Goal: Transaction & Acquisition: Purchase product/service

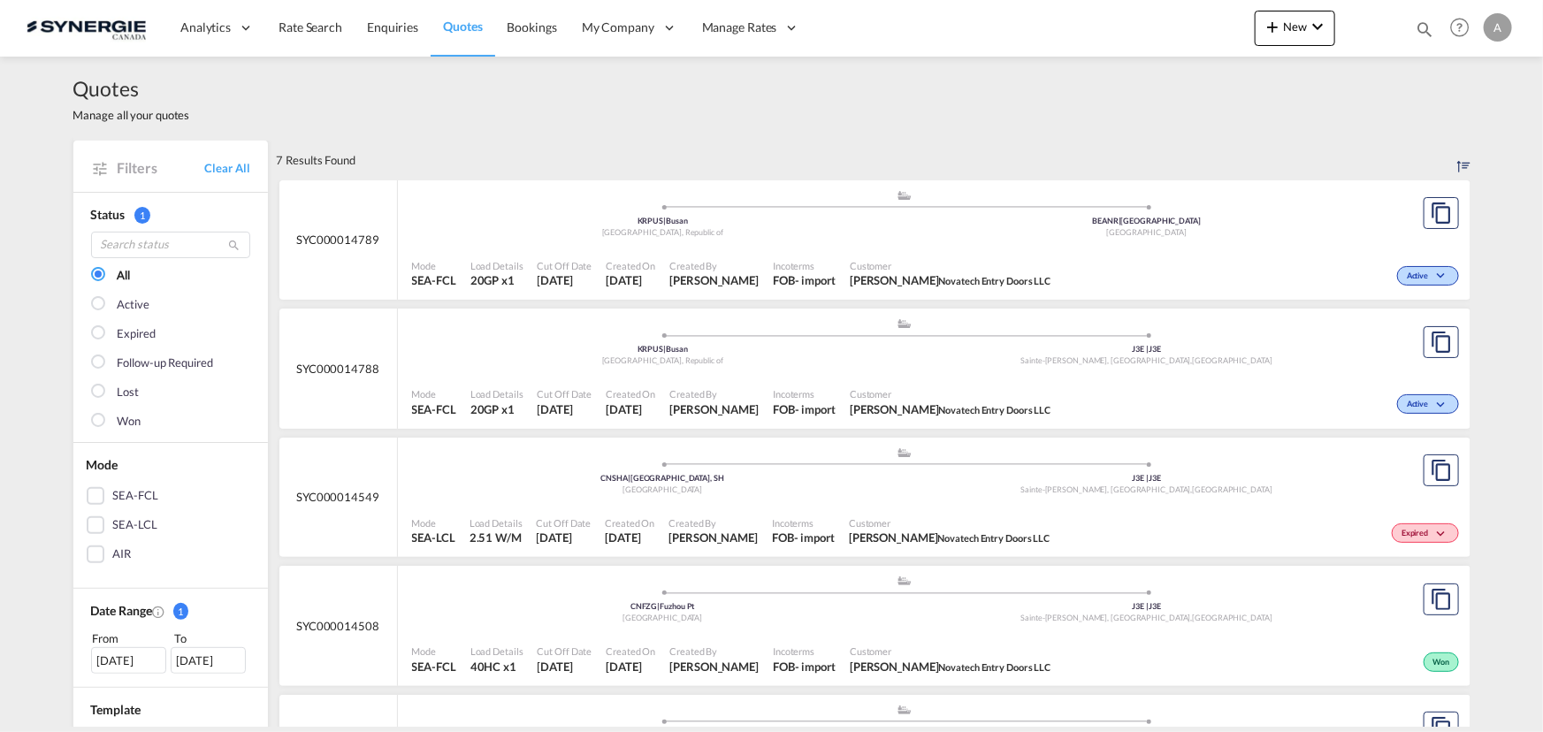
drag, startPoint x: 1425, startPoint y: 26, endPoint x: 1415, endPoint y: 27, distance: 9.9
click at [1425, 26] on md-icon "icon-magnify" at bounding box center [1424, 28] width 19 height 19
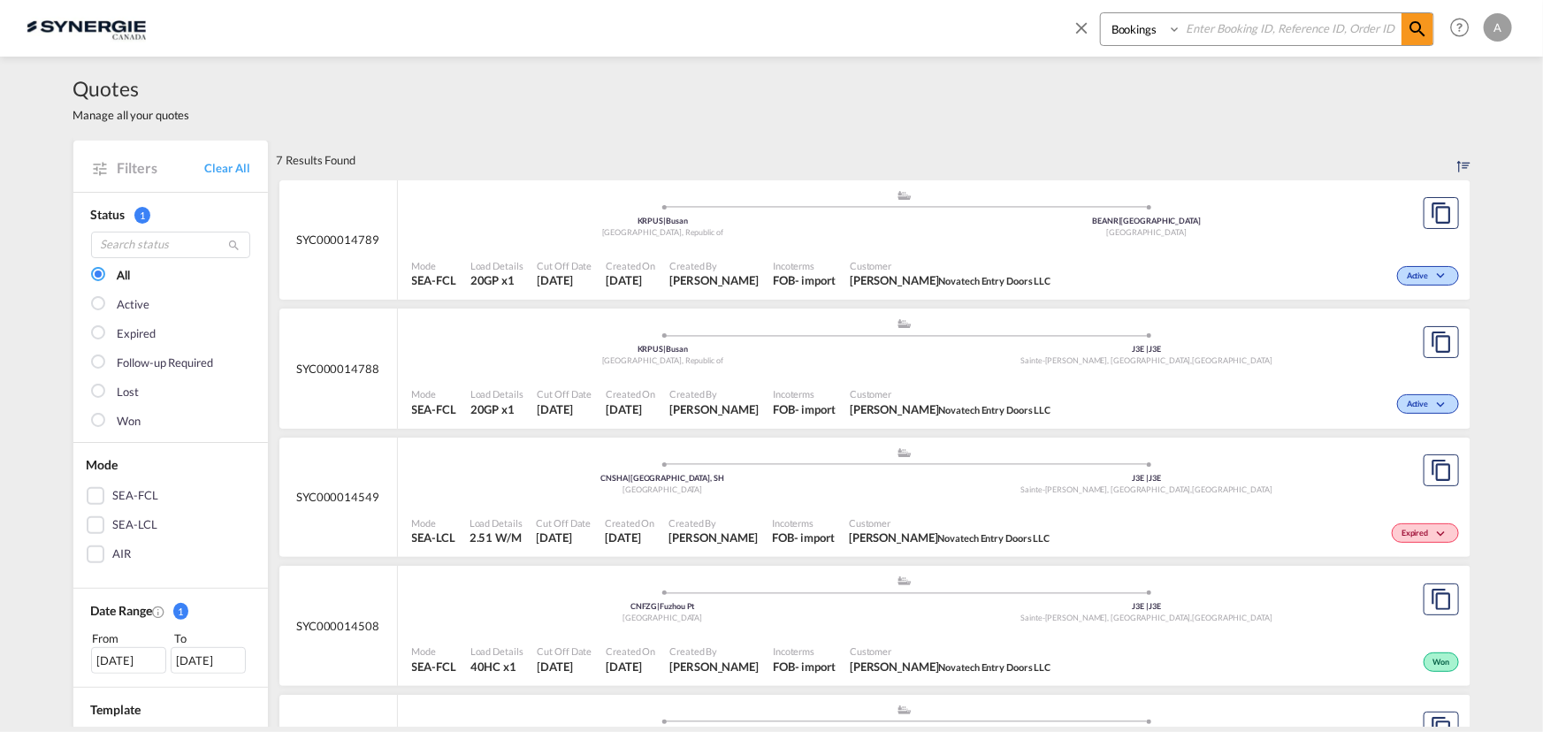
click at [905, 61] on div "Quotes Manage all your quotes" at bounding box center [771, 99] width 1397 height 84
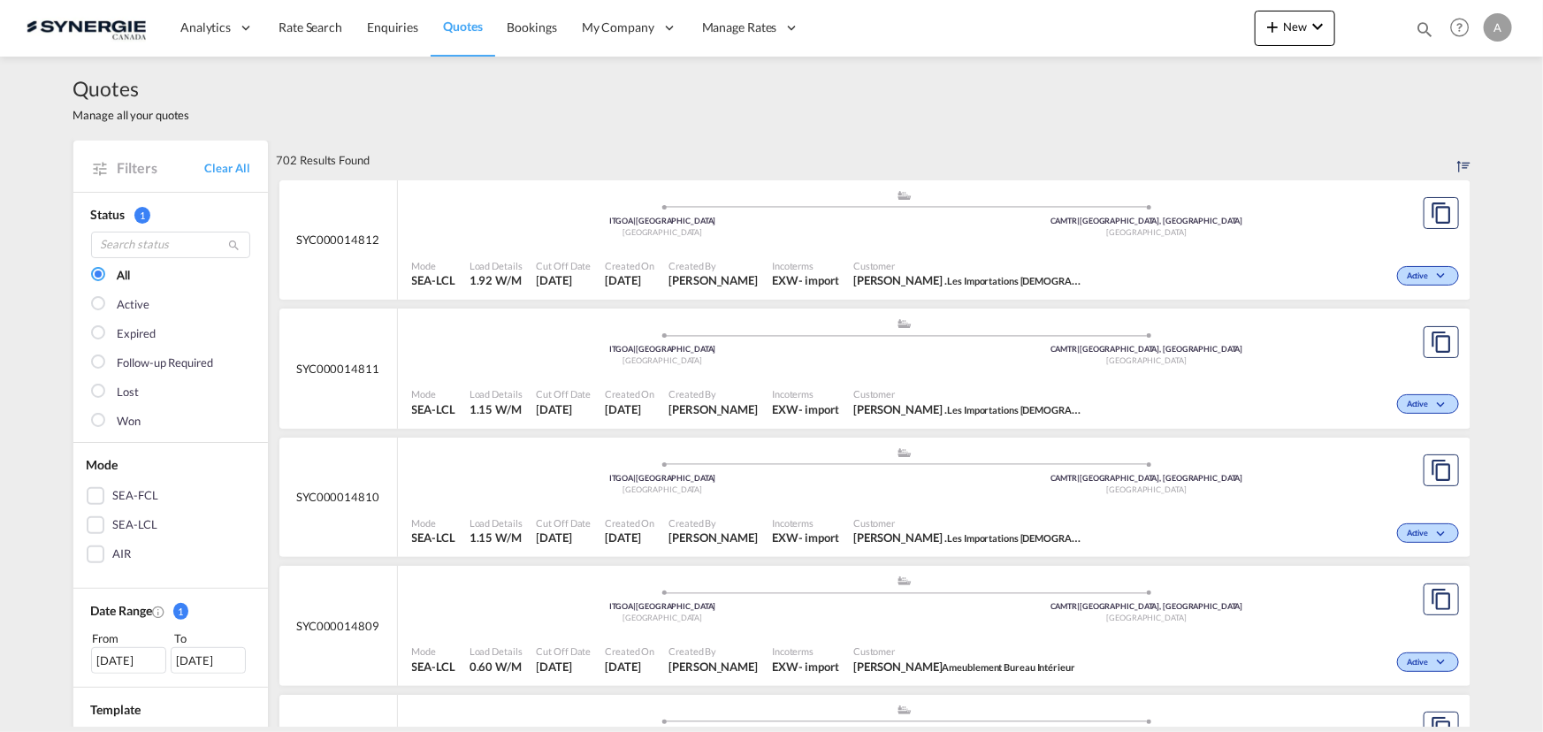
click at [1431, 26] on md-icon "icon-magnify" at bounding box center [1424, 28] width 19 height 19
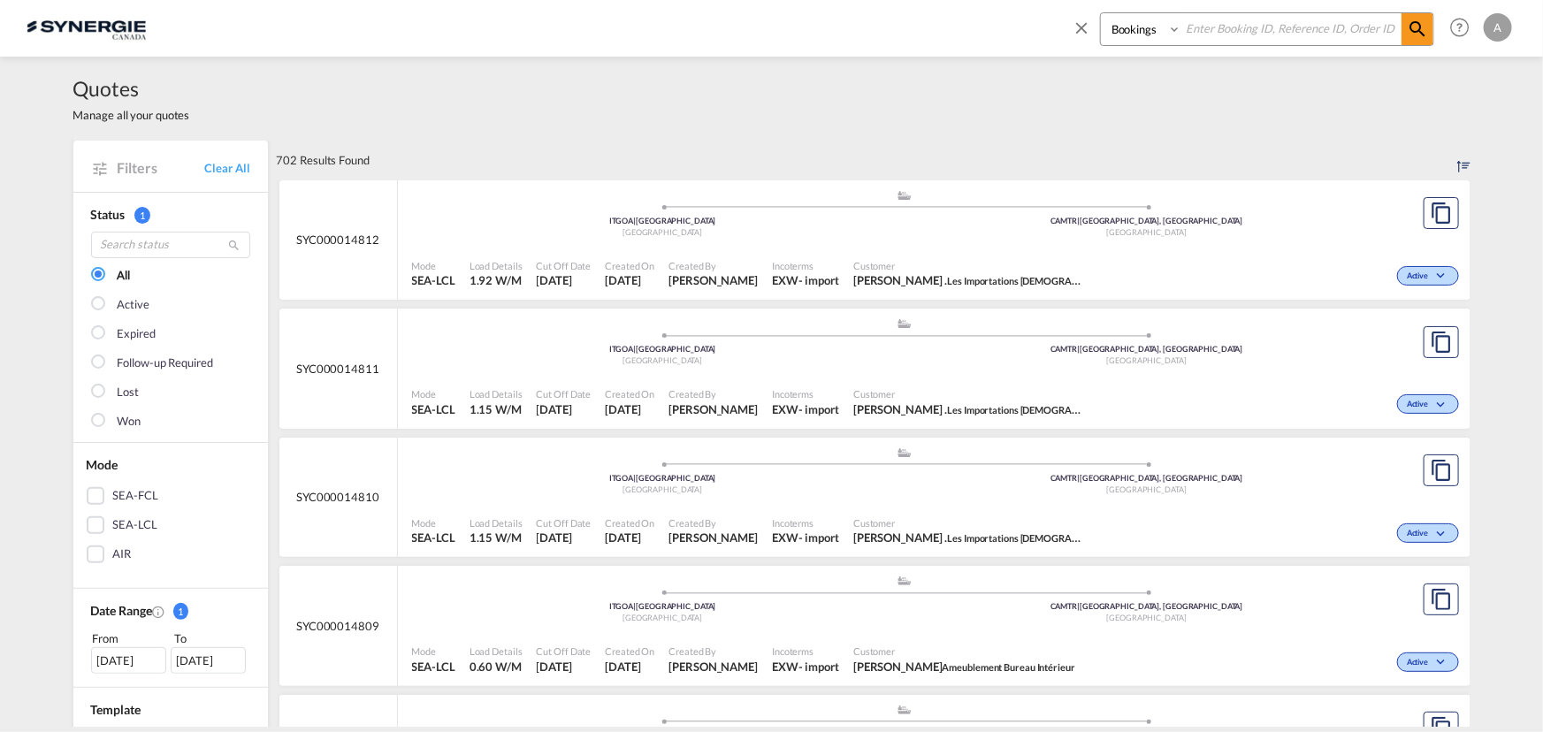
drag, startPoint x: 1150, startPoint y: 34, endPoint x: 1145, endPoint y: 44, distance: 11.5
click at [1148, 37] on select "Bookings Quotes Enquiries" at bounding box center [1143, 29] width 84 height 32
select select "Quotes"
click at [1101, 13] on select "Bookings Quotes Enquiries" at bounding box center [1143, 29] width 84 height 32
drag, startPoint x: 1222, startPoint y: 39, endPoint x: 1235, endPoint y: 39, distance: 12.4
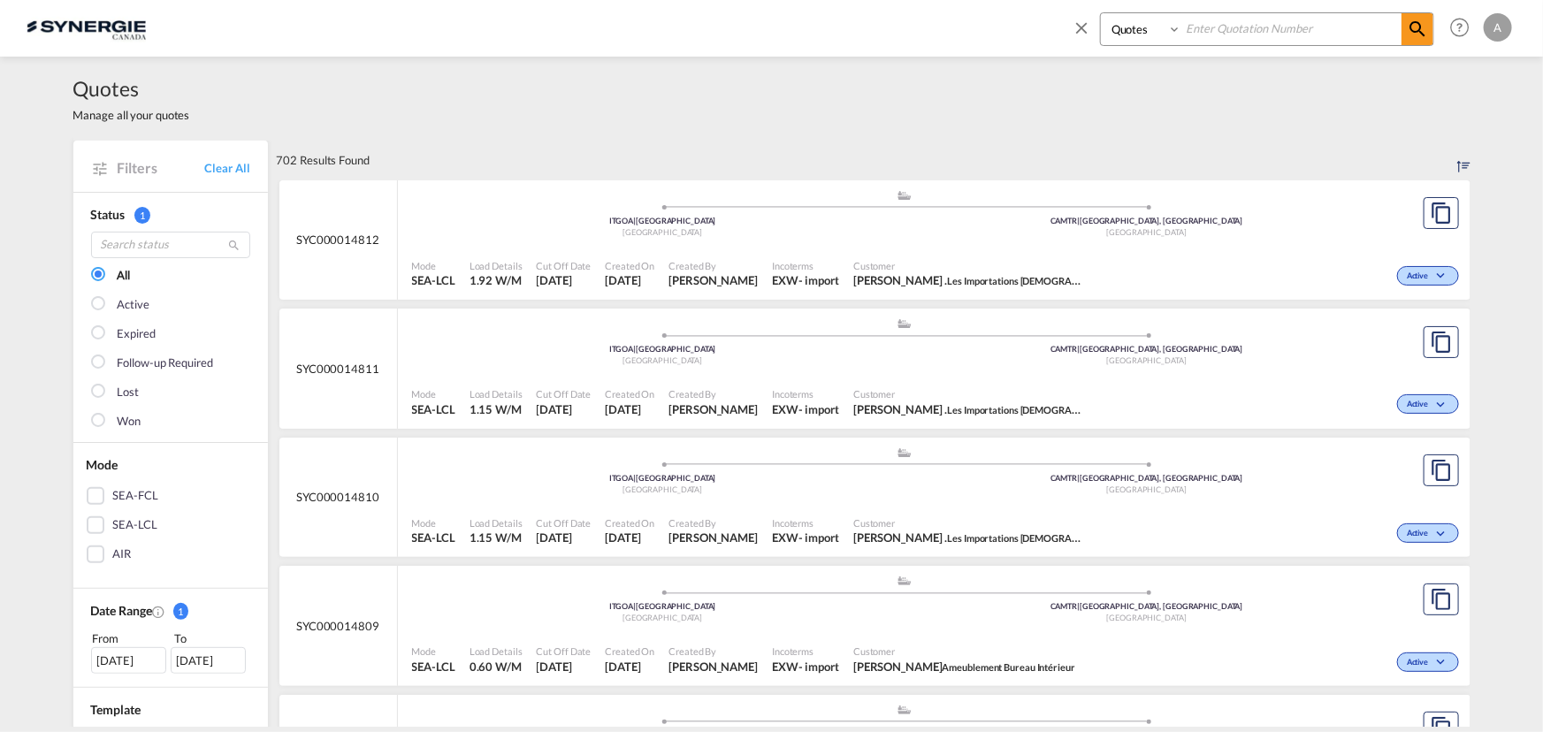
click at [1223, 39] on input at bounding box center [1292, 28] width 220 height 31
type input "14766"
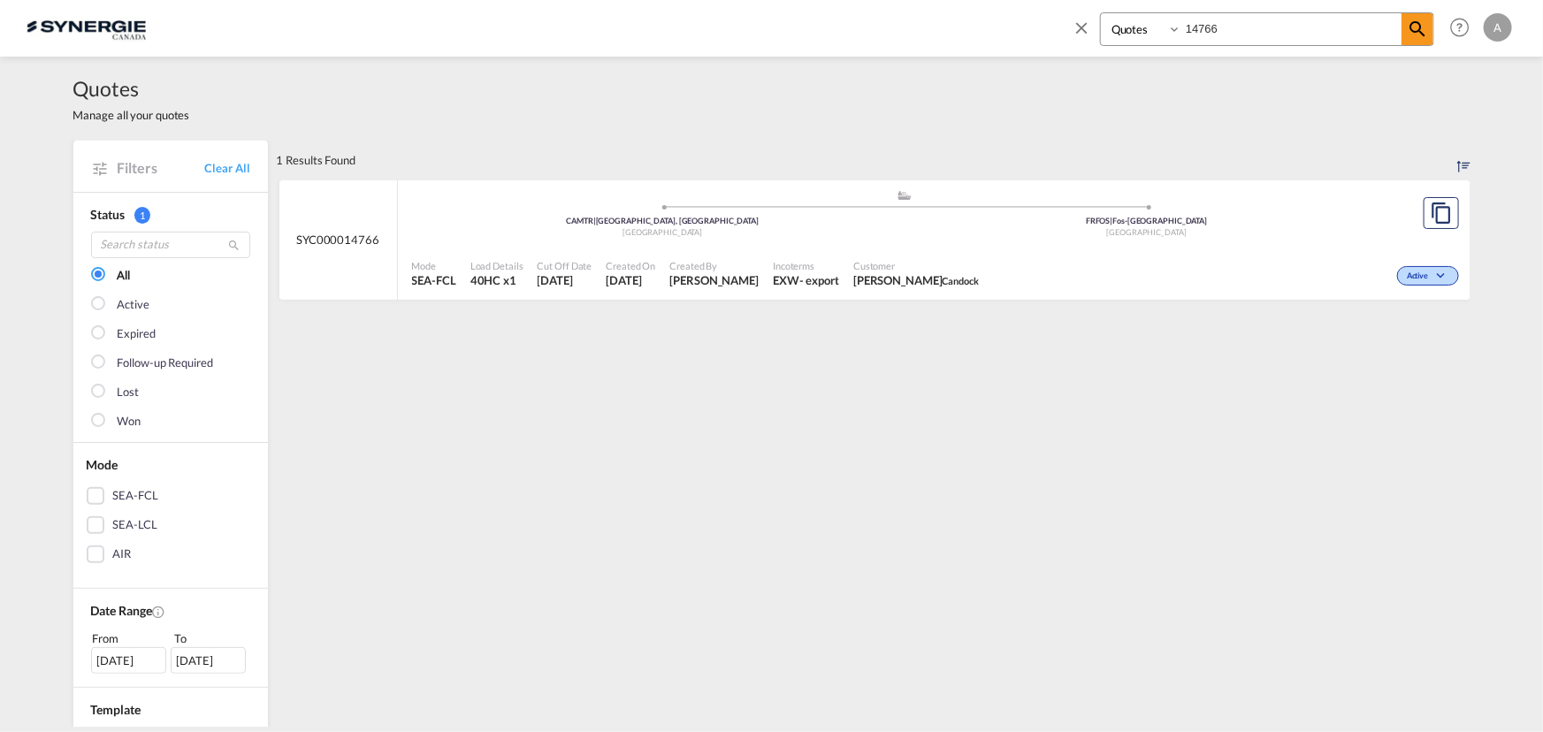
click at [1014, 242] on div ".a{fill:#aaa8ad;} .a{fill:#aaa8ad;} CAMTR | Montreal, QC Canada FRFOS | Fos-sur…" at bounding box center [905, 217] width 986 height 57
click at [1386, 133] on div "Quotes Manage all your quotes" at bounding box center [771, 99] width 1397 height 84
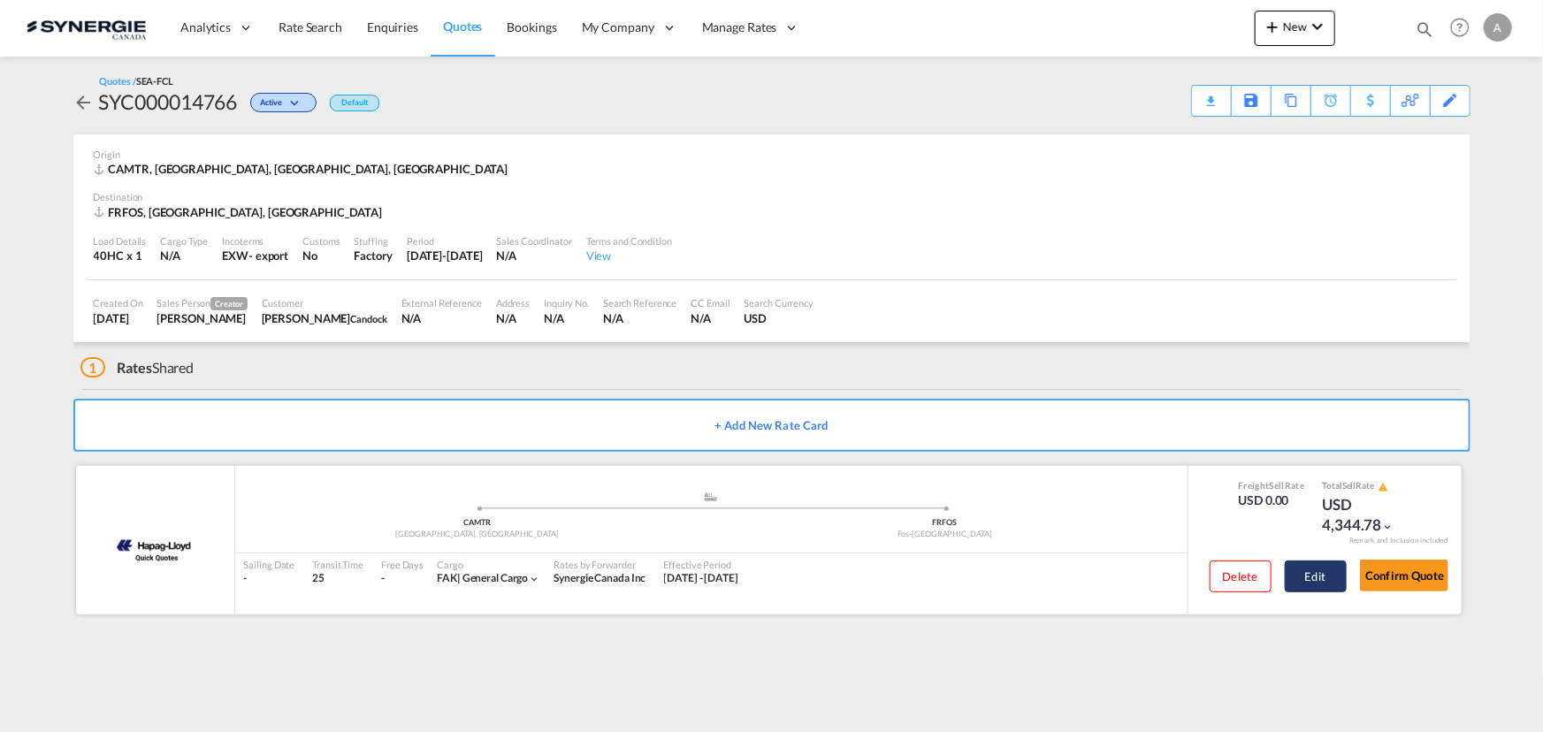
click at [1330, 575] on button "Edit" at bounding box center [1316, 577] width 62 height 32
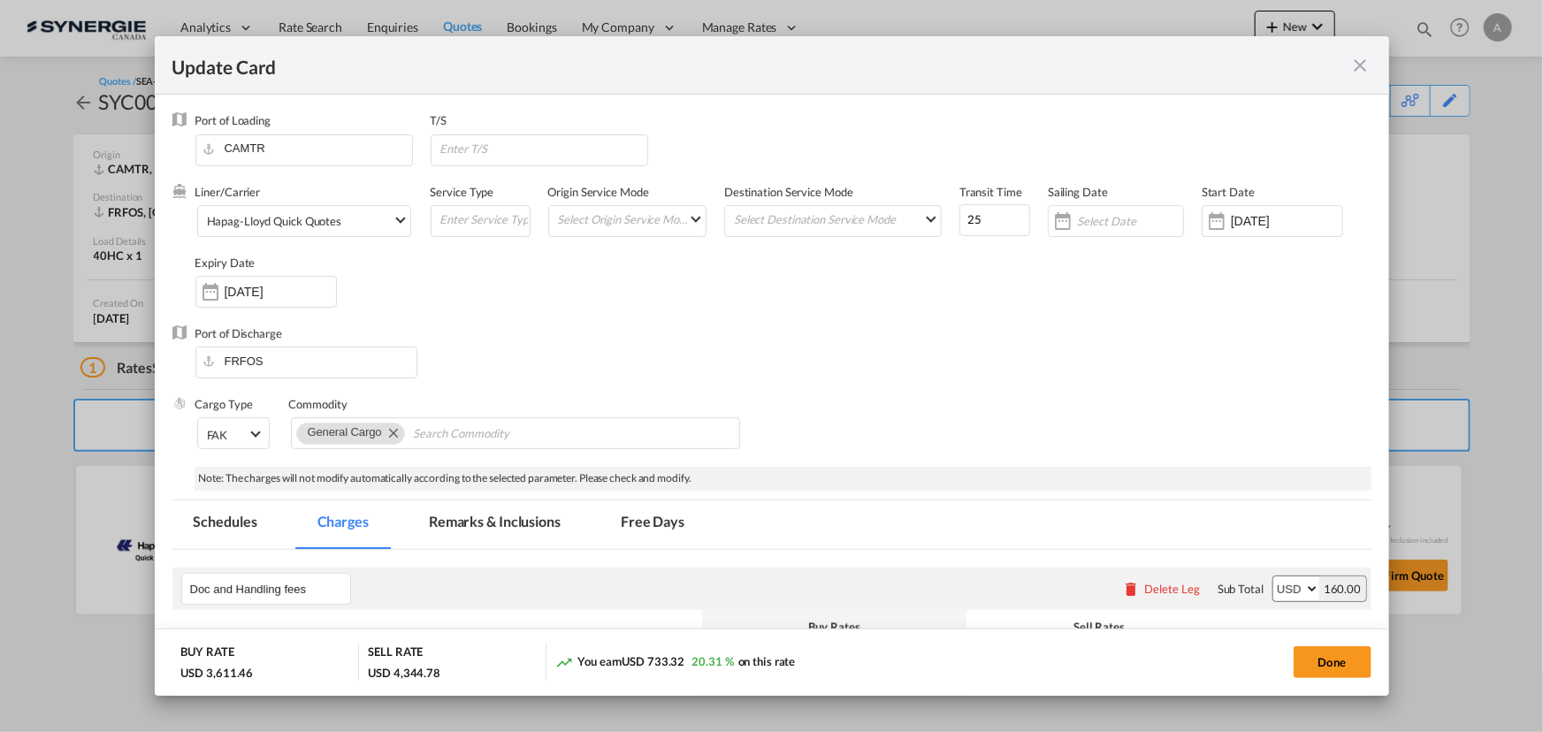
select select "per B/L"
select select "per shipment"
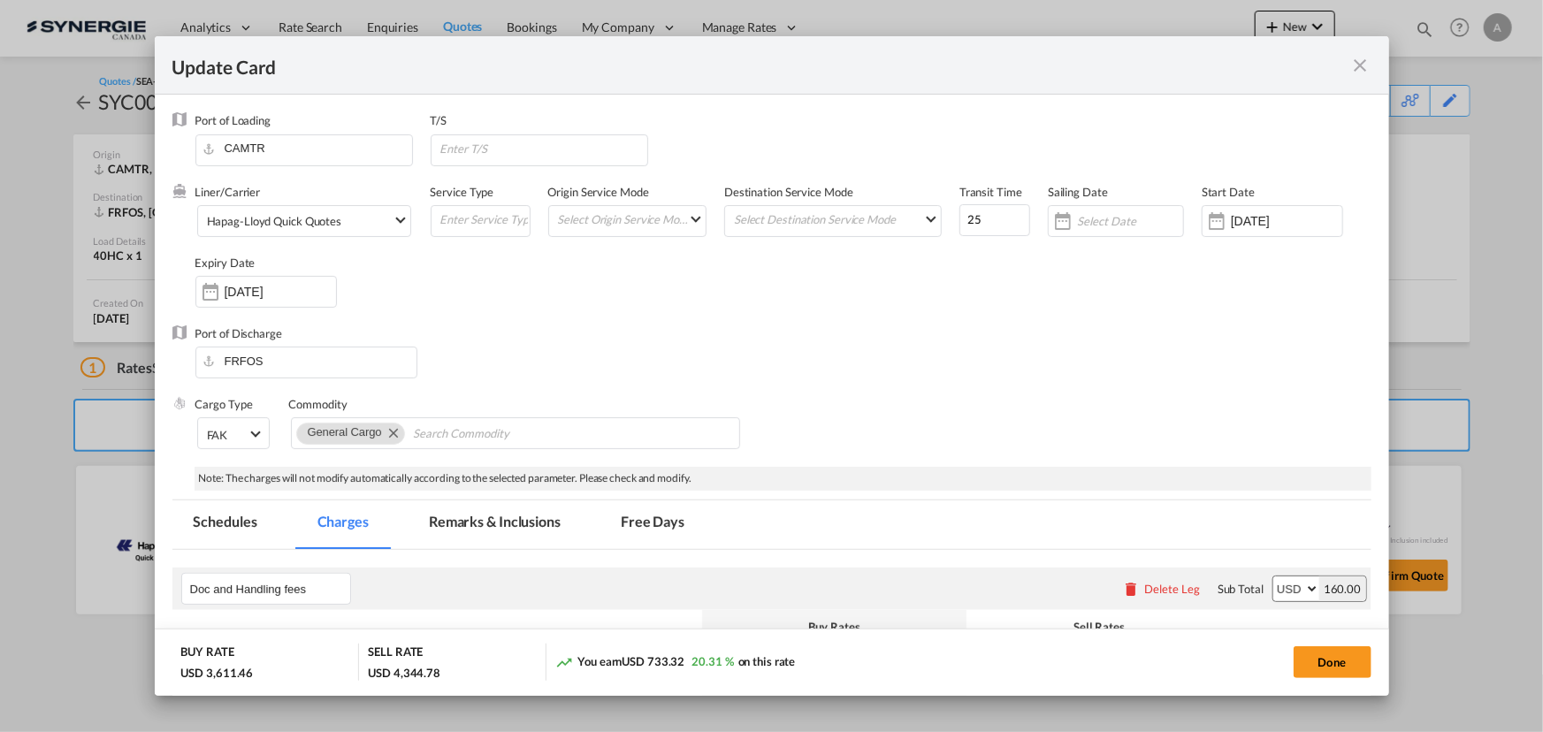
select select "per container"
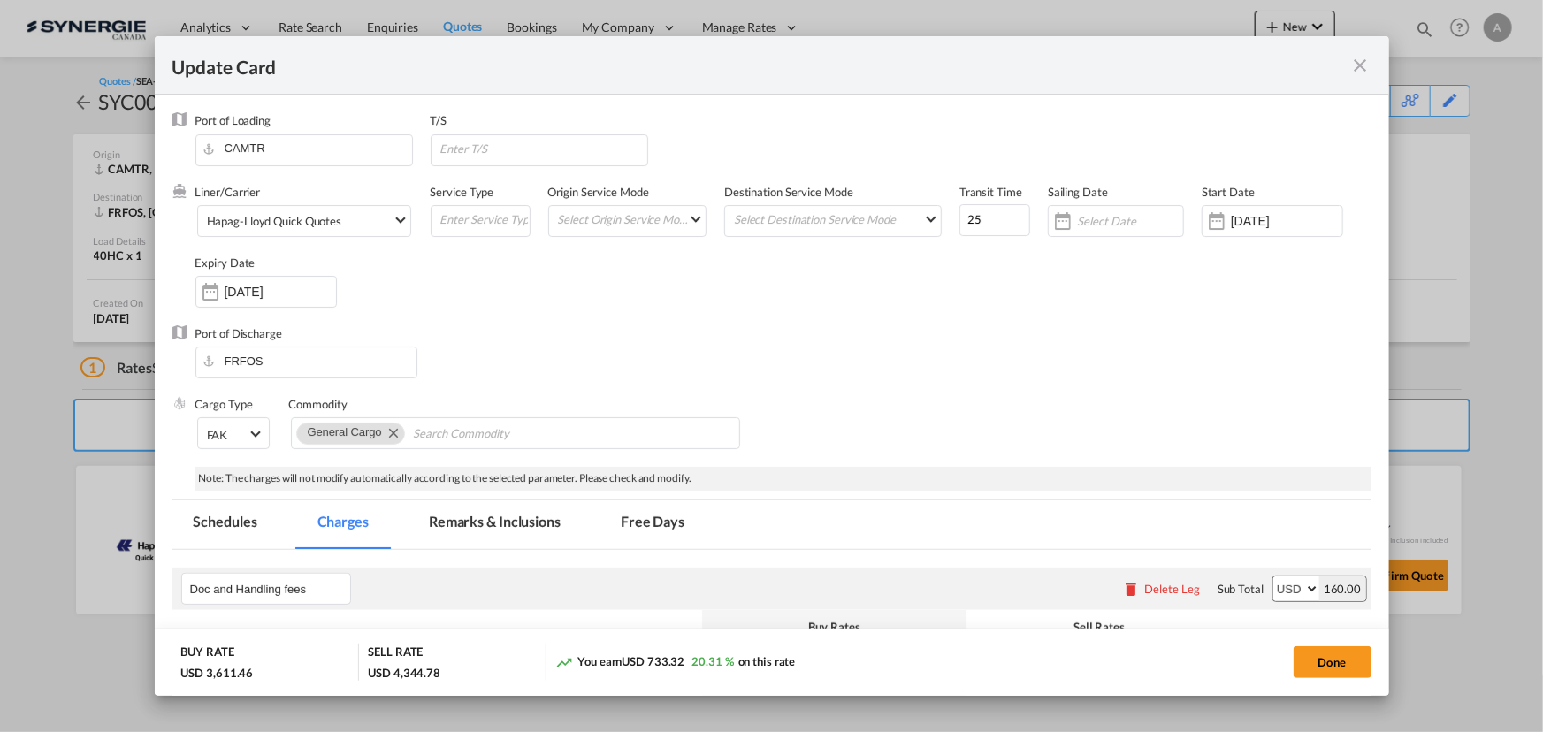
select select "per container"
drag, startPoint x: 518, startPoint y: 521, endPoint x: 605, endPoint y: 463, distance: 104.5
click at [518, 522] on md-tab-item "Remarks & Inclusions" at bounding box center [495, 525] width 174 height 49
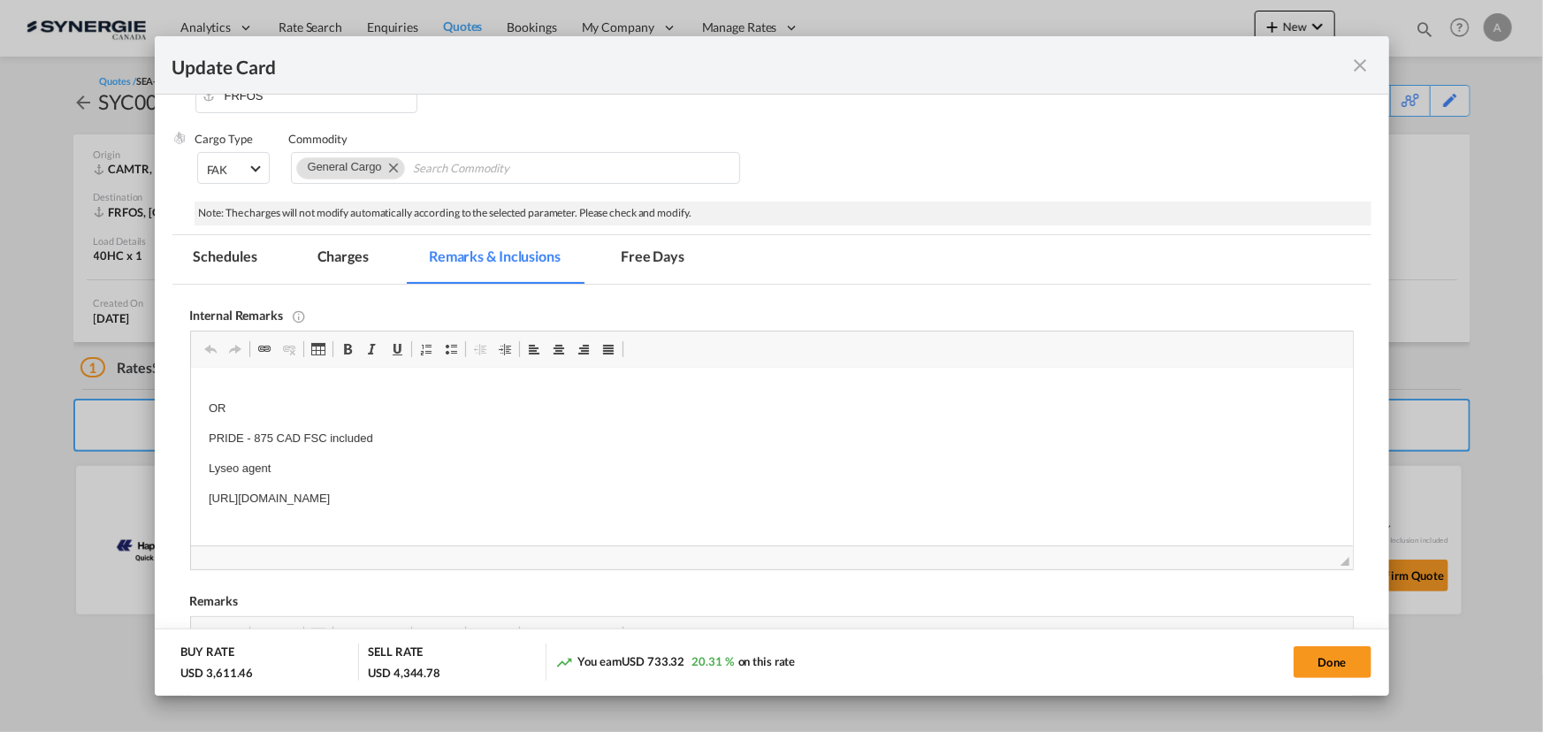
scroll to position [115, 0]
click at [1363, 68] on md-icon "icon-close fg-AAA8AD m-0 pointer" at bounding box center [1361, 65] width 21 height 21
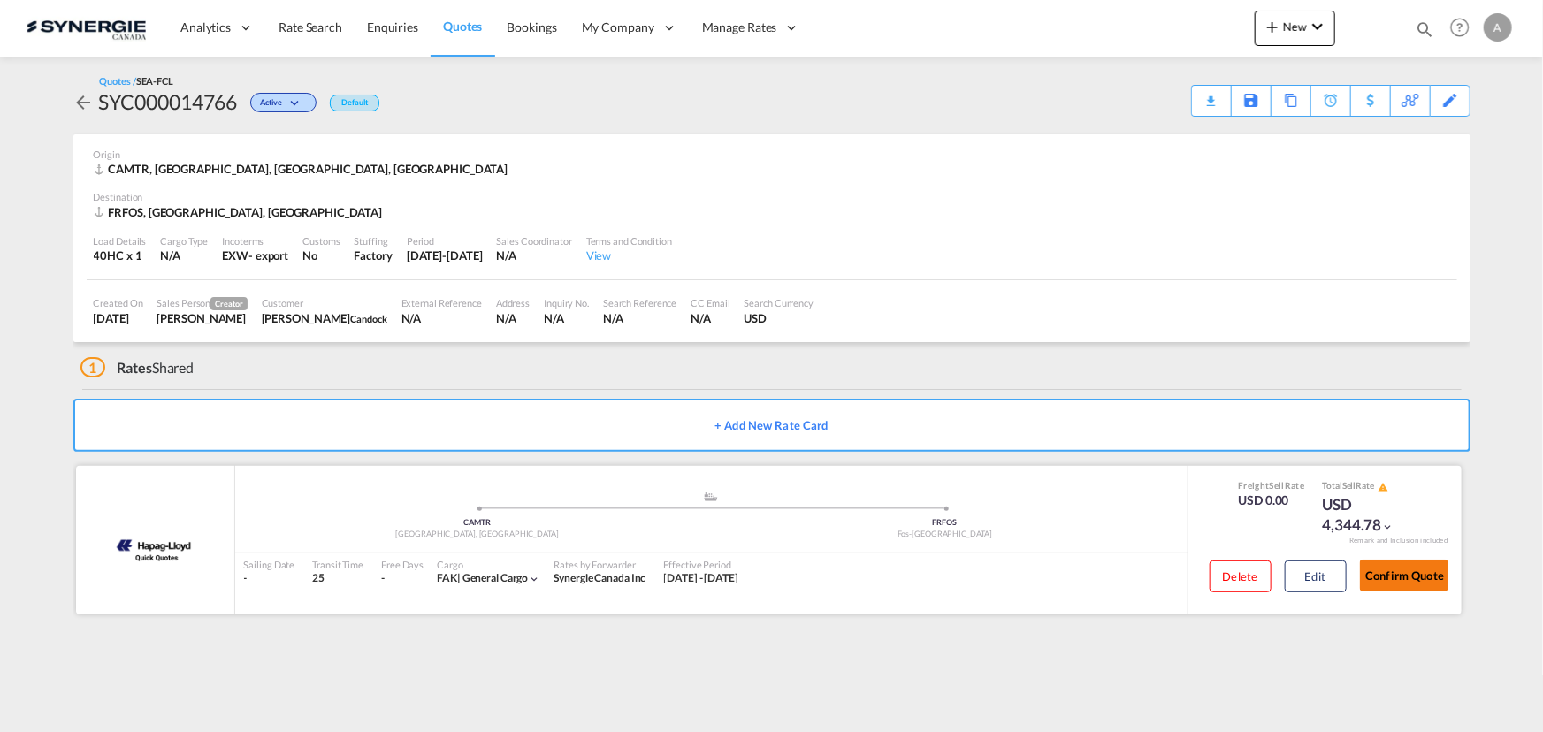
click at [1418, 574] on button "Confirm Quote" at bounding box center [1404, 576] width 88 height 32
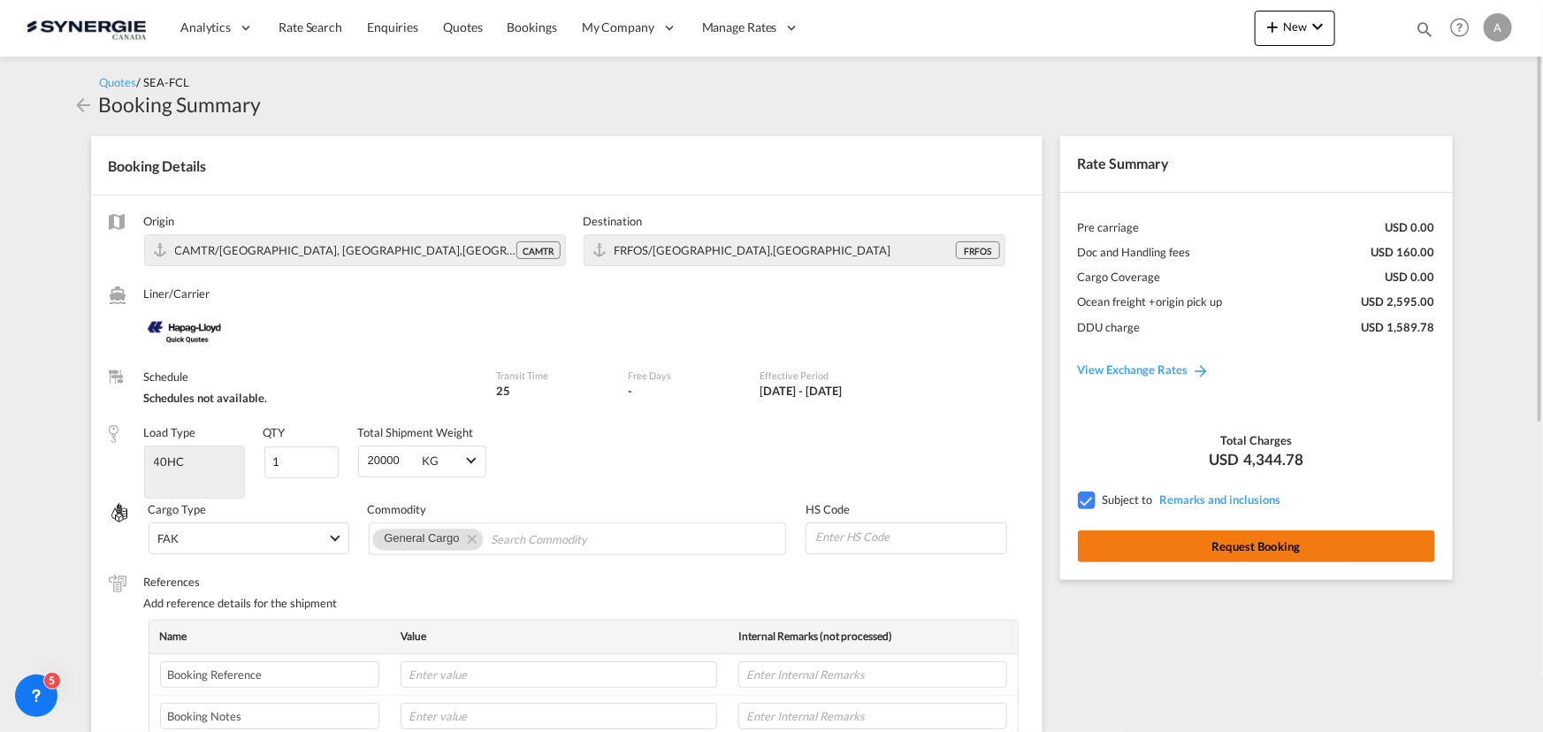
click at [1181, 541] on button "Request Booking" at bounding box center [1256, 547] width 357 height 32
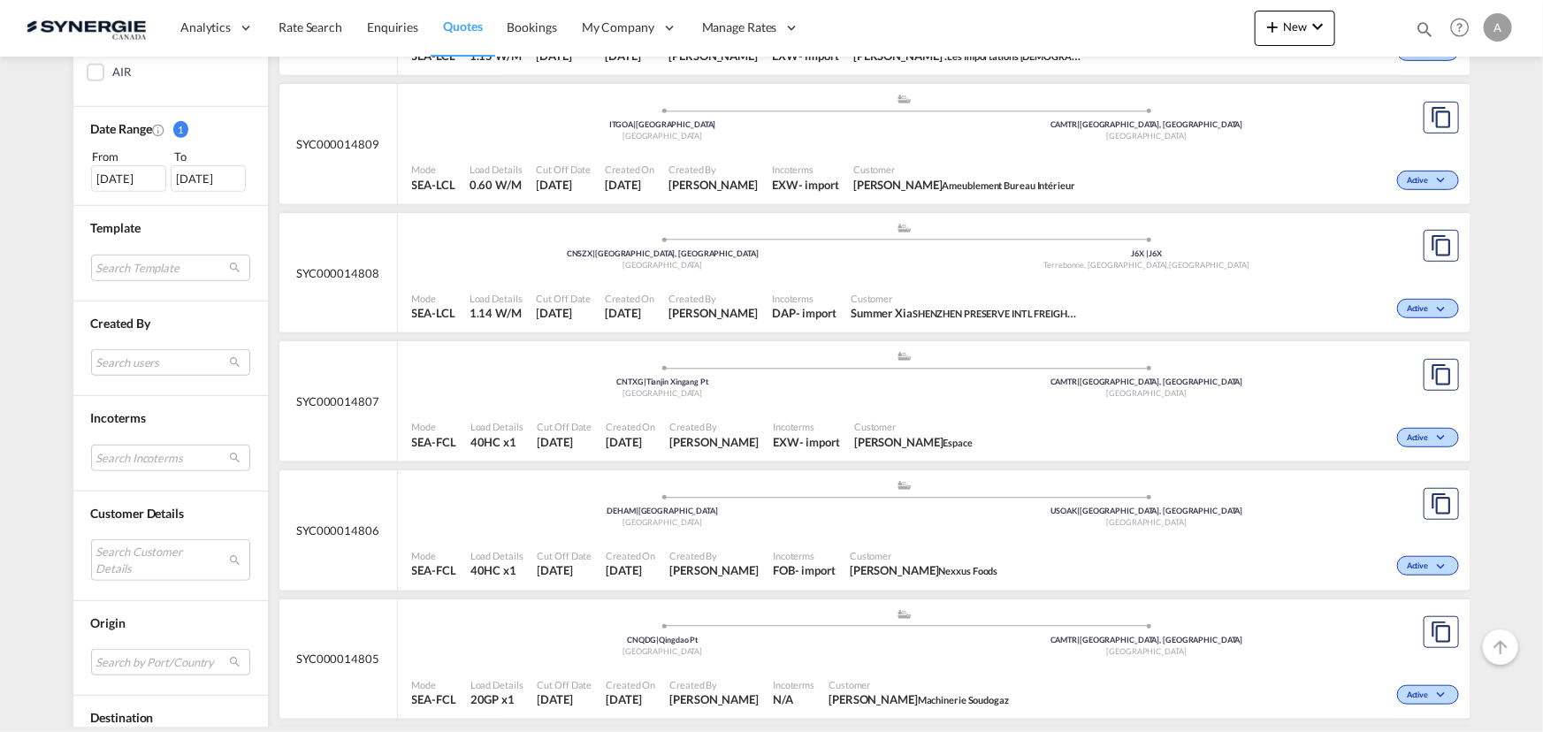
scroll to position [563, 0]
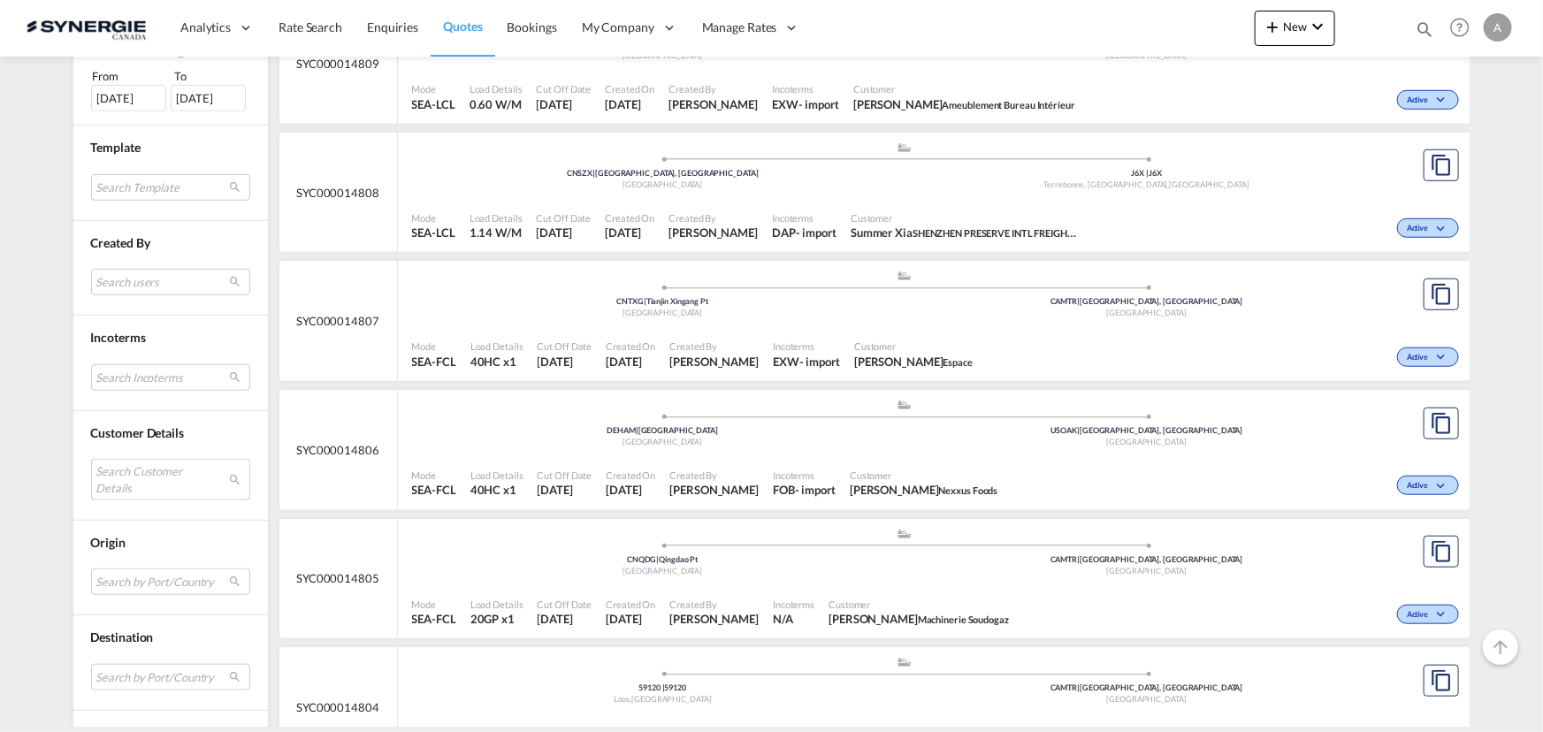
click at [132, 473] on md-select "Search Customer Details user name user alejandro Diez alejandro.diez@logitrans.…" at bounding box center [170, 479] width 159 height 41
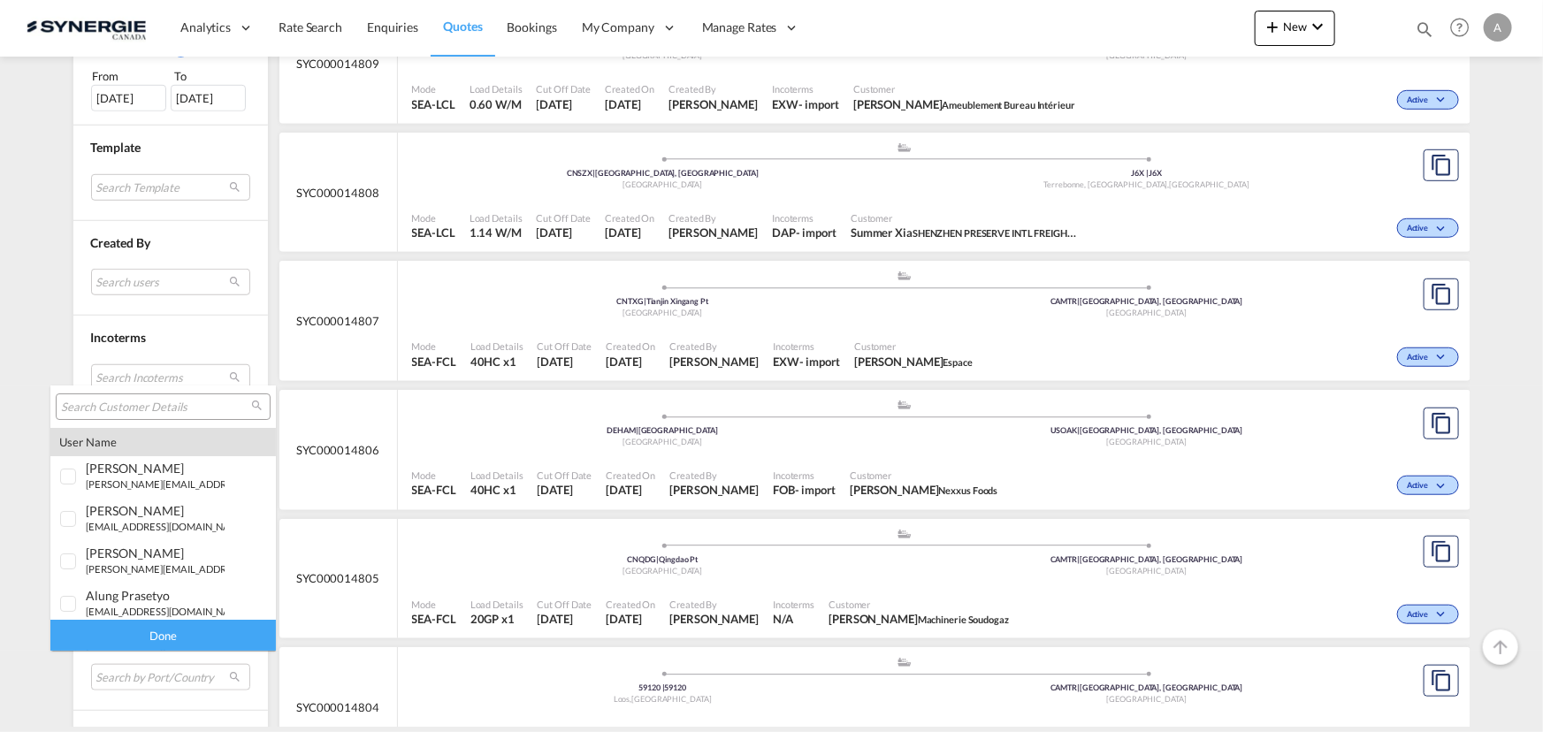
click at [142, 410] on input "search" at bounding box center [156, 408] width 190 height 16
paste input "ccastro@pcmachinery.com"
type input "ccastro@pcmachinery.com"
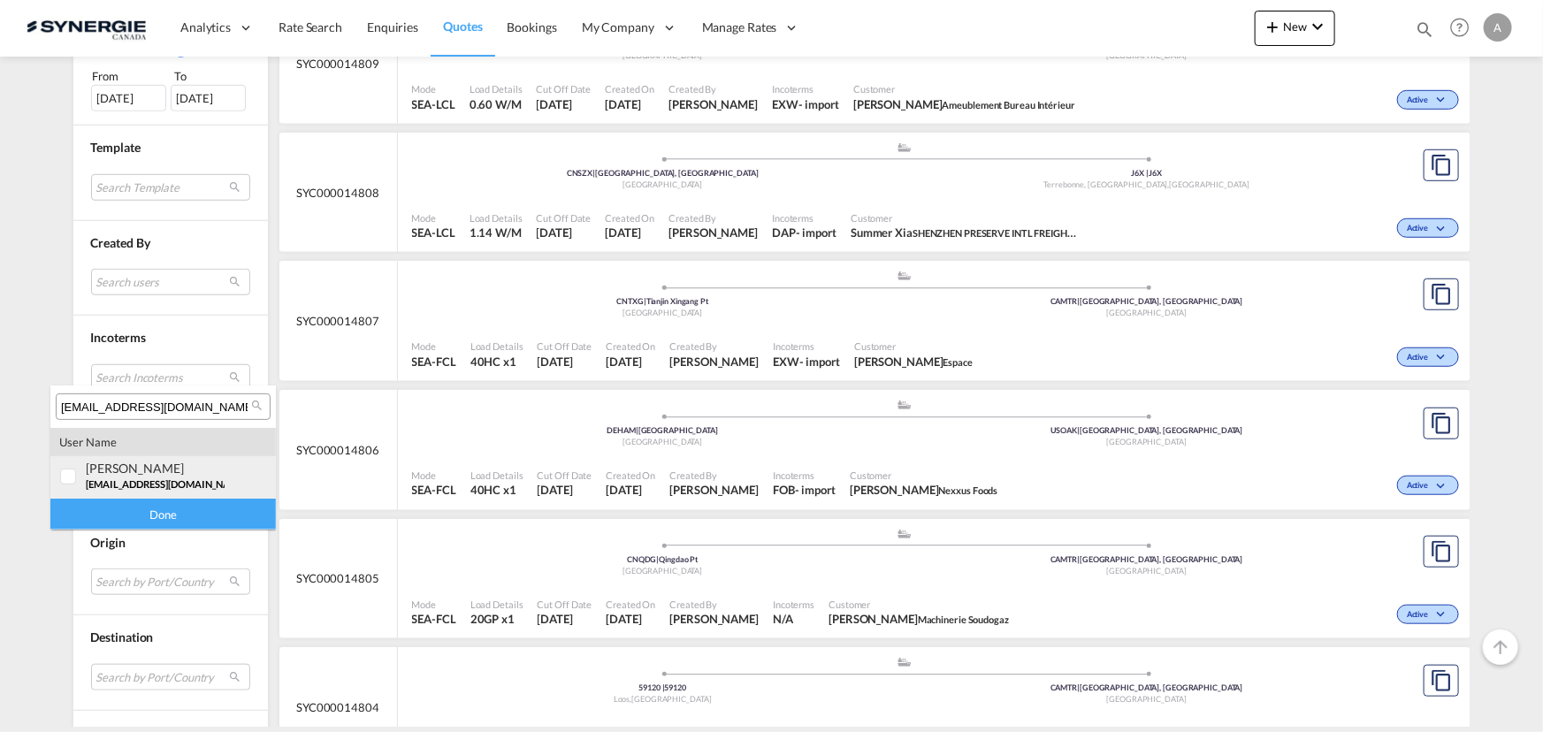
drag, startPoint x: 107, startPoint y: 460, endPoint x: 109, endPoint y: 501, distance: 41.6
click at [107, 461] on div "carlos Castro" at bounding box center [155, 468] width 139 height 15
click at [109, 513] on div "Done" at bounding box center [163, 514] width 226 height 31
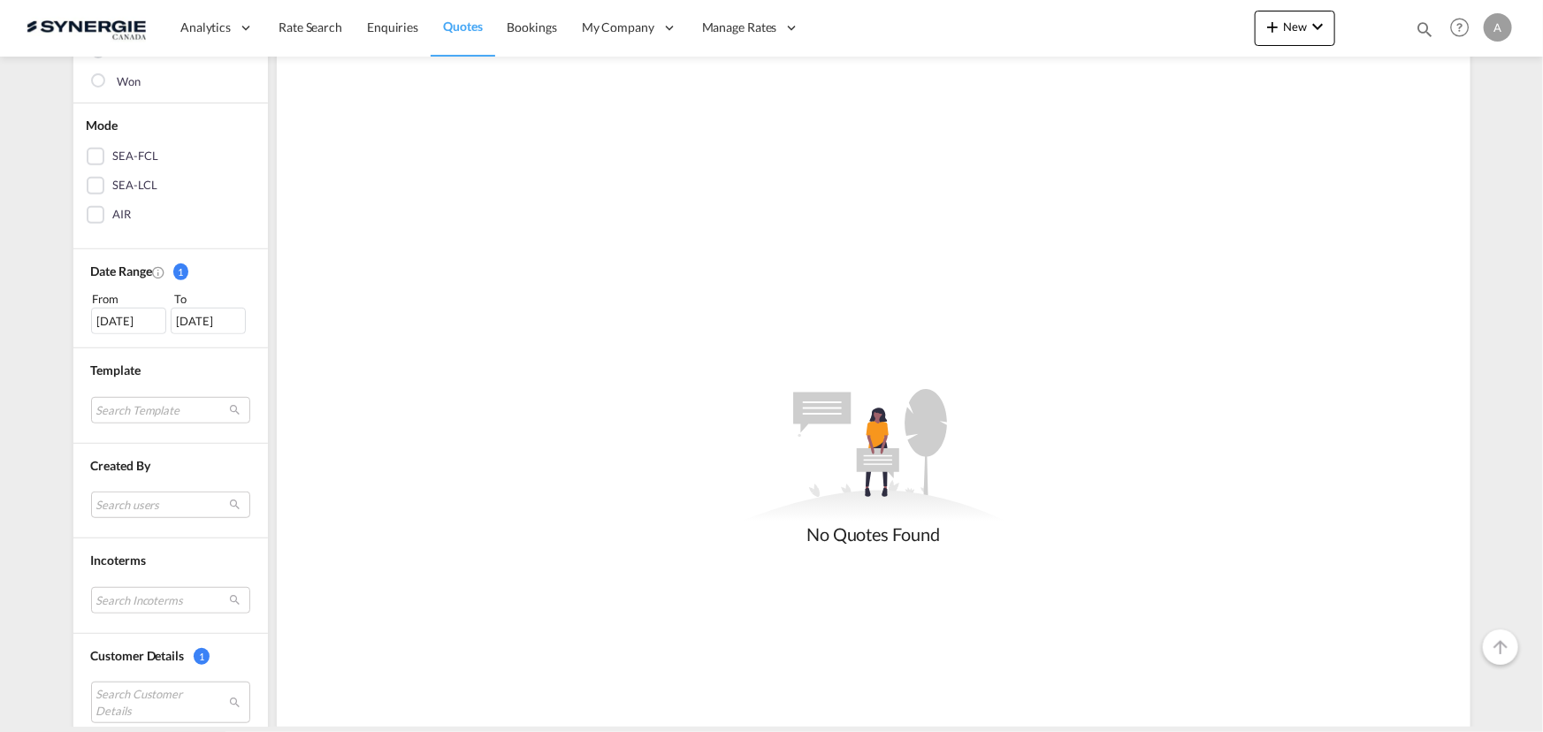
scroll to position [402, 0]
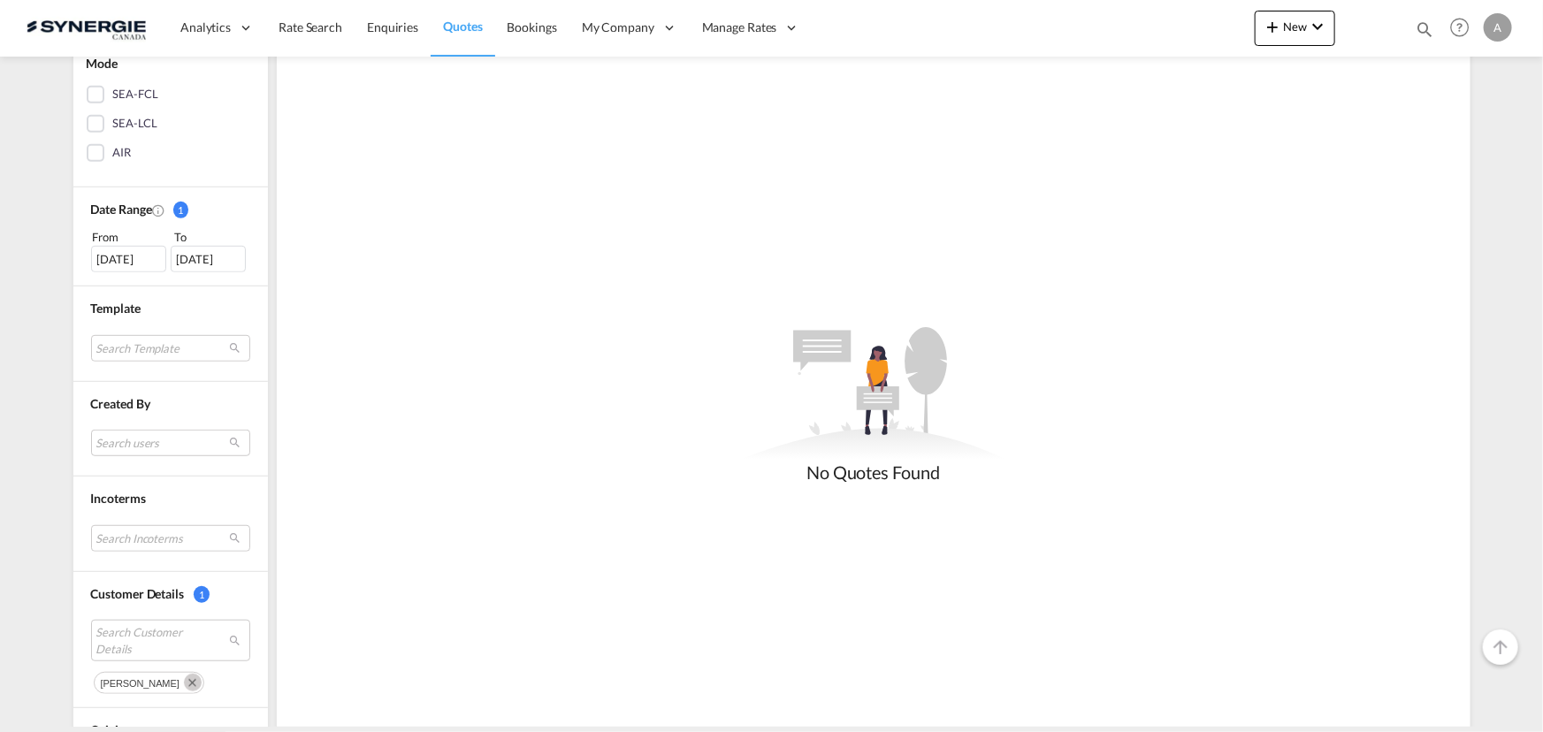
click at [131, 250] on div "[DATE]" at bounding box center [128, 259] width 75 height 27
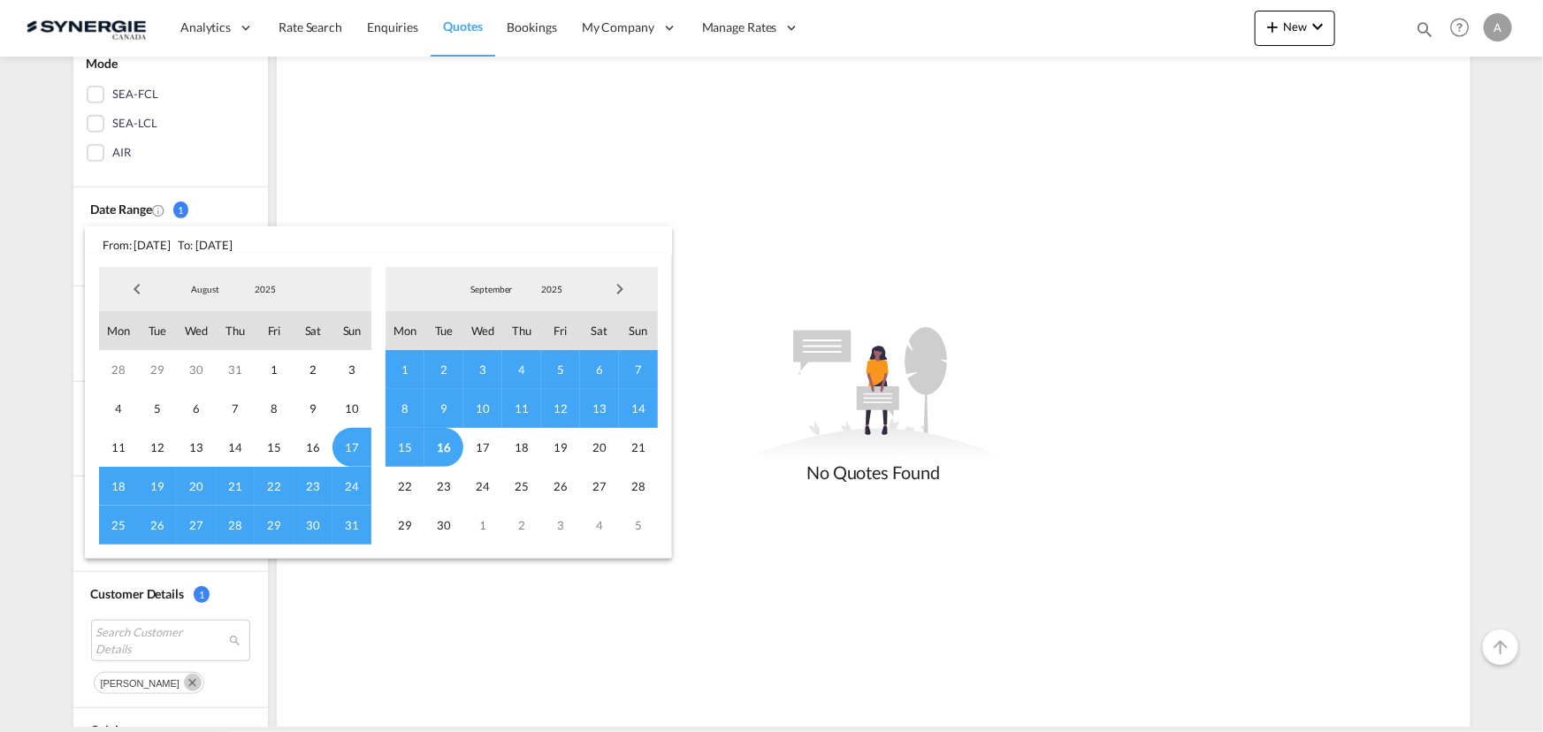
click at [262, 289] on span "2025" at bounding box center [265, 289] width 57 height 12
click at [252, 210] on md-option "2023" at bounding box center [282, 205] width 120 height 42
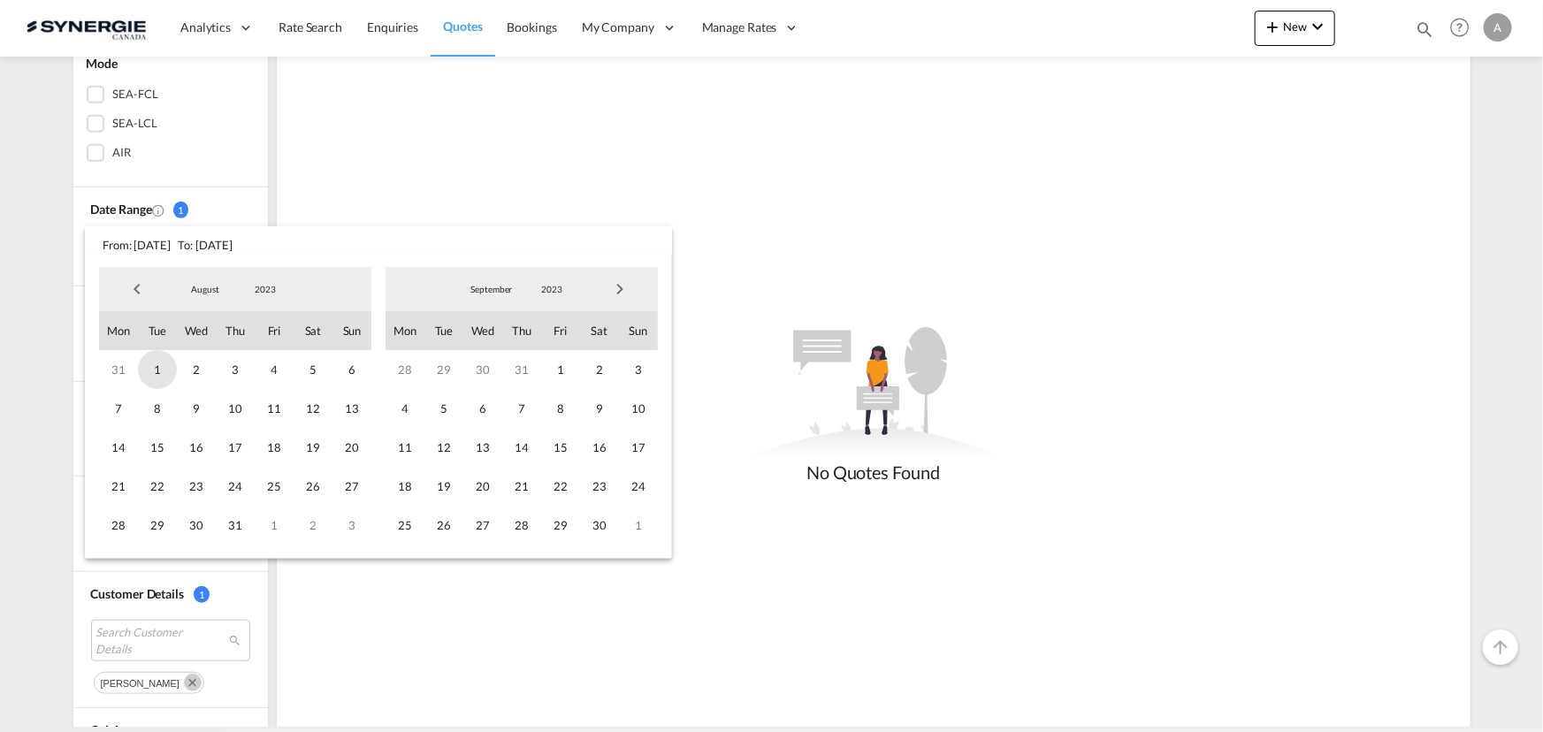
click at [147, 372] on span "1" at bounding box center [157, 369] width 39 height 39
click at [550, 287] on span "2023" at bounding box center [552, 289] width 57 height 12
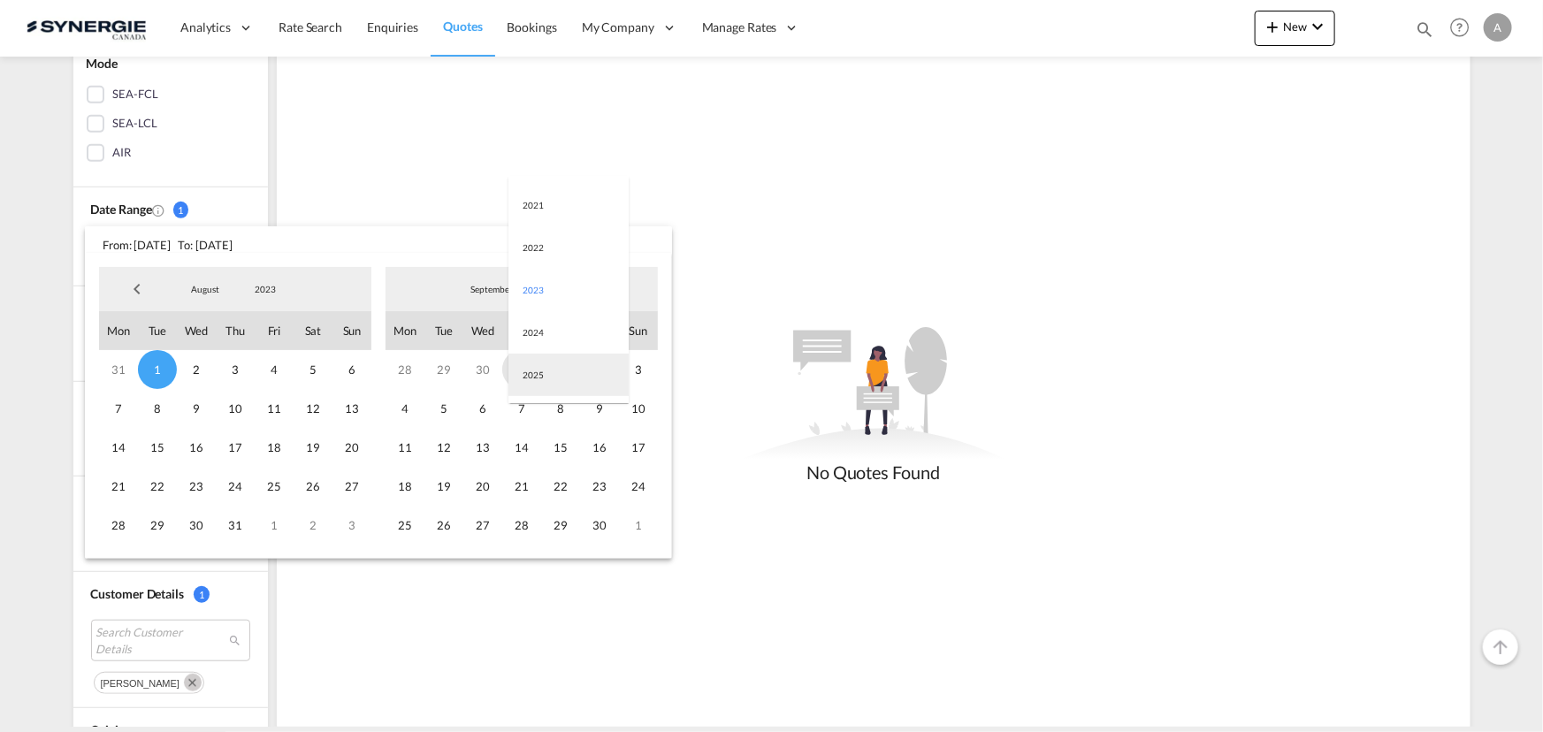
click at [527, 374] on md-option "2025" at bounding box center [569, 375] width 120 height 42
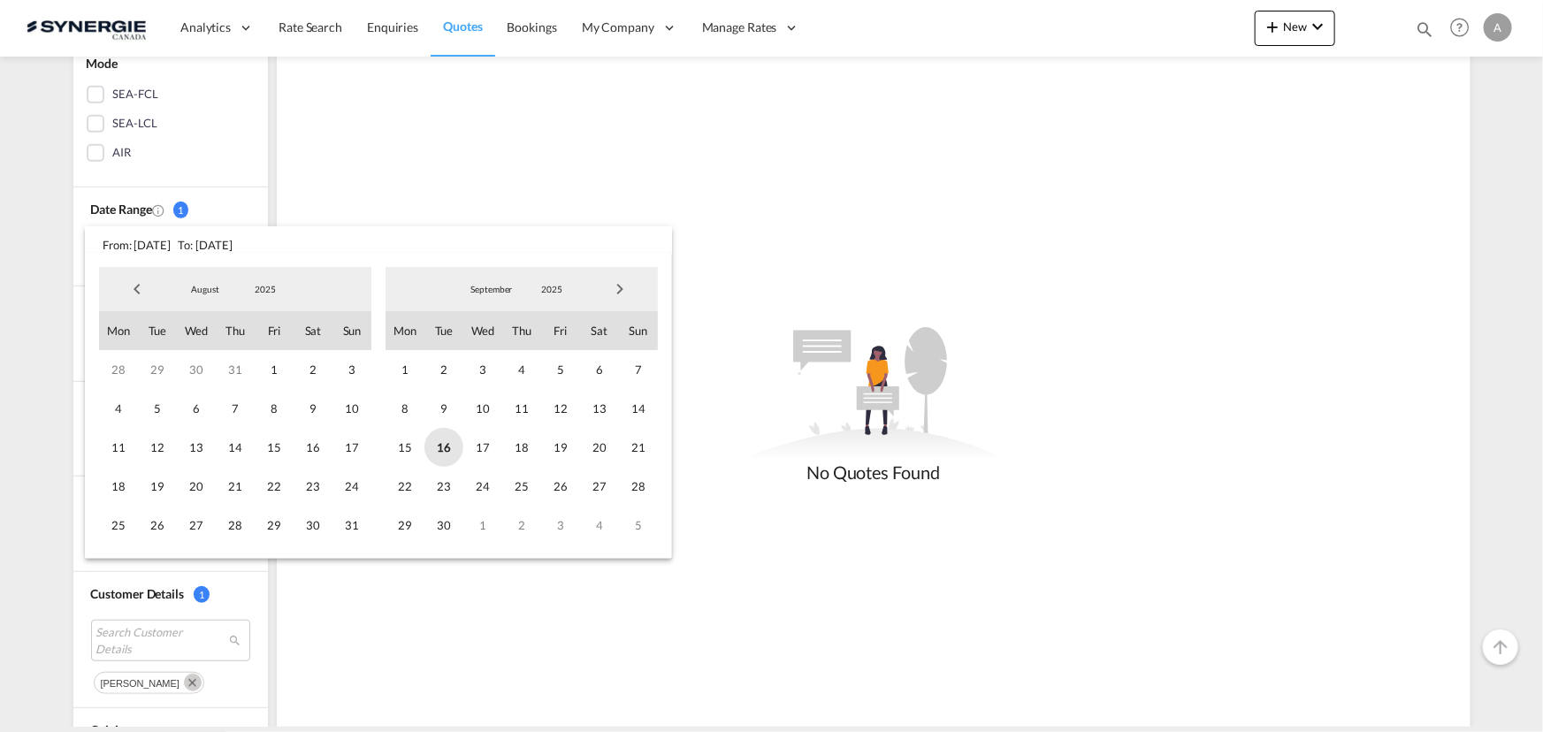
click at [449, 443] on span "16" at bounding box center [444, 447] width 39 height 39
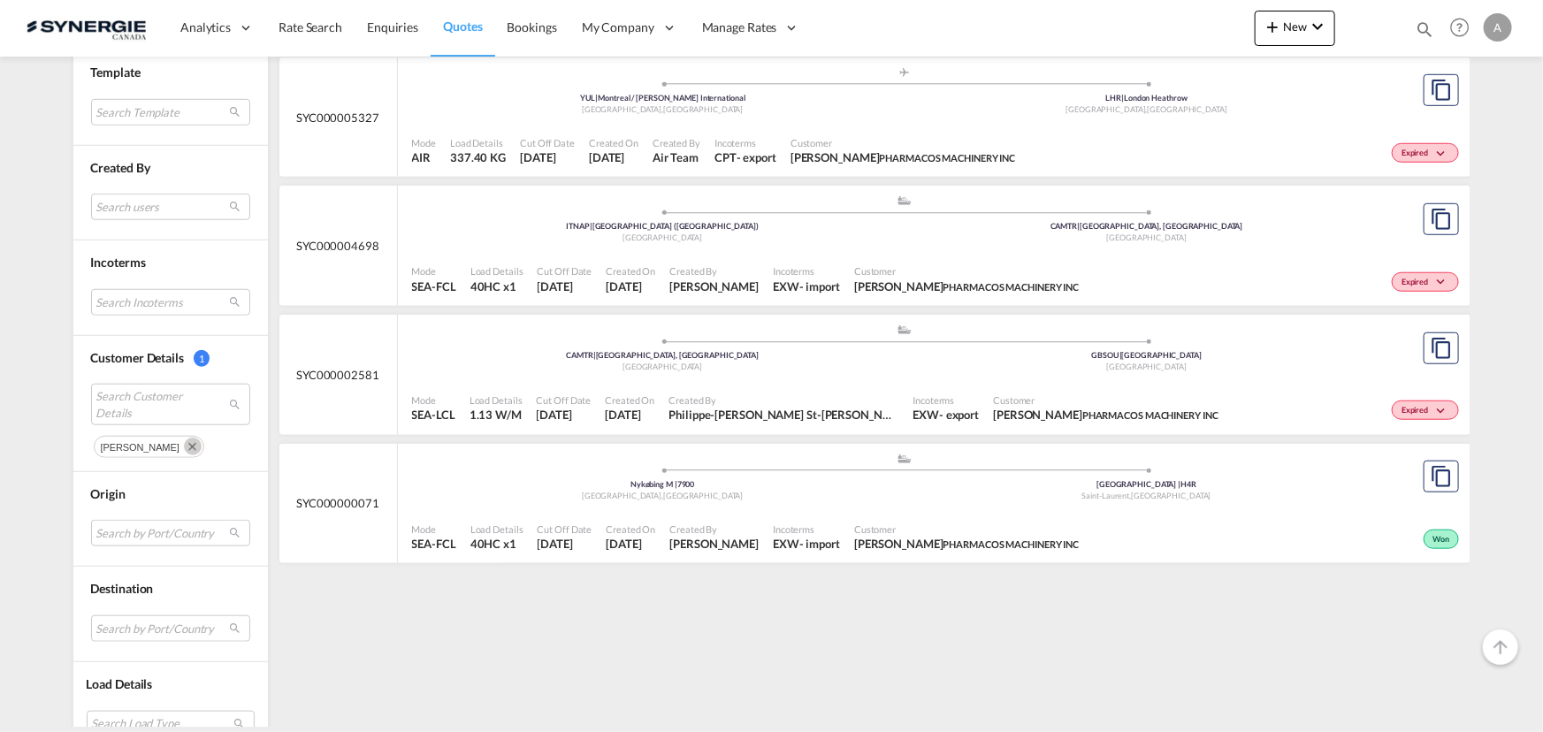
scroll to position [664, 0]
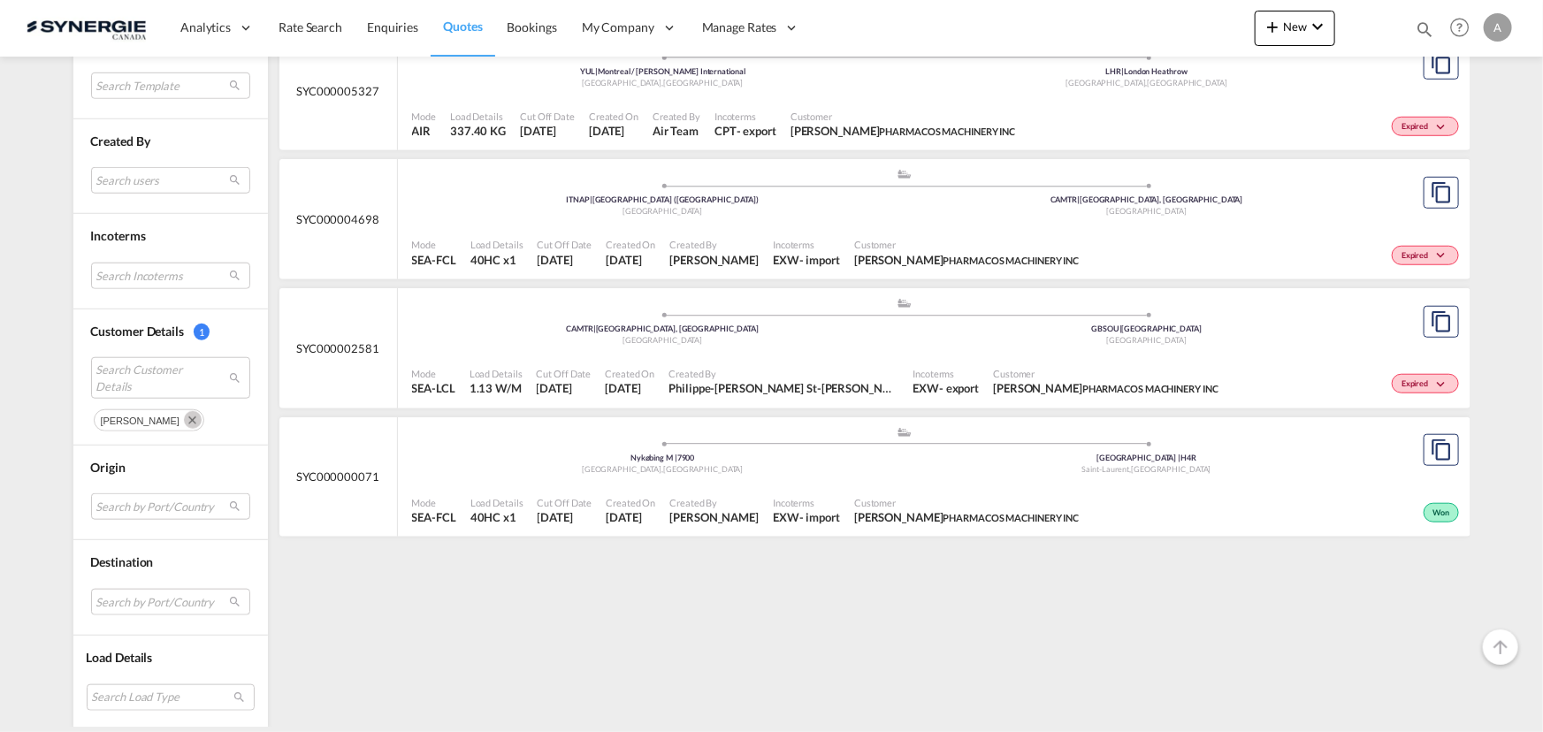
drag, startPoint x: 168, startPoint y: 414, endPoint x: 169, endPoint y: 425, distance: 11.5
click at [184, 414] on md-icon "Remove" at bounding box center [193, 420] width 18 height 18
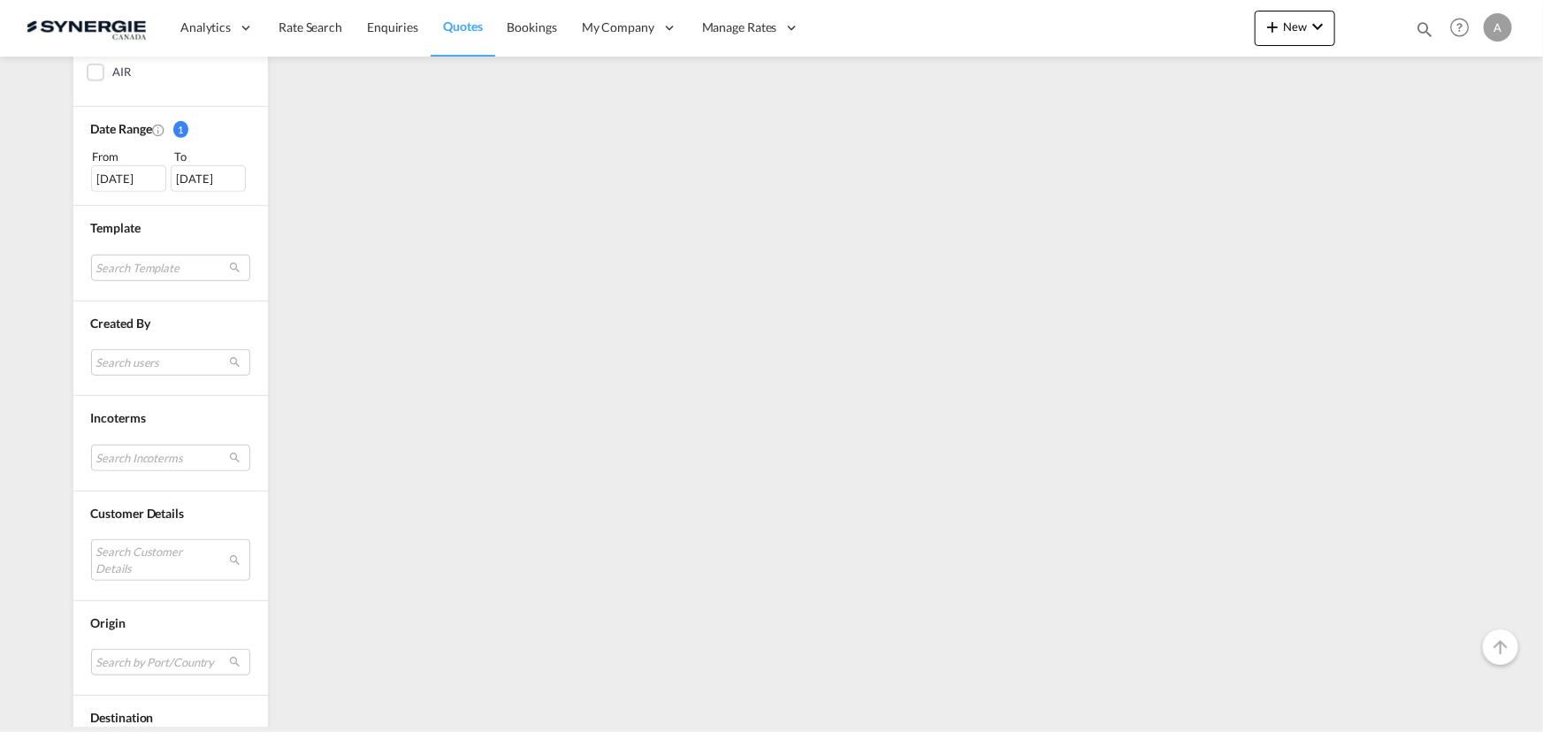
scroll to position [638, 0]
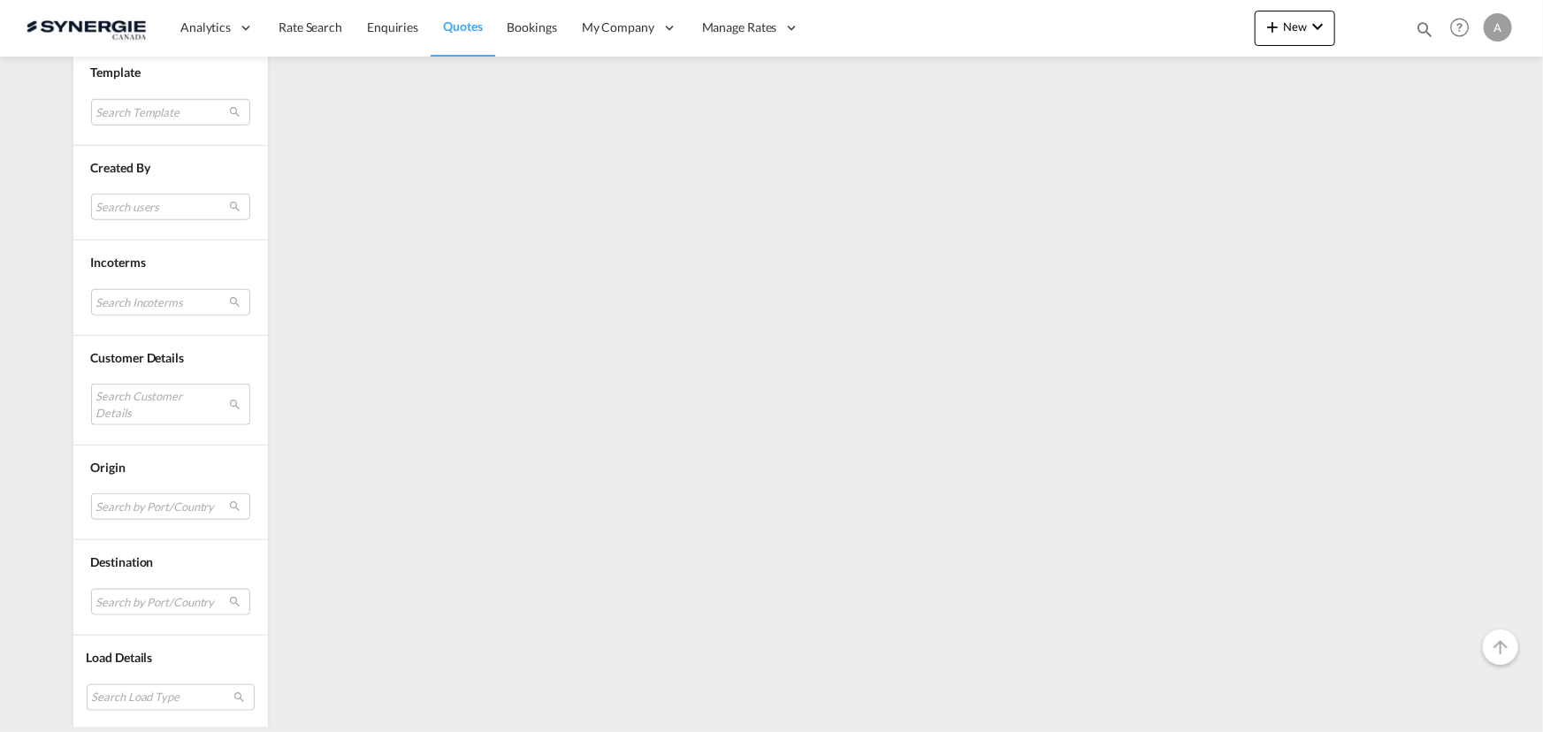
click at [177, 402] on md-select "Search Customer Details" at bounding box center [170, 404] width 159 height 41
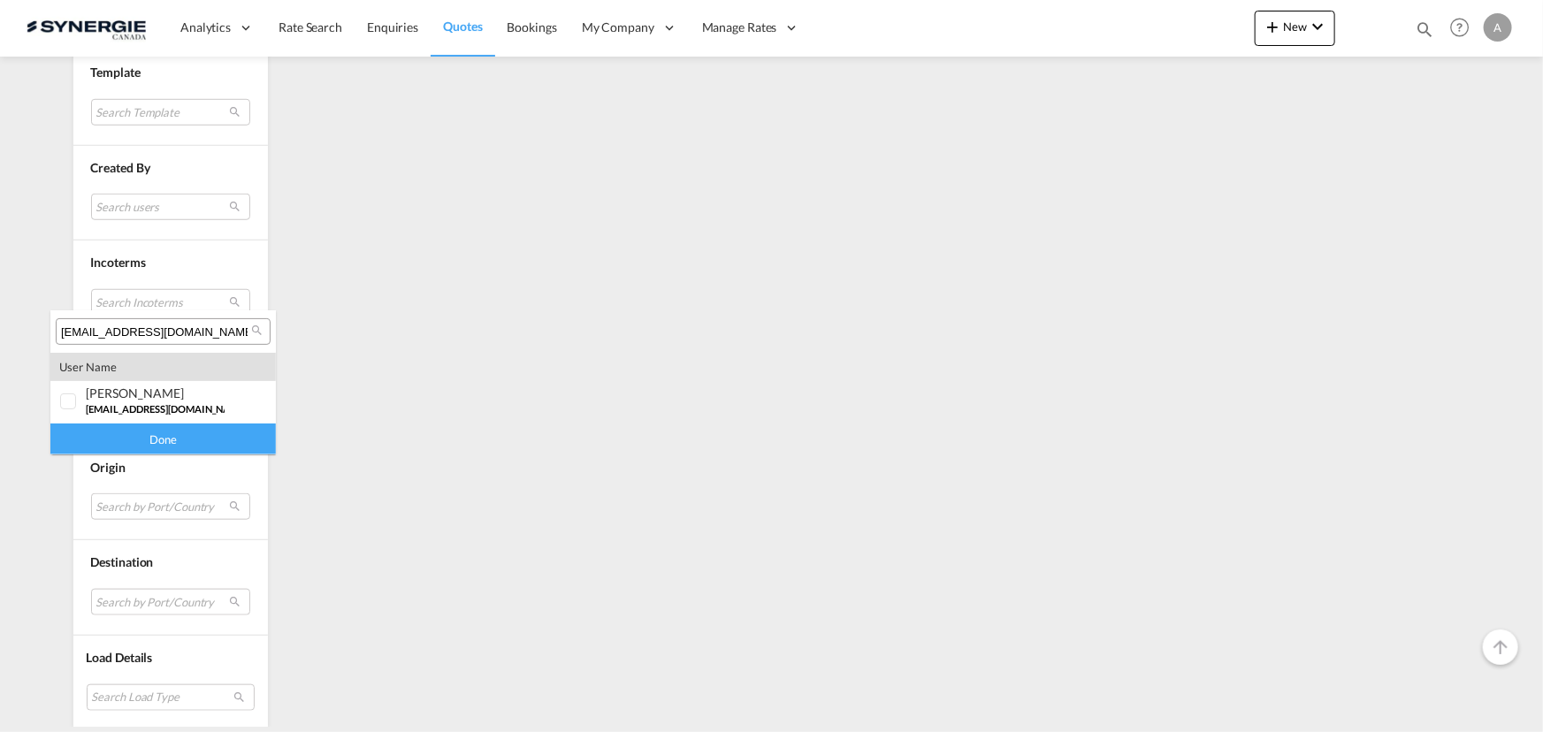
click at [220, 319] on div "ccastro@pcmachinery.com" at bounding box center [163, 331] width 215 height 27
click at [221, 329] on input "ccastro@pcmachinery.com" at bounding box center [156, 333] width 190 height 16
type input "p"
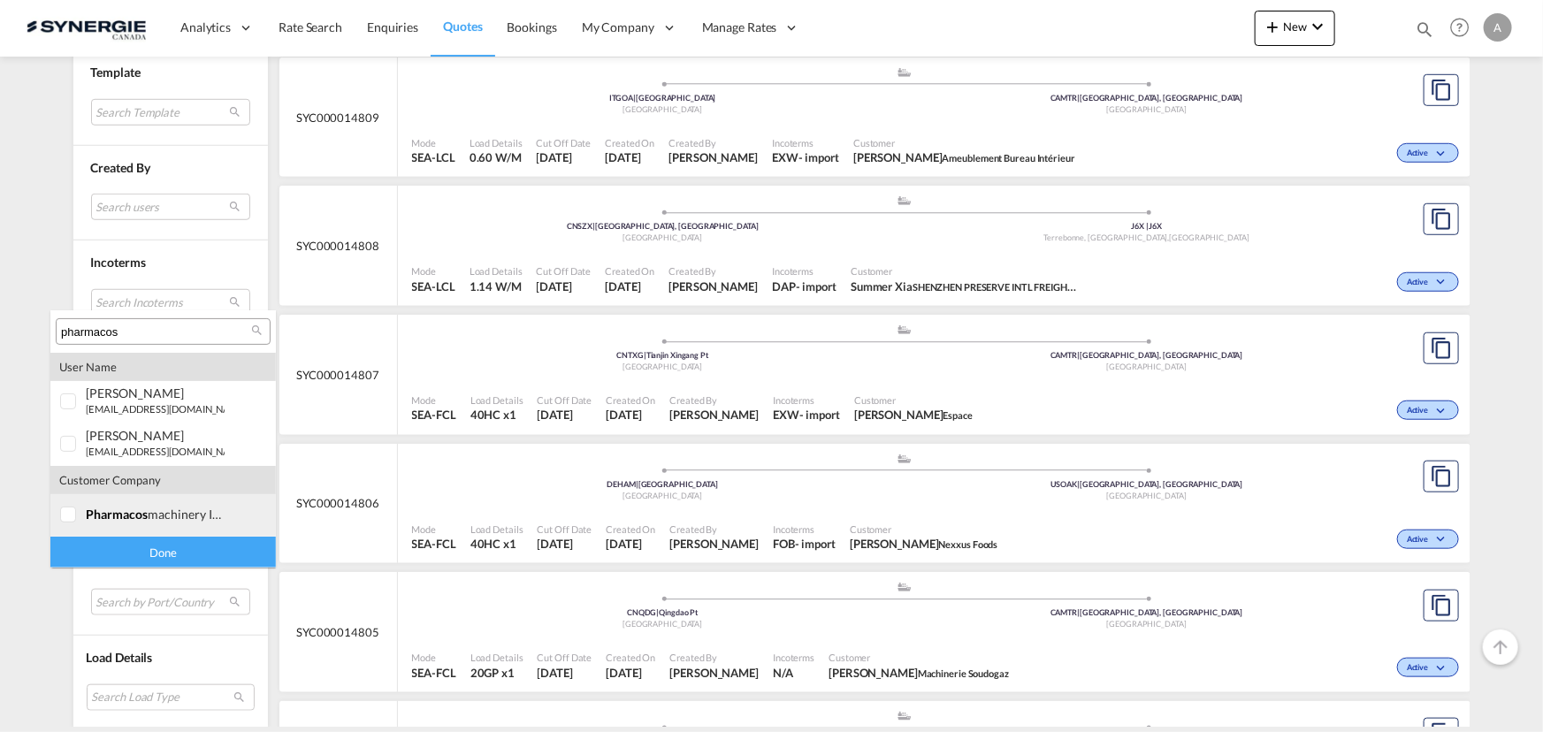
type input "pharmacos"
click at [186, 515] on div "pharmacos machinery inc" at bounding box center [155, 514] width 139 height 15
click at [149, 552] on div "Done" at bounding box center [163, 552] width 226 height 31
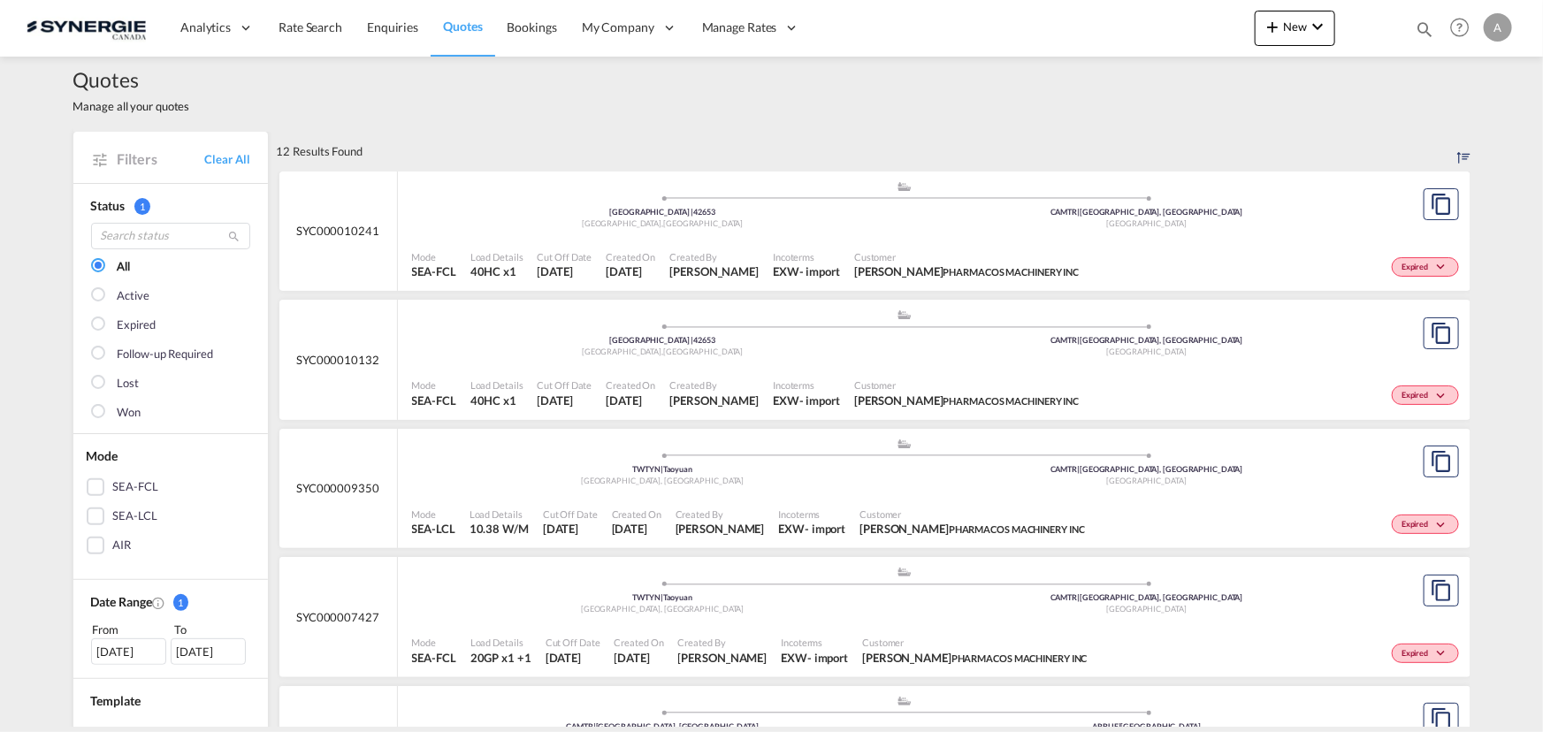
scroll to position [0, 0]
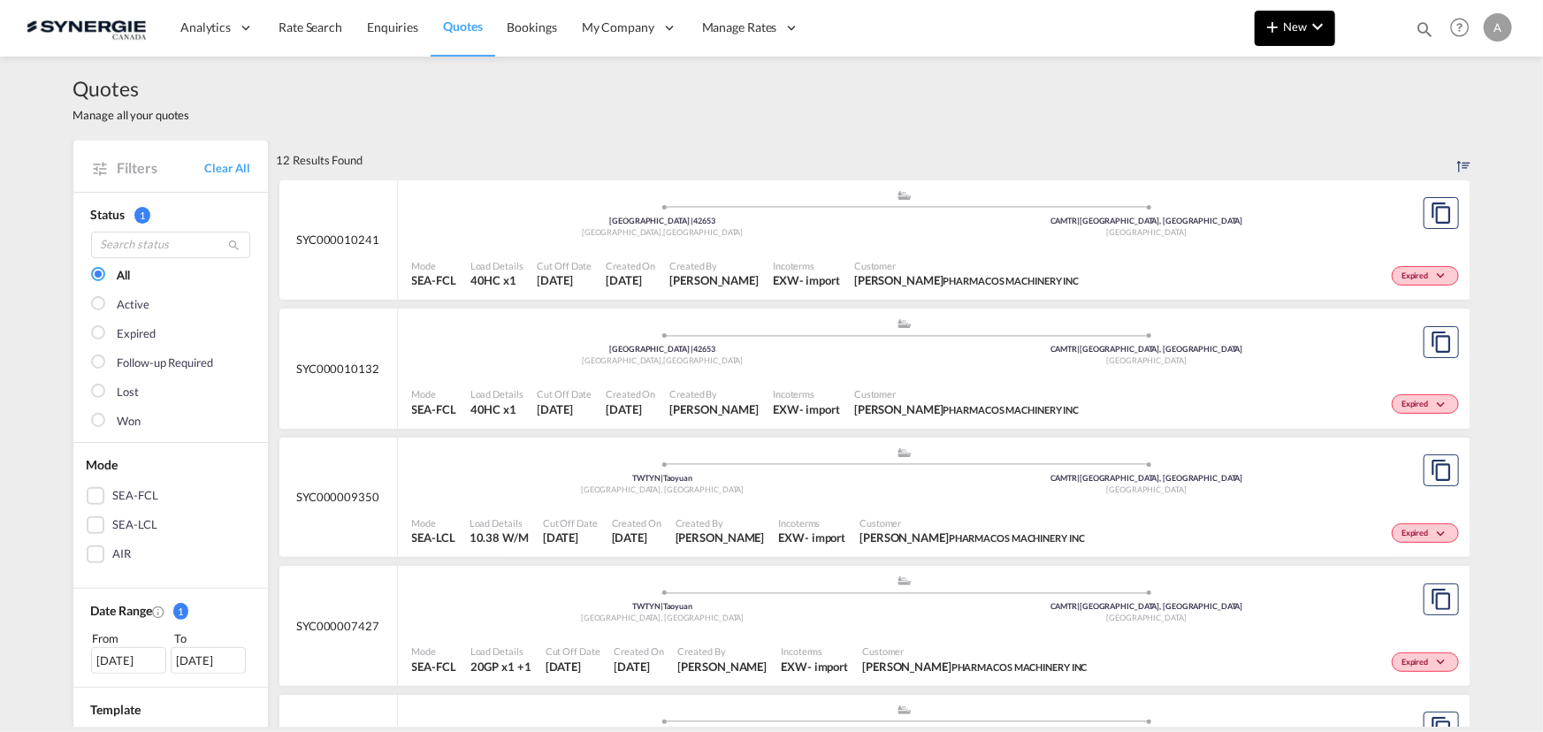
click at [1320, 31] on md-icon "icon-chevron-down" at bounding box center [1317, 26] width 21 height 21
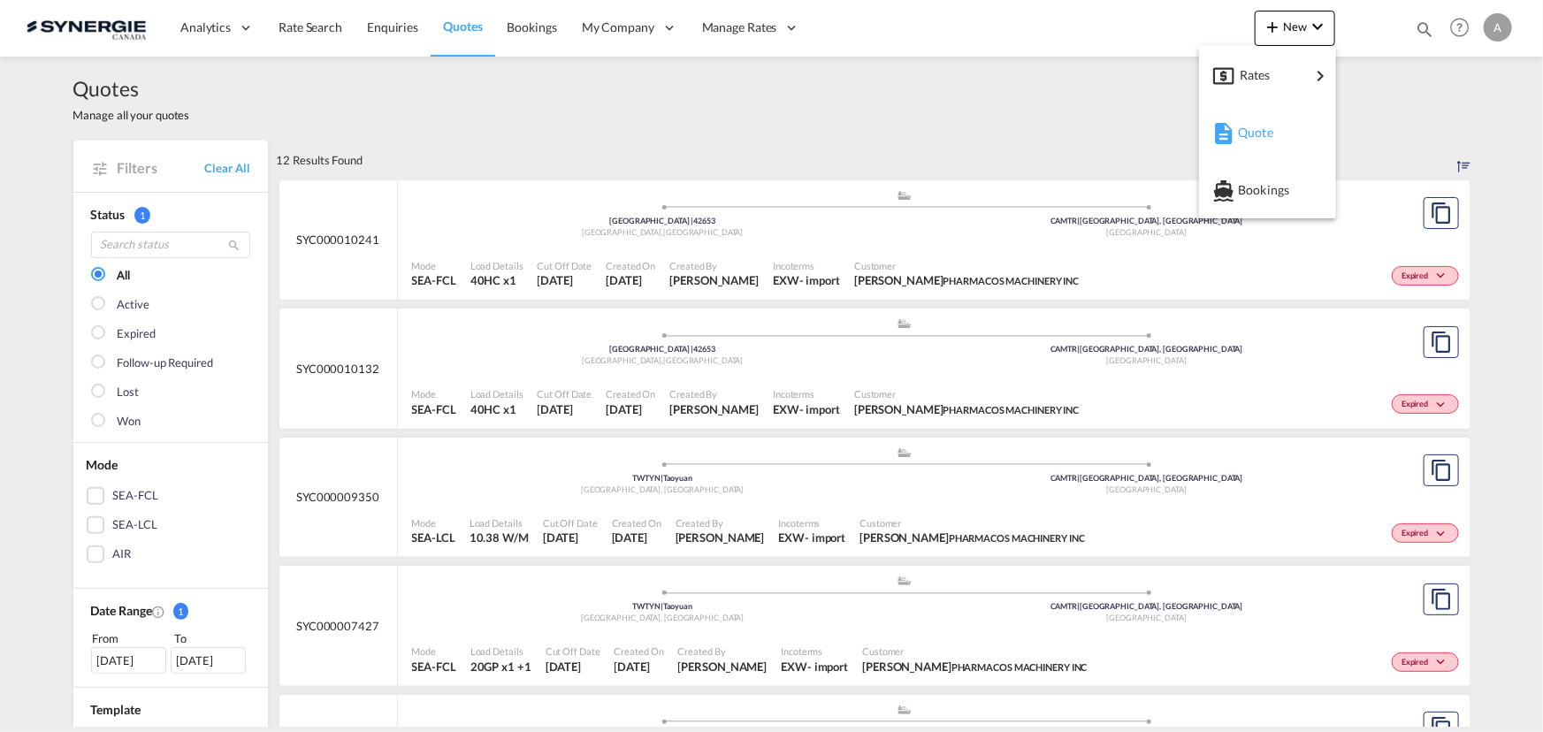
click at [1229, 137] on md-icon "button" at bounding box center [1223, 133] width 21 height 21
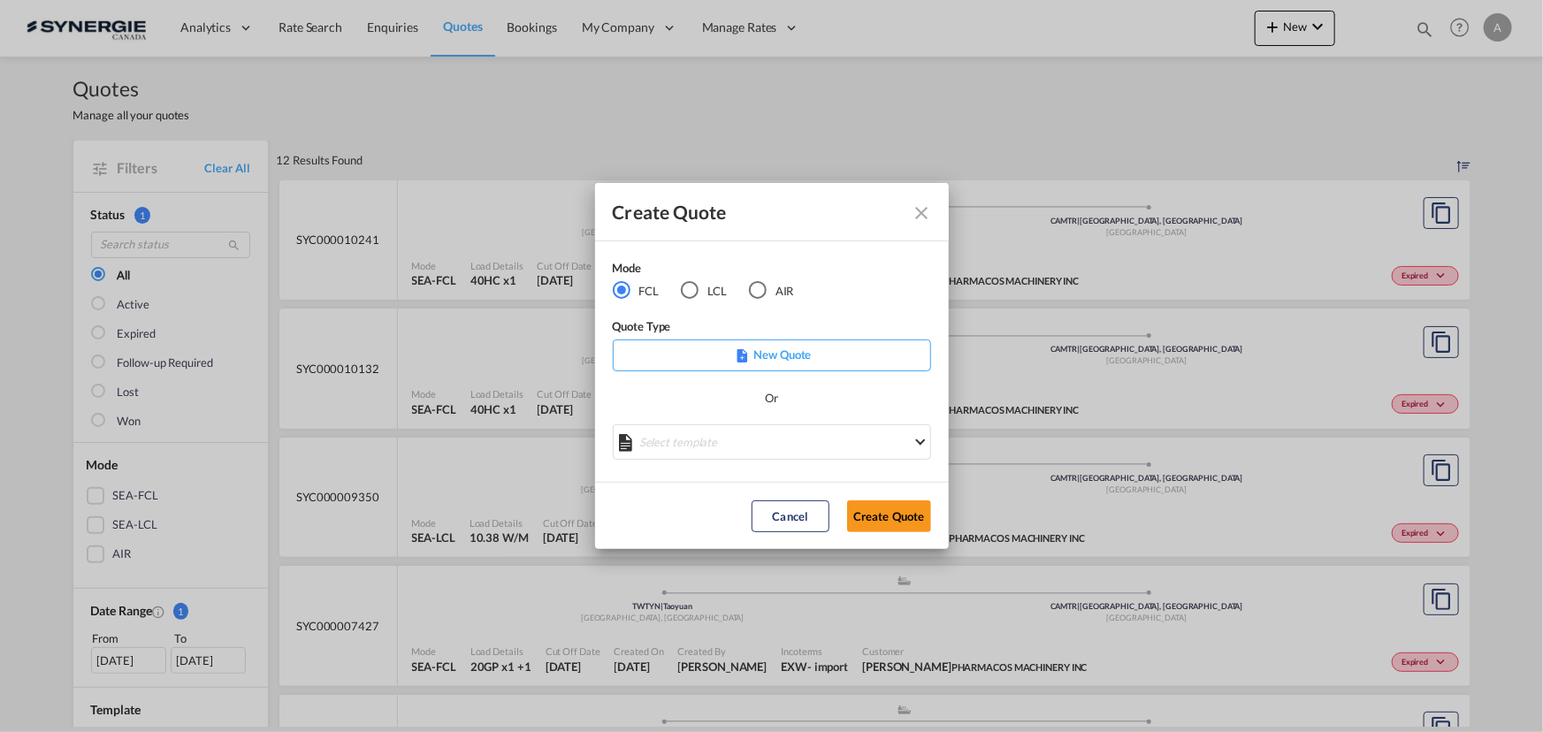
click at [686, 281] on div "LCL" at bounding box center [690, 290] width 18 height 18
click at [740, 443] on md-select "Select template New DAP Import LCL Karen Mercier | 09 Jul 2025 BRAZIL LCL EXPOR…" at bounding box center [772, 442] width 318 height 35
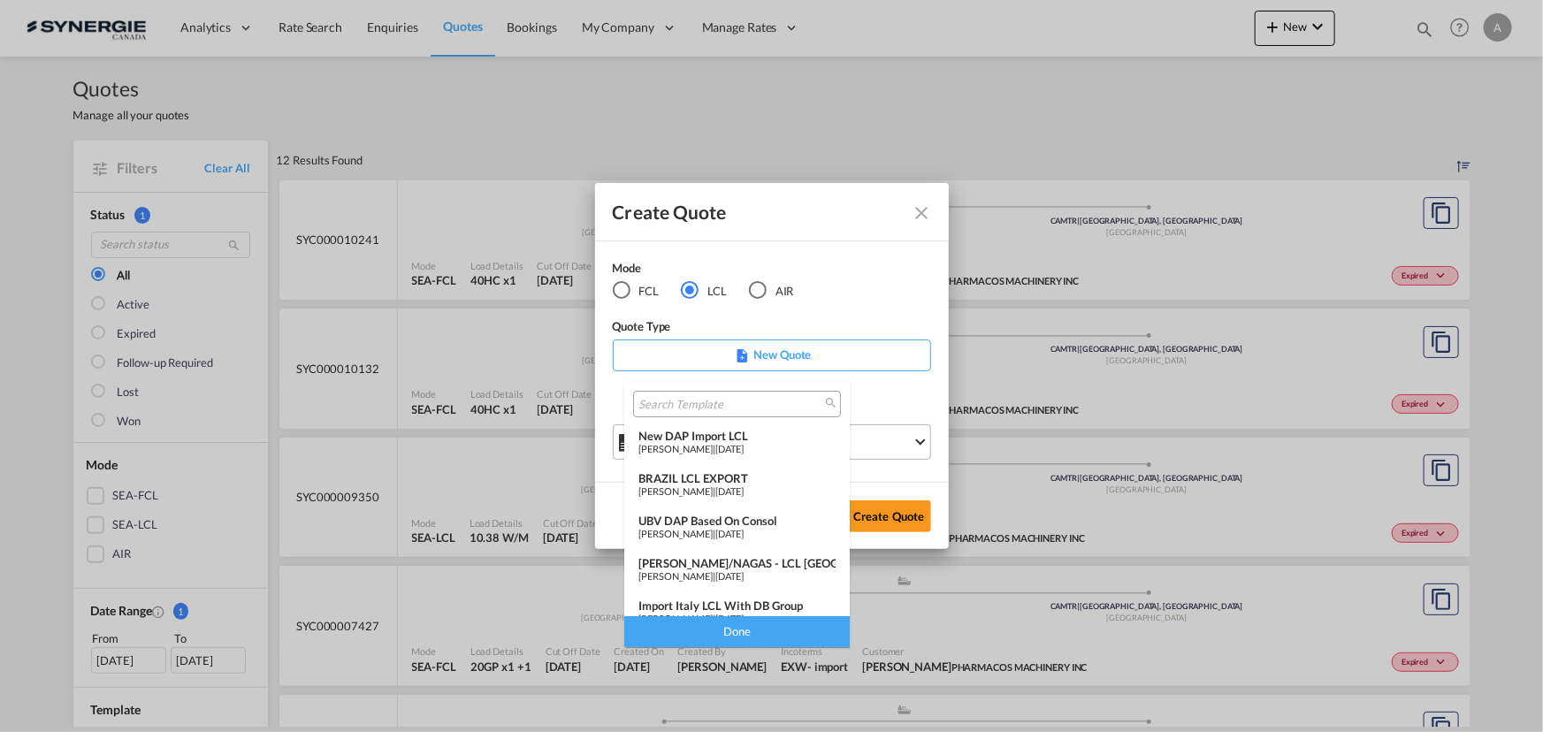
scroll to position [80, 0]
click at [751, 570] on div "*NEW* UBV Italy consol LCL" at bounding box center [737, 569] width 197 height 14
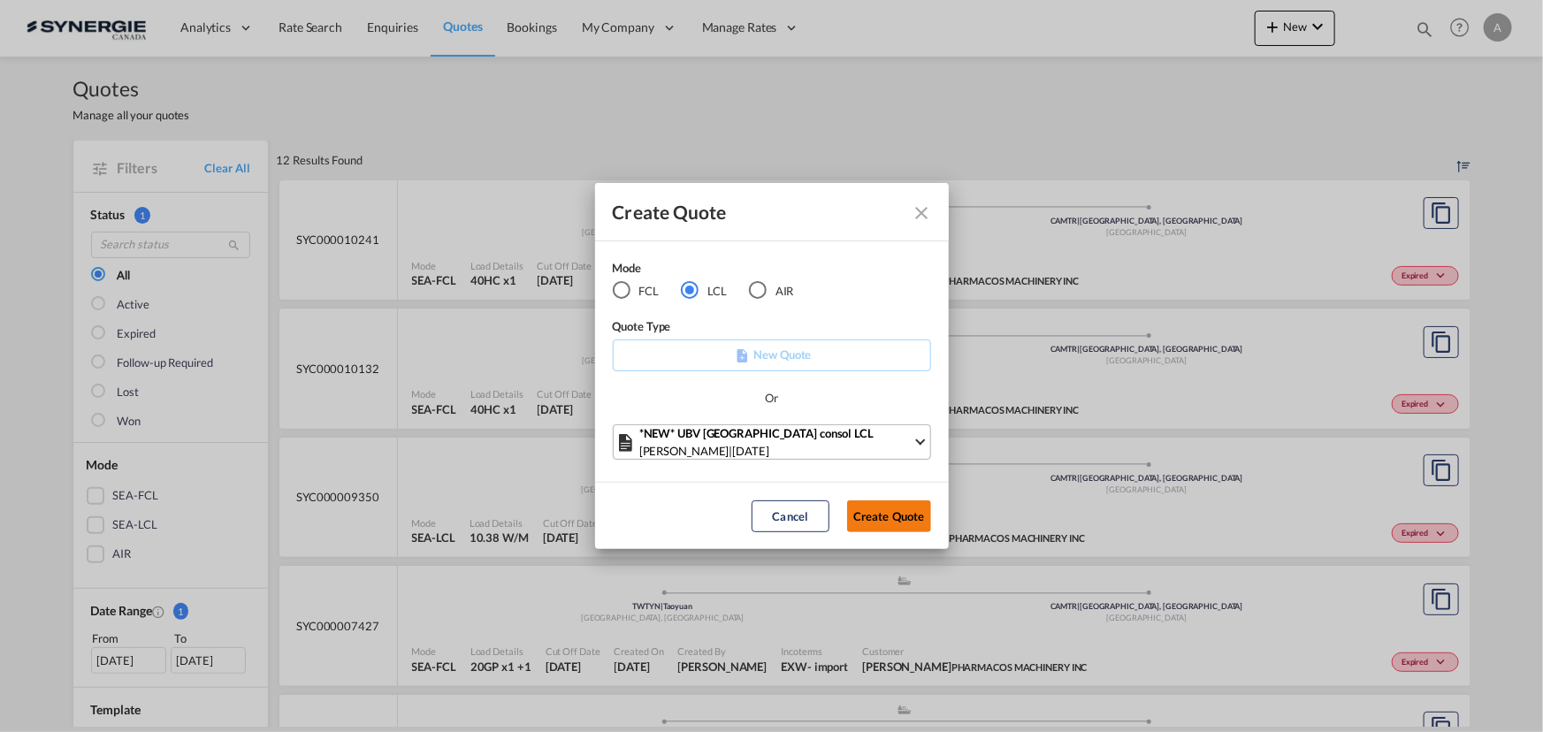
click at [876, 517] on button "Create Quote" at bounding box center [889, 517] width 84 height 32
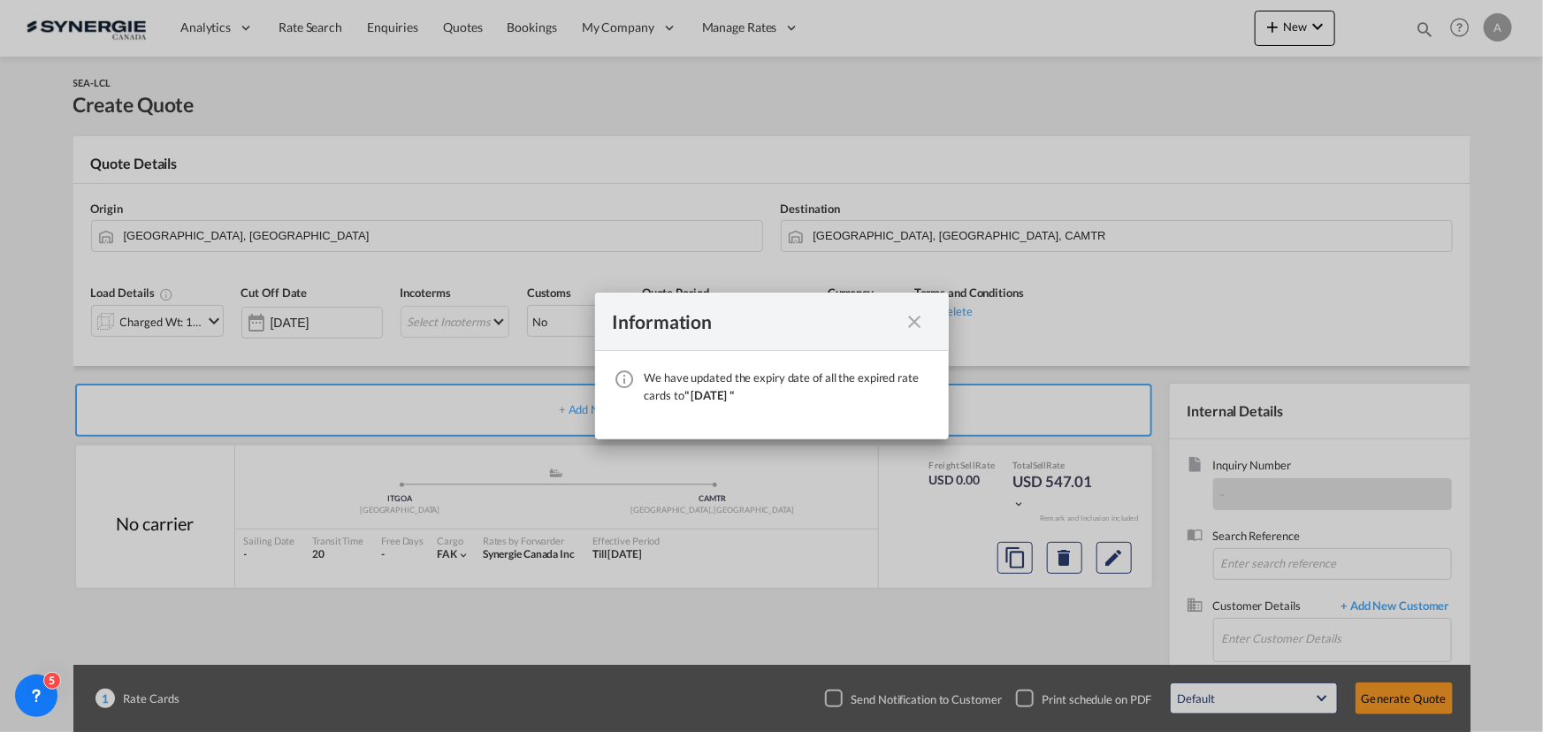
click at [914, 321] on md-icon "icon-close fg-AAA8AD cursor" at bounding box center [915, 321] width 21 height 21
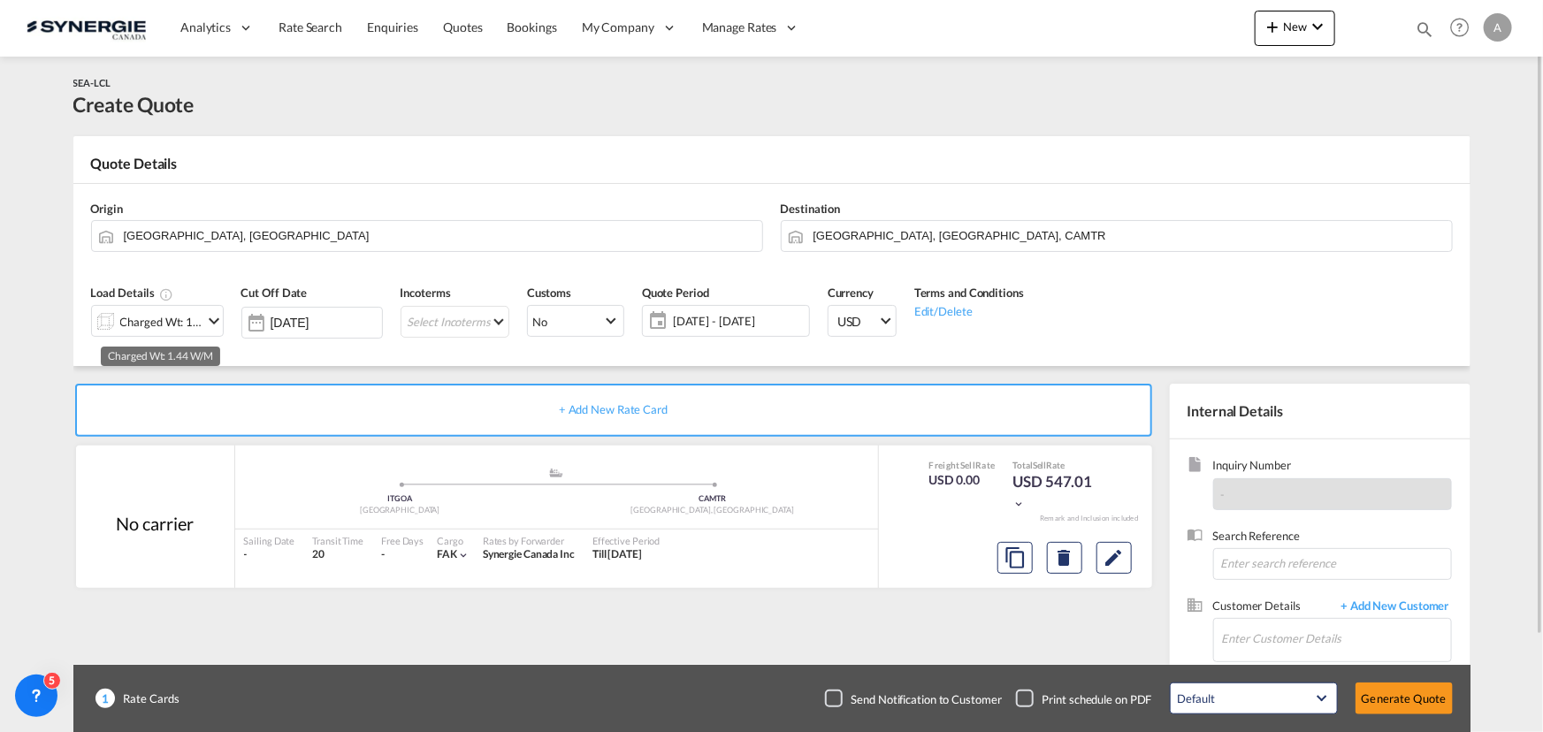
click at [177, 318] on div "Charged Wt: 1.44 W/M" at bounding box center [161, 322] width 83 height 25
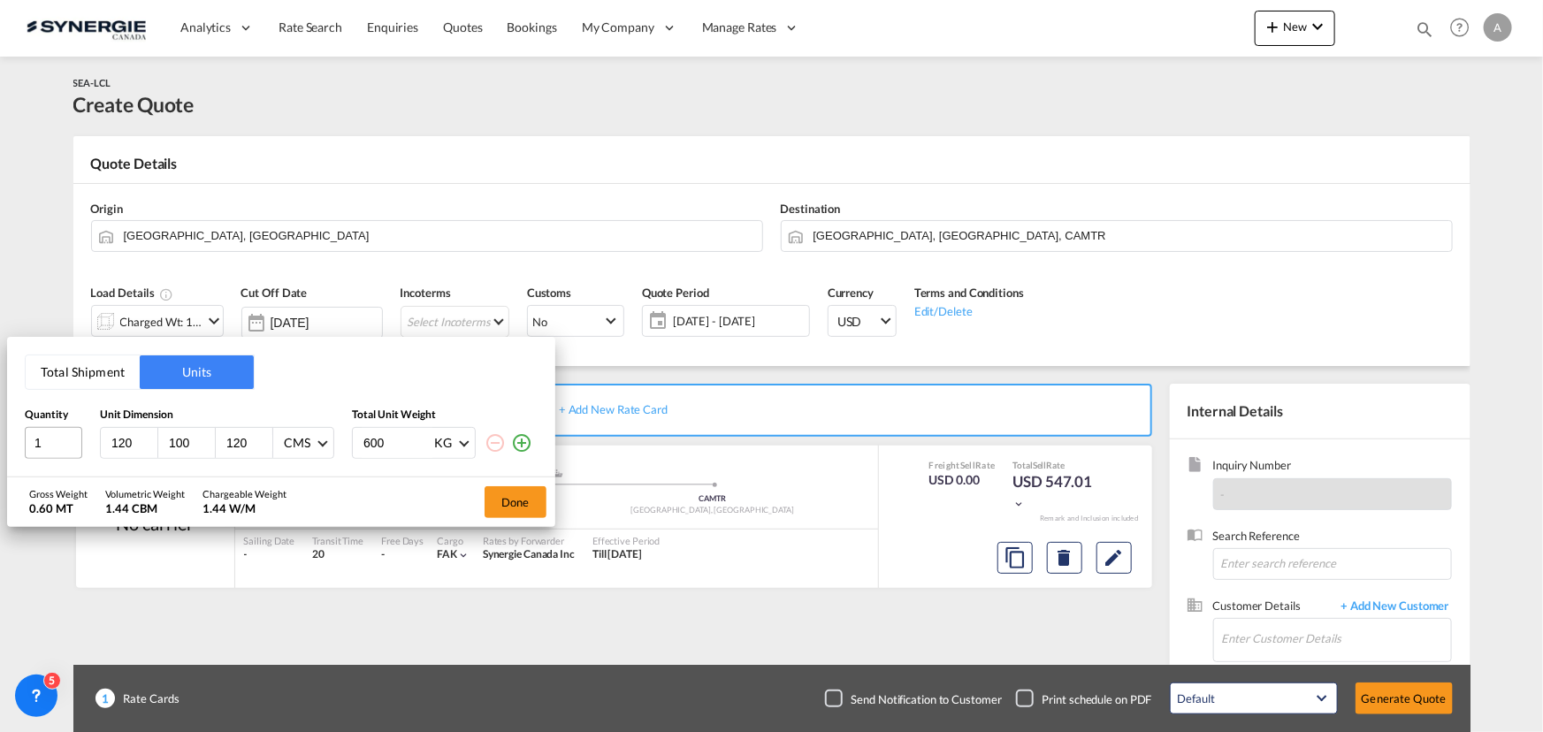
drag, startPoint x: 133, startPoint y: 444, endPoint x: 28, endPoint y: 441, distance: 104.4
click at [42, 443] on div "1 120 100 120 CMS CMS Inches 600 KG KG LB" at bounding box center [281, 443] width 513 height 32
type input "118.11"
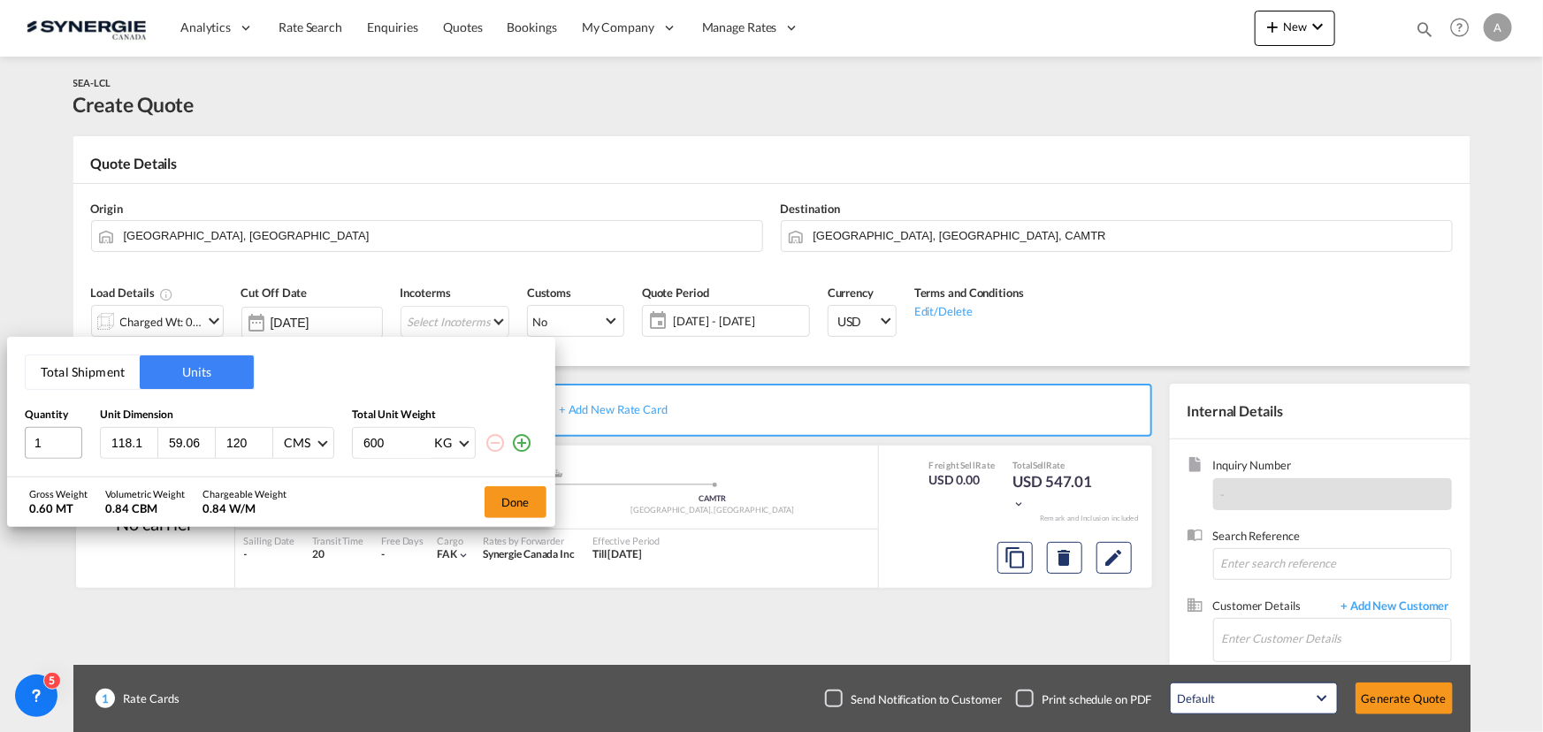
type input "59.06"
type input "78.74"
click at [307, 441] on div "CMS" at bounding box center [297, 443] width 27 height 15
click at [300, 479] on div "Inches" at bounding box center [300, 486] width 34 height 18
drag, startPoint x: 350, startPoint y: 436, endPoint x: 308, endPoint y: 425, distance: 44.0
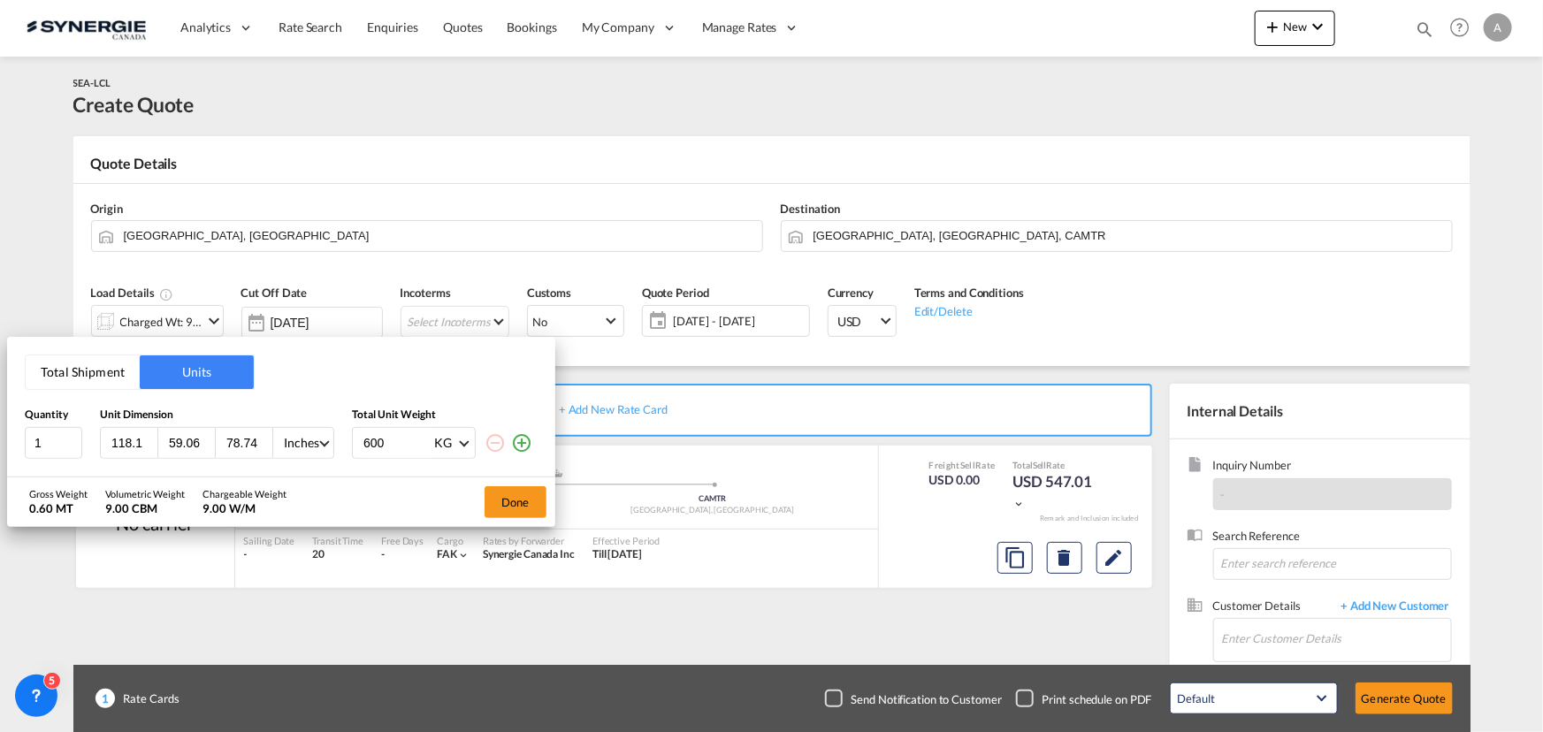
click at [309, 432] on div "1 118.11 59.06 78.74 Inches 600 KG KG LB" at bounding box center [281, 443] width 513 height 32
type input "3306.90"
drag, startPoint x: 459, startPoint y: 440, endPoint x: 462, endPoint y: 455, distance: 15.3
click at [460, 440] on span at bounding box center [464, 442] width 10 height 10
drag, startPoint x: 439, startPoint y: 497, endPoint x: 454, endPoint y: 494, distance: 15.4
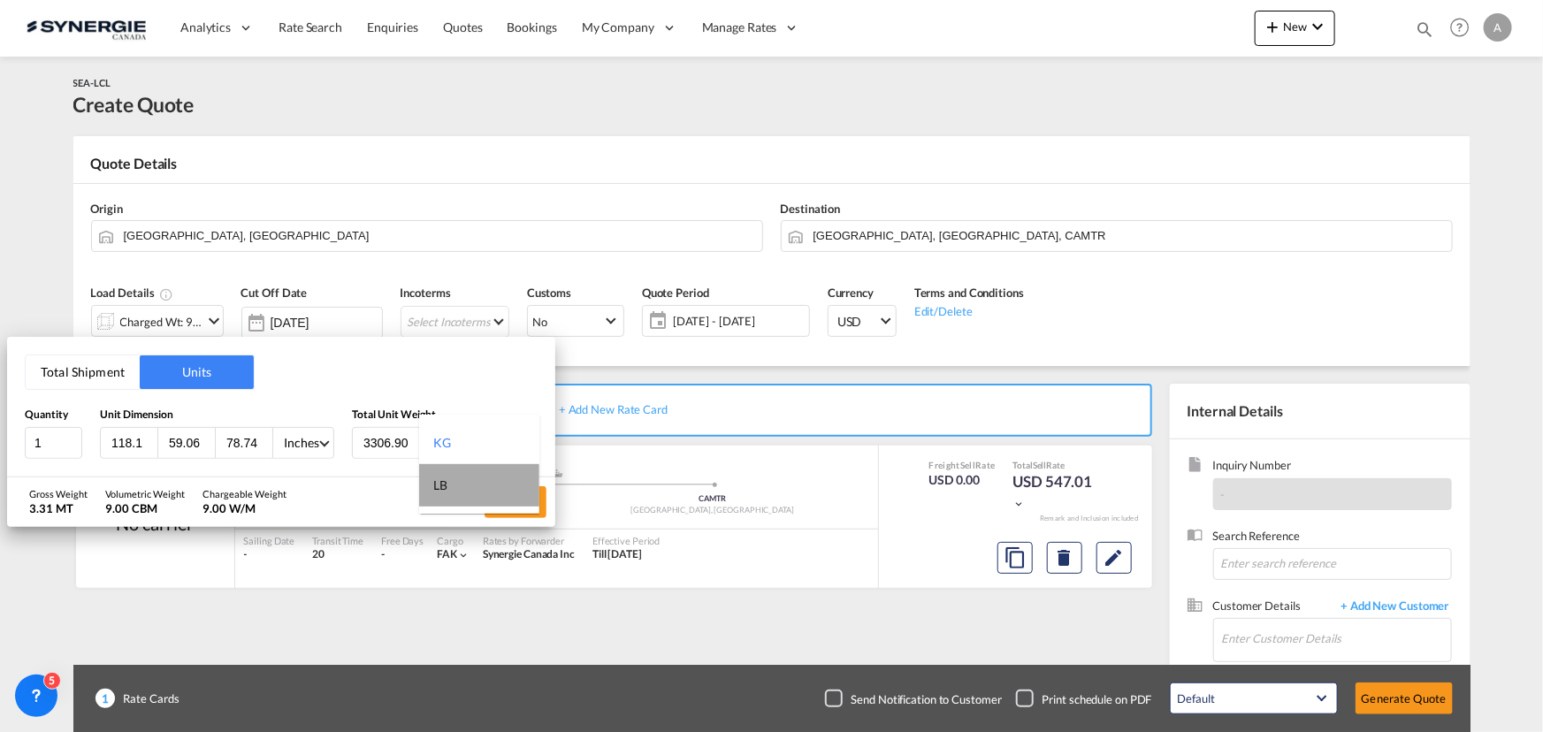
click at [439, 495] on md-option "LB" at bounding box center [479, 485] width 120 height 42
click at [524, 498] on button "Done" at bounding box center [516, 502] width 62 height 32
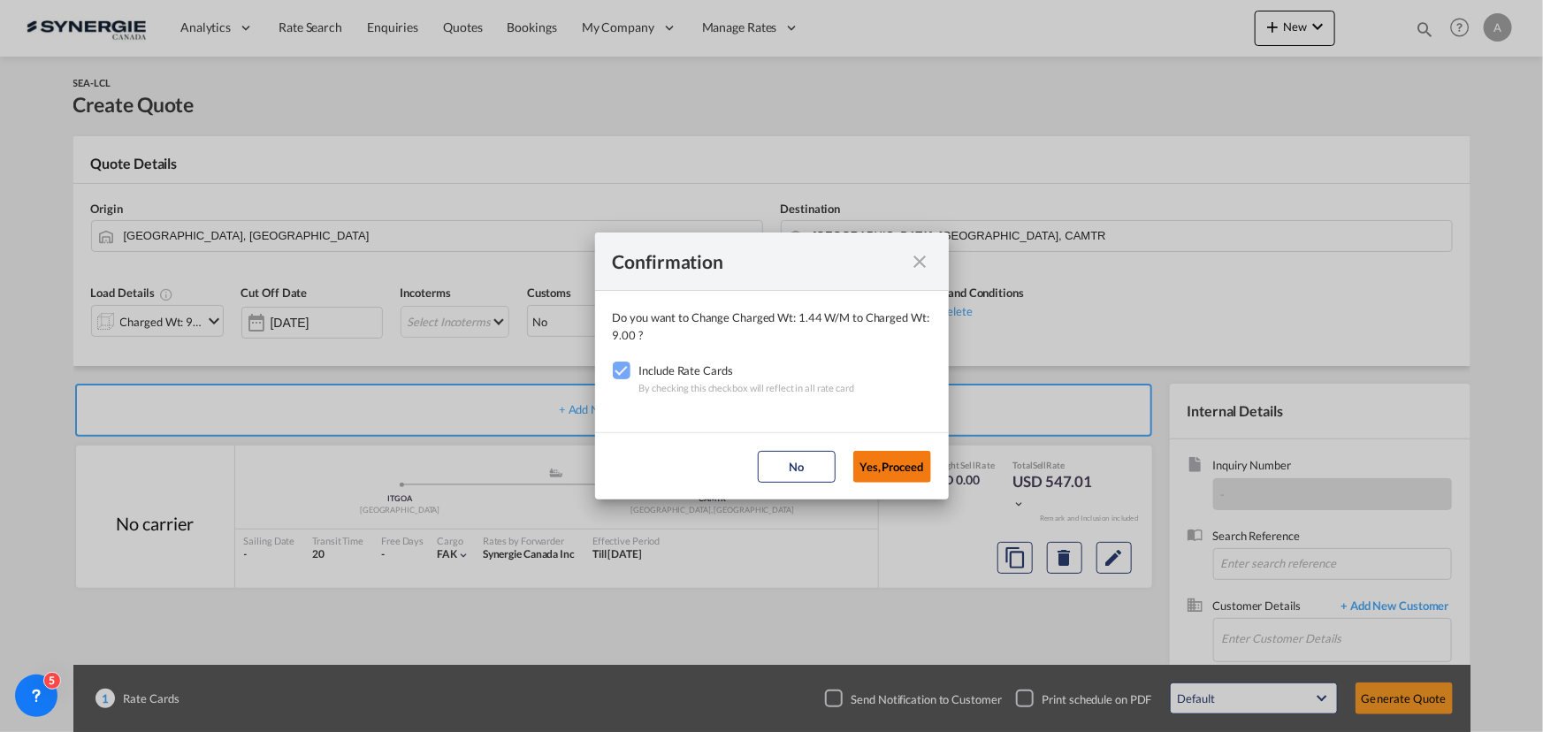
click at [883, 469] on button "Yes,Proceed" at bounding box center [892, 467] width 78 height 32
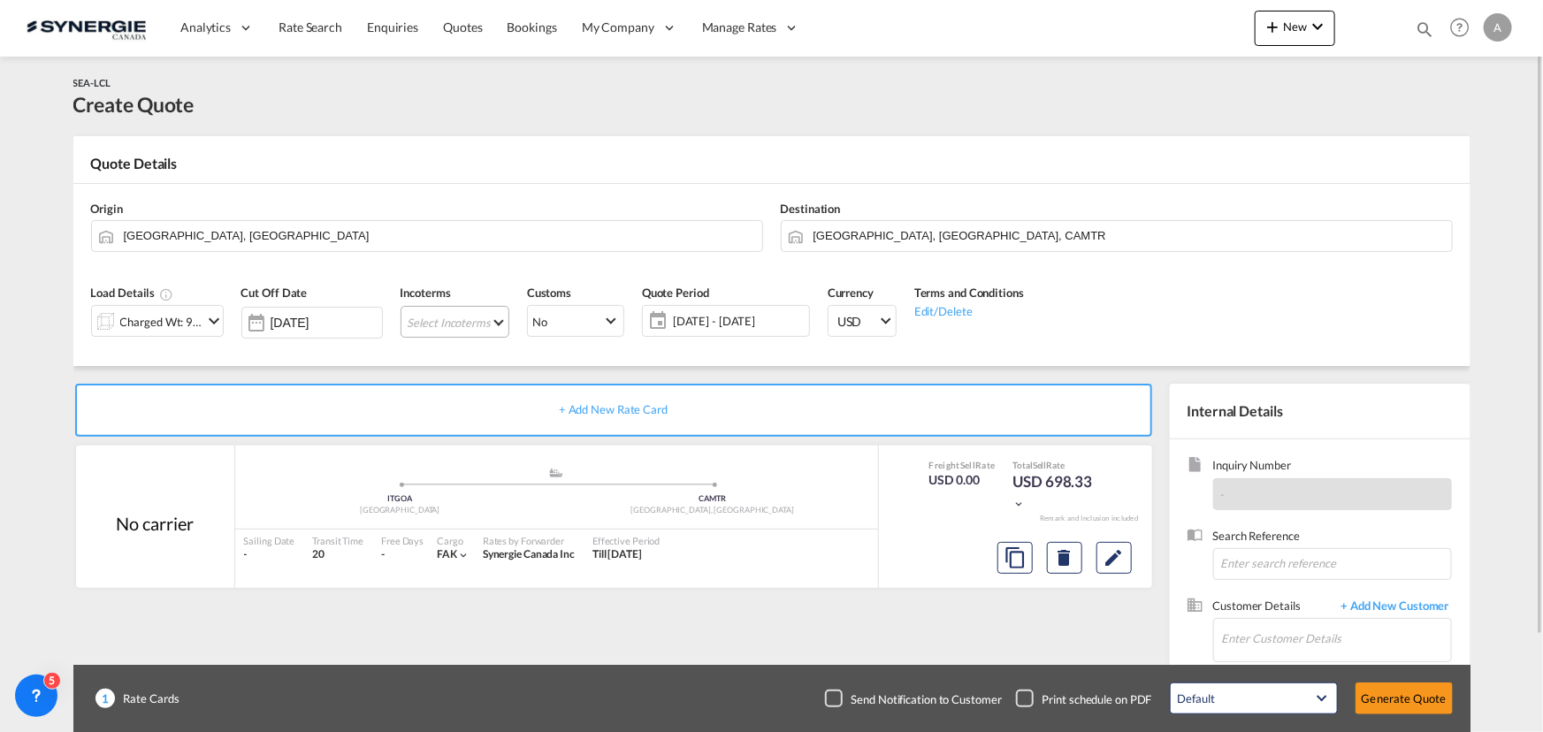
click at [448, 323] on md-select "Select Incoterms FCA - export Free Carrier DDP - export Delivery Duty Paid DAP …" at bounding box center [455, 322] width 109 height 32
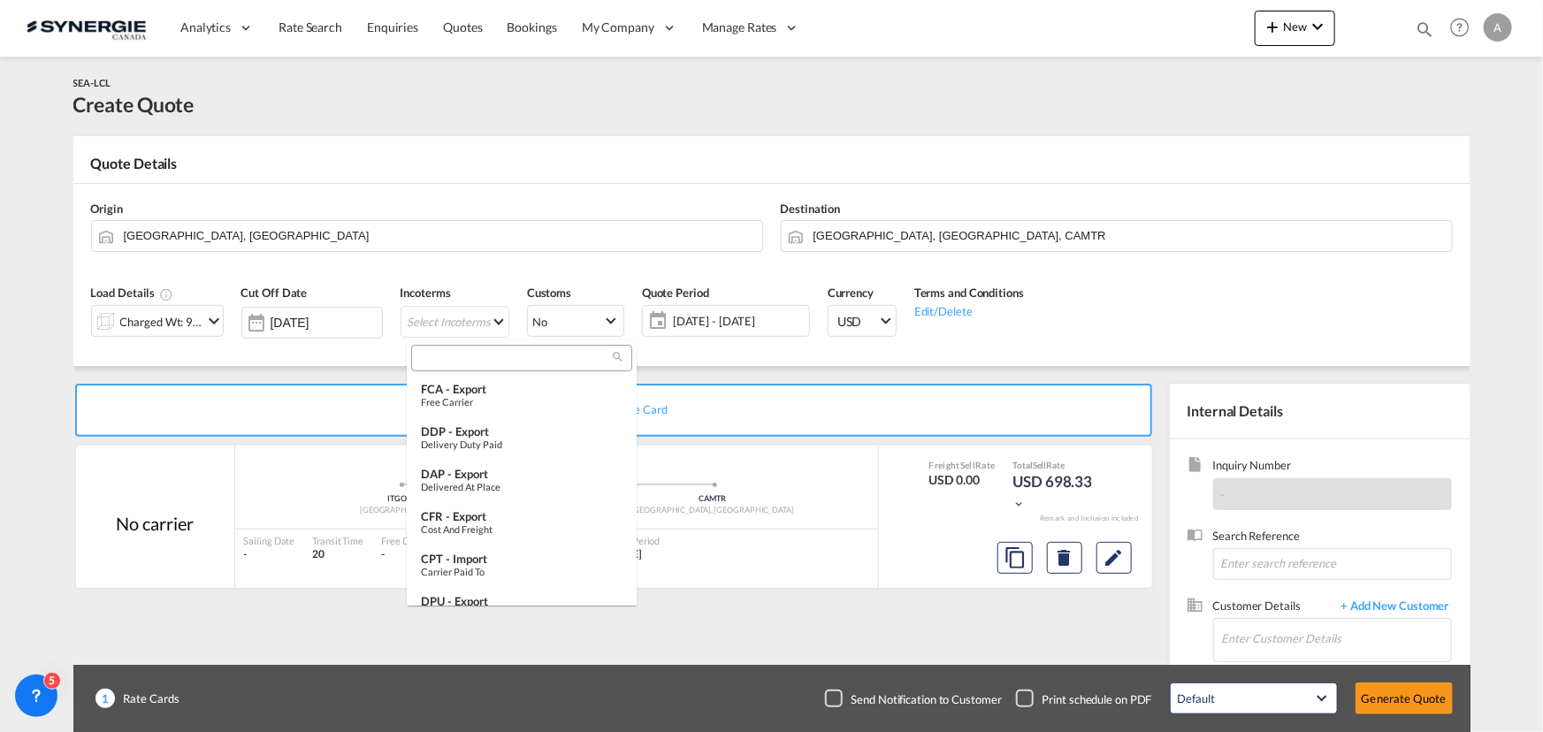
click at [476, 363] on input "search" at bounding box center [515, 358] width 196 height 16
type input "d"
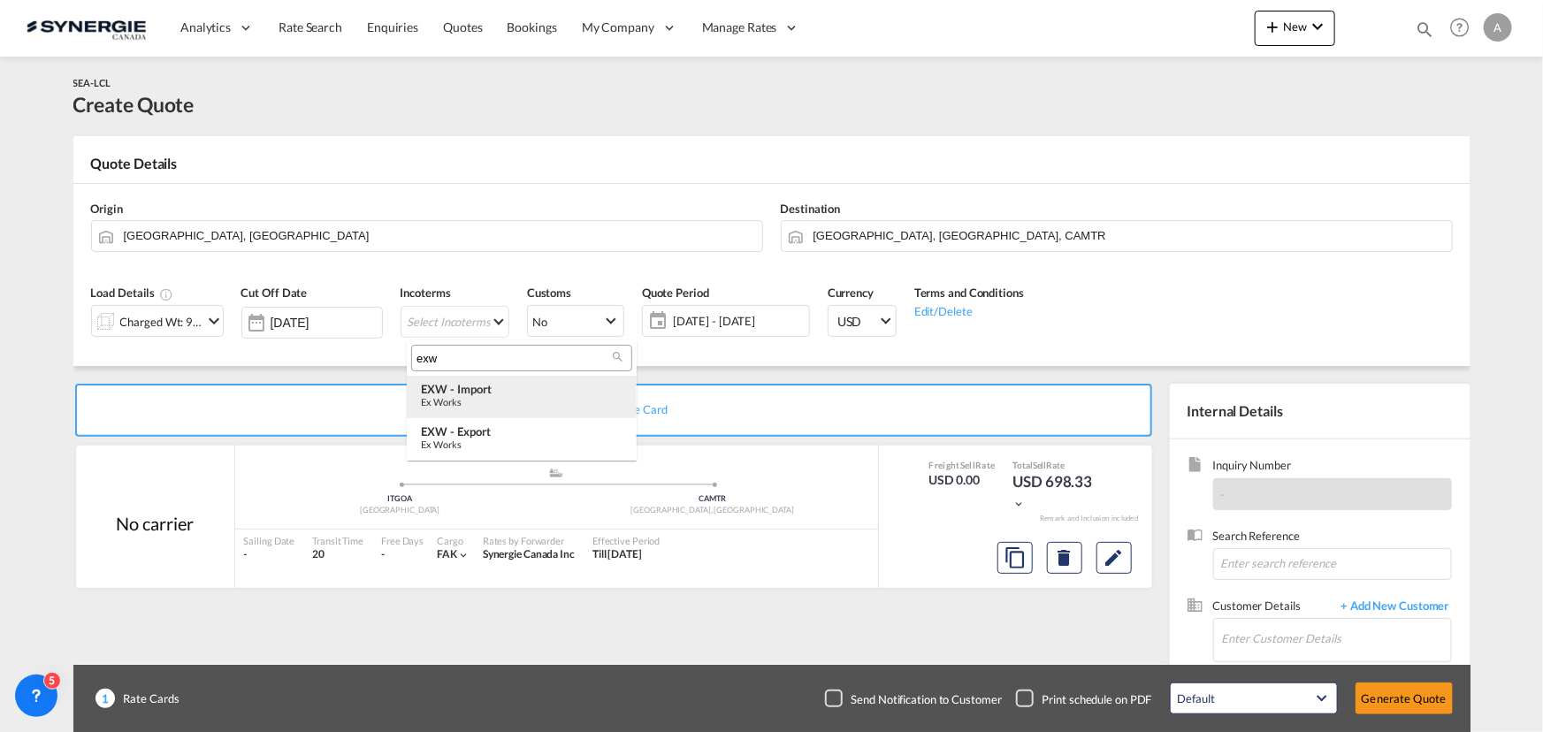
type input "exw"
click at [486, 405] on div "Ex Works" at bounding box center [522, 401] width 202 height 11
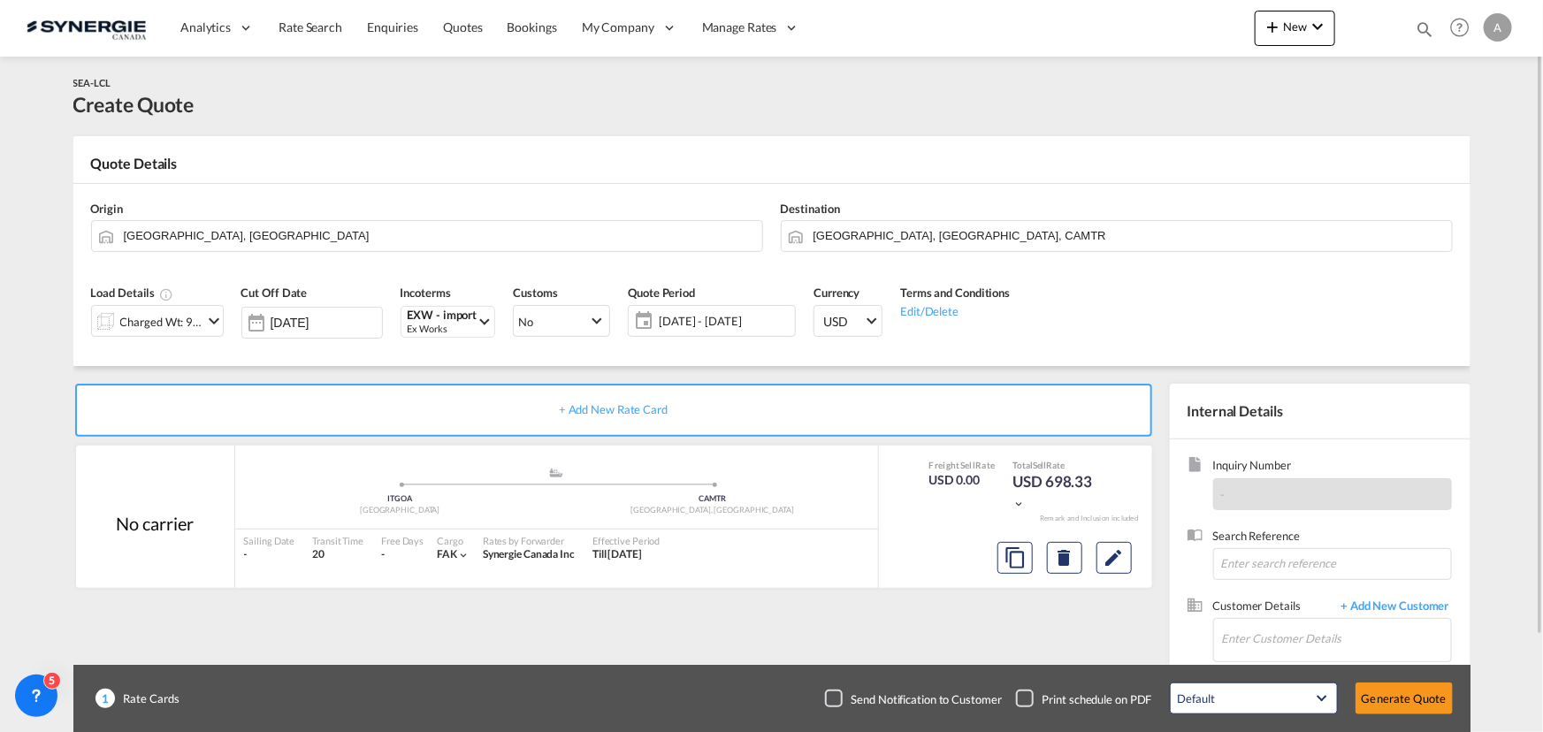
click at [755, 322] on span "16 Sep - 16 Oct 2025" at bounding box center [725, 321] width 132 height 16
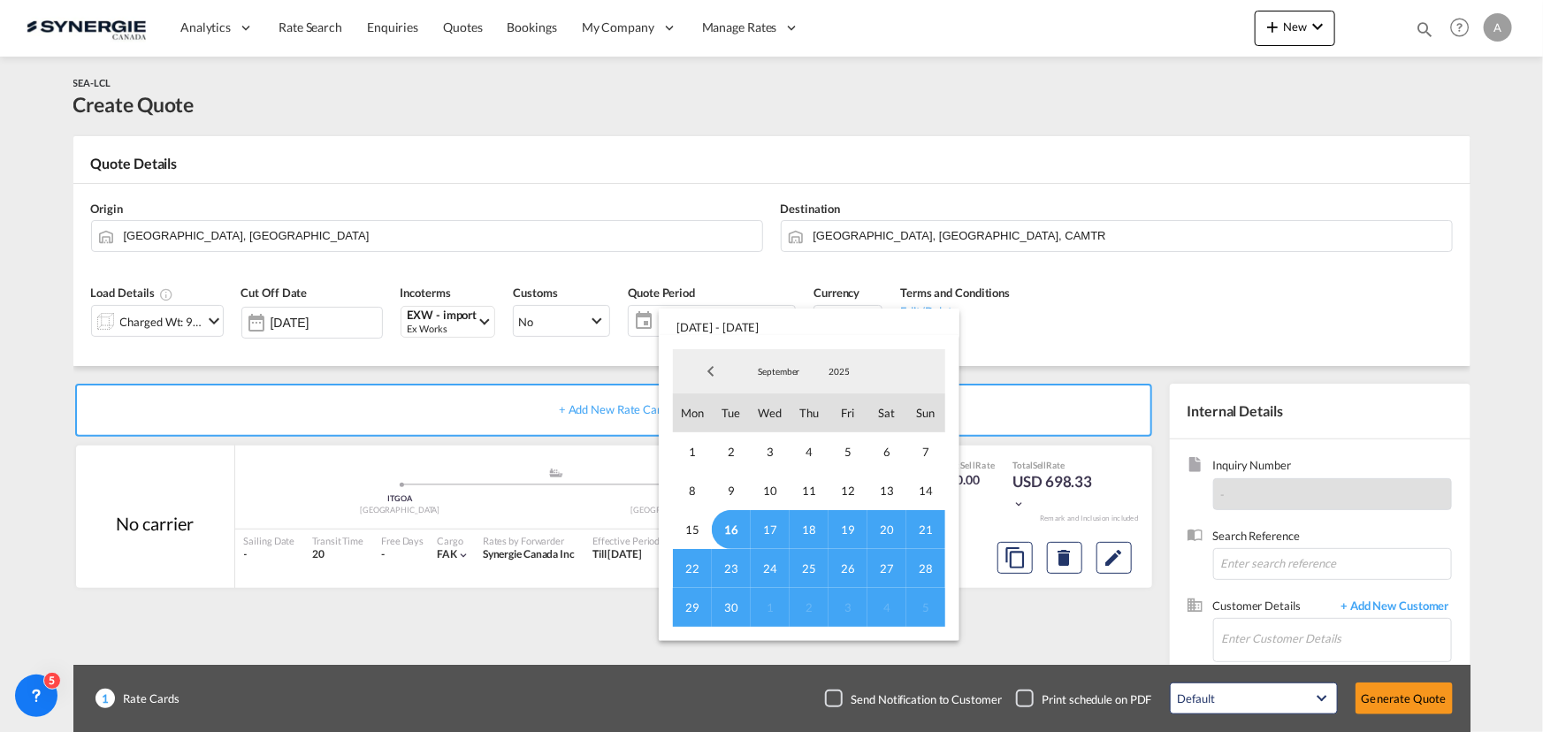
click at [743, 531] on span "16" at bounding box center [731, 529] width 39 height 39
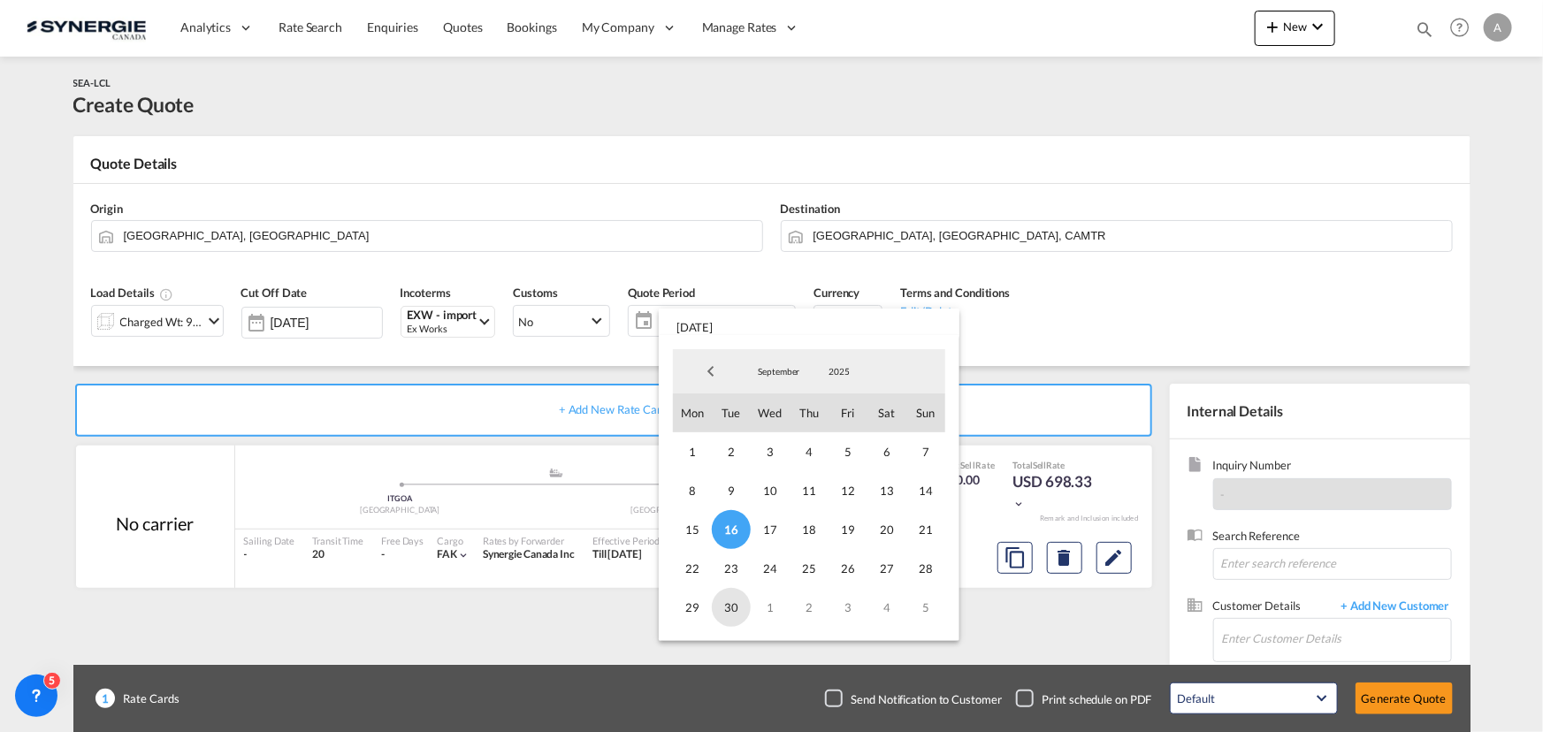
click at [736, 601] on span "30" at bounding box center [731, 607] width 39 height 39
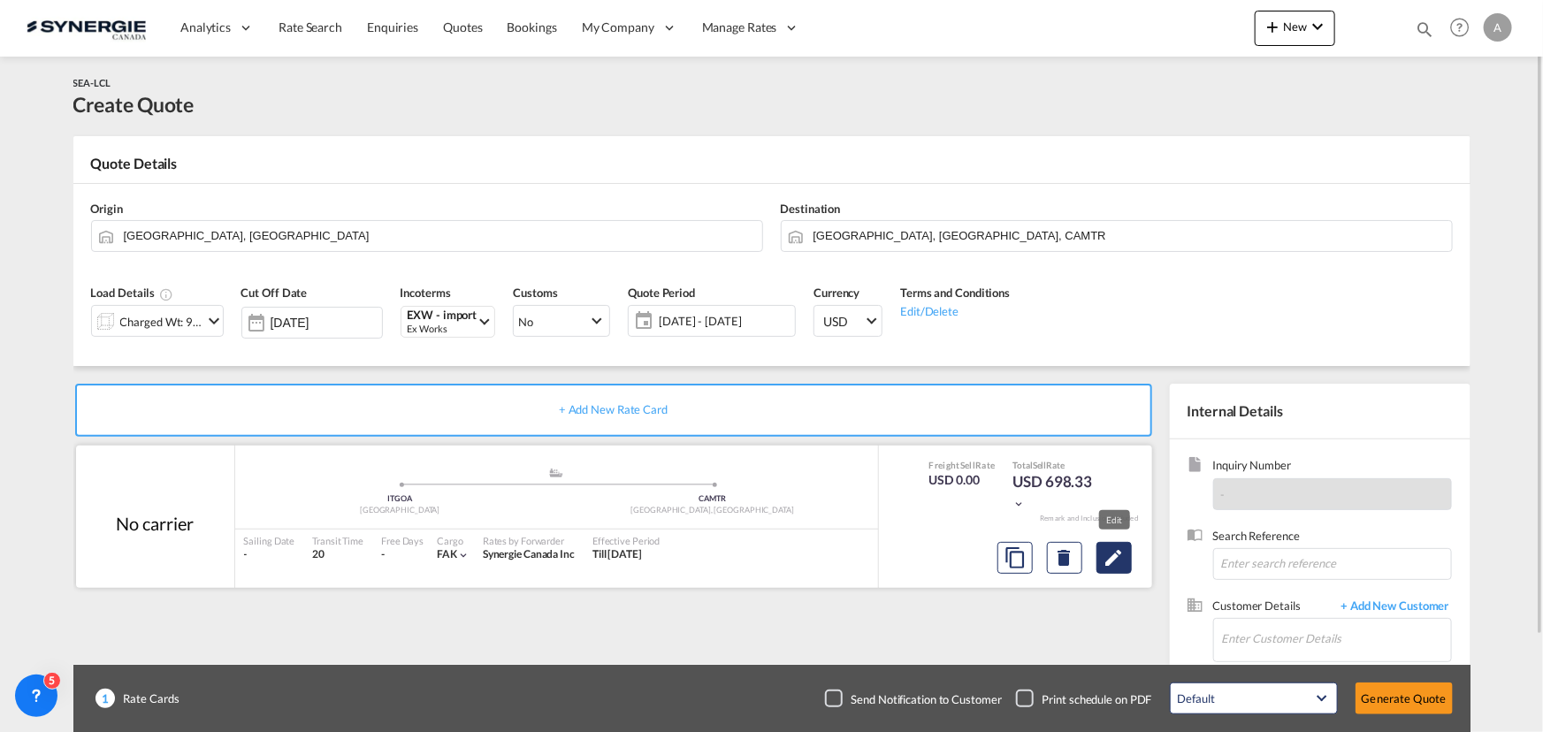
click at [1123, 565] on md-icon "Edit" at bounding box center [1114, 557] width 21 height 21
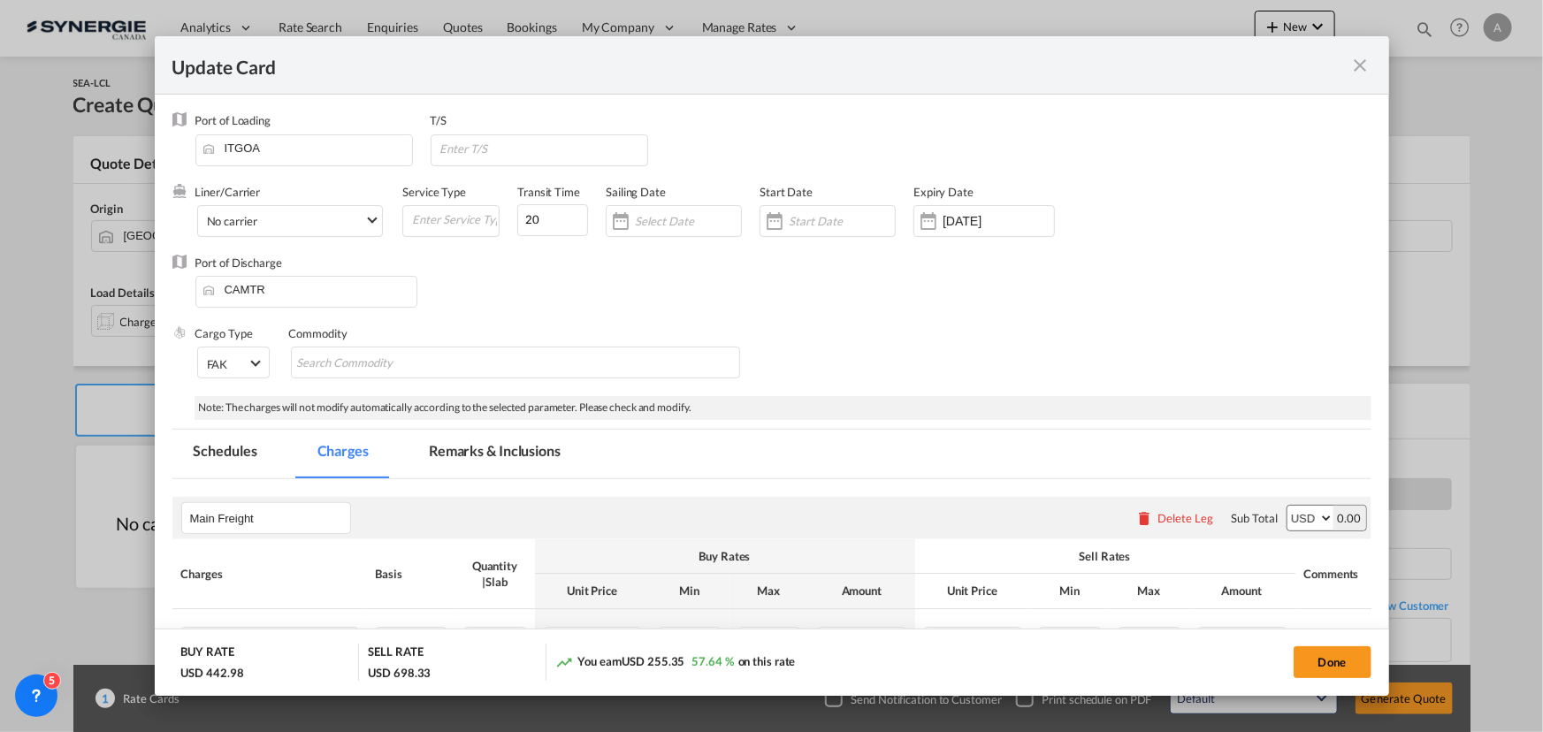
select select "per_w/m"
select select "per_bl"
select select "per_quintal"
select select "per_cbm"
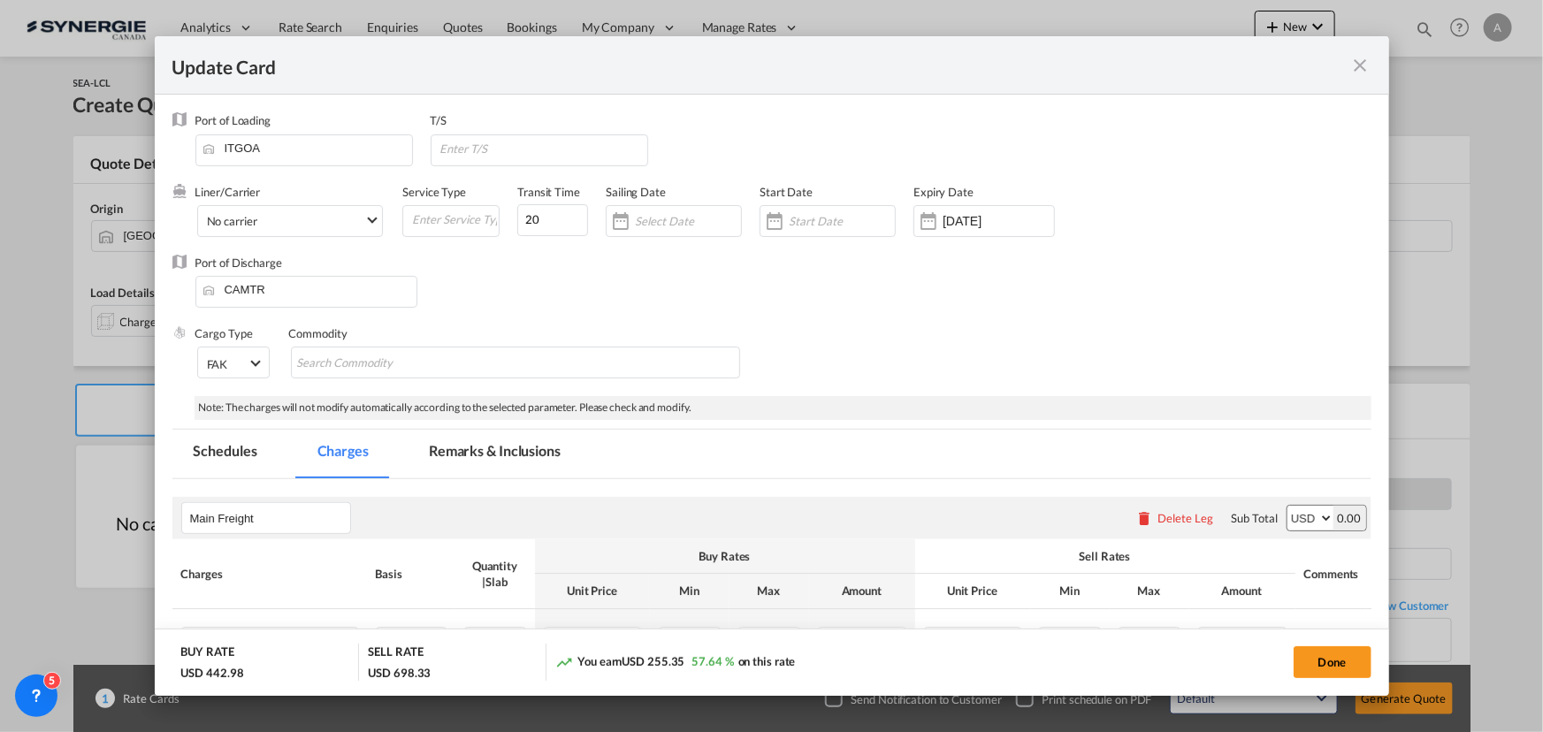
select select "flat"
select select "per_hbl"
select select "flat"
select select "per_bl"
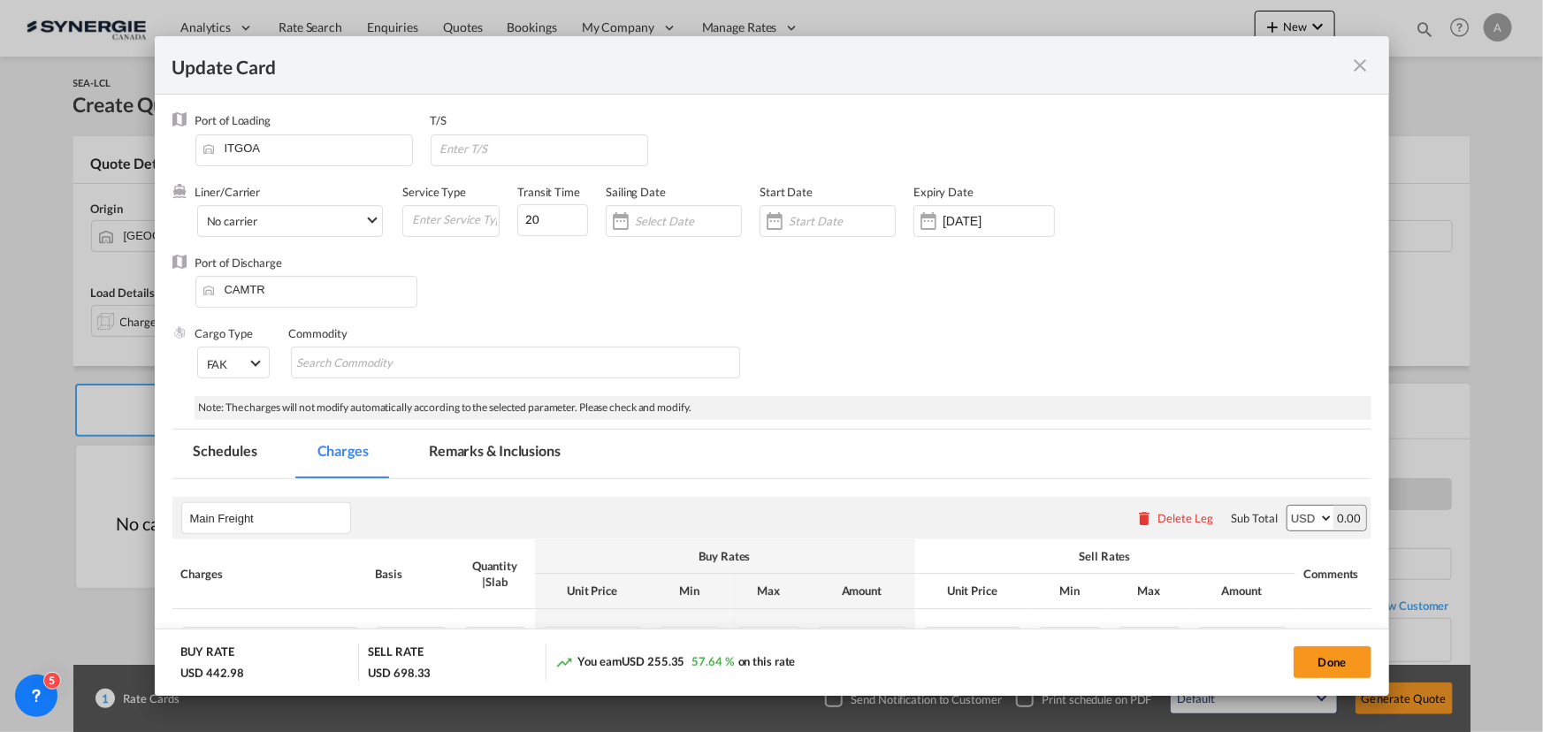
select select "per_bl"
select select "per_shipment"
click at [865, 214] on input "Update CardPort of ..." at bounding box center [842, 221] width 106 height 14
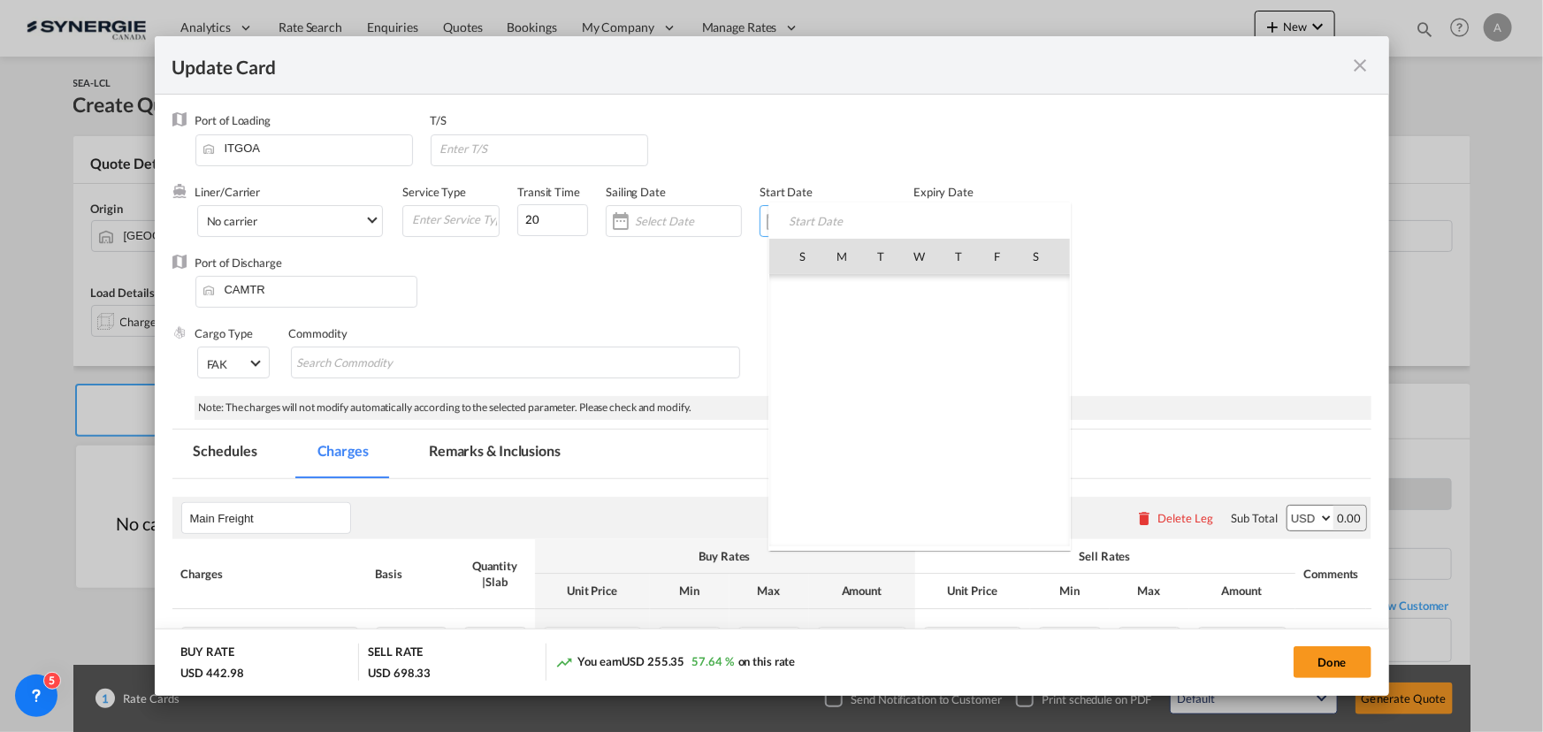
scroll to position [409697, 0]
click at [883, 402] on span "16" at bounding box center [880, 411] width 37 height 37
type input "[DATE]"
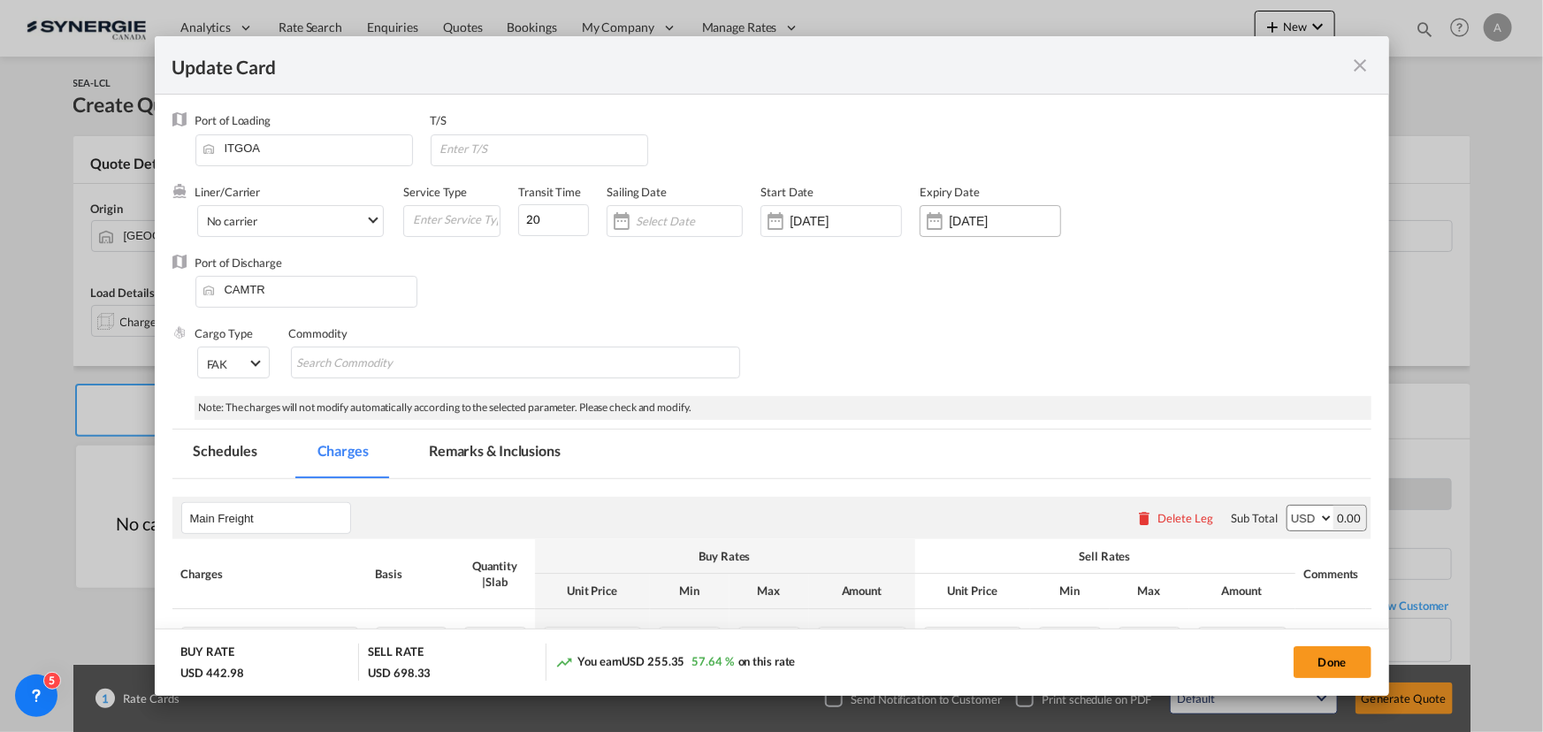
click at [999, 219] on input "16 Oct 2025" at bounding box center [1004, 221] width 111 height 14
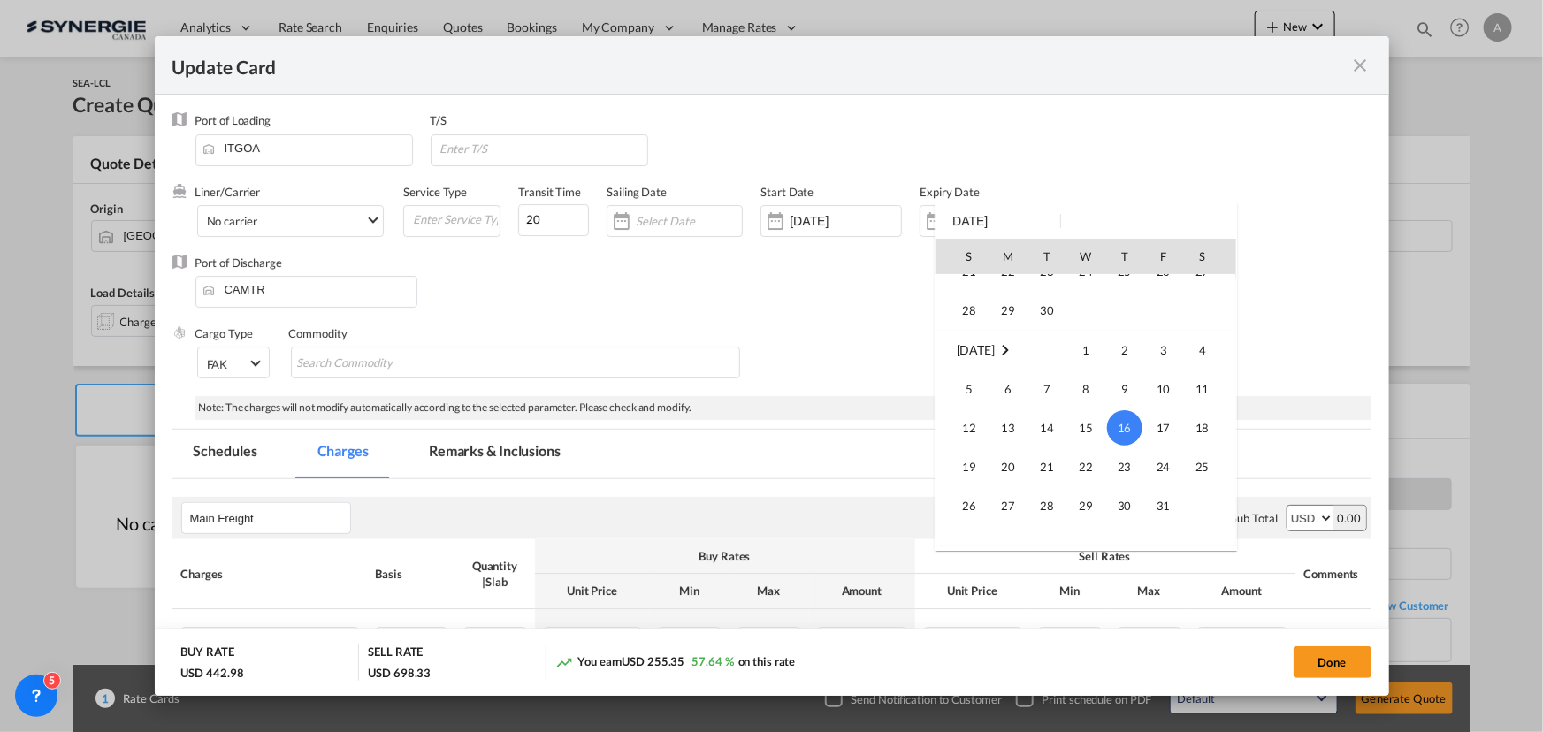
scroll to position [154, 0]
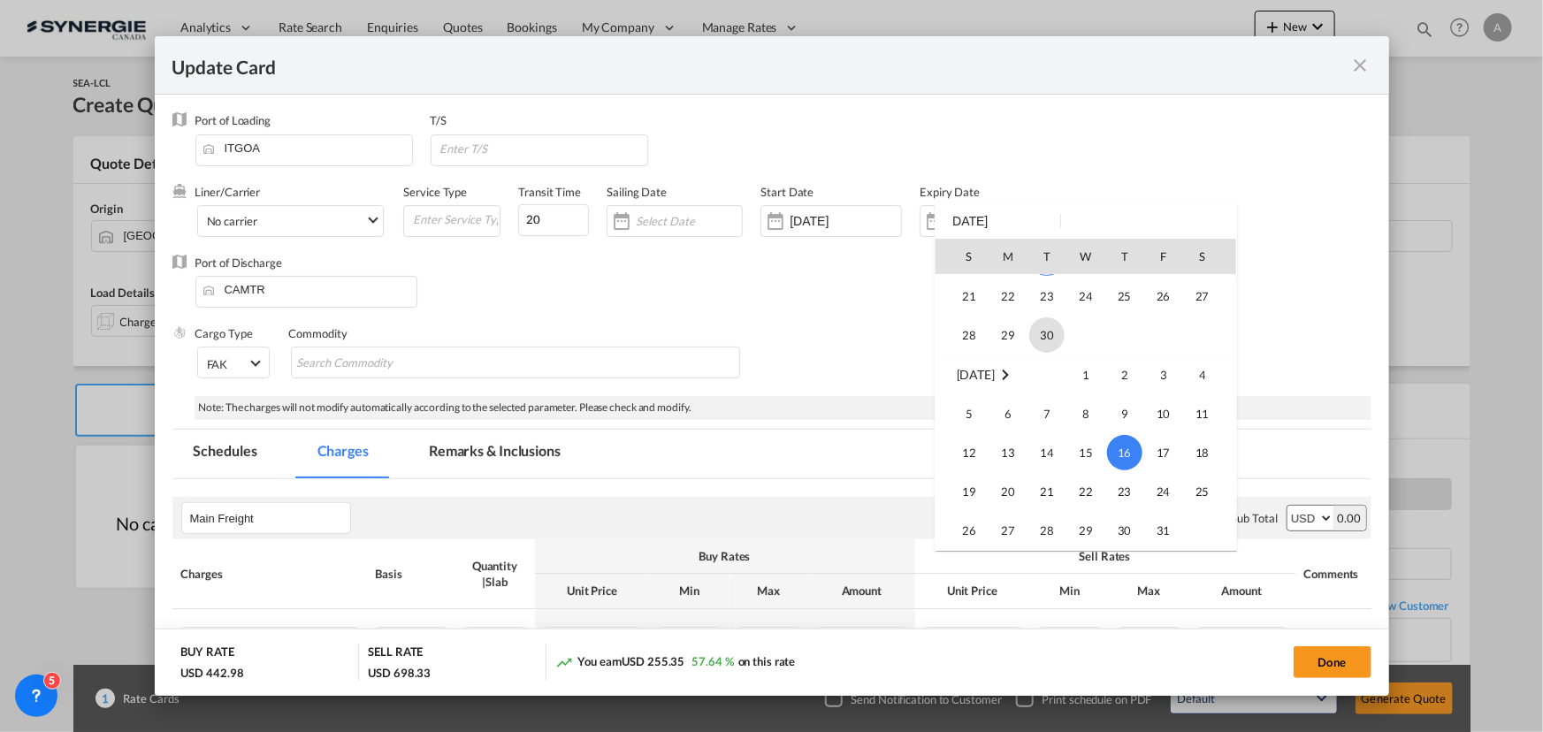
click at [1041, 326] on span "30" at bounding box center [1047, 335] width 35 height 35
type input "[DATE]"
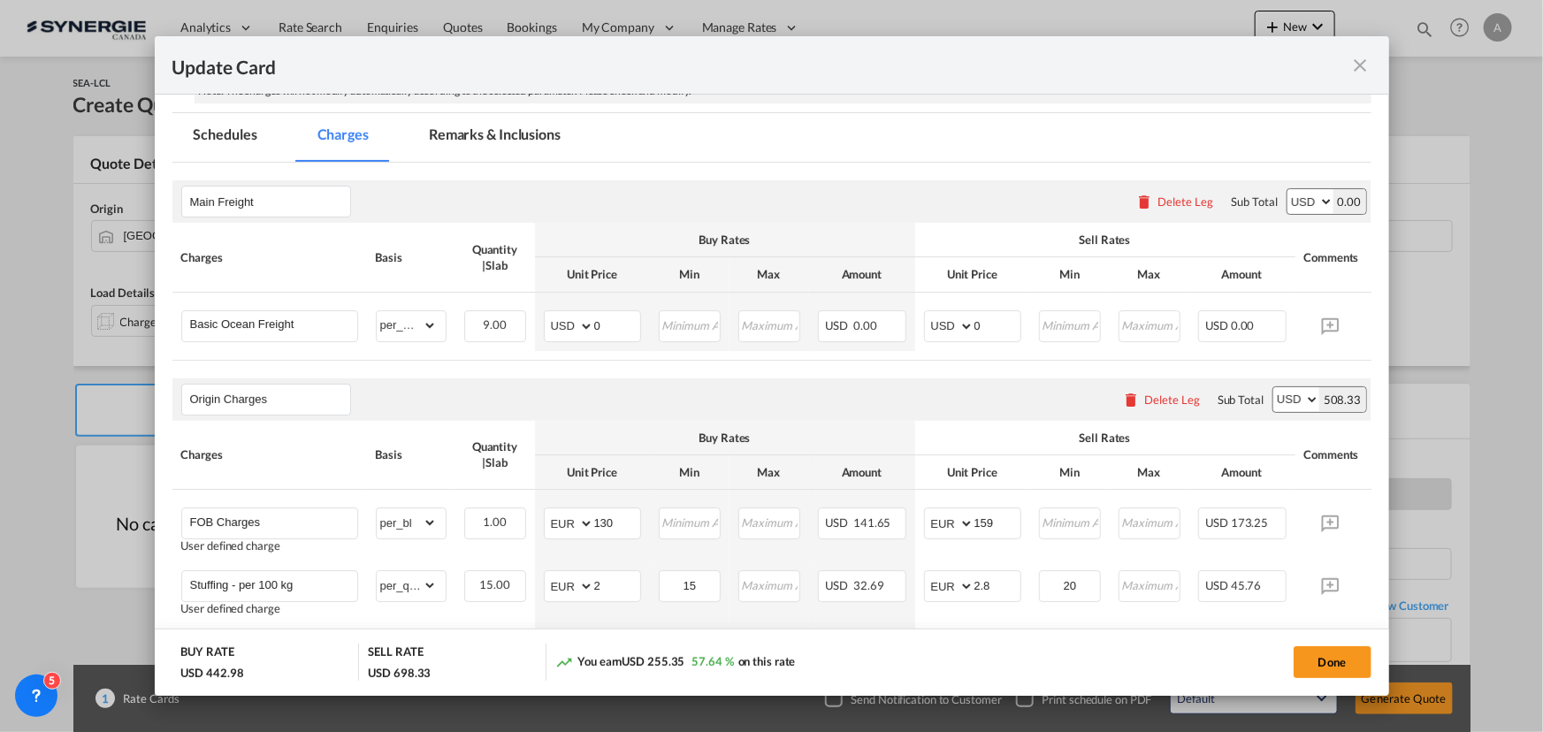
scroll to position [321, 0]
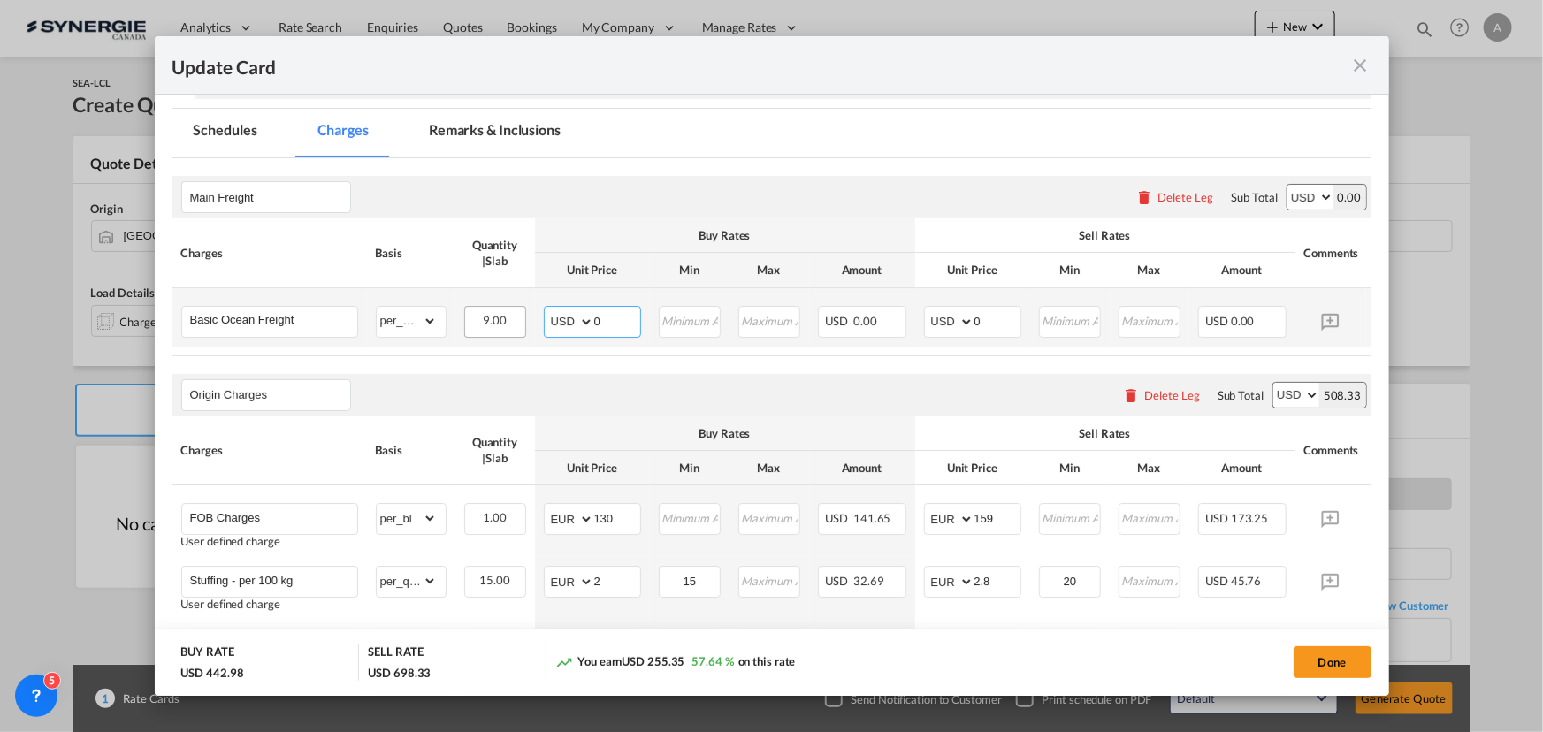
drag, startPoint x: 530, startPoint y: 318, endPoint x: 514, endPoint y: 318, distance: 15.9
click at [515, 318] on tr "Basic Ocean Freight Please Enter Already Exists gross_weight volumetric_weight …" at bounding box center [798, 317] width 1253 height 58
type input "96"
click at [975, 318] on input "0" at bounding box center [998, 320] width 46 height 27
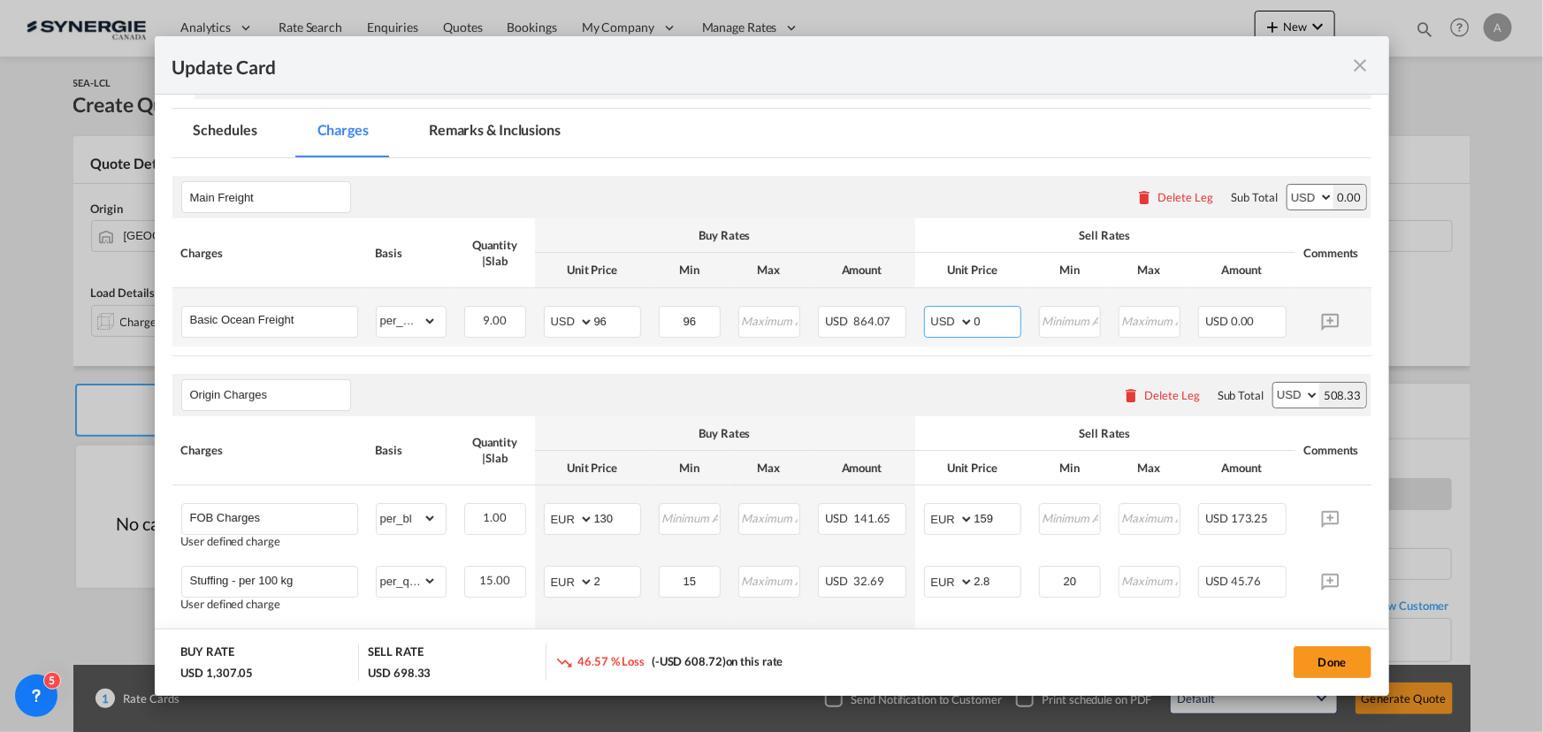
click at [975, 318] on input "0" at bounding box center [998, 320] width 46 height 27
type input "111"
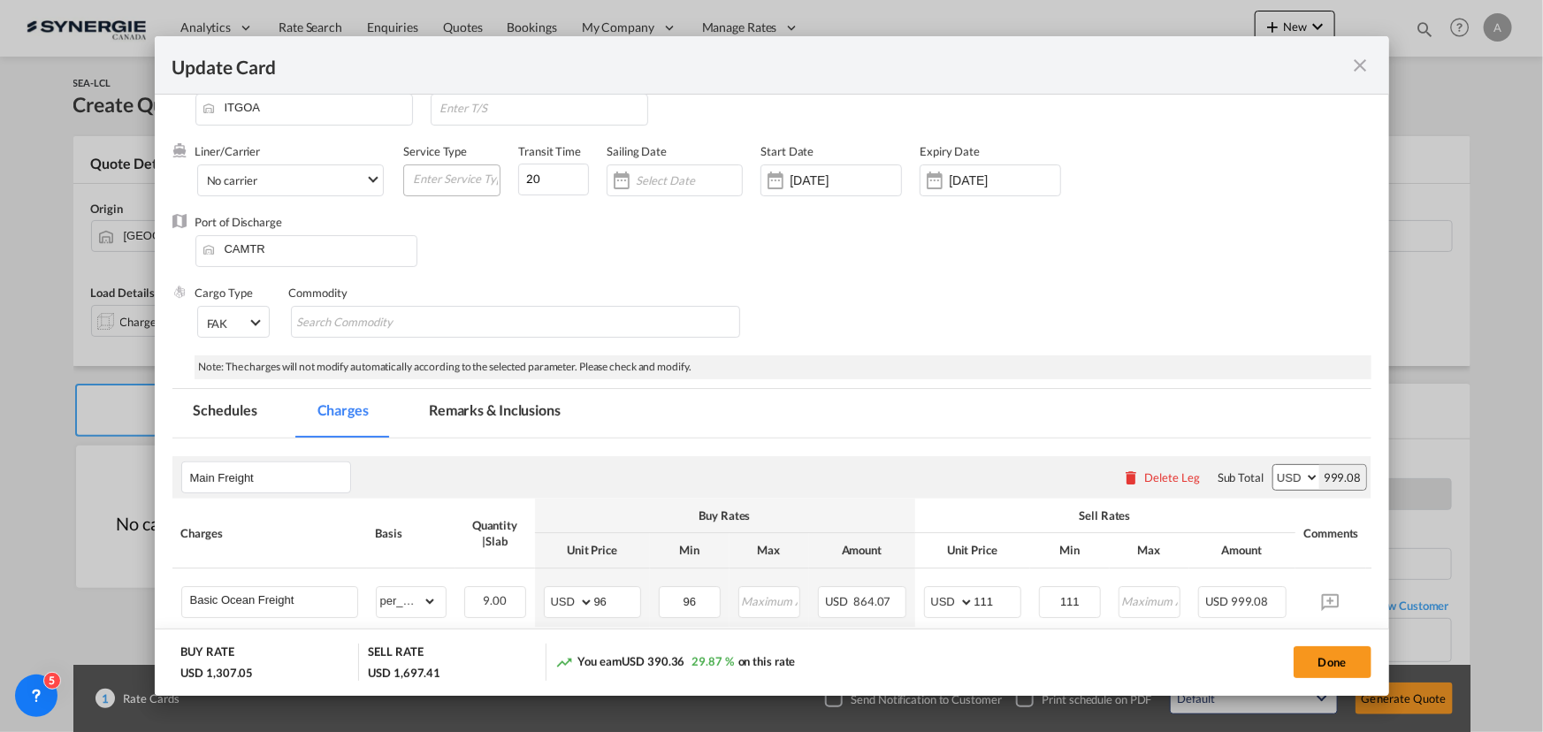
scroll to position [0, 0]
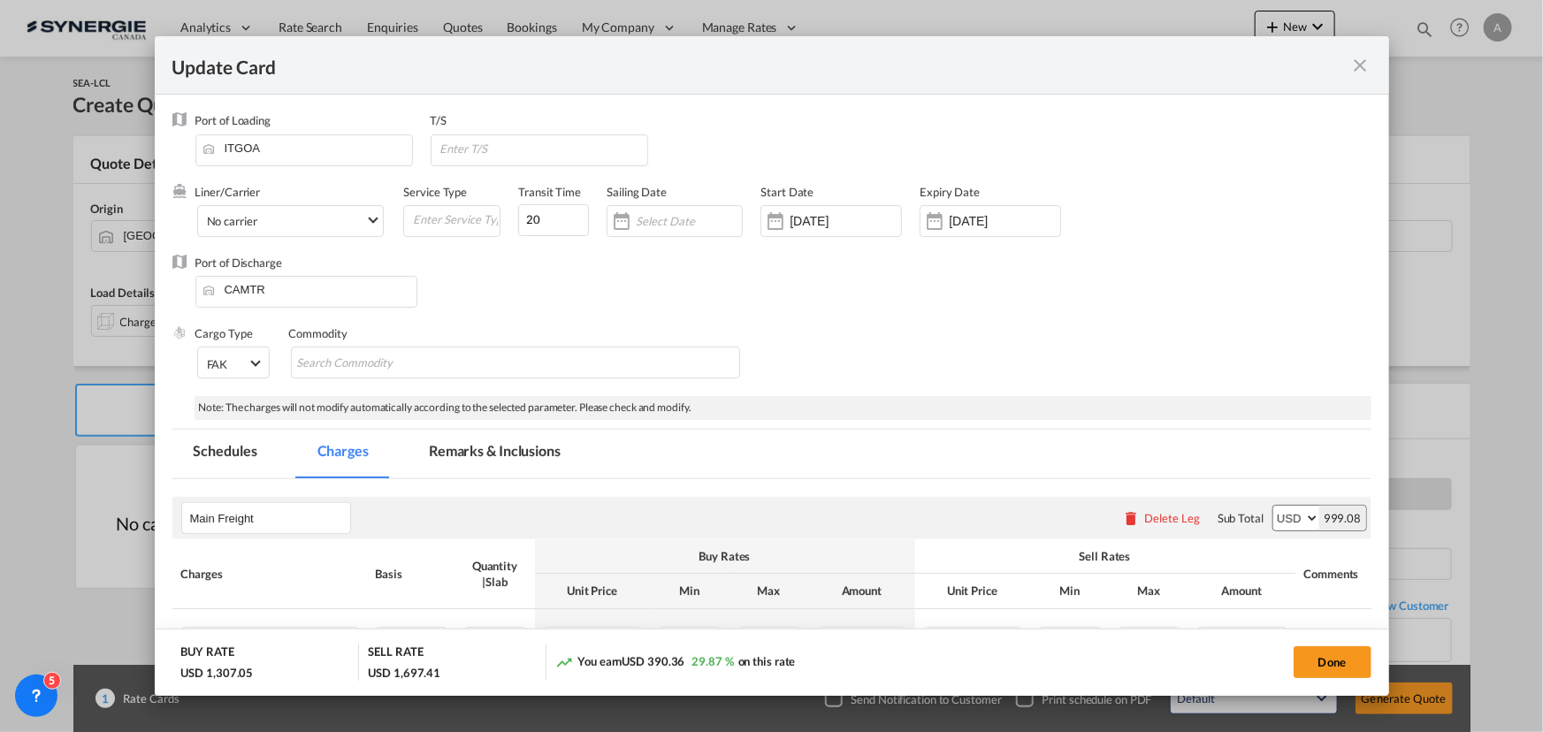
drag, startPoint x: 495, startPoint y: 450, endPoint x: 523, endPoint y: 450, distance: 27.4
click at [496, 450] on md-tab-item "Remarks & Inclusions" at bounding box center [495, 454] width 174 height 49
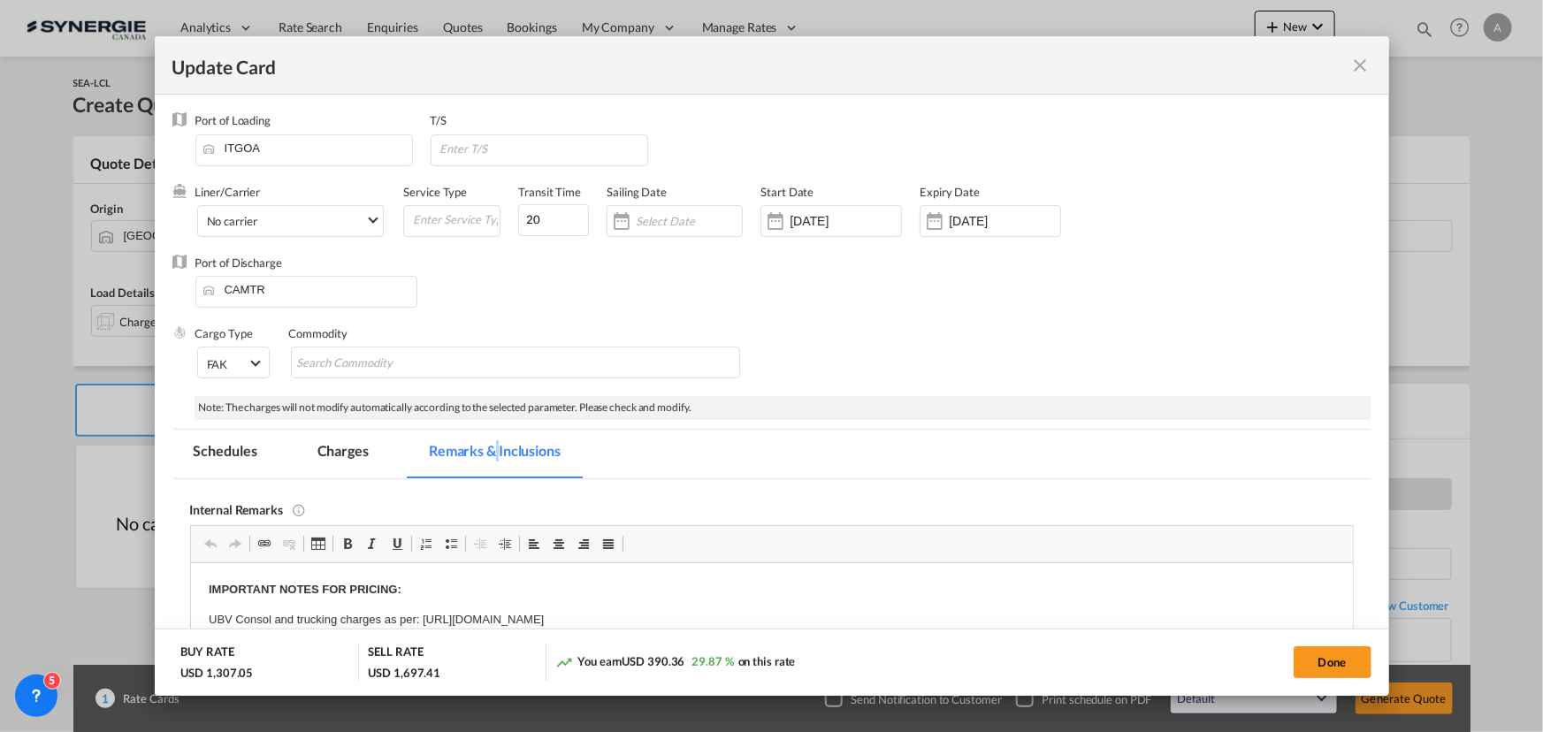
scroll to position [241, 0]
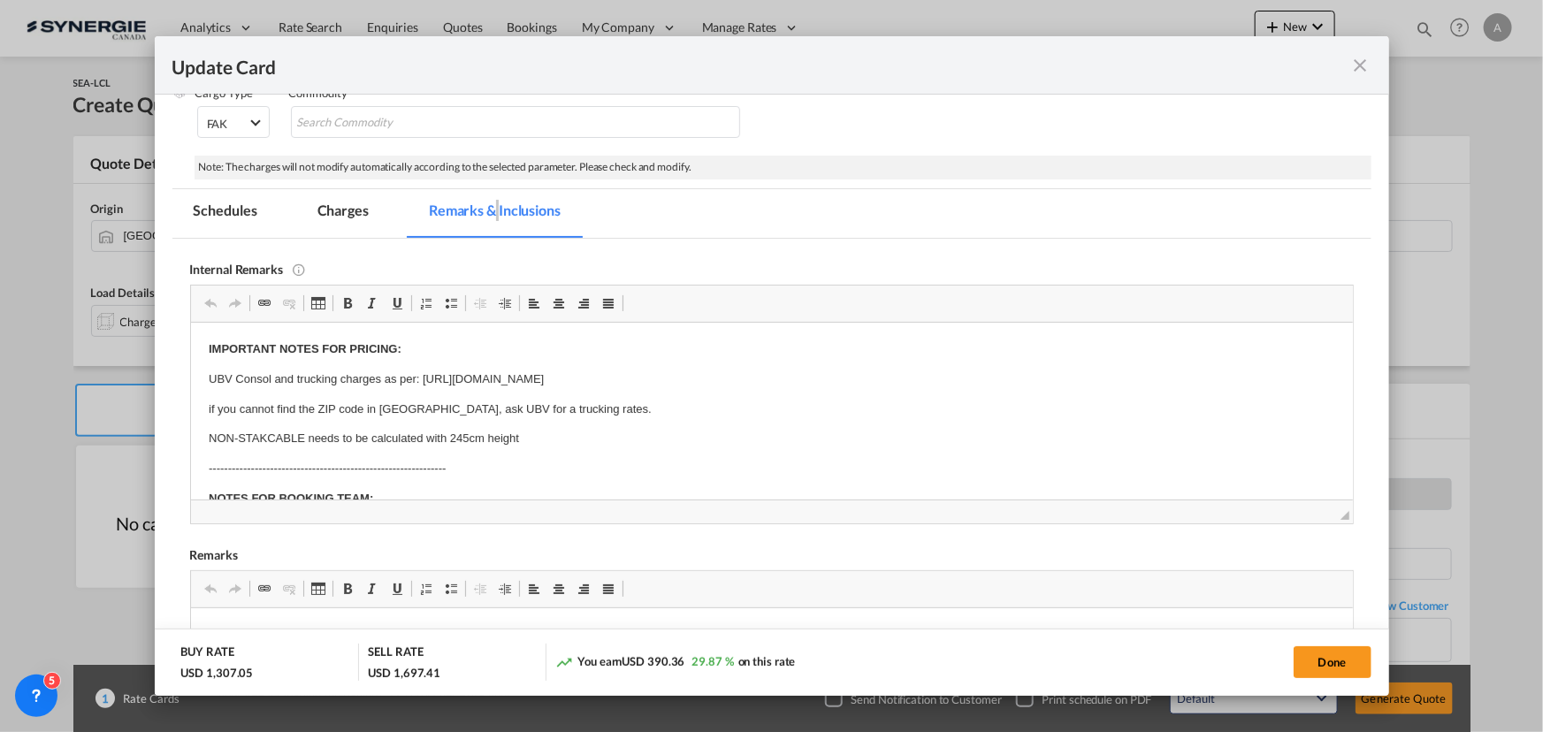
drag, startPoint x: 482, startPoint y: 394, endPoint x: 425, endPoint y: 410, distance: 59.4
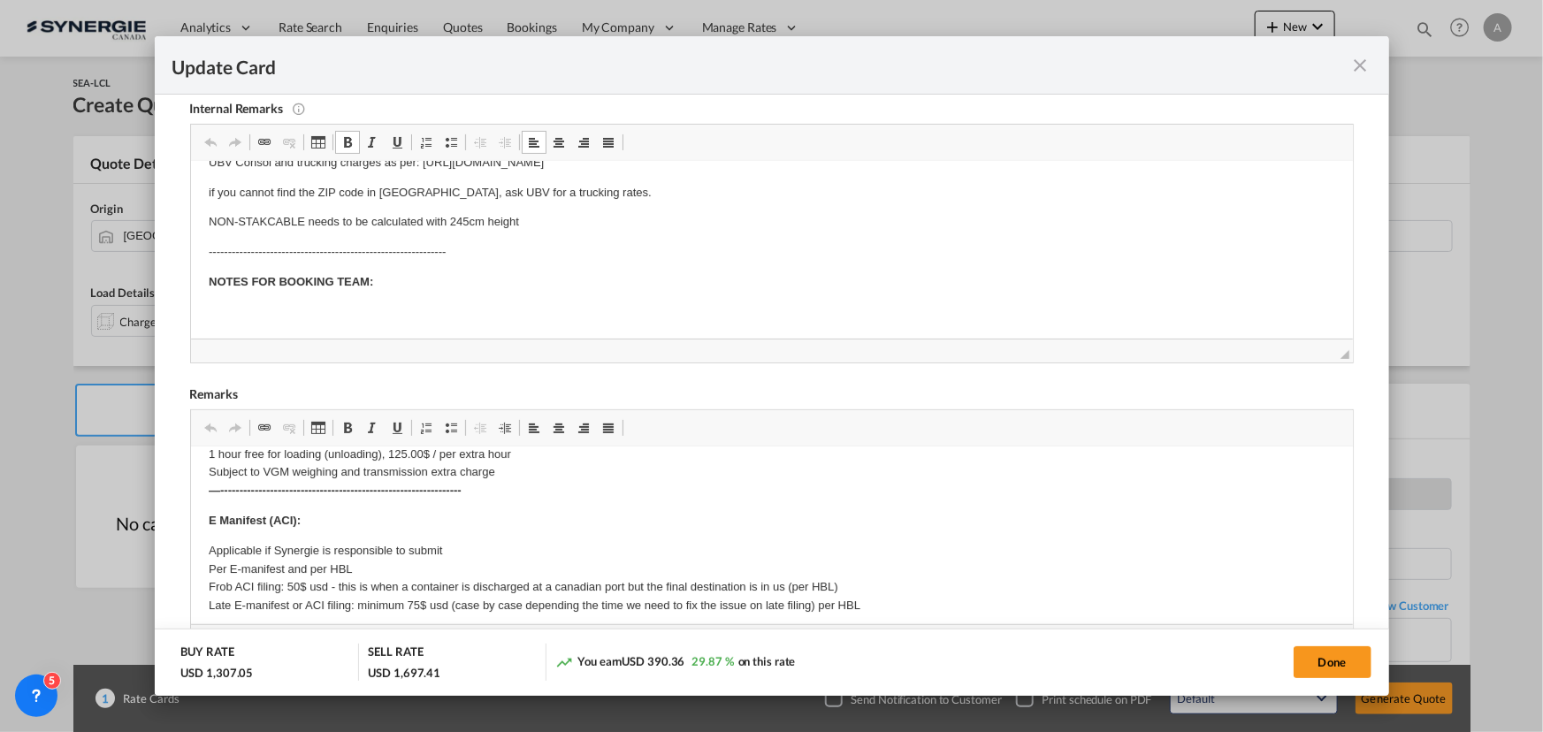
scroll to position [0, 0]
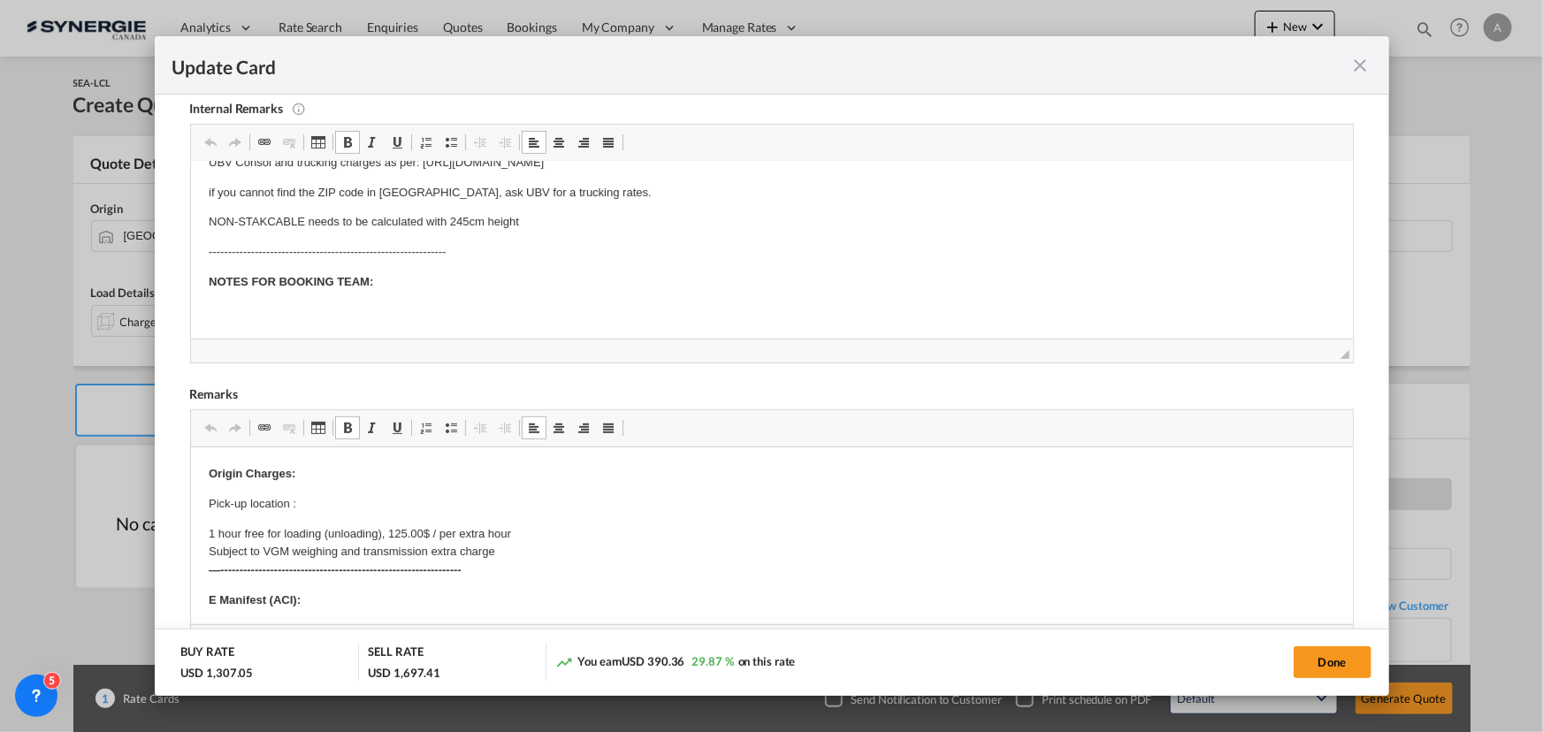
click at [331, 500] on p "Pick-up location :" at bounding box center [771, 503] width 1127 height 19
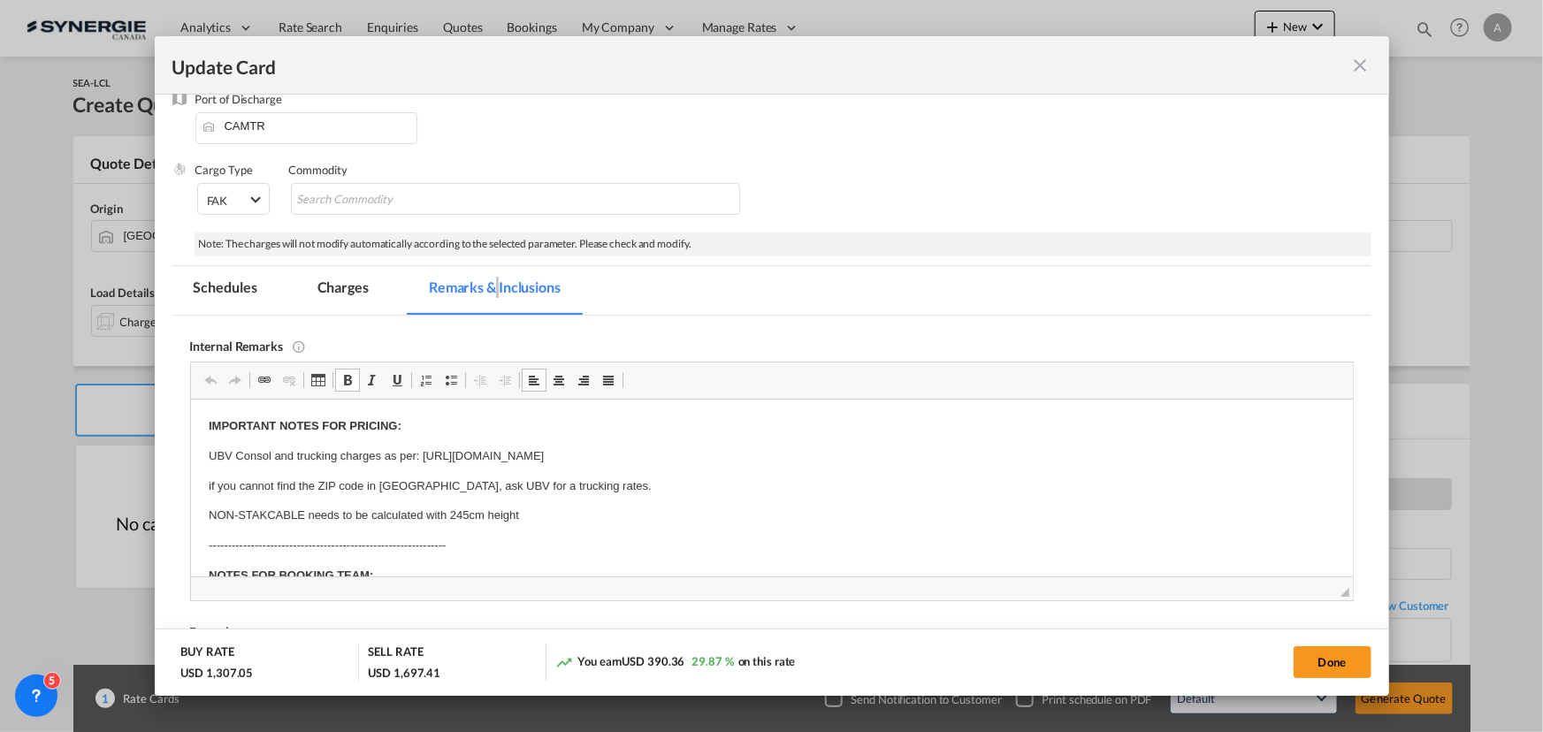
scroll to position [160, 0]
drag, startPoint x: 339, startPoint y: 292, endPoint x: 624, endPoint y: 301, distance: 285.8
click at [339, 293] on md-tab-item "Charges" at bounding box center [343, 294] width 94 height 49
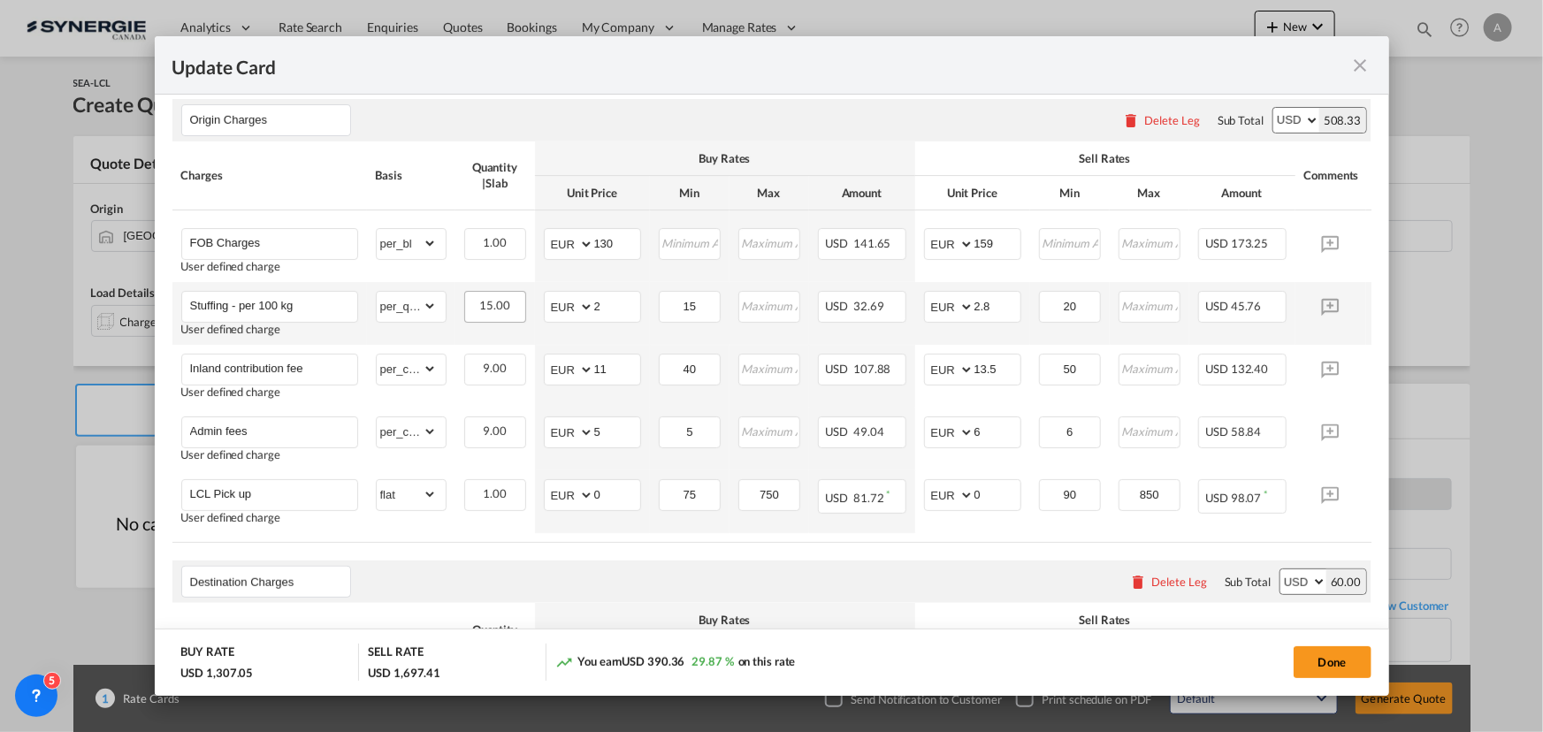
scroll to position [643, 0]
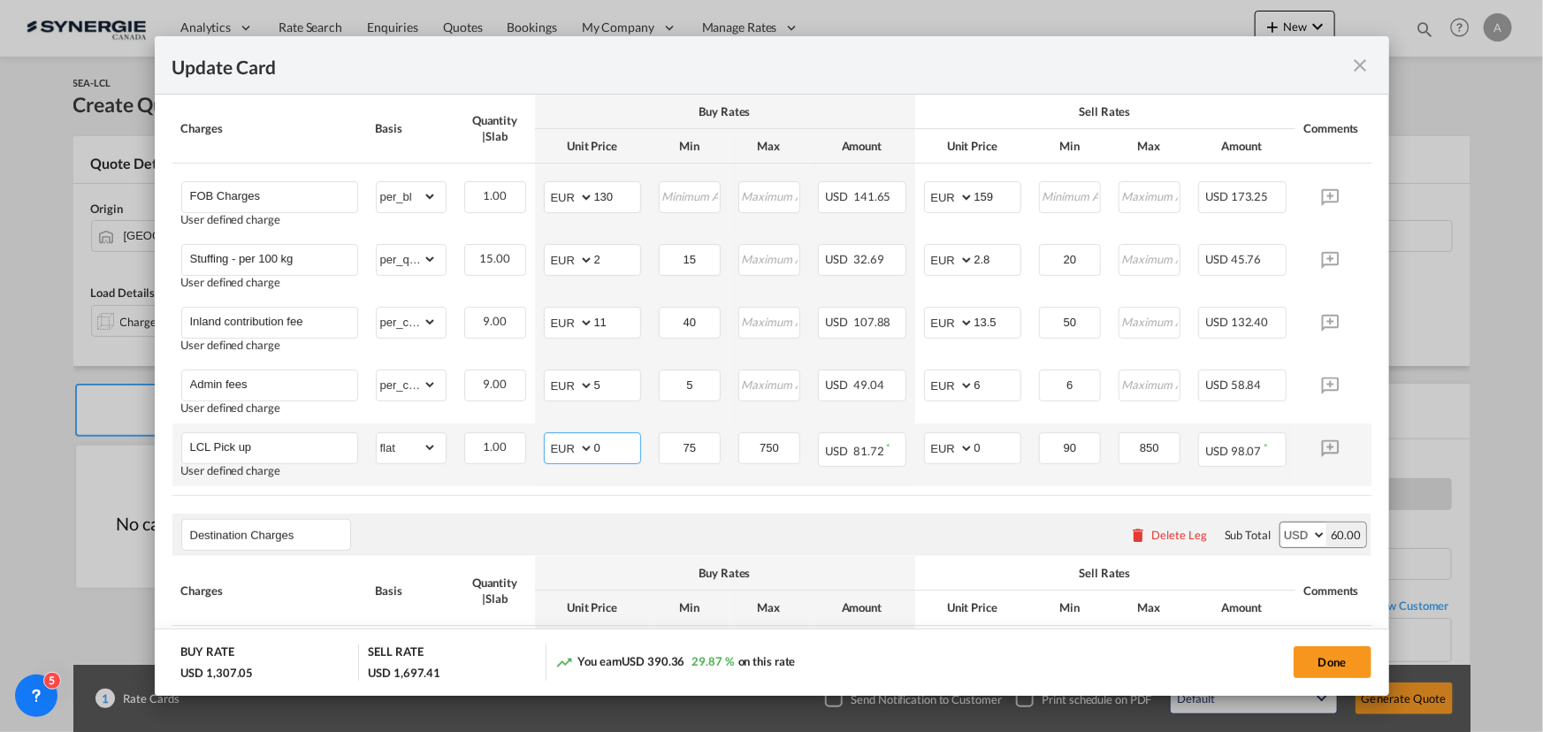
drag, startPoint x: 603, startPoint y: 452, endPoint x: 525, endPoint y: 452, distance: 77.8
click at [525, 452] on tr "LCL Pick up User defined charge Please Enter Already Exists gross_weight volume…" at bounding box center [798, 455] width 1253 height 63
type input "466"
type input "550"
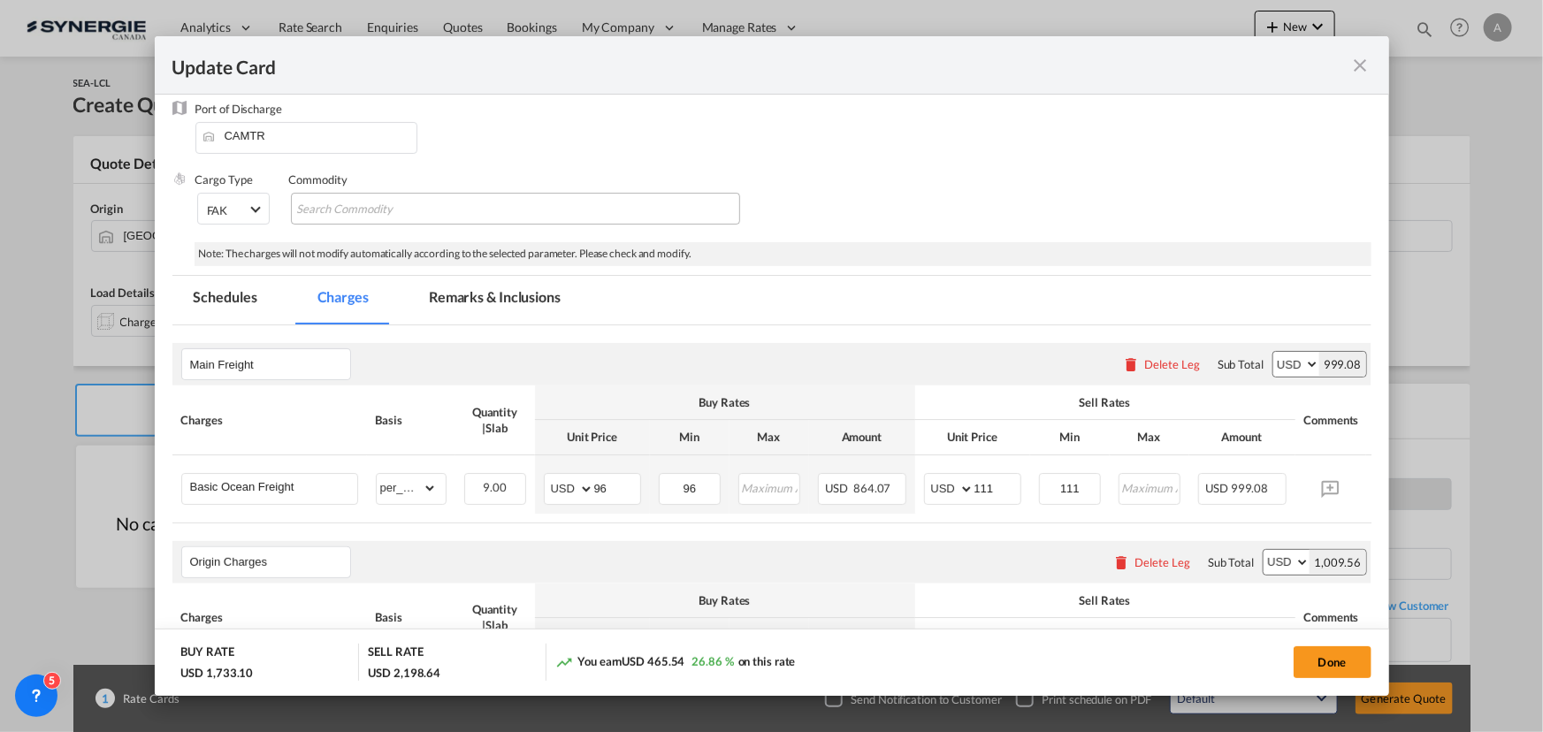
scroll to position [80, 0]
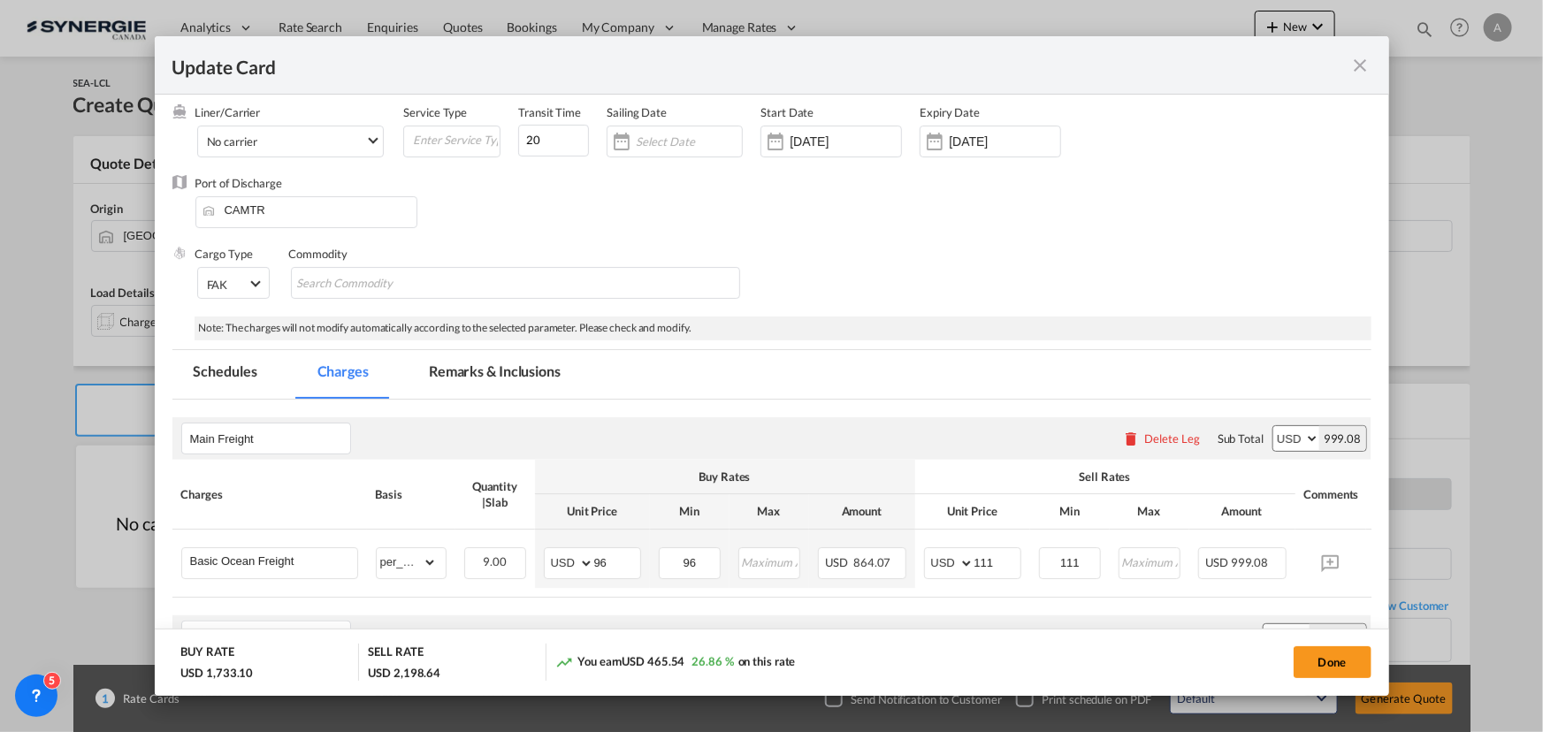
drag, startPoint x: 486, startPoint y: 380, endPoint x: 1502, endPoint y: 393, distance: 1015.4
click at [486, 380] on md-tab-item "Remarks & Inclusions" at bounding box center [495, 374] width 174 height 49
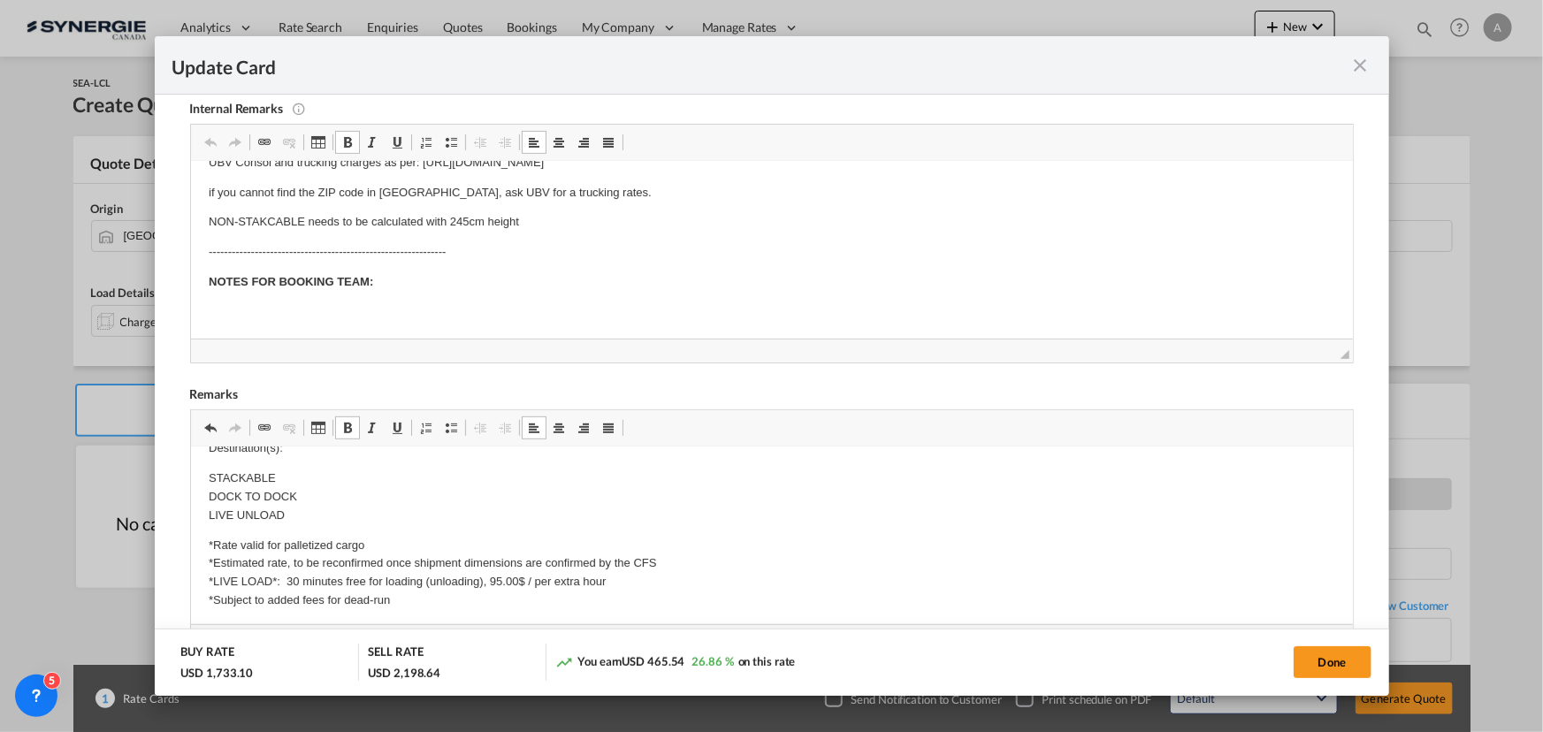
scroll to position [402, 0]
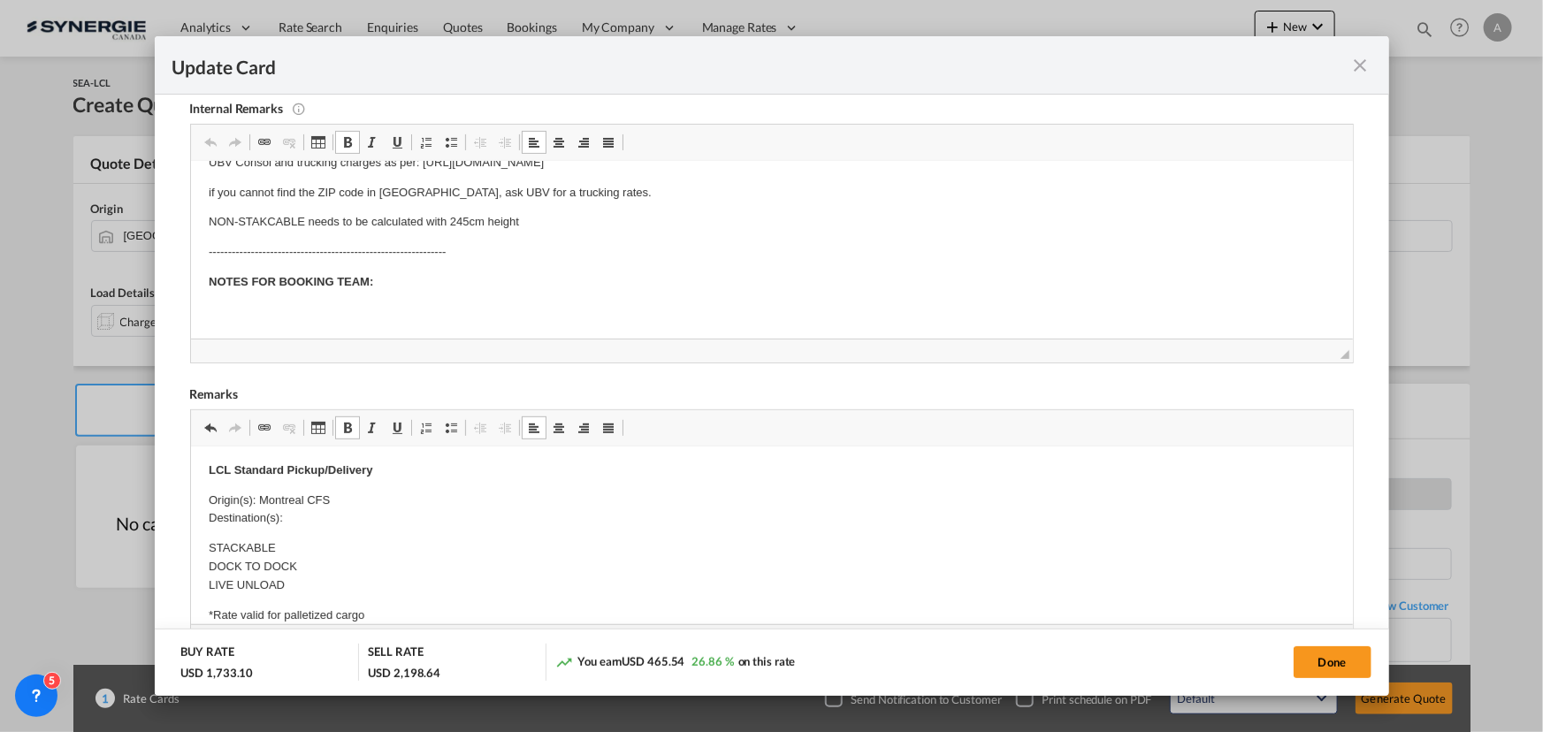
click at [297, 514] on p "Origin(s): Montreal CFS Destination(s):" at bounding box center [771, 509] width 1127 height 37
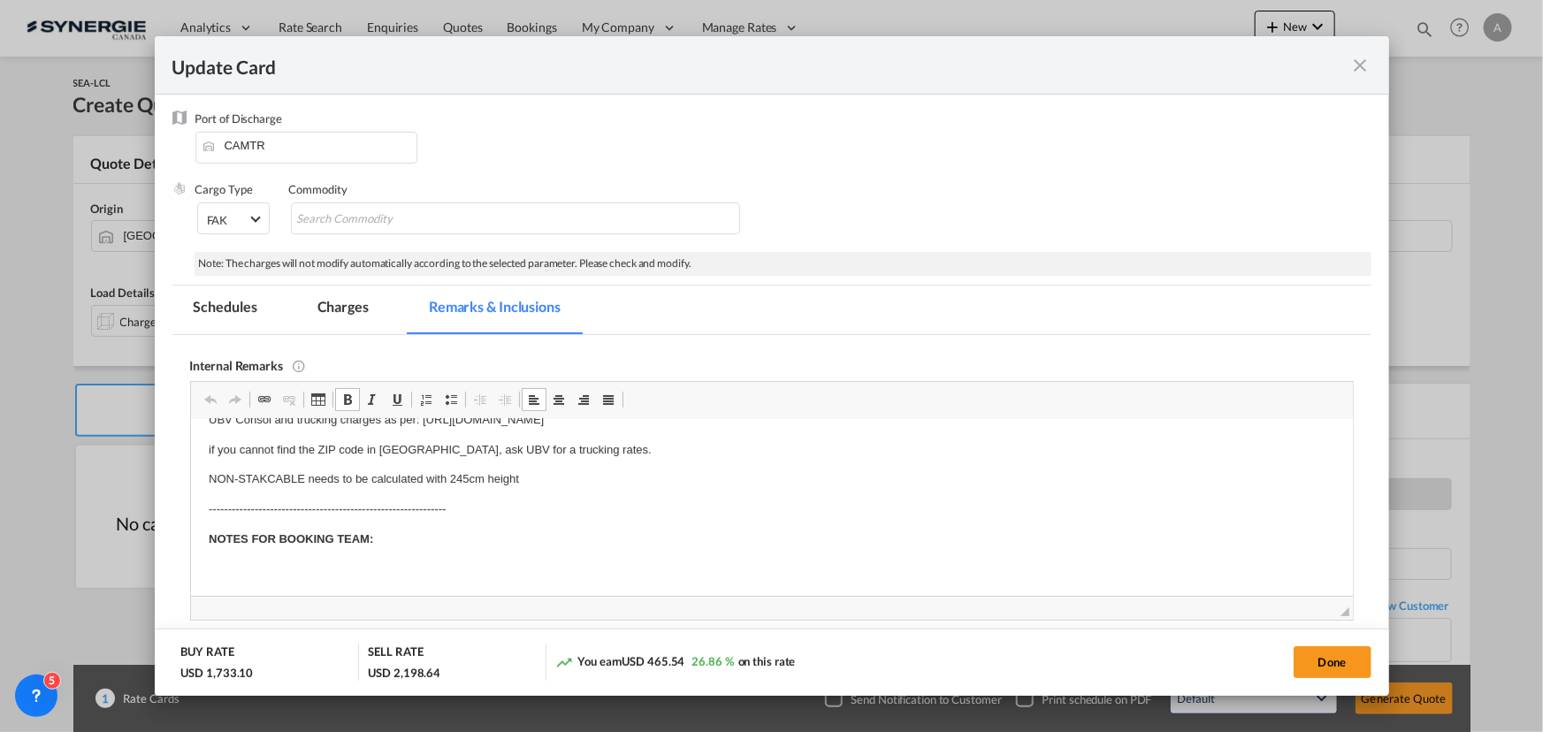
scroll to position [80, 0]
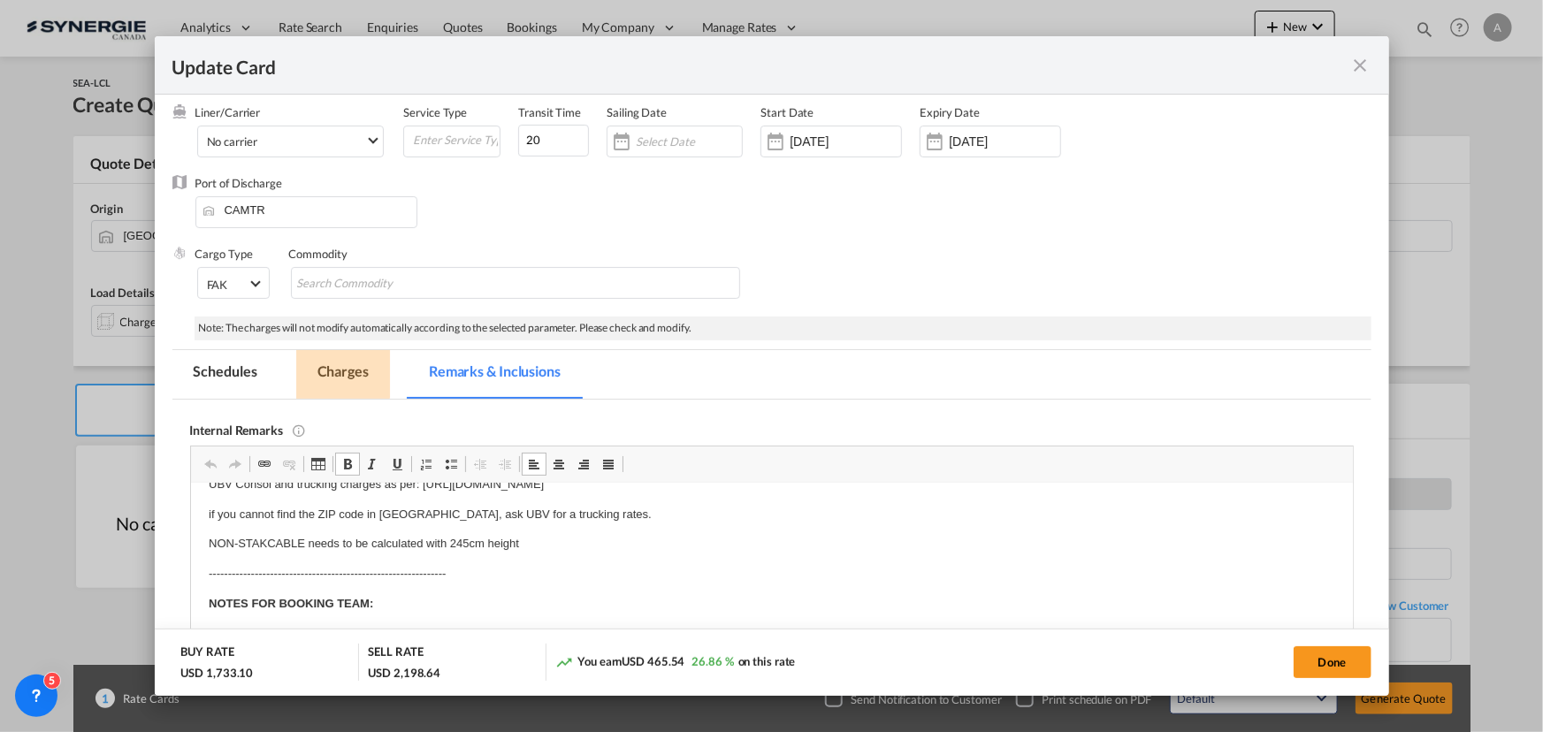
click at [308, 365] on md-tab-item "Charges" at bounding box center [343, 374] width 94 height 49
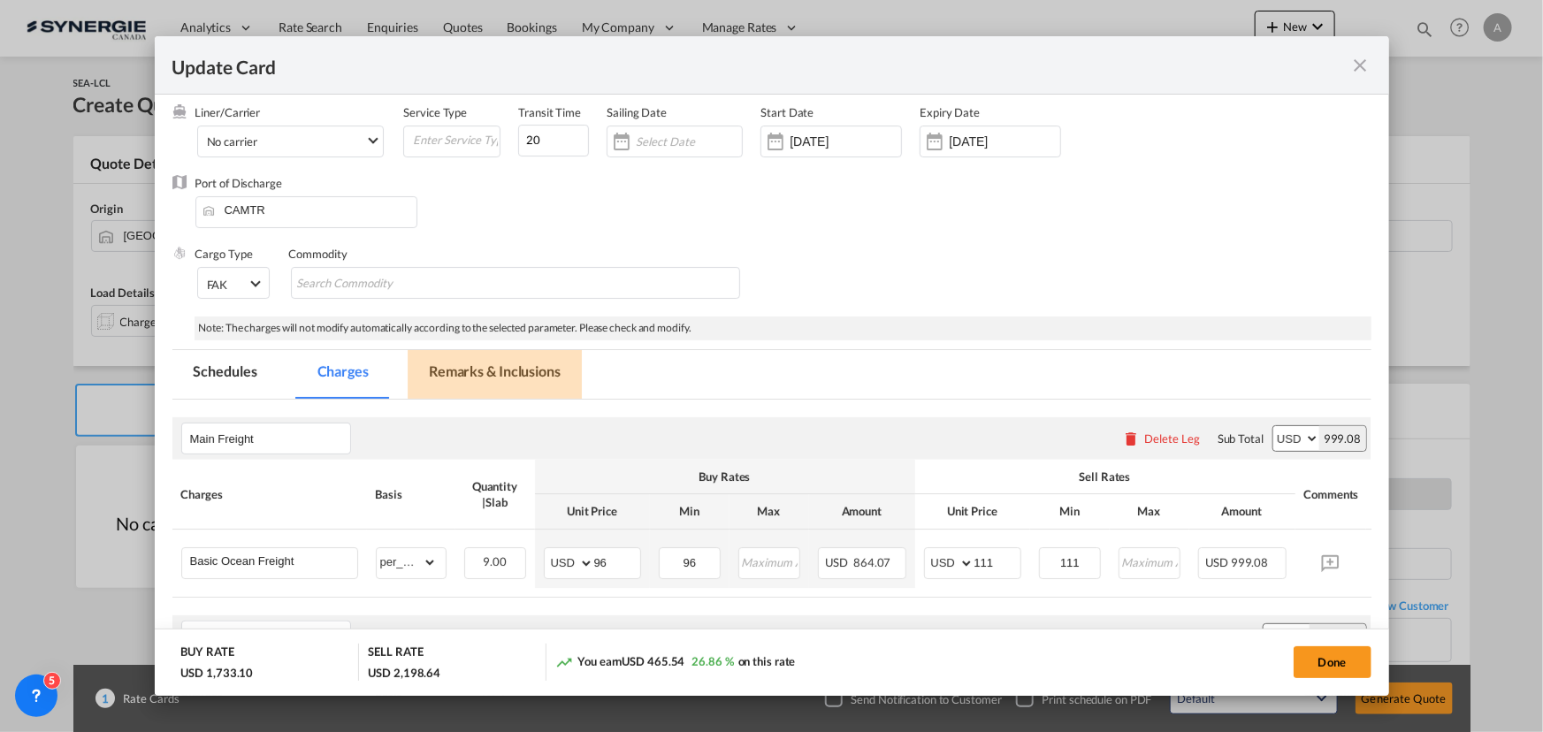
click at [478, 370] on md-tab-item "Remarks & Inclusions" at bounding box center [495, 374] width 174 height 49
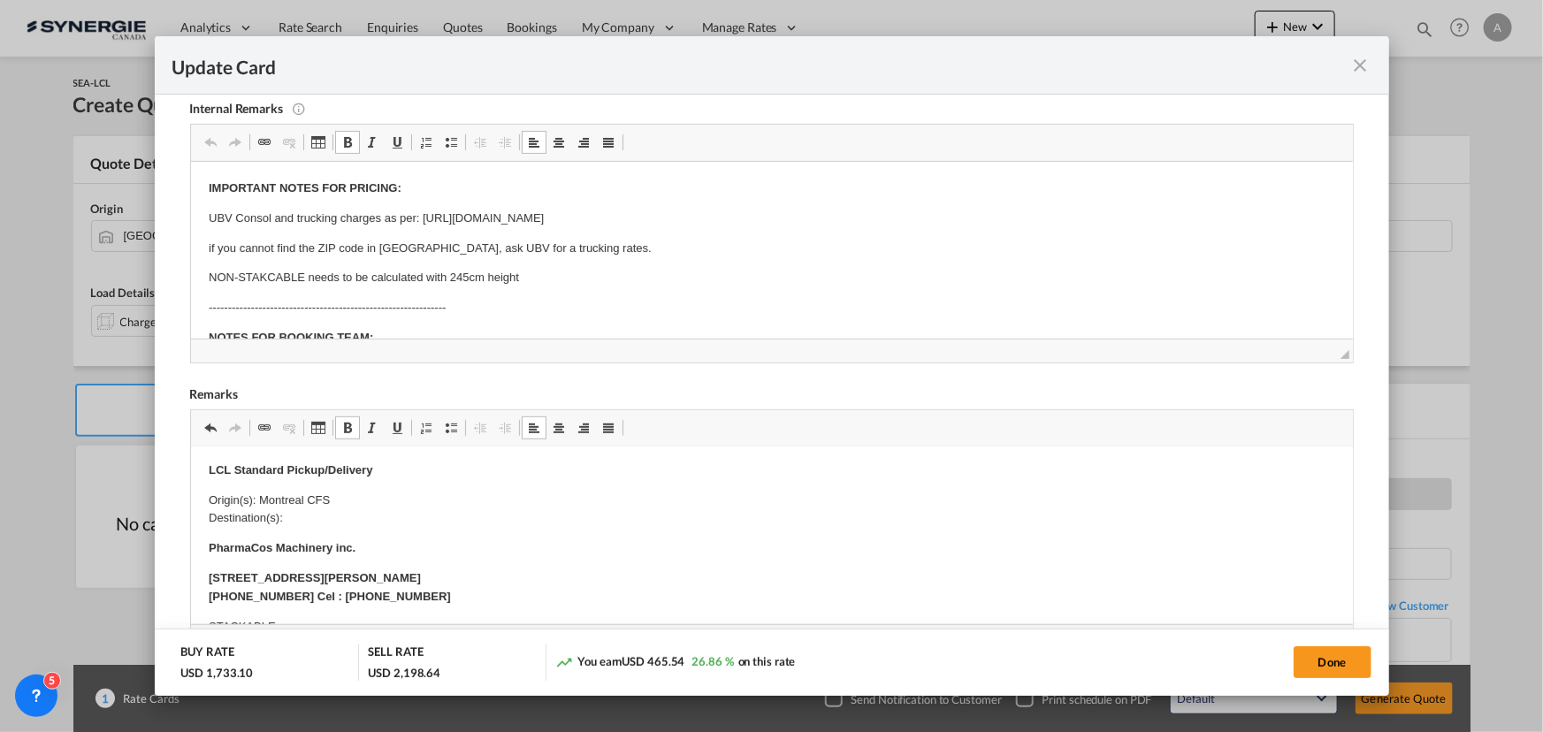
scroll to position [56, 0]
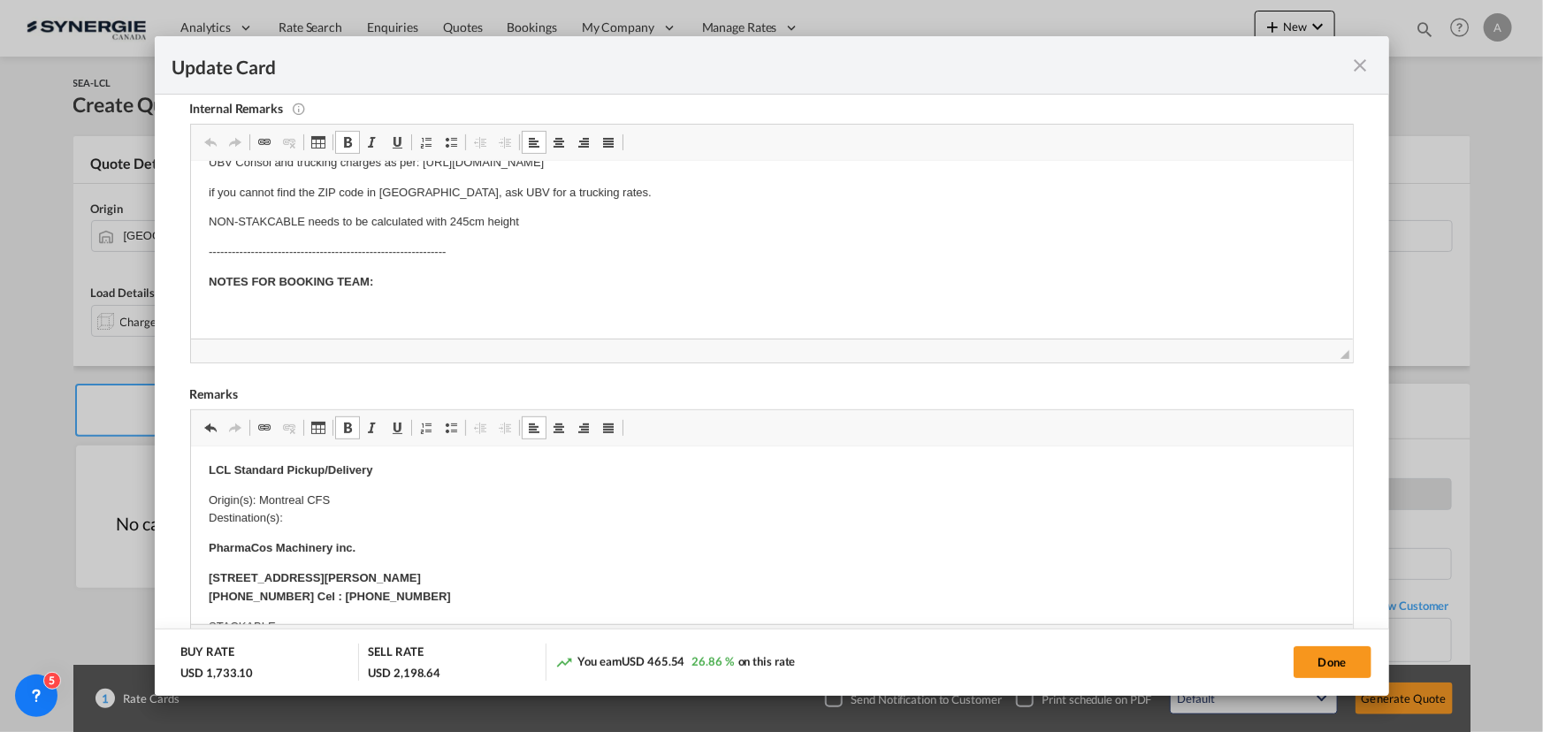
click at [416, 303] on p "Editor, editor4" at bounding box center [771, 311] width 1127 height 19
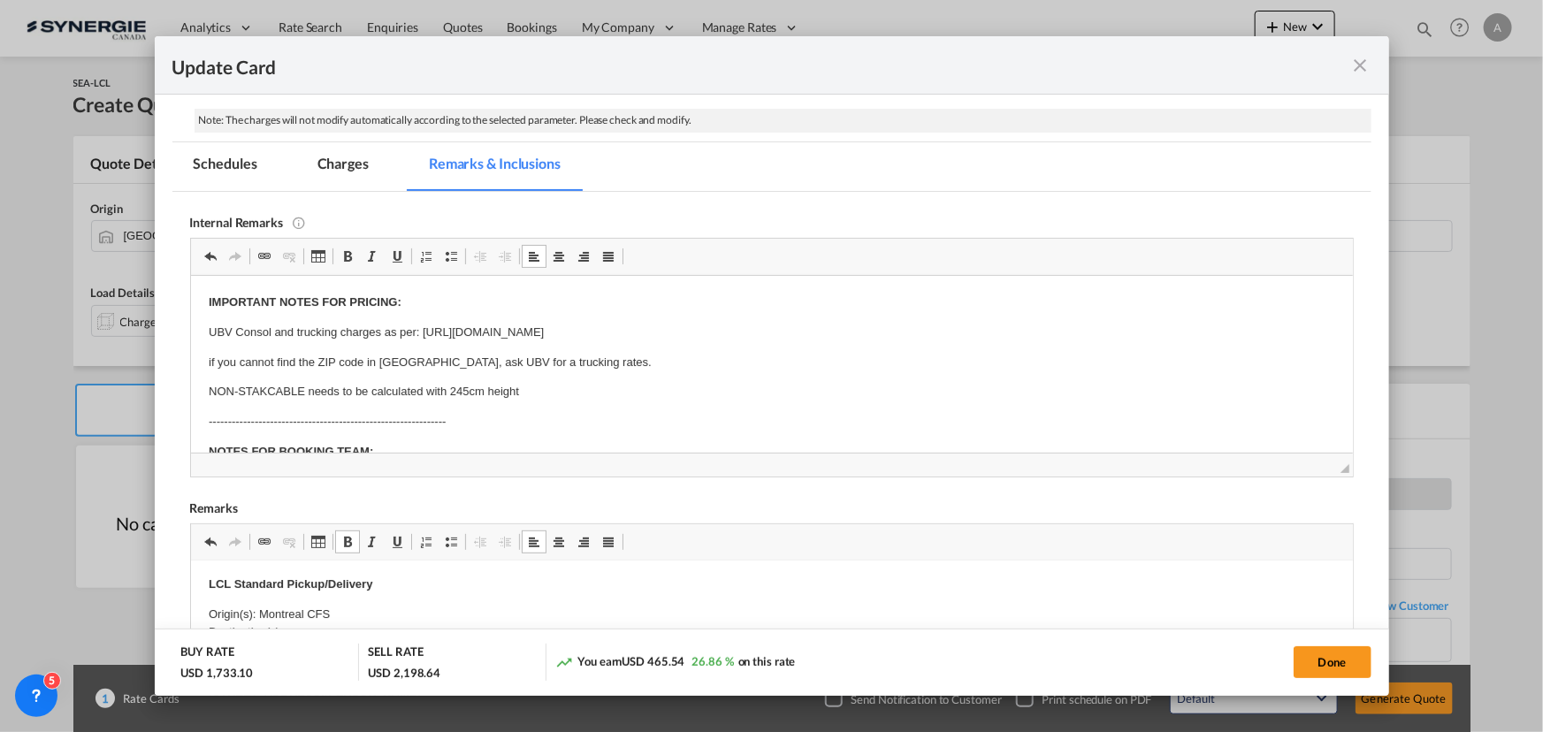
scroll to position [160, 0]
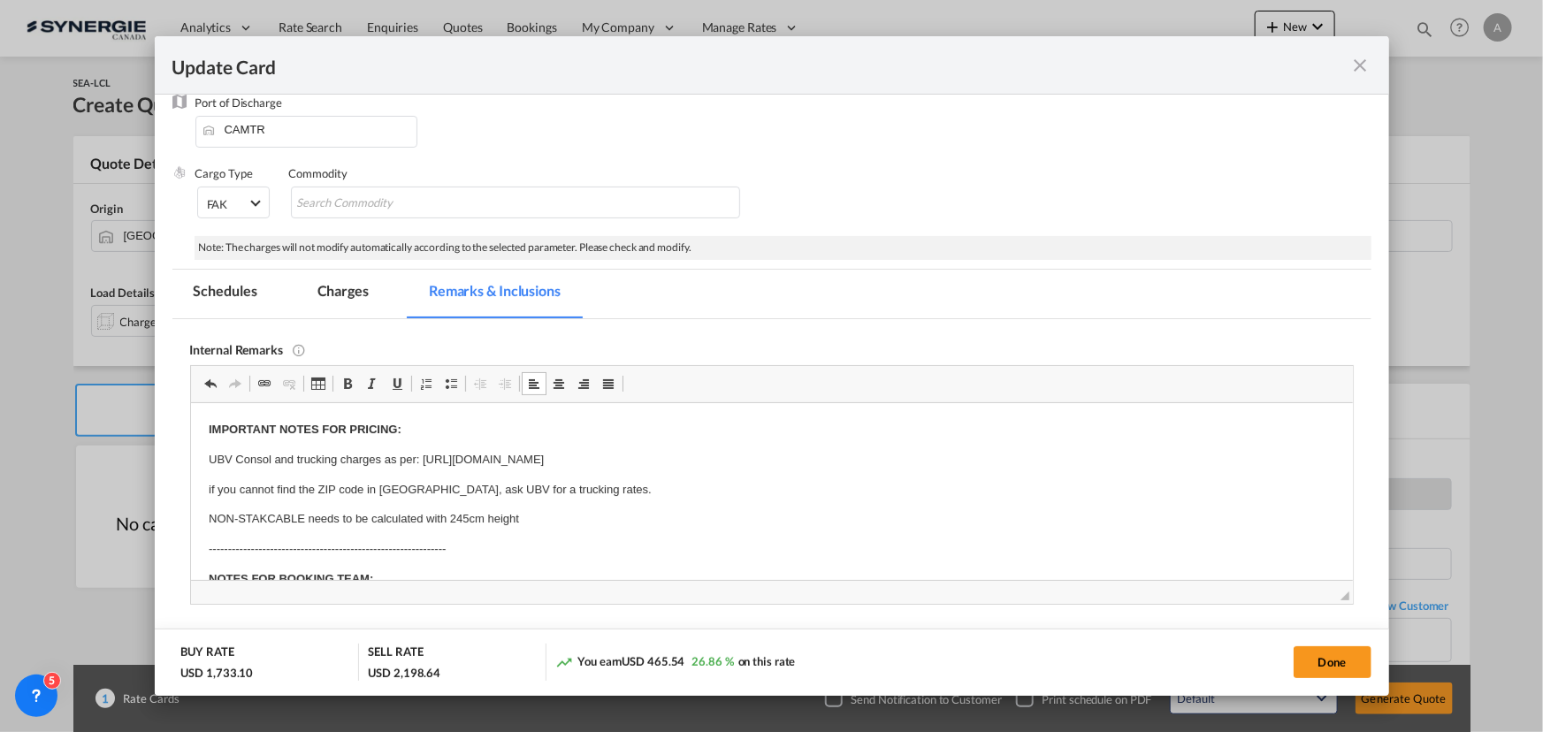
drag, startPoint x: 324, startPoint y: 306, endPoint x: 201, endPoint y: 1, distance: 329.0
click at [324, 306] on md-tab-item "Charges" at bounding box center [343, 294] width 94 height 49
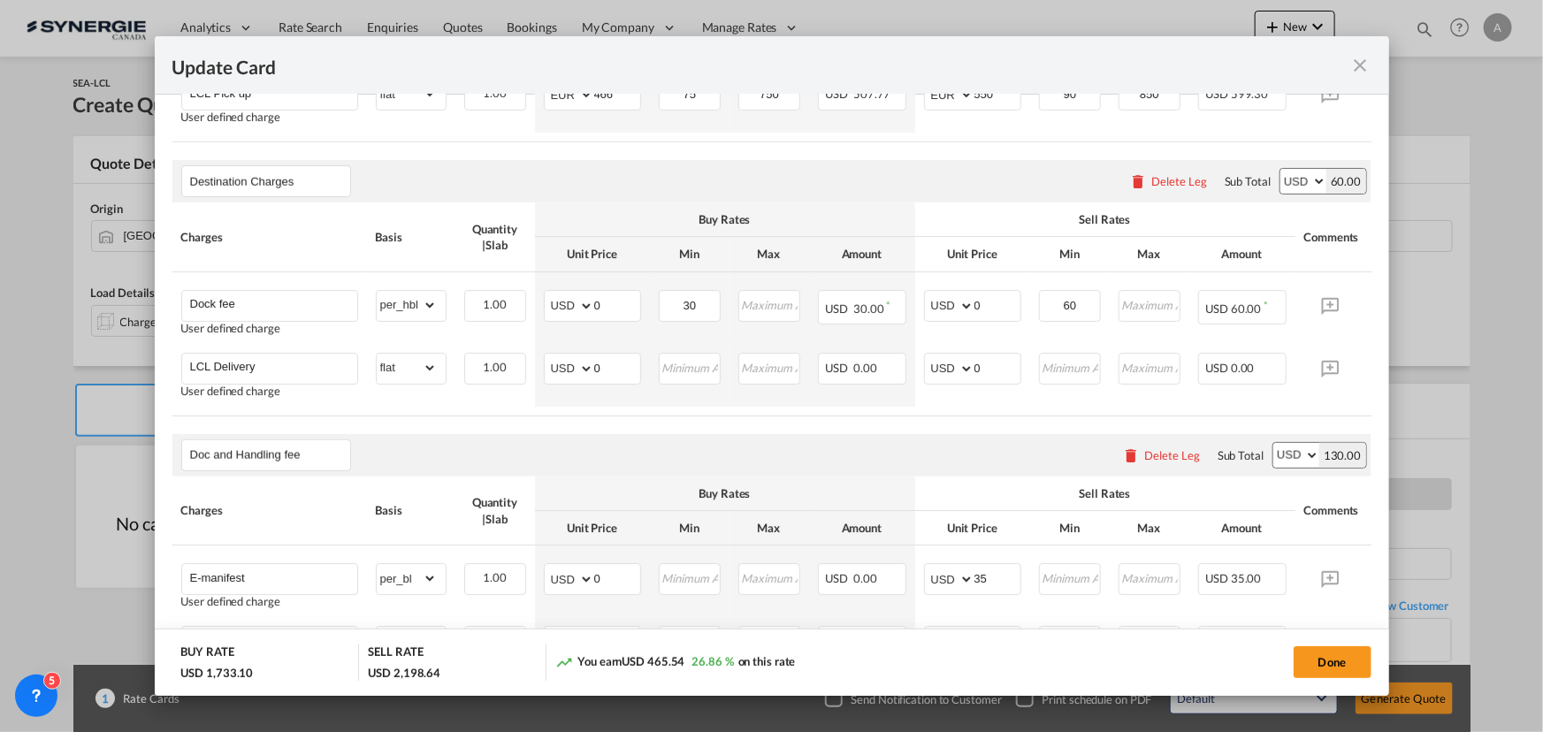
scroll to position [1045, 0]
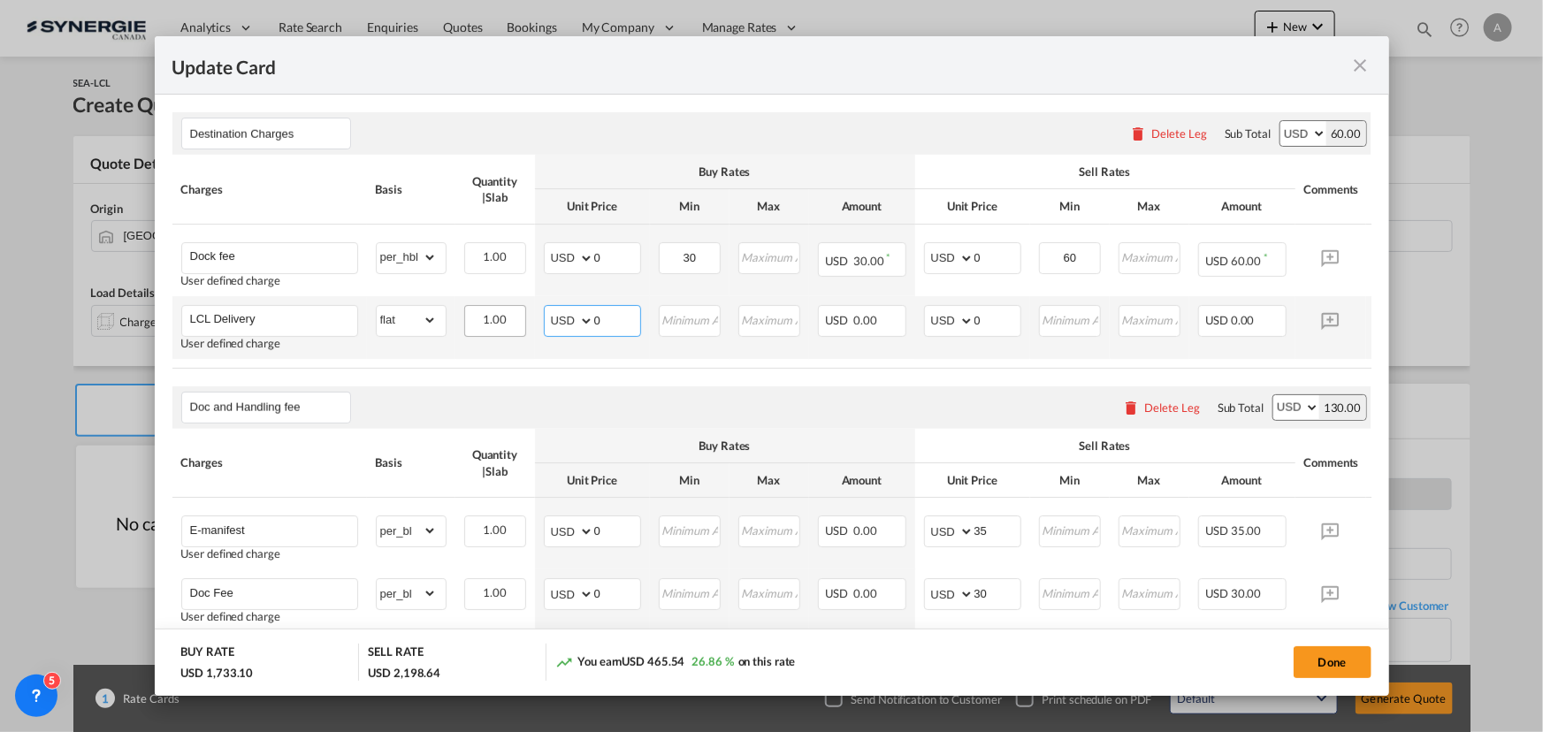
drag, startPoint x: 609, startPoint y: 327, endPoint x: 497, endPoint y: 336, distance: 111.8
click at [498, 336] on tr "LCL Delivery User defined charge Please Enter Already Exists gross_weight volum…" at bounding box center [798, 327] width 1253 height 63
type input "78"
type input "130"
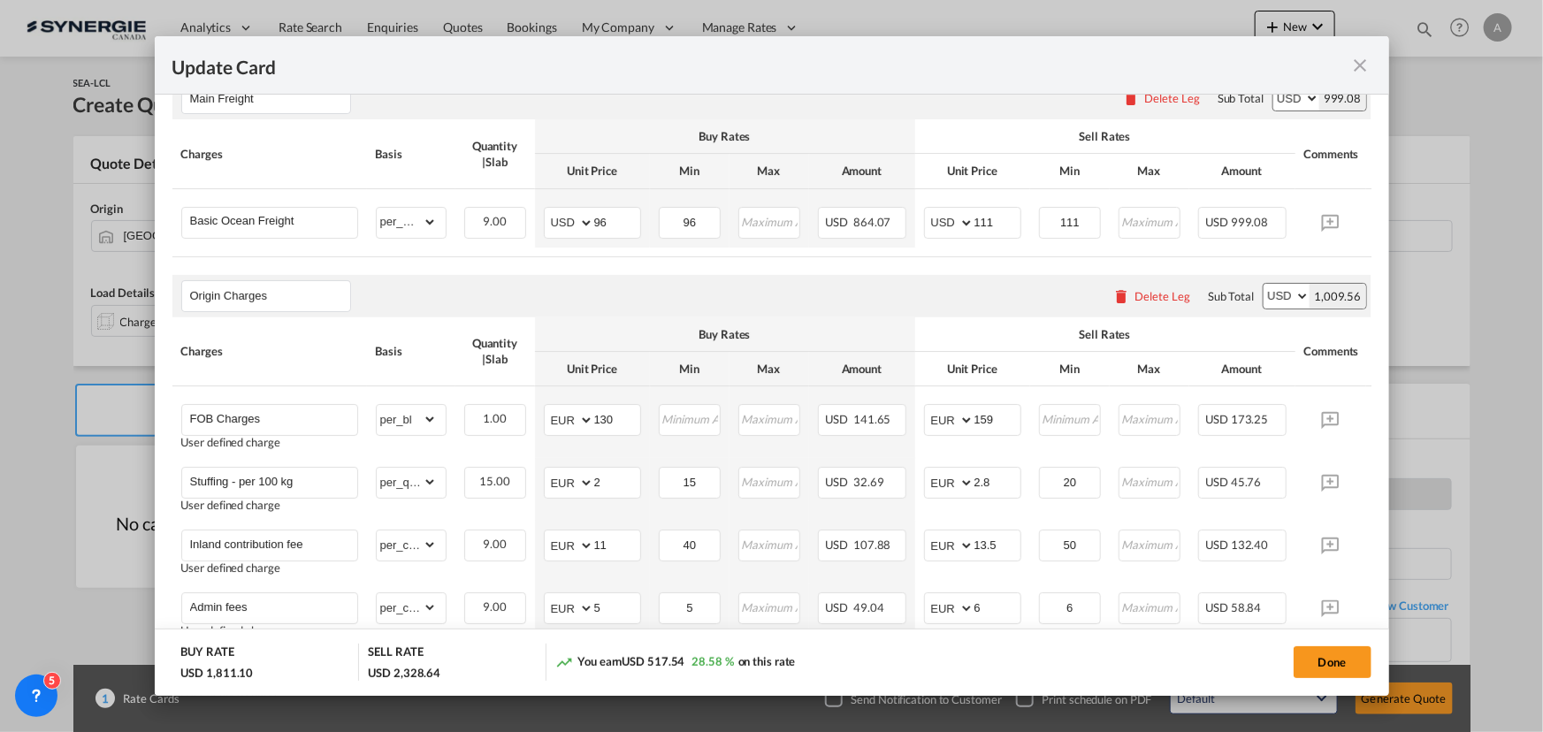
scroll to position [321, 0]
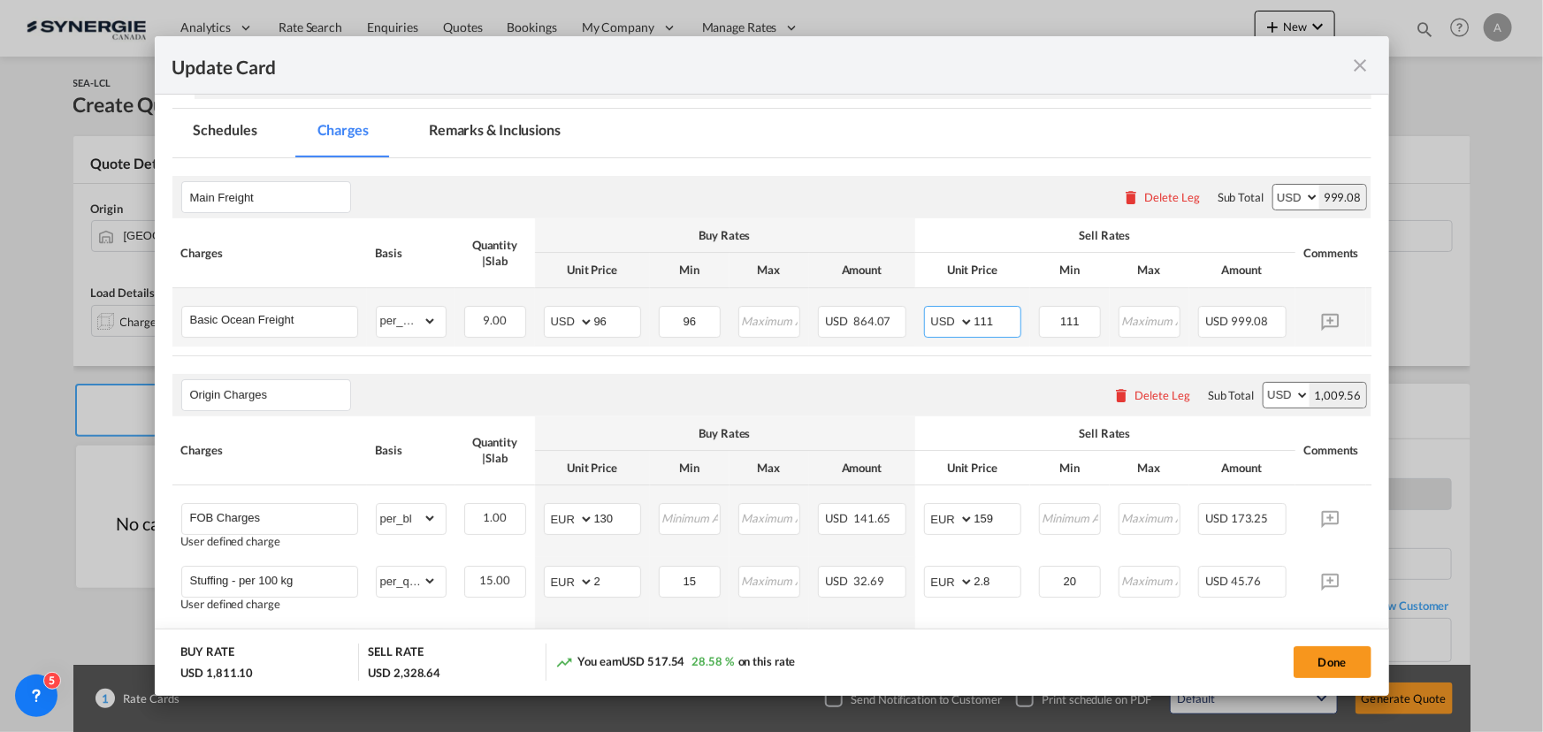
drag, startPoint x: 934, startPoint y: 316, endPoint x: 914, endPoint y: 315, distance: 20.4
click at [915, 315] on td "AED AFN ALL AMD ANG AOA ARS AUD AWG AZN BAM BBD BDT BGN BHD BIF BMD BND BOB BRL…" at bounding box center [972, 317] width 115 height 58
type input "110"
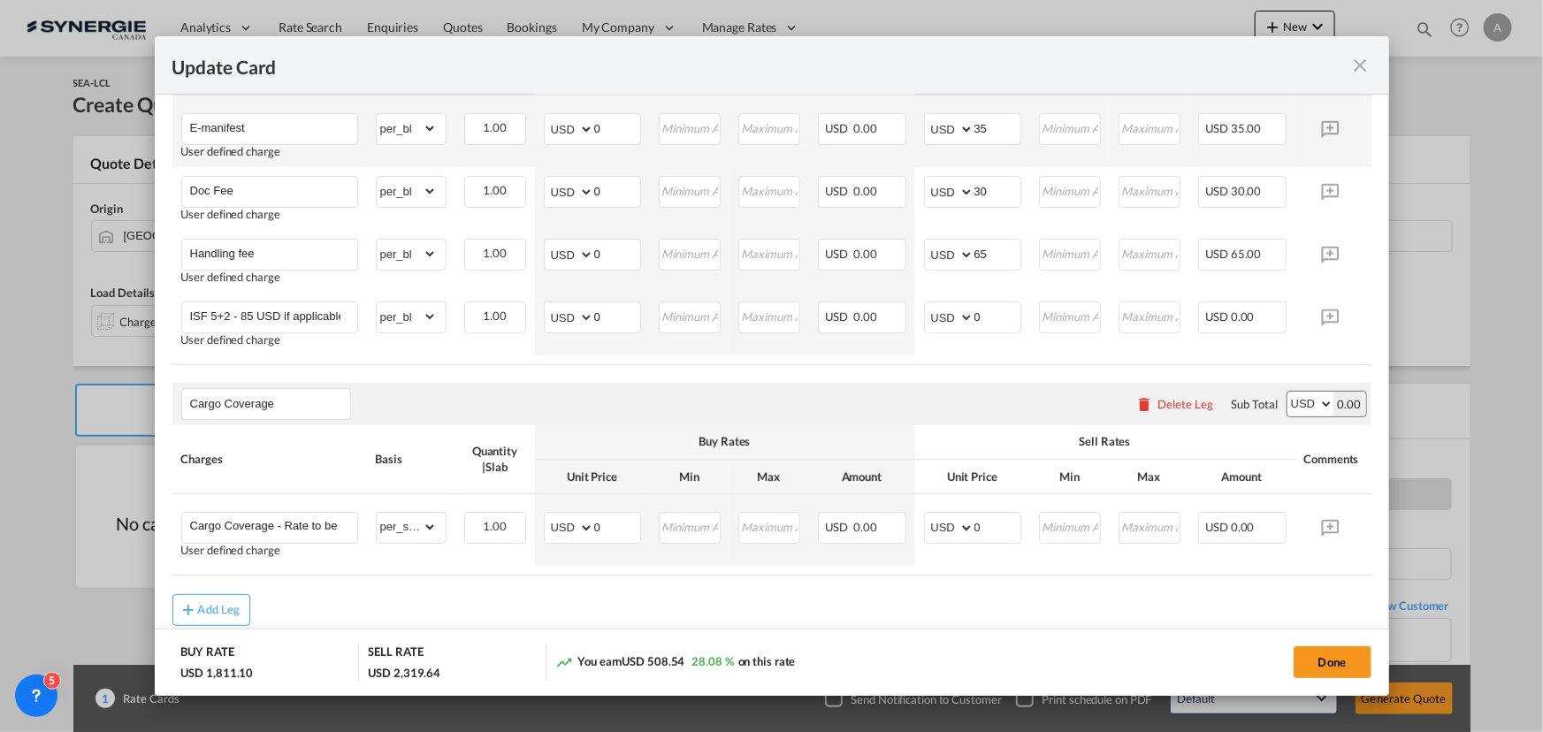
scroll to position [1527, 0]
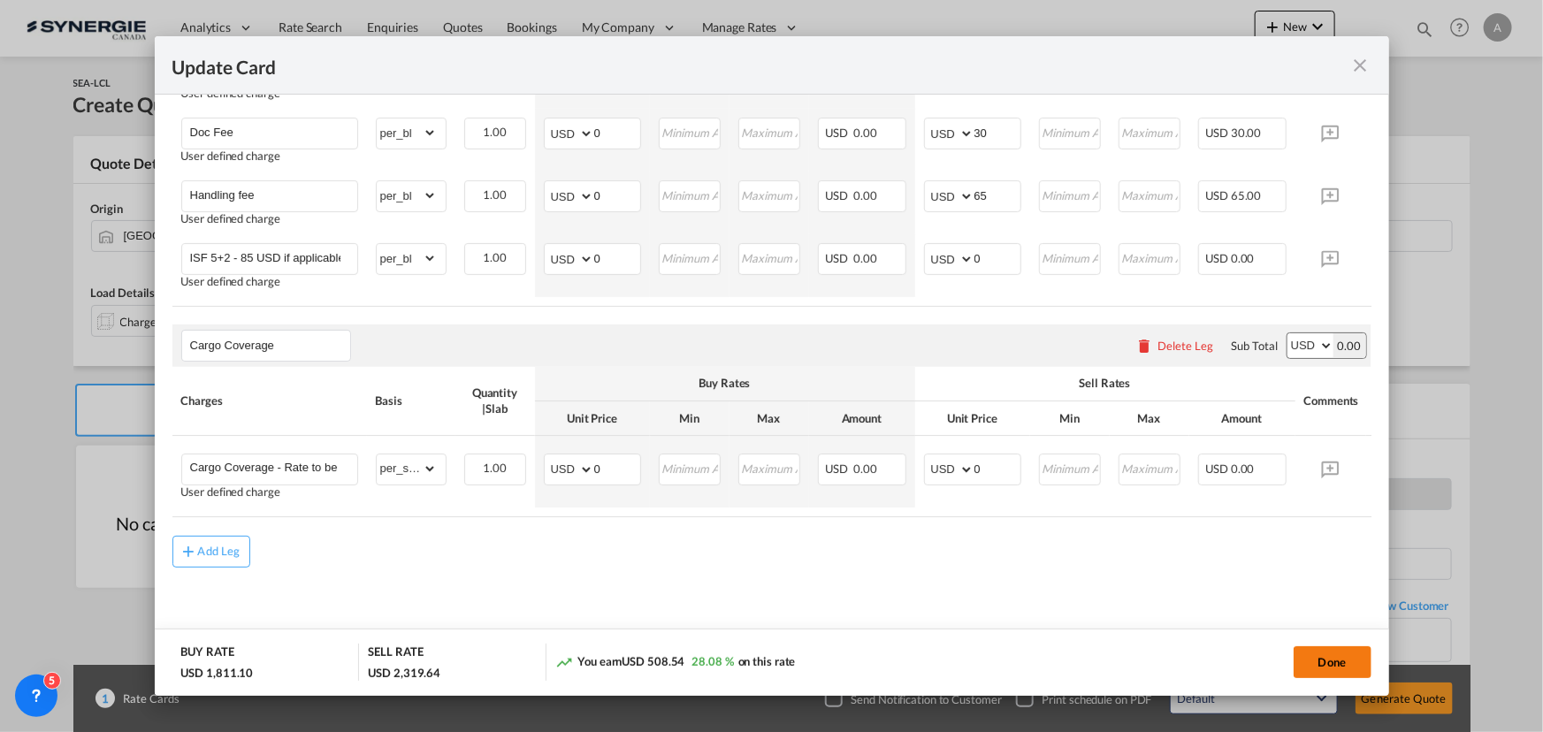
click at [1336, 651] on button "Done" at bounding box center [1333, 663] width 78 height 32
type input "15 Sep 2025"
type input "29 Sep 2025"
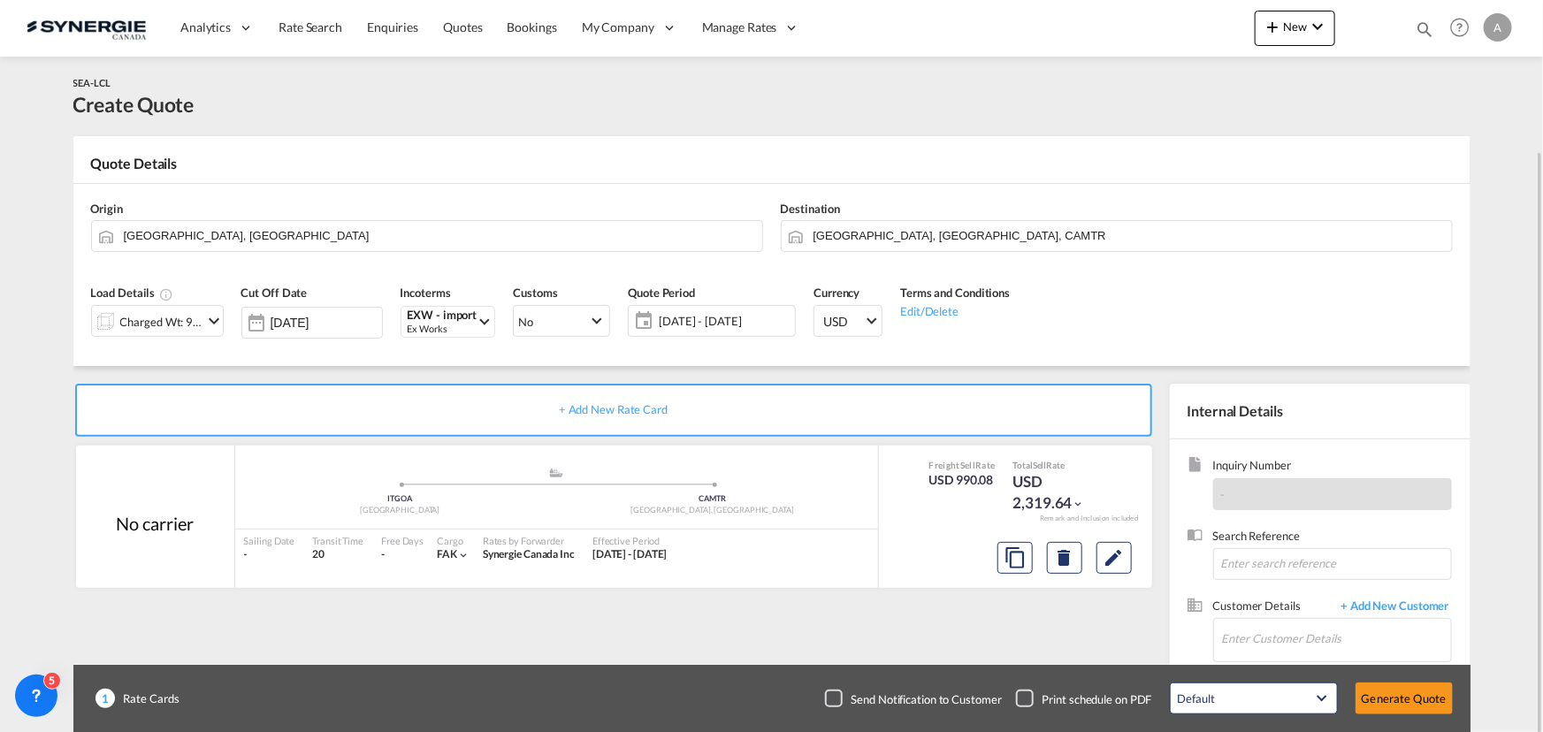
scroll to position [110, 0]
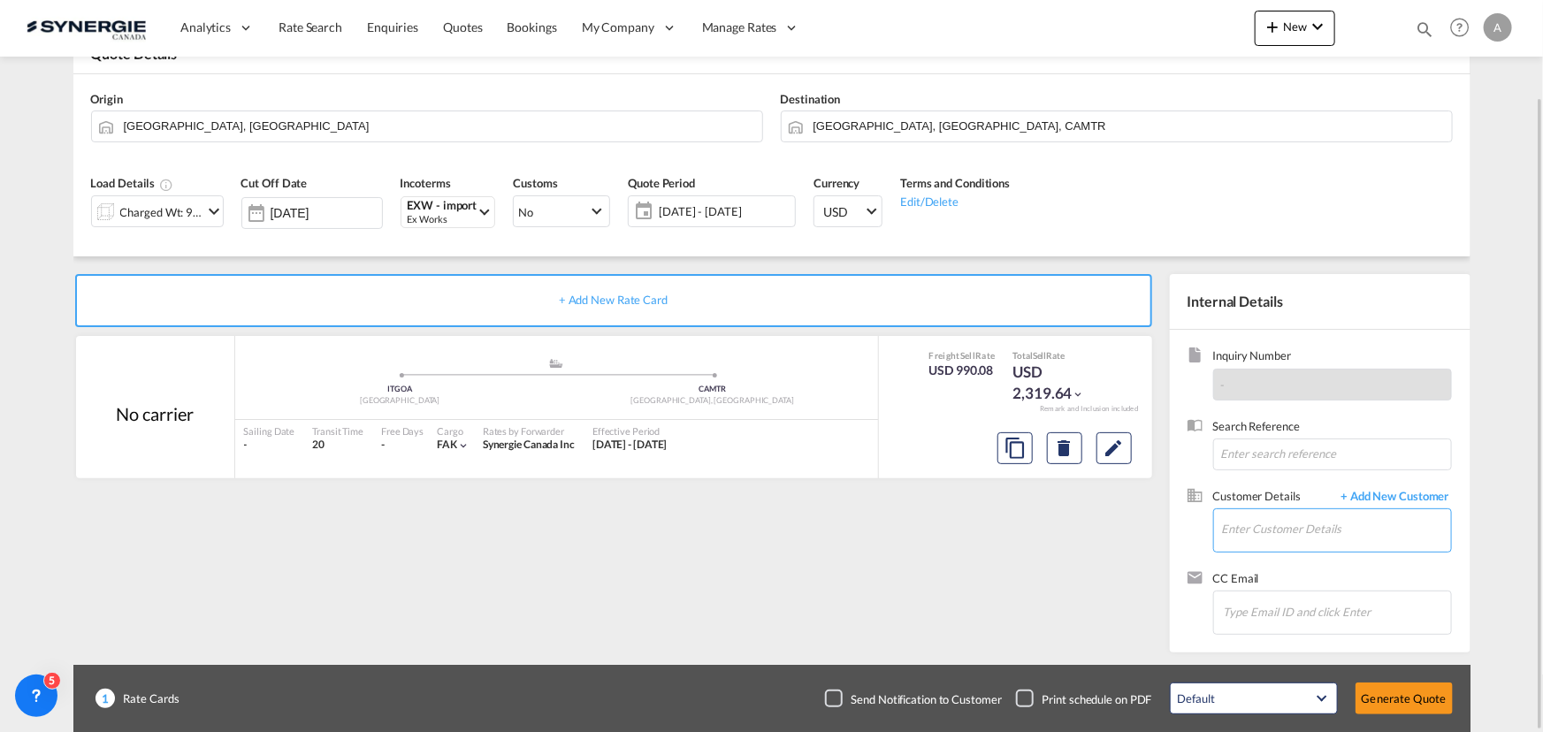
click at [1328, 516] on input "Enter Customer Details" at bounding box center [1336, 529] width 229 height 40
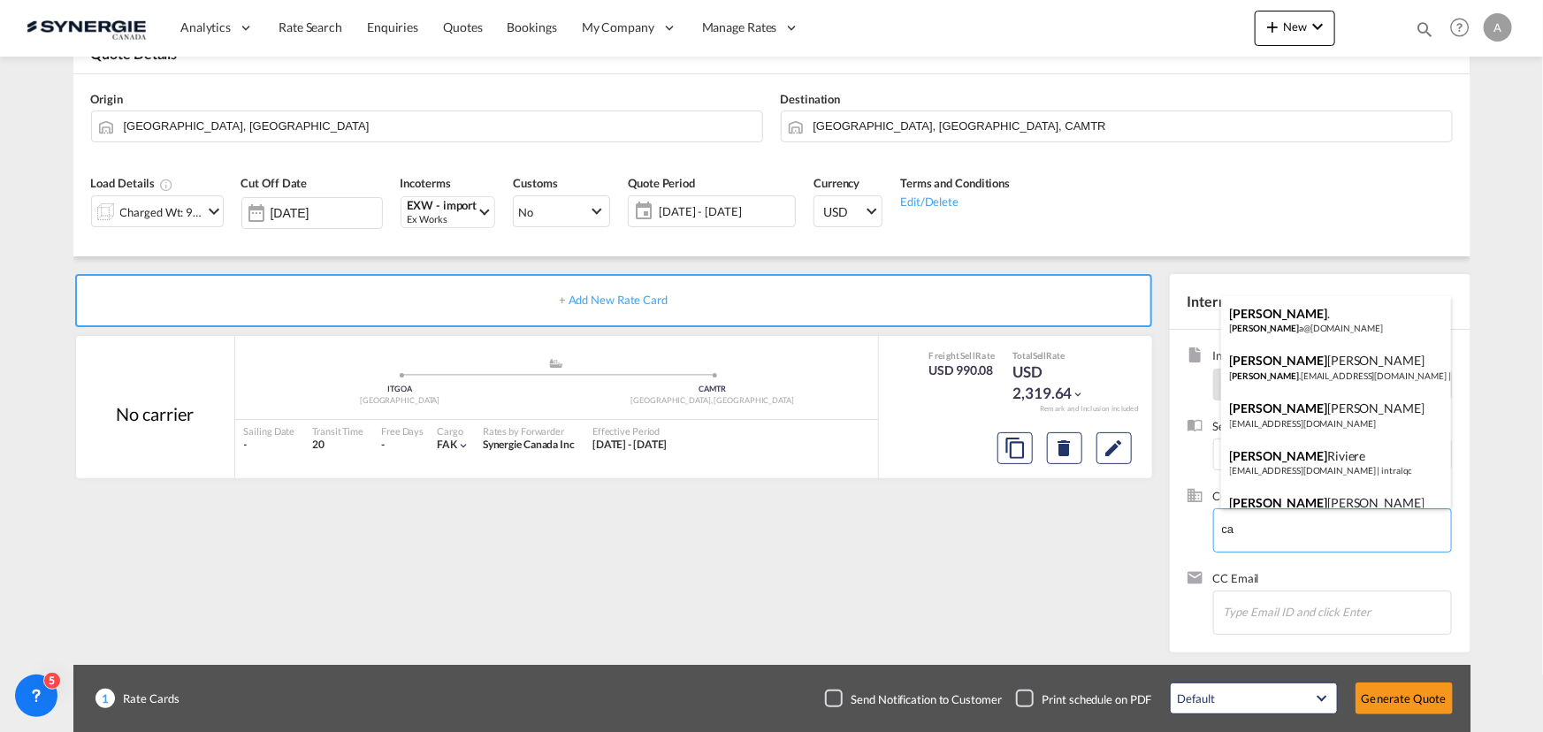
type input "c"
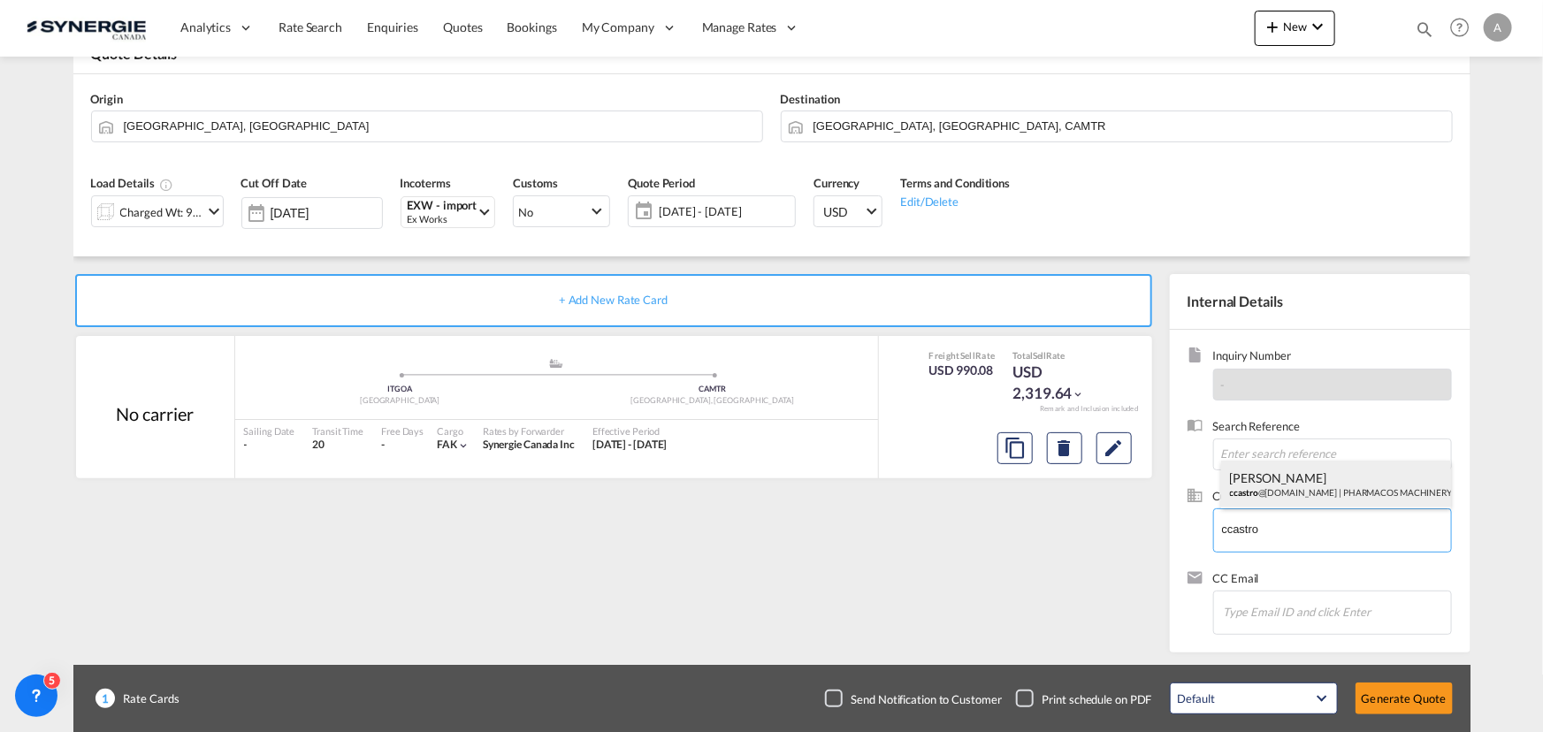
click at [1292, 494] on div "Carlos Castro ccastro @pcmachinery.com | PHARMACOS MACHINERY INC" at bounding box center [1336, 485] width 230 height 48
type input "PHARMACOS MACHINERY INC, Carlos Castro, ccastro@pcmachinery.com"
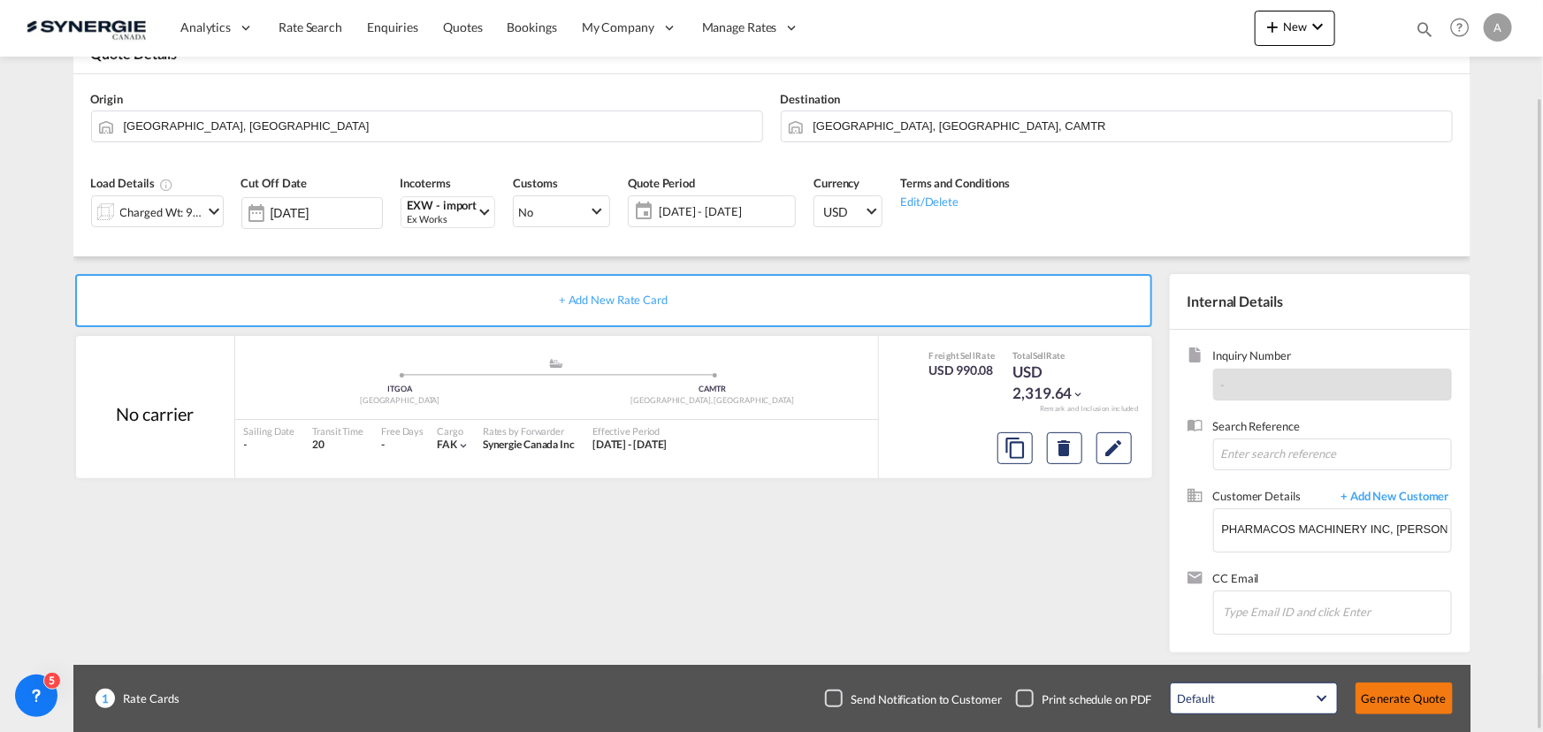
click at [1383, 696] on button "Generate Quote" at bounding box center [1404, 699] width 97 height 32
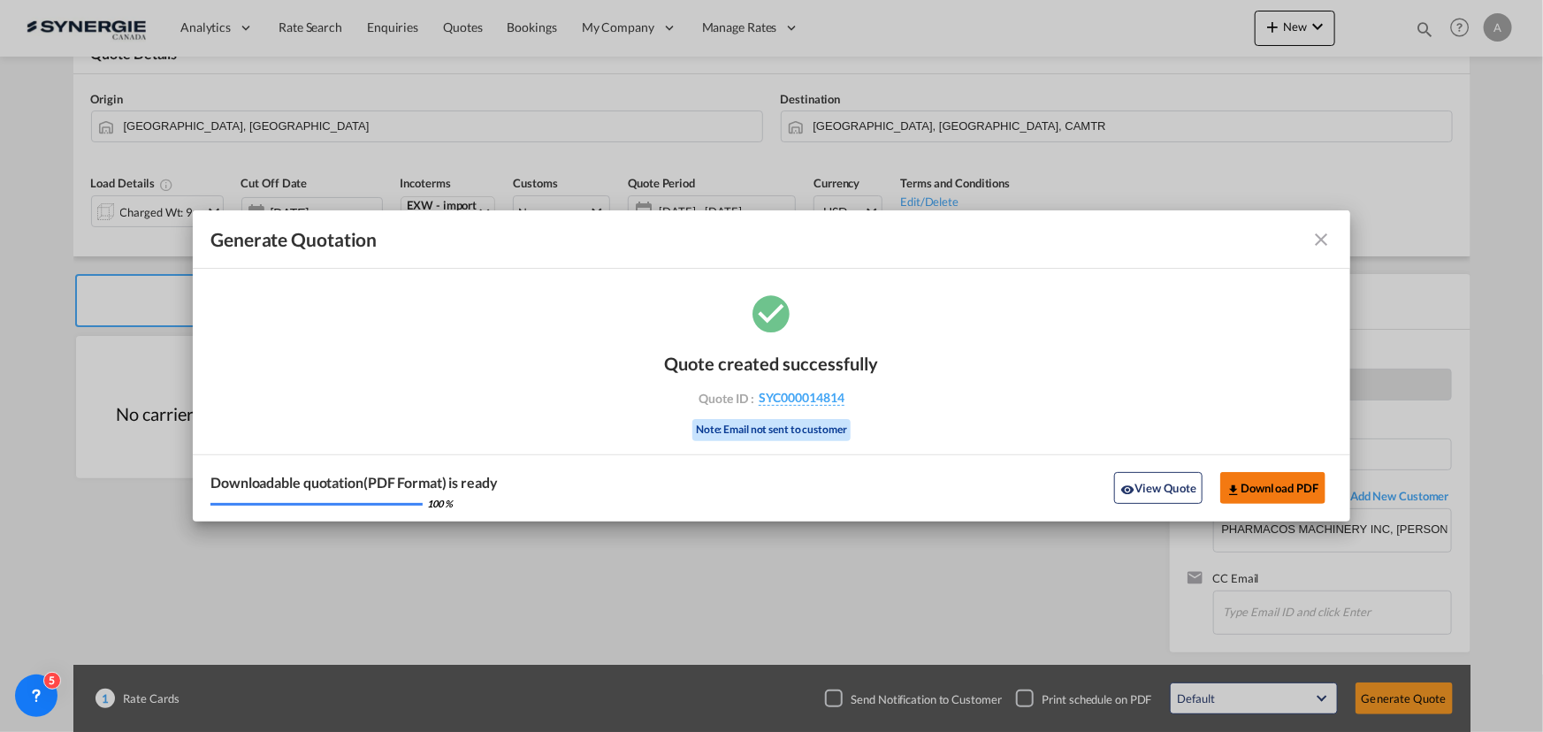
click at [1301, 489] on button "Download PDF" at bounding box center [1273, 488] width 105 height 32
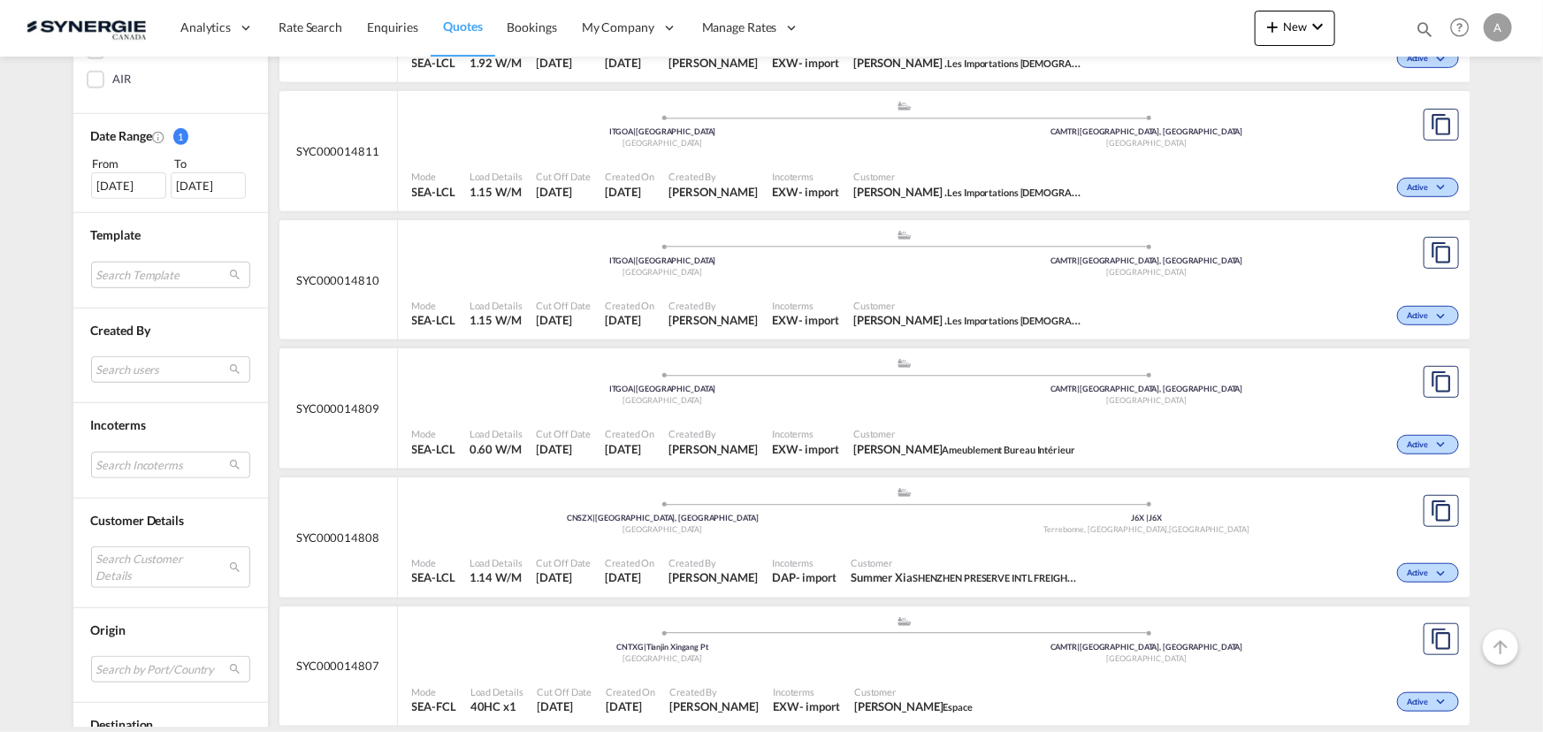
scroll to position [482, 0]
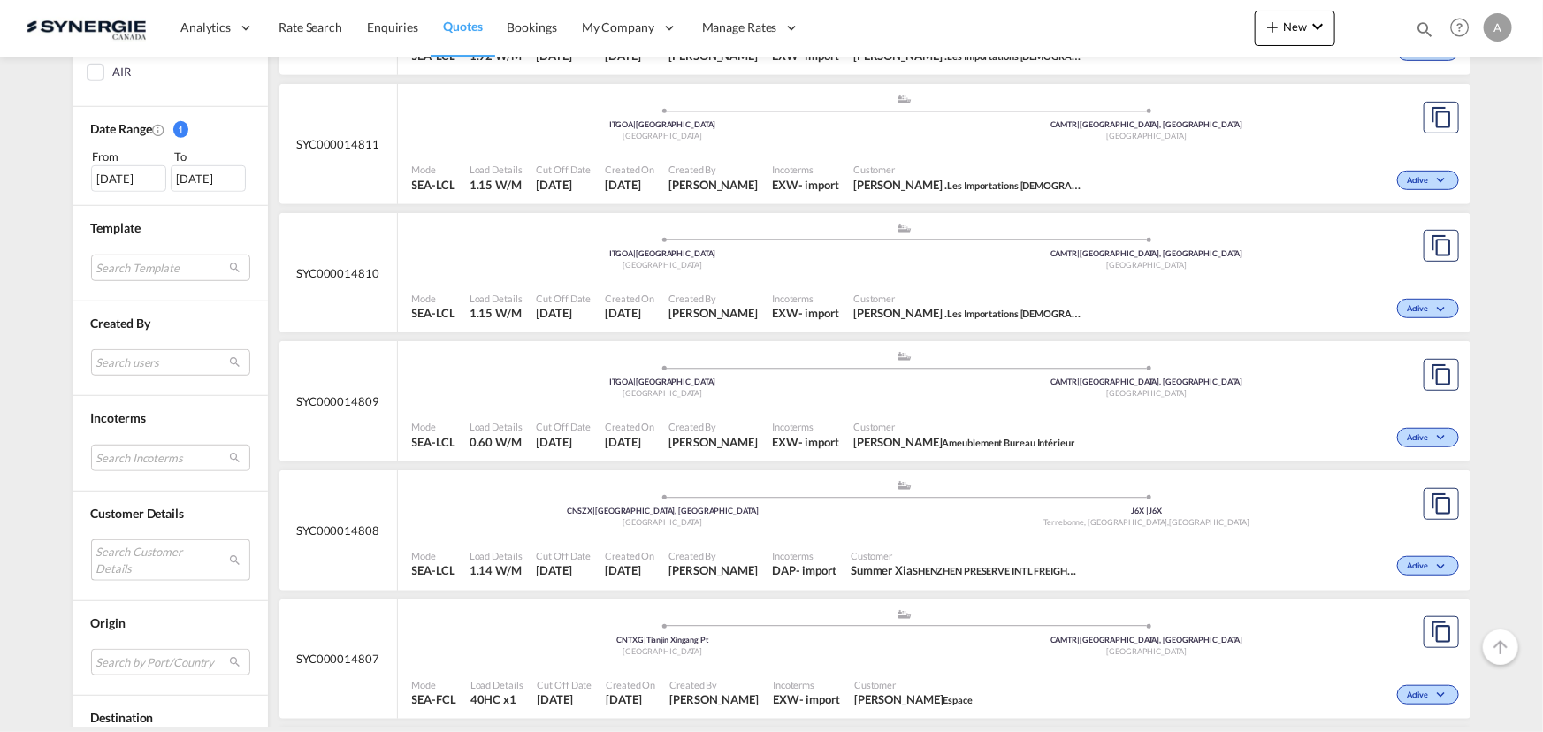
click at [150, 568] on md-select "Search Customer Details user name user [PERSON_NAME] [PERSON_NAME][EMAIL_ADDRES…" at bounding box center [170, 560] width 159 height 41
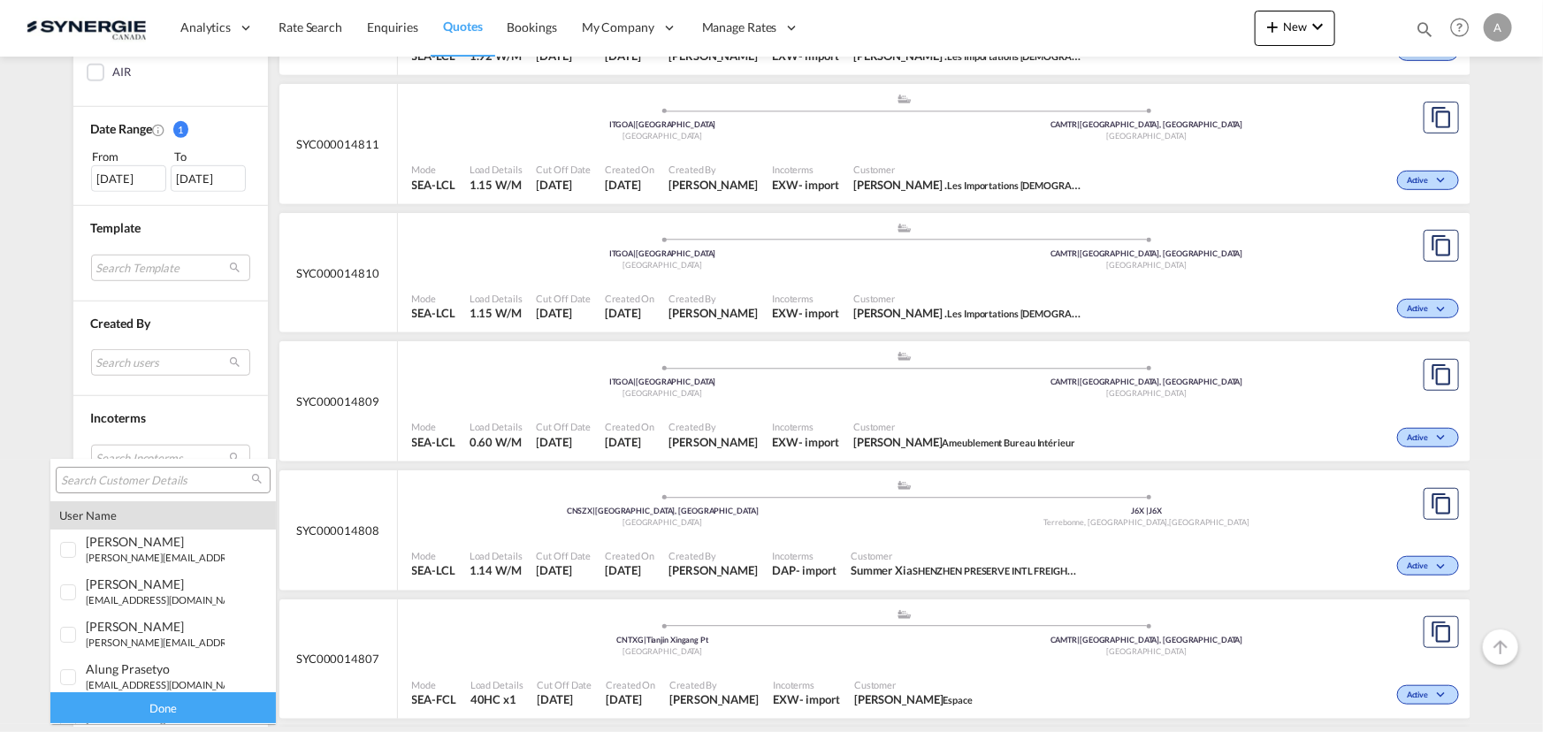
click at [152, 477] on input "search" at bounding box center [156, 481] width 190 height 16
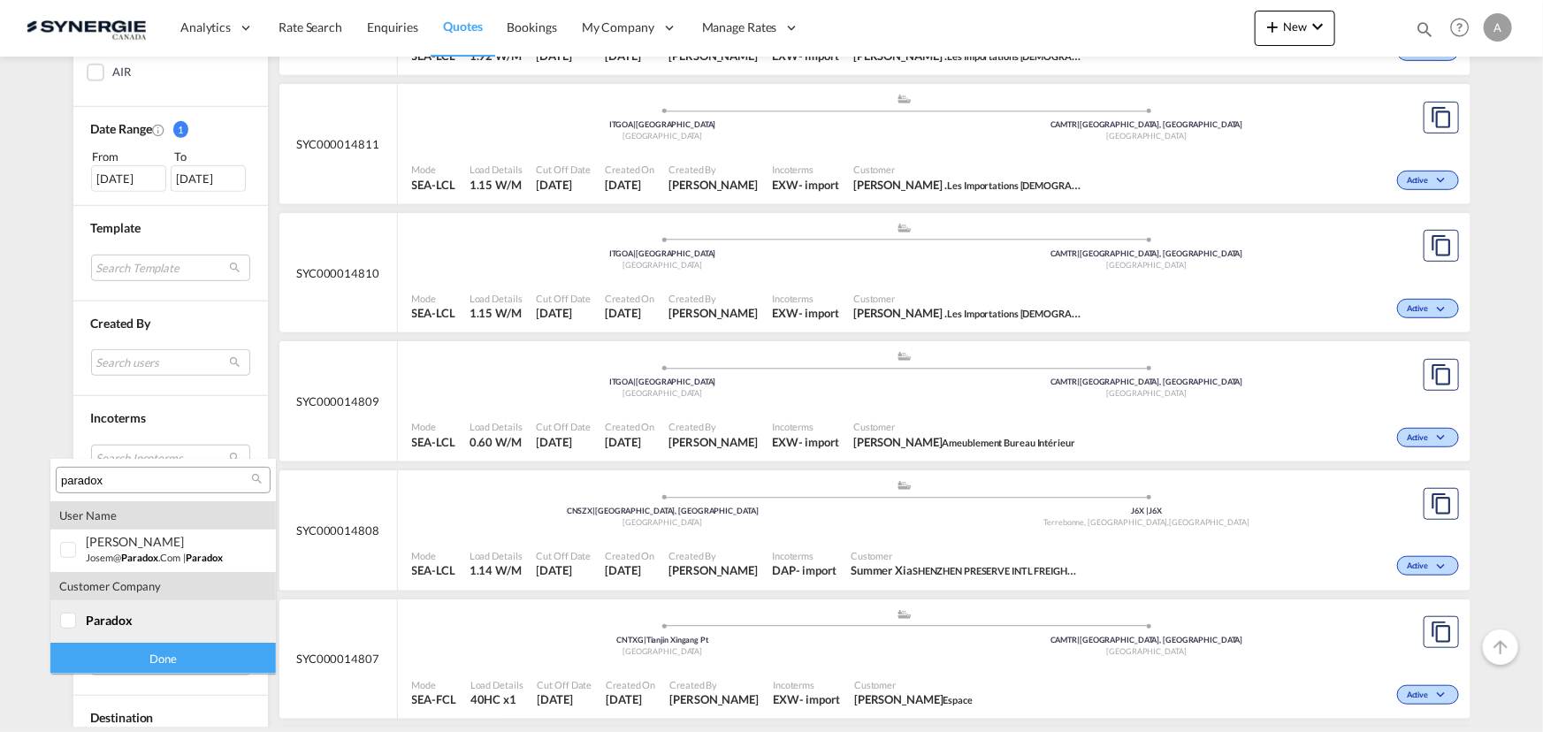
type input "paradox"
click at [133, 615] on div "paradox" at bounding box center [155, 620] width 139 height 15
click at [142, 654] on div "Done" at bounding box center [163, 658] width 226 height 31
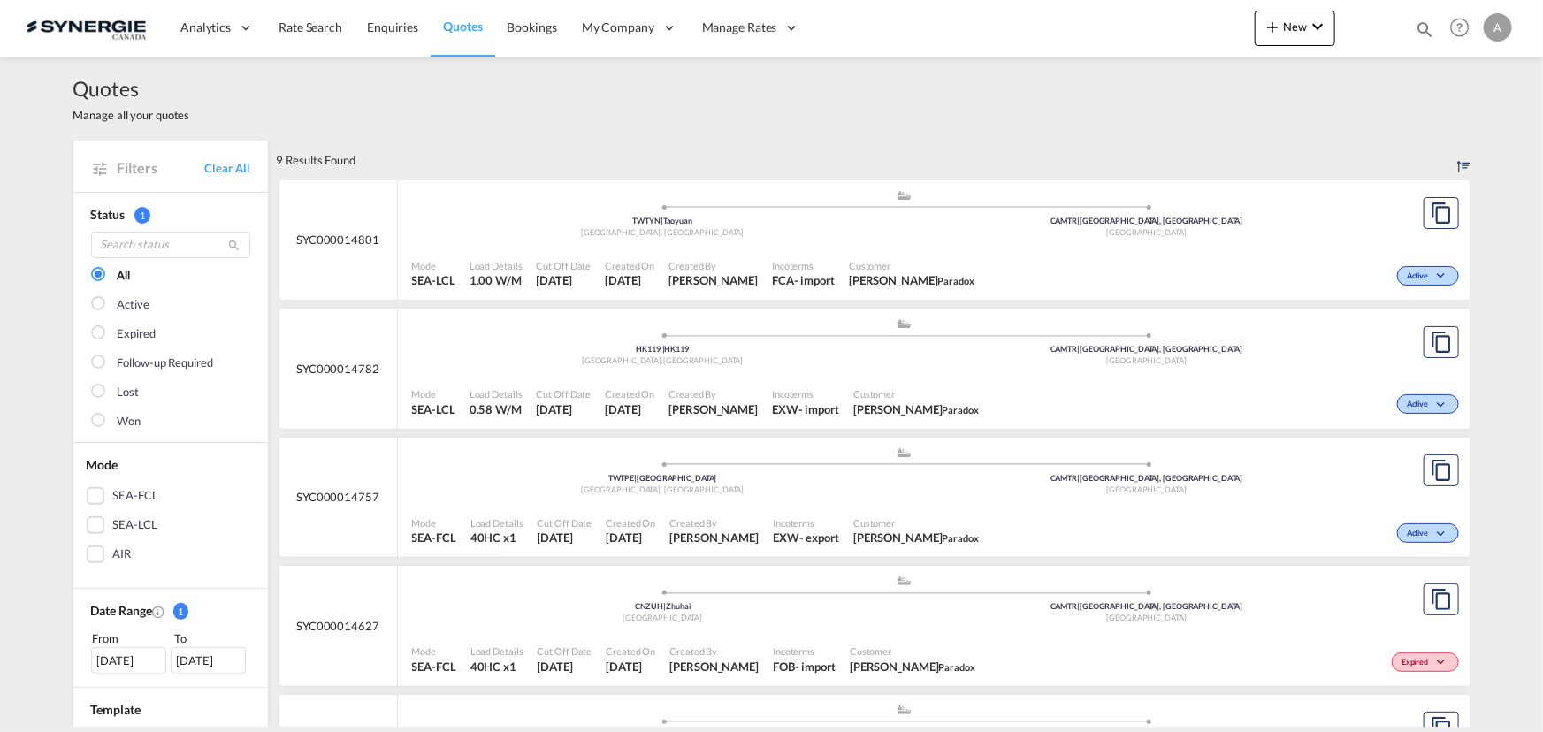
scroll to position [80, 0]
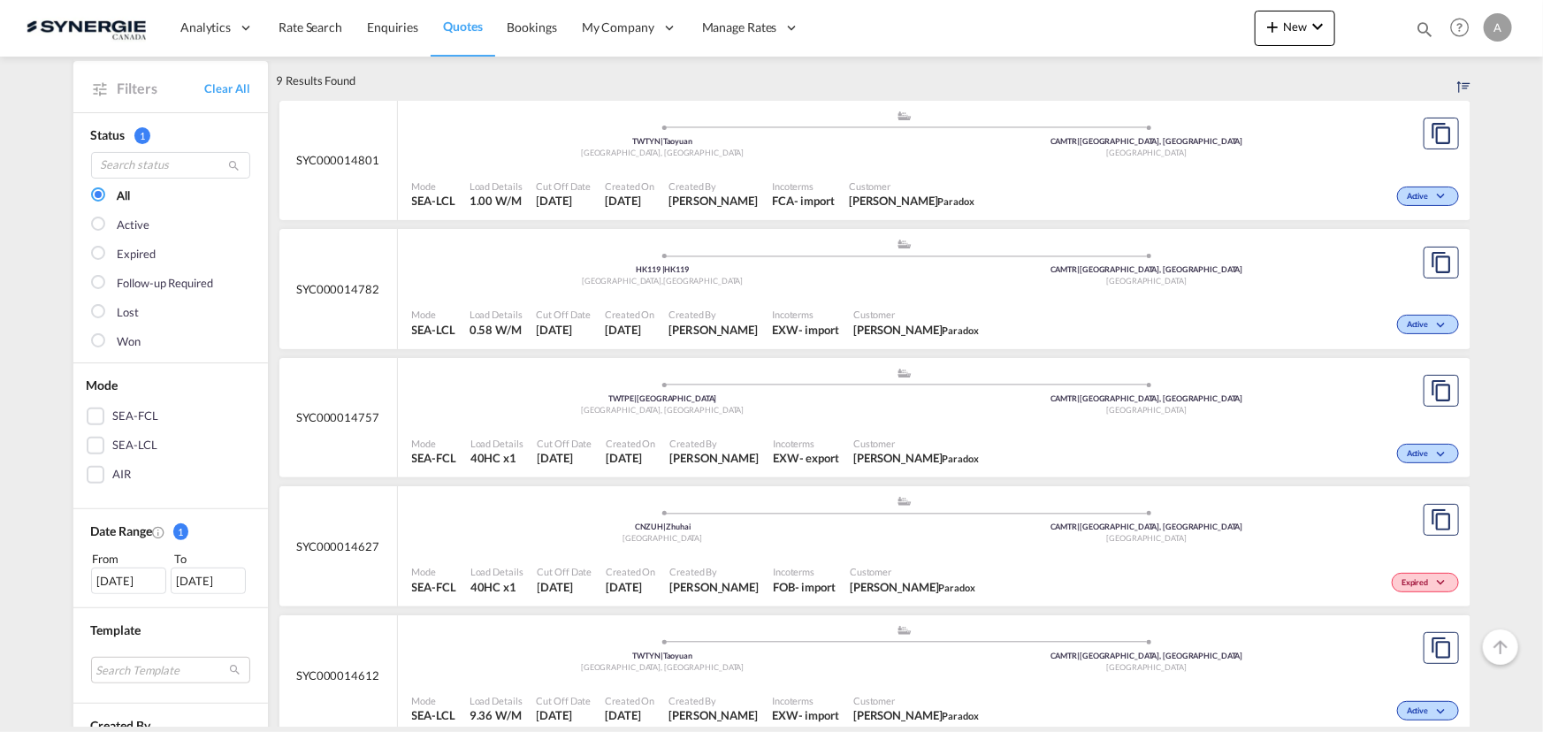
click at [718, 293] on div ".a{fill:#aaa8ad;} .a{fill:#aaa8ad;} HK119 | HK119 Kowloon Bay , Hong Kong CAMTR…" at bounding box center [905, 266] width 986 height 57
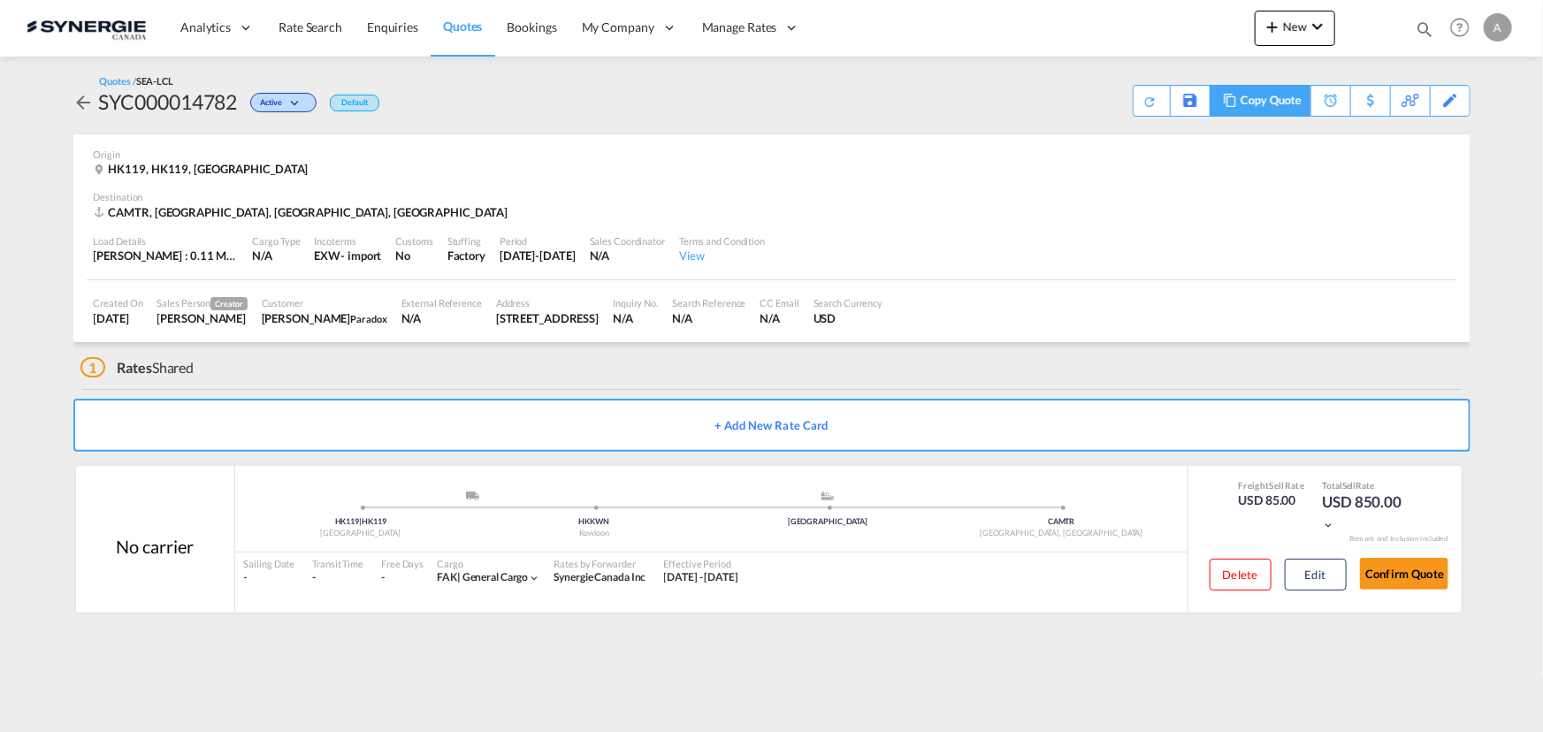
click at [1281, 106] on div "Copy Quote" at bounding box center [1271, 101] width 60 height 30
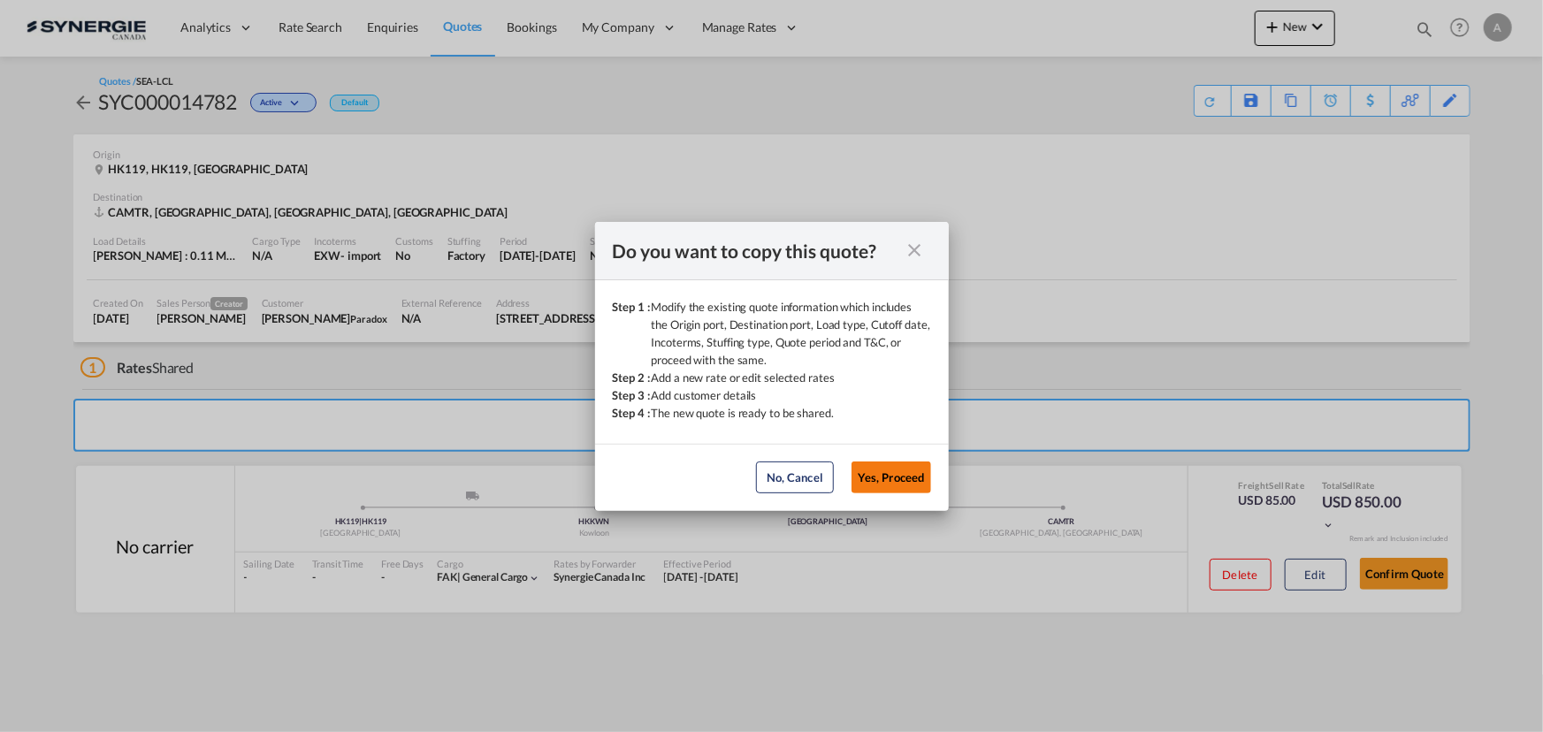
click at [869, 473] on button "Yes, Proceed" at bounding box center [892, 478] width 80 height 32
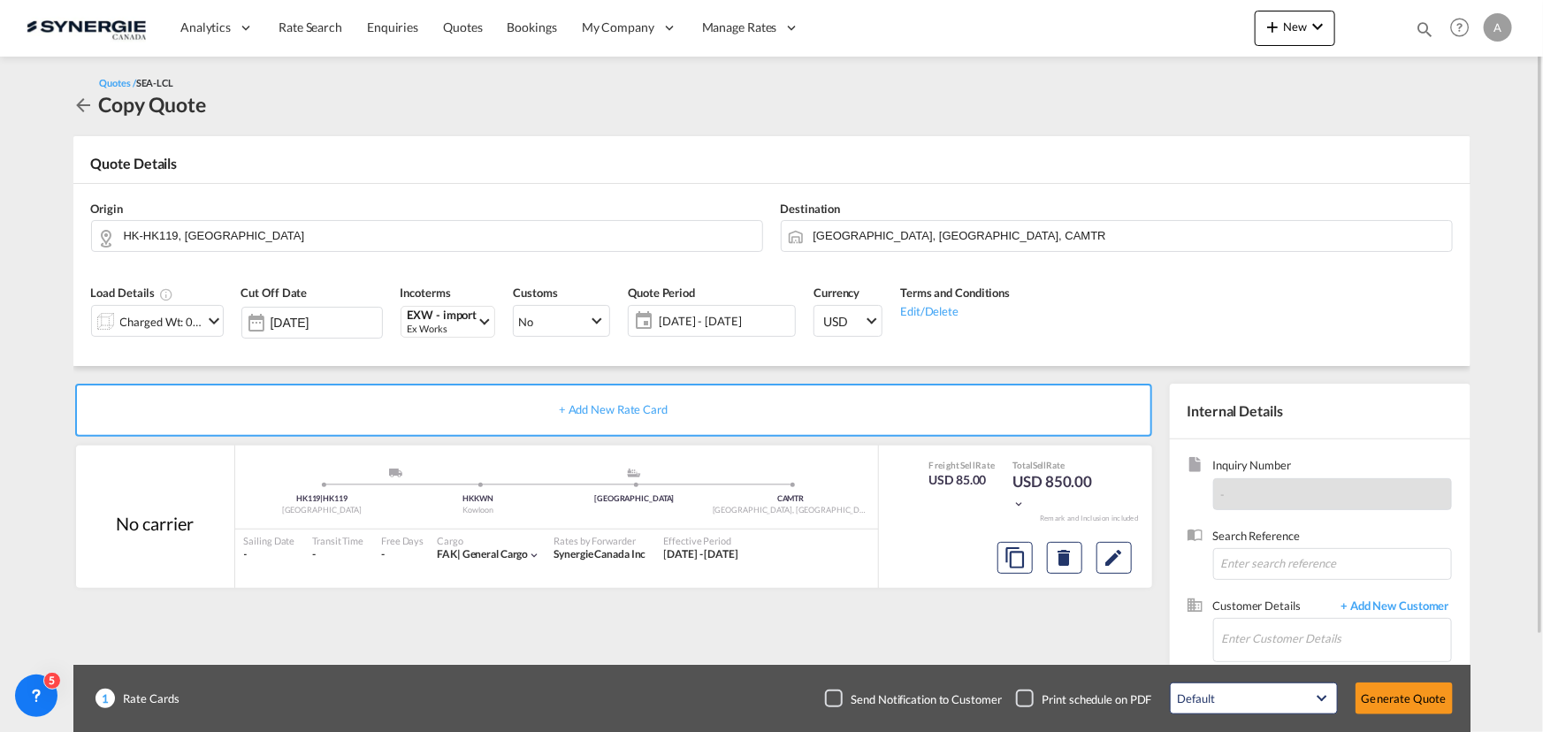
scroll to position [80, 0]
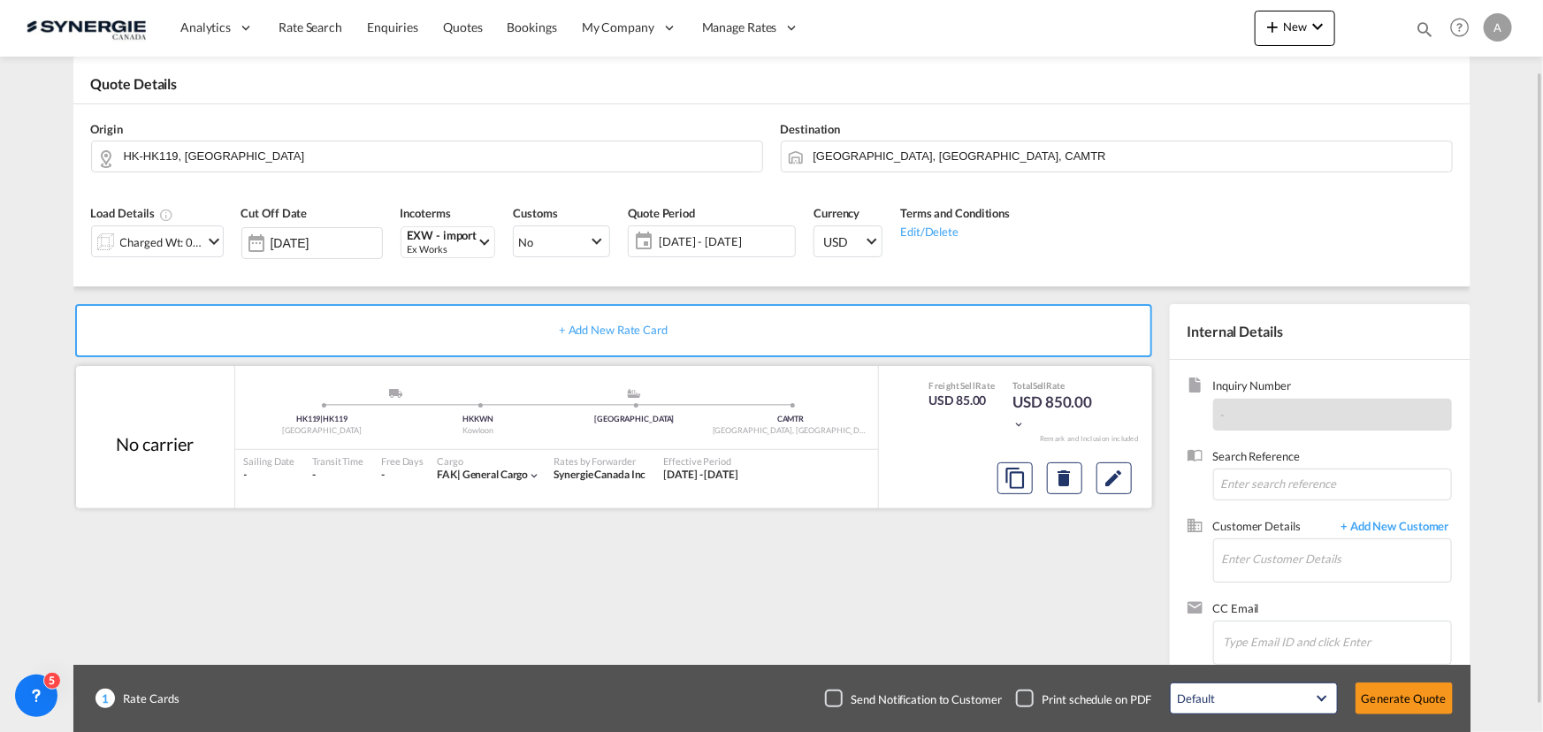
click at [1132, 477] on div at bounding box center [1065, 478] width 149 height 42
click at [183, 238] on div "Charged Wt: 0.58 W/M" at bounding box center [161, 242] width 83 height 25
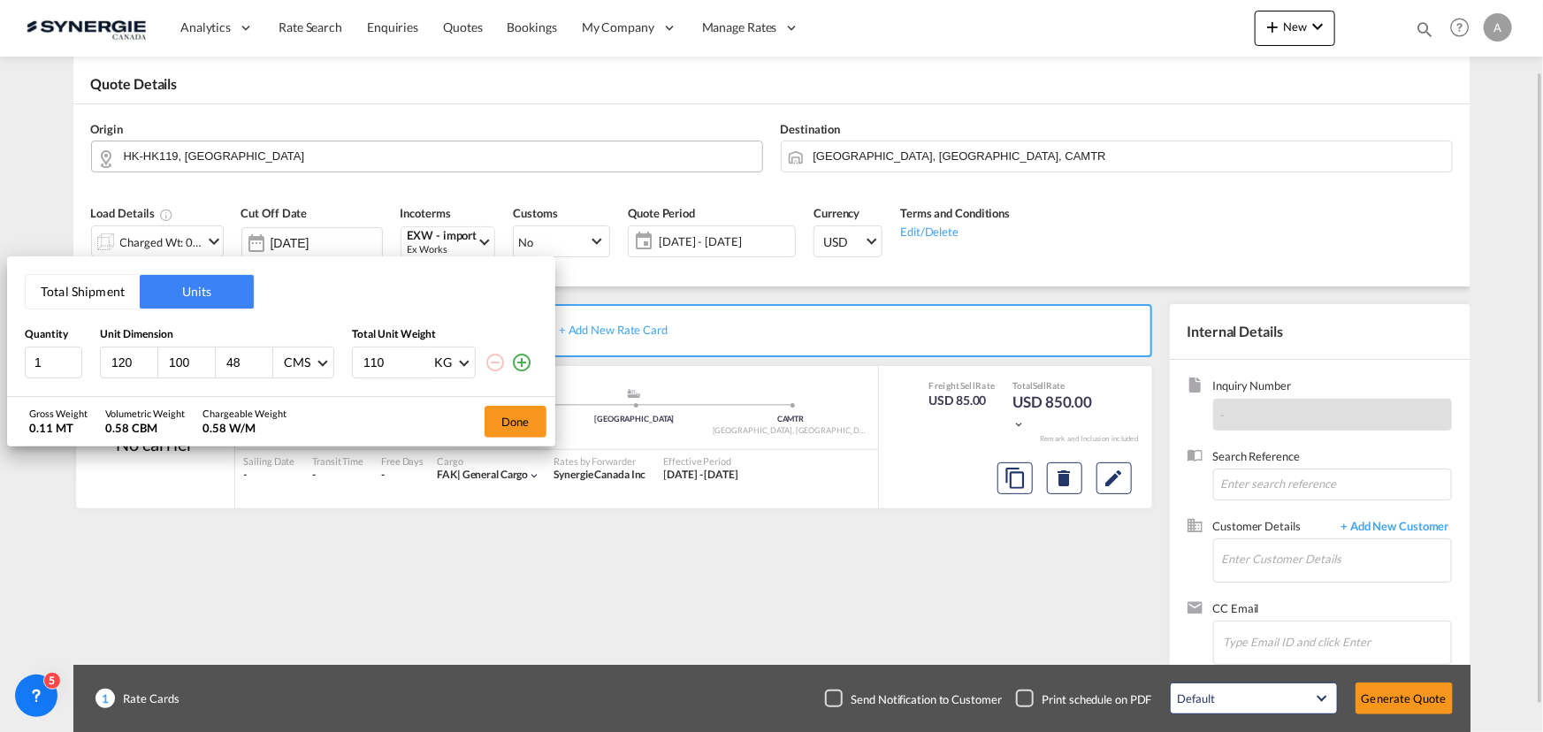
click at [279, 147] on div "Total Shipment Units Quantity Unit Dimension Total Unit Weight 1 120 100 48 CMS…" at bounding box center [771, 366] width 1543 height 732
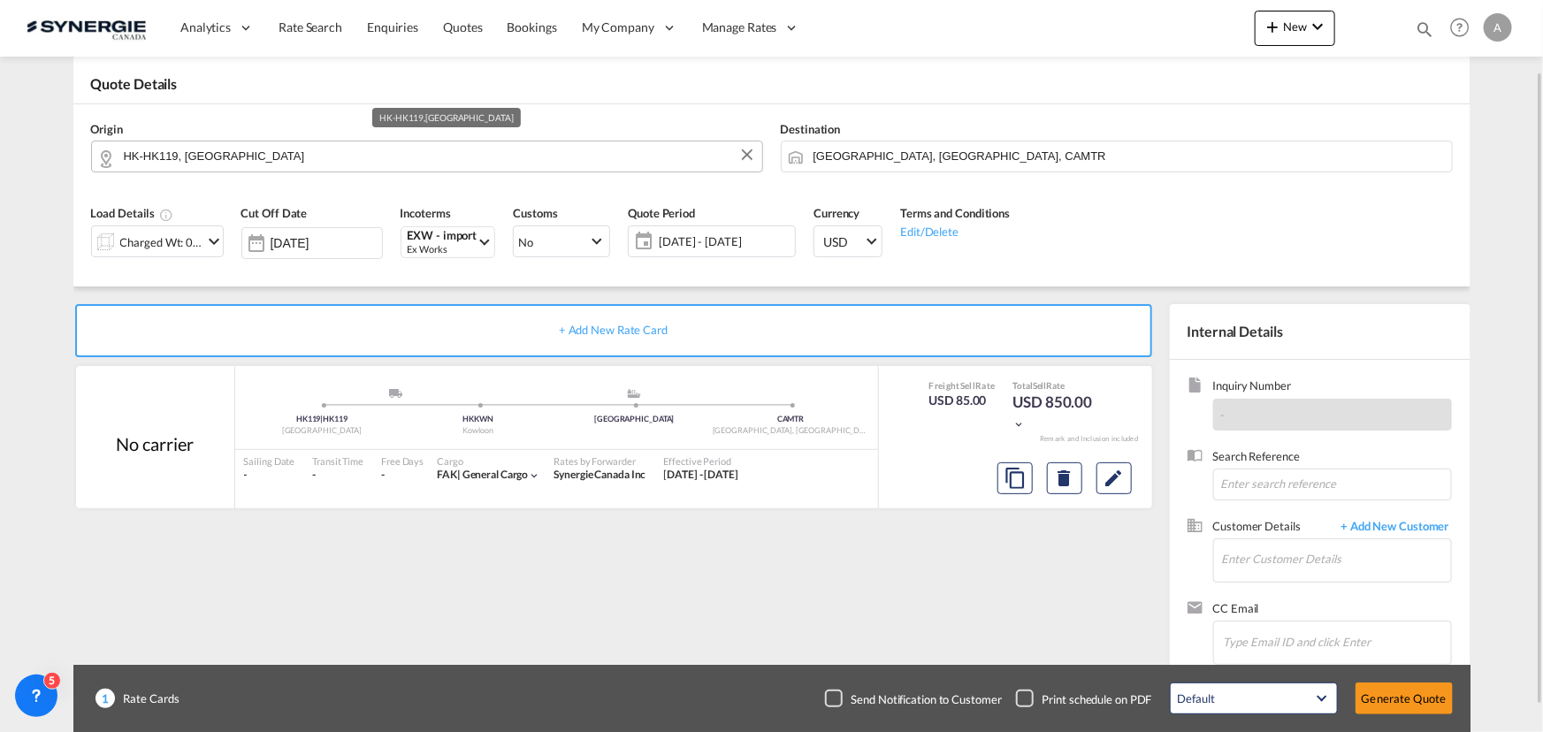
click at [285, 151] on input "HK-HK119, [GEOGRAPHIC_DATA]" at bounding box center [439, 156] width 630 height 31
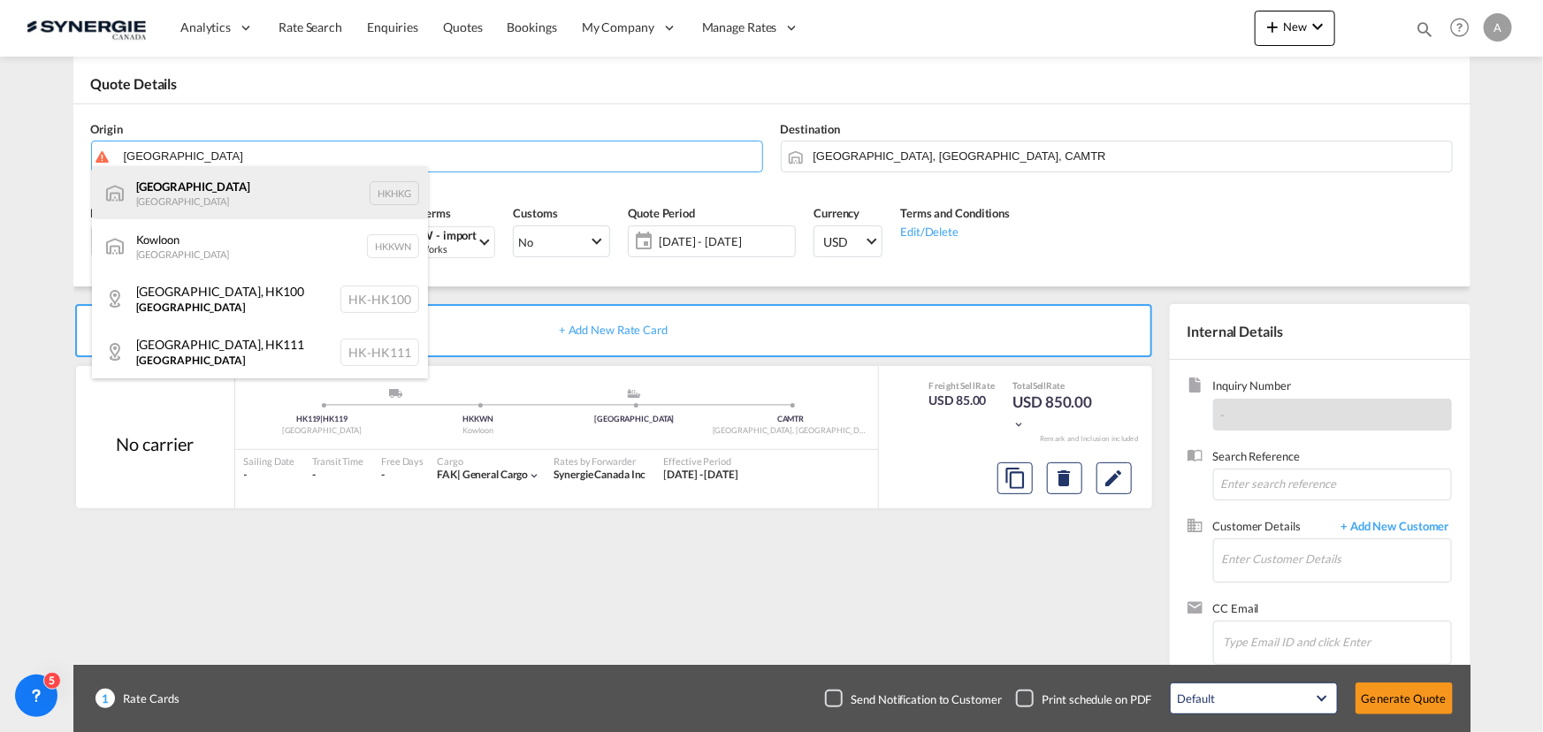
click at [175, 196] on div "[GEOGRAPHIC_DATA] [GEOGRAPHIC_DATA] HKHKG" at bounding box center [260, 192] width 336 height 53
type input "[GEOGRAPHIC_DATA], HKHKG"
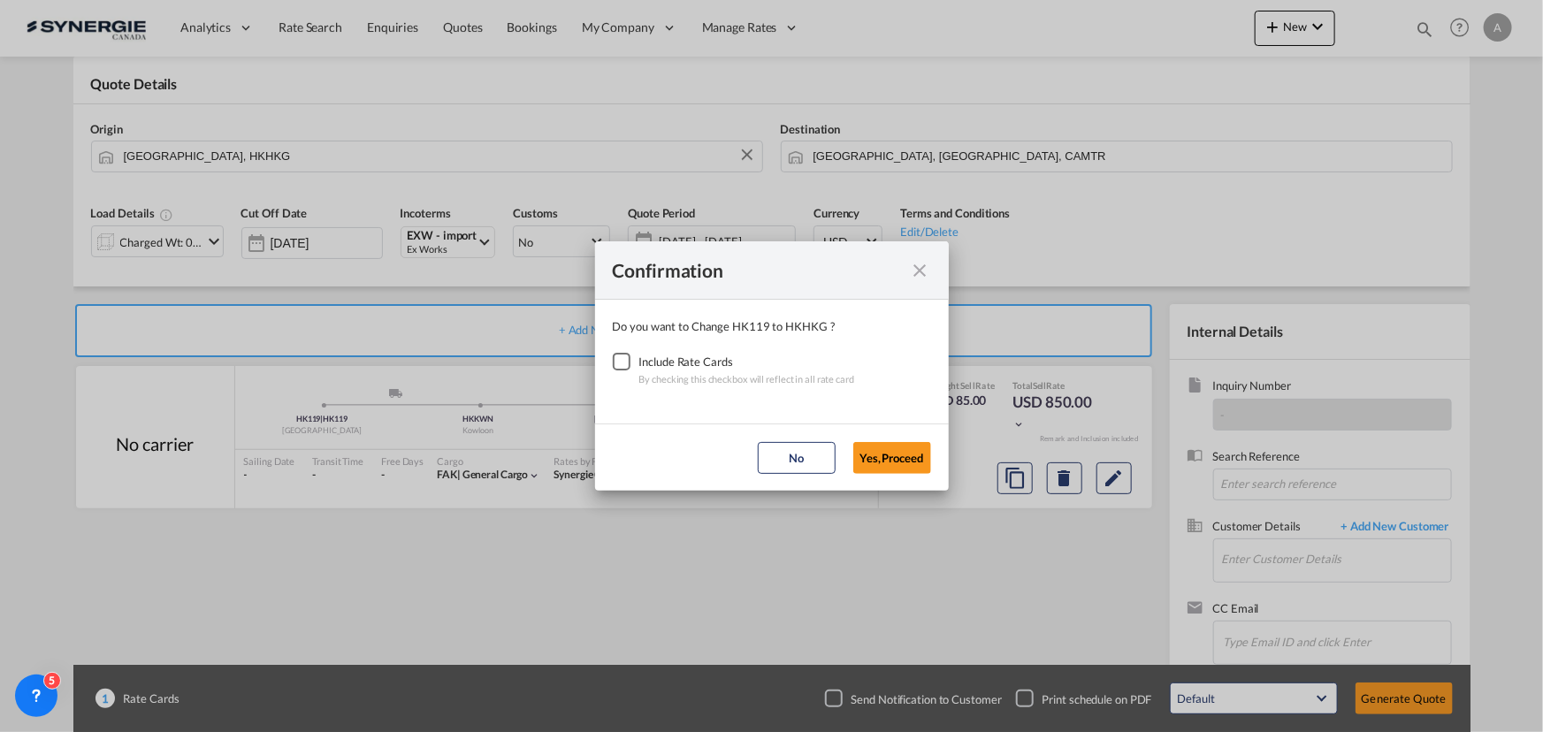
click at [613, 358] on div "Checkbox No Ink" at bounding box center [622, 362] width 18 height 18
click at [895, 461] on button "Yes,Proceed" at bounding box center [892, 458] width 78 height 32
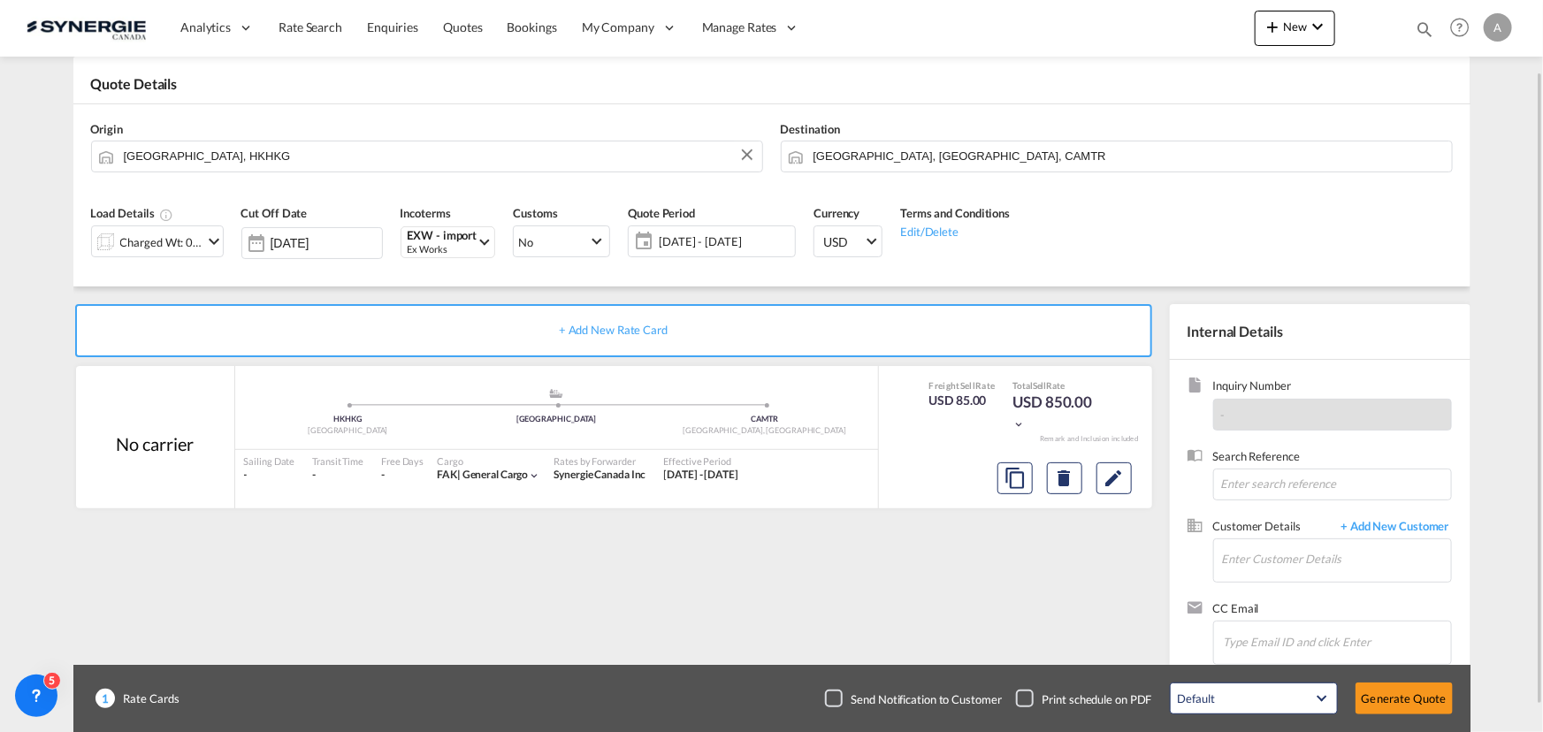
click at [102, 240] on div at bounding box center [106, 241] width 28 height 35
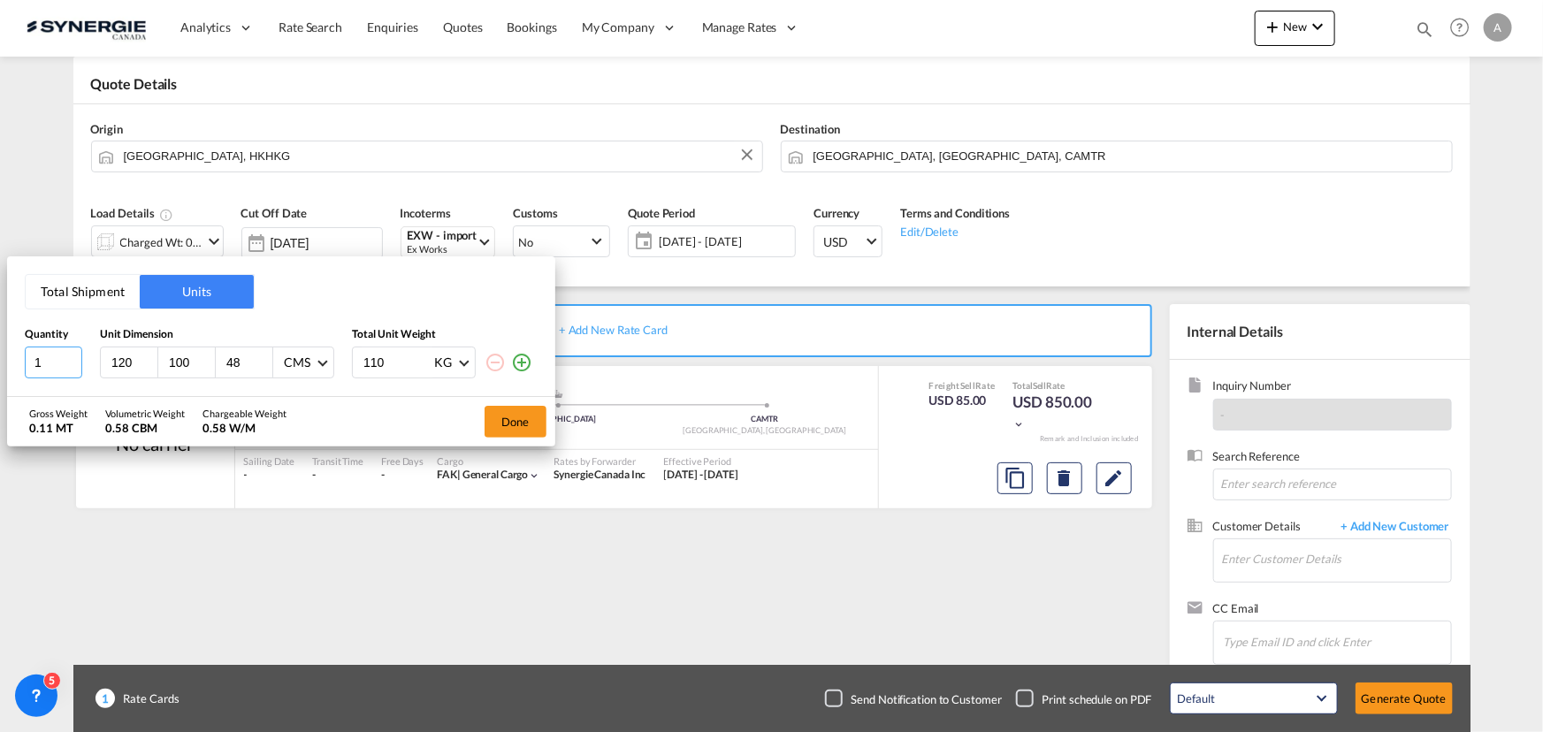
drag, startPoint x: 58, startPoint y: 349, endPoint x: 89, endPoint y: 336, distance: 33.7
click at [0, 346] on html "Analytics Reports Dashboard Rate Search Enquiries Quotes" at bounding box center [771, 366] width 1543 height 732
click at [106, 363] on div "120" at bounding box center [129, 363] width 57 height 30
click at [115, 364] on input "120" at bounding box center [134, 363] width 48 height 16
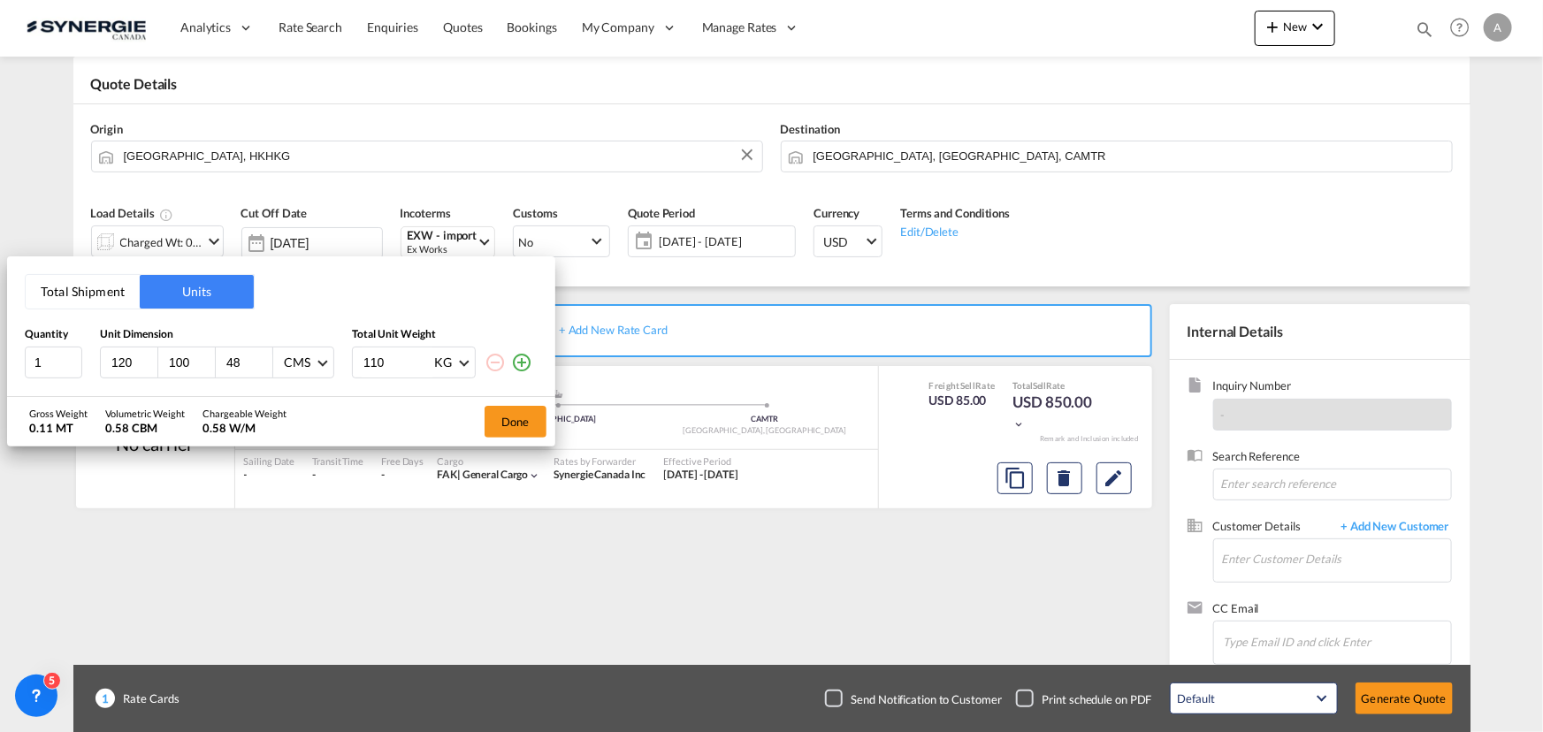
click at [115, 364] on input "120" at bounding box center [134, 363] width 48 height 16
type input "124"
drag, startPoint x: 386, startPoint y: 357, endPoint x: 274, endPoint y: 354, distance: 111.5
click at [274, 354] on div "1 120 100 124 CMS CMS Inches 110 KG KG LB" at bounding box center [281, 363] width 513 height 32
type input "210"
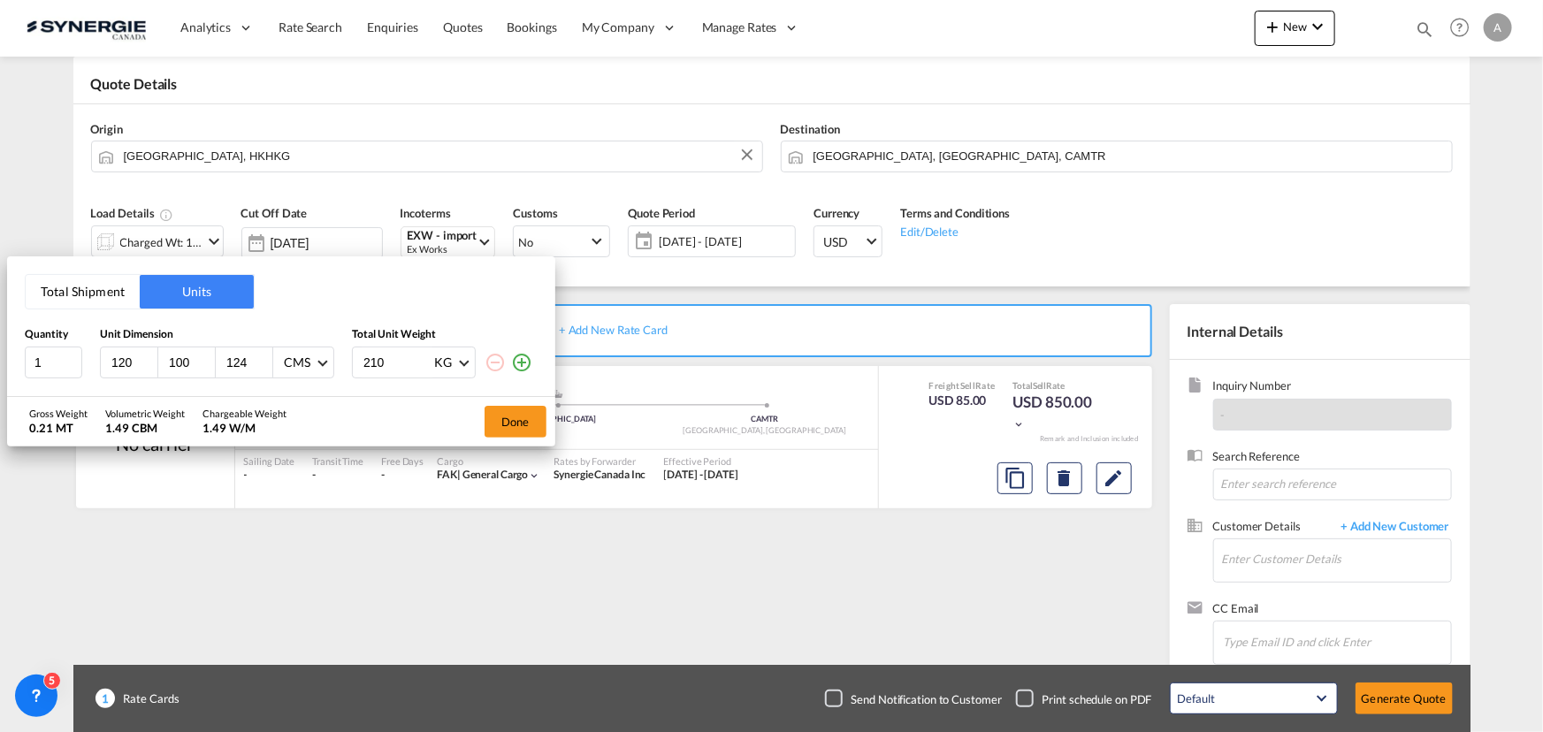
click at [517, 358] on md-icon "icon-plus-circle-outline" at bounding box center [521, 362] width 21 height 21
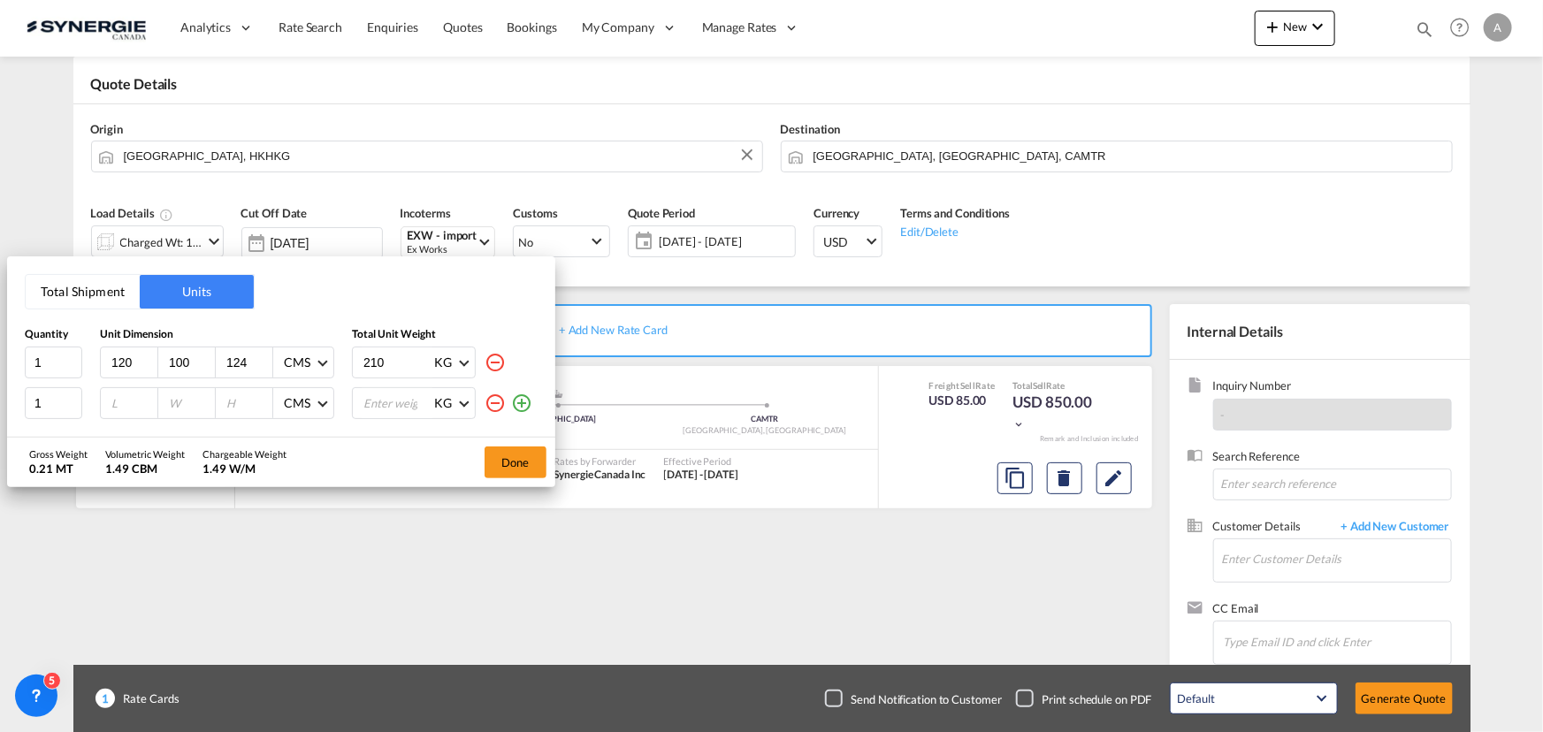
click at [123, 399] on input "number" at bounding box center [134, 403] width 48 height 16
type input "120"
type input "100"
click at [239, 402] on input "number" at bounding box center [249, 403] width 48 height 16
type input "123"
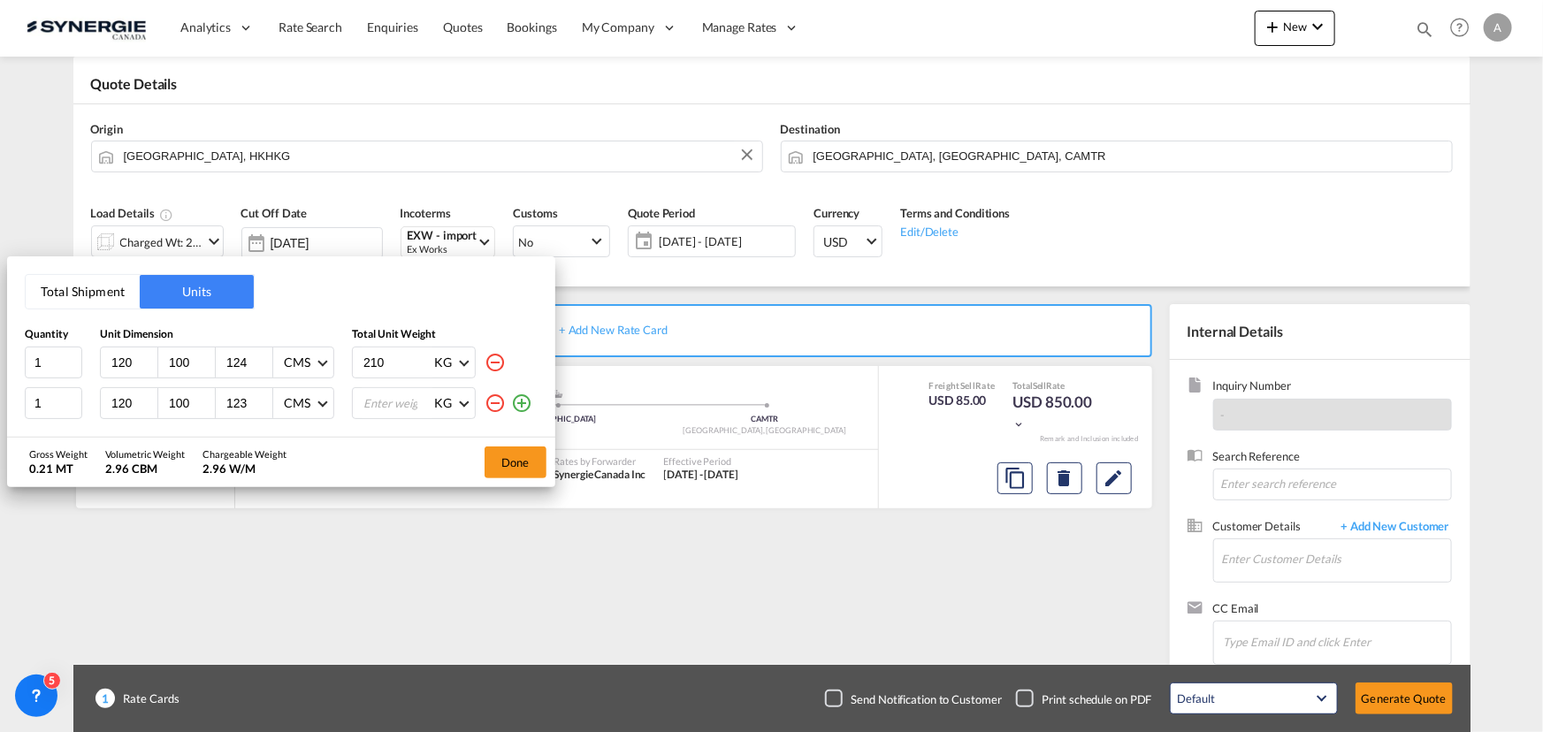
drag, startPoint x: 390, startPoint y: 402, endPoint x: 406, endPoint y: 399, distance: 16.1
click at [391, 401] on input "number" at bounding box center [397, 403] width 71 height 30
drag, startPoint x: 388, startPoint y: 401, endPoint x: 200, endPoint y: 354, distance: 194.1
click at [237, 379] on div "Quantity Unit Dimension Total Unit Weight 1 120 100 124 CMS CMS Inches 210 KG K…" at bounding box center [281, 373] width 513 height 92
type input "210"
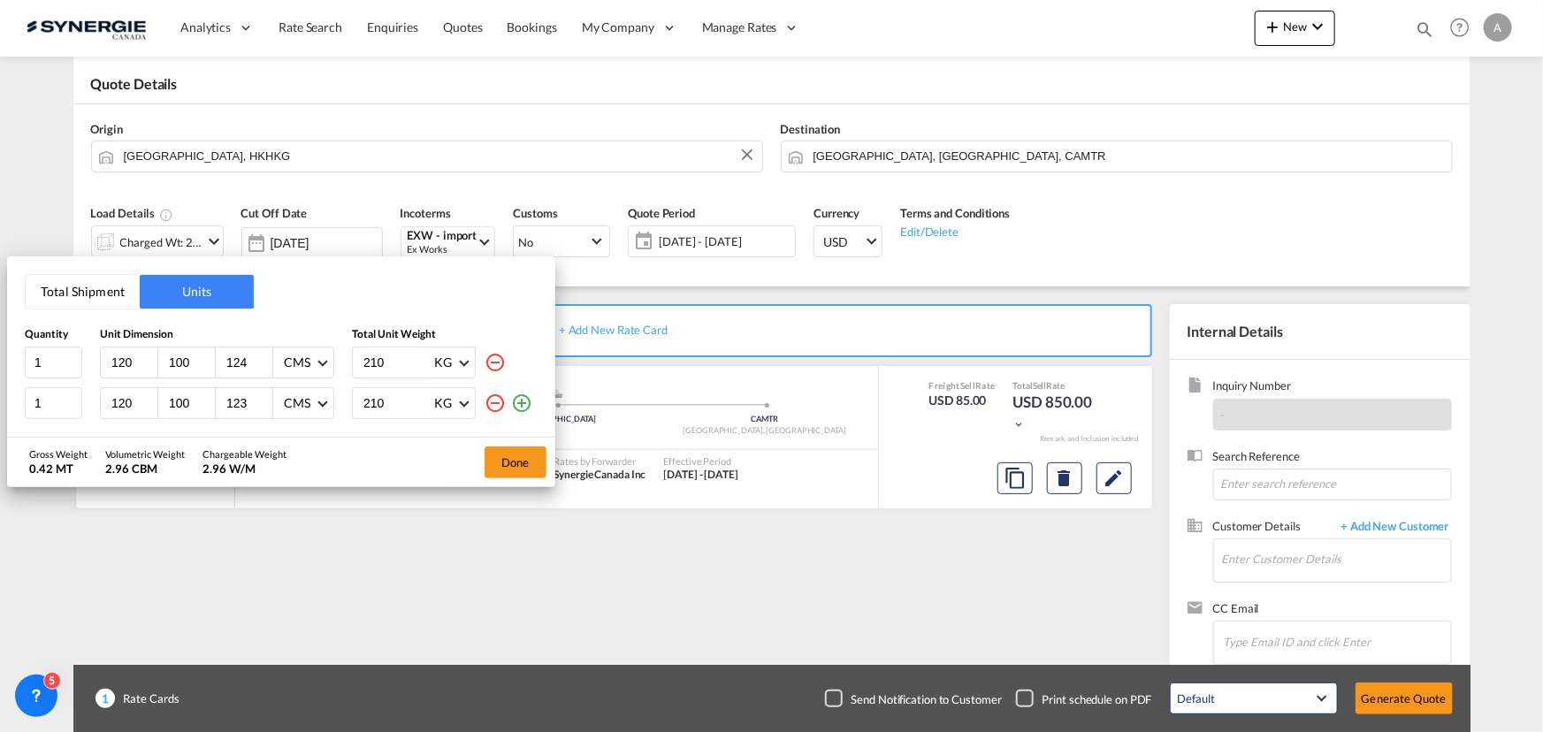
click at [482, 461] on div "Done" at bounding box center [516, 463] width 80 height 50
click at [512, 461] on button "Done" at bounding box center [516, 463] width 62 height 32
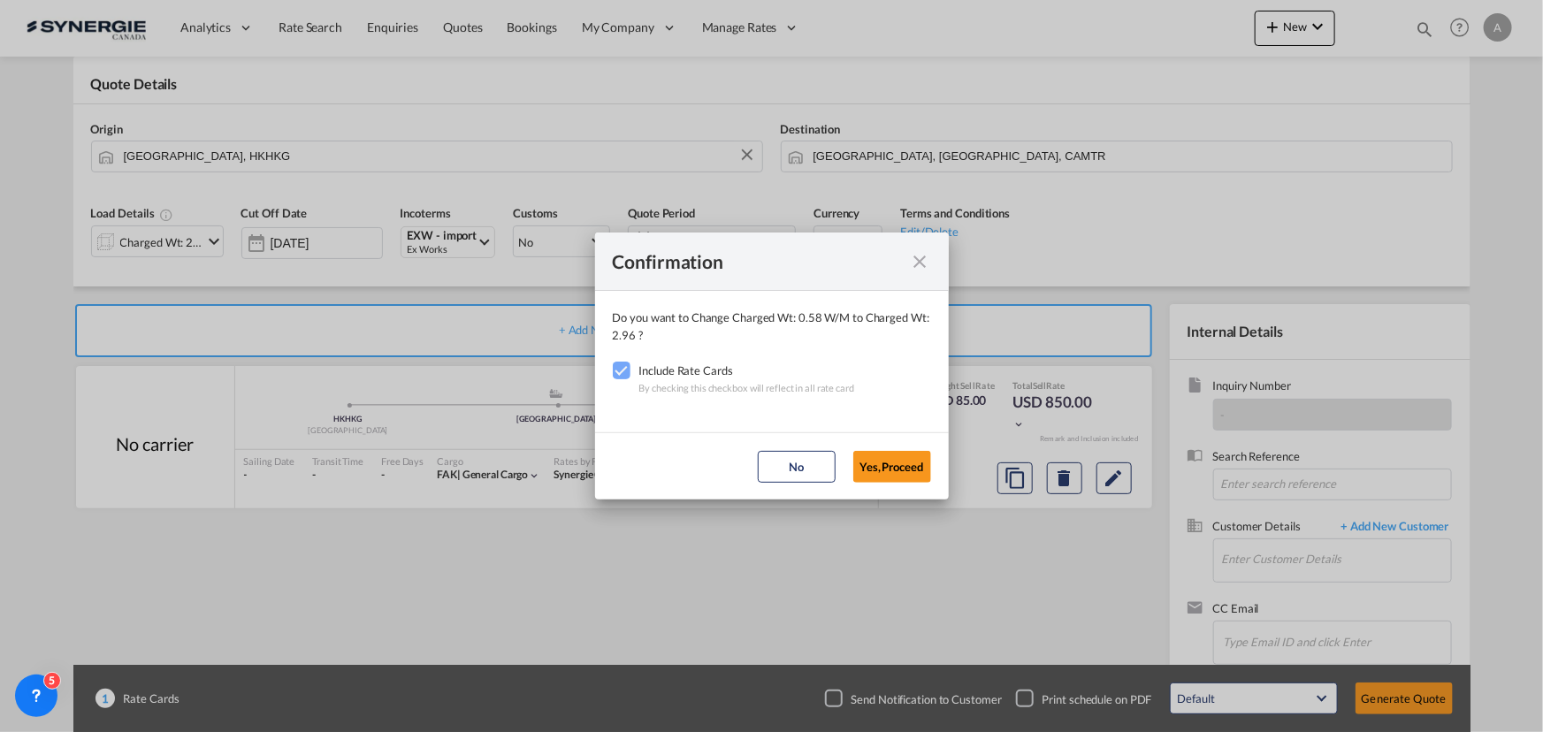
click at [906, 449] on md-dialog-actions "No Yes,Proceed" at bounding box center [772, 465] width 354 height 67
click at [906, 454] on button "Yes,Proceed" at bounding box center [892, 467] width 78 height 32
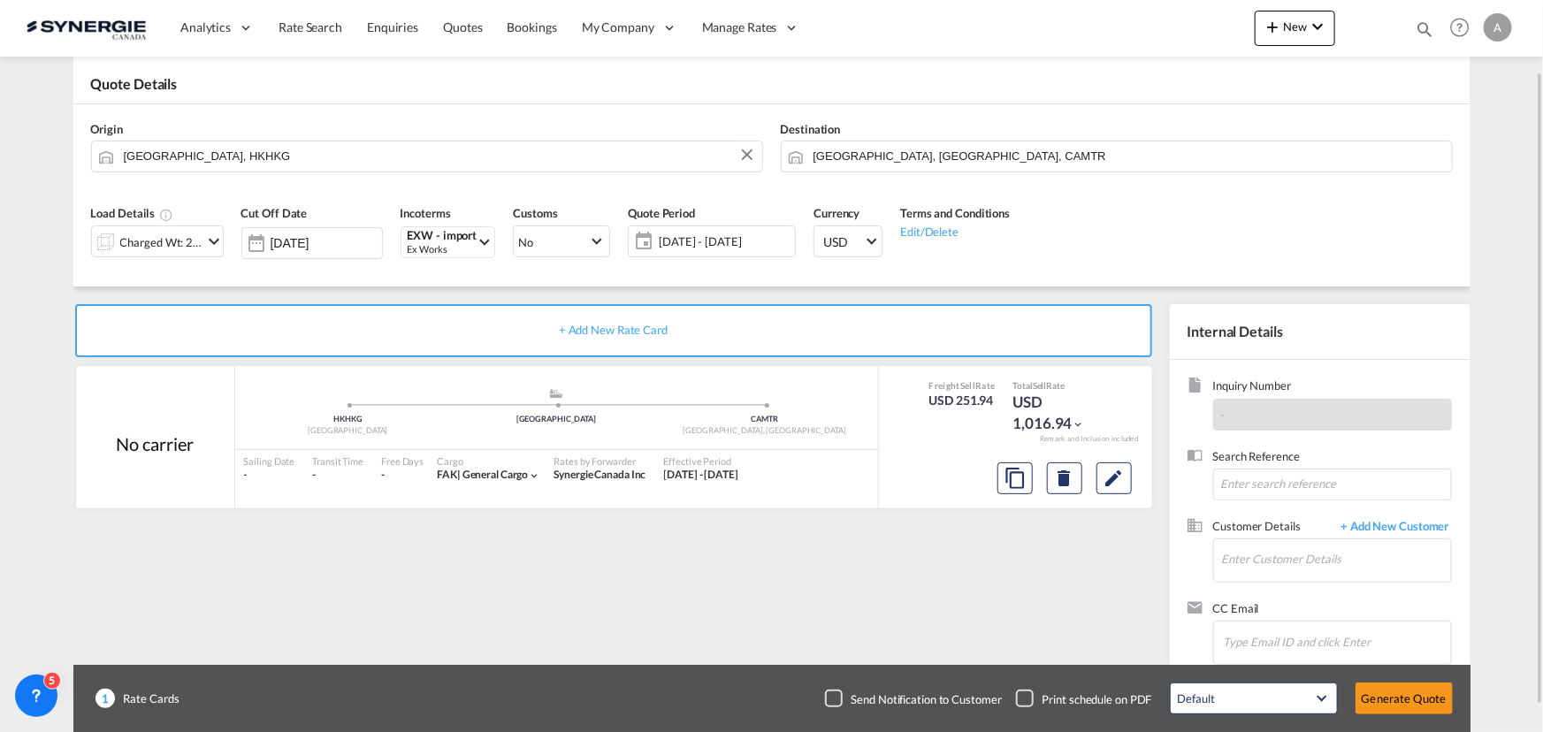
scroll to position [110, 0]
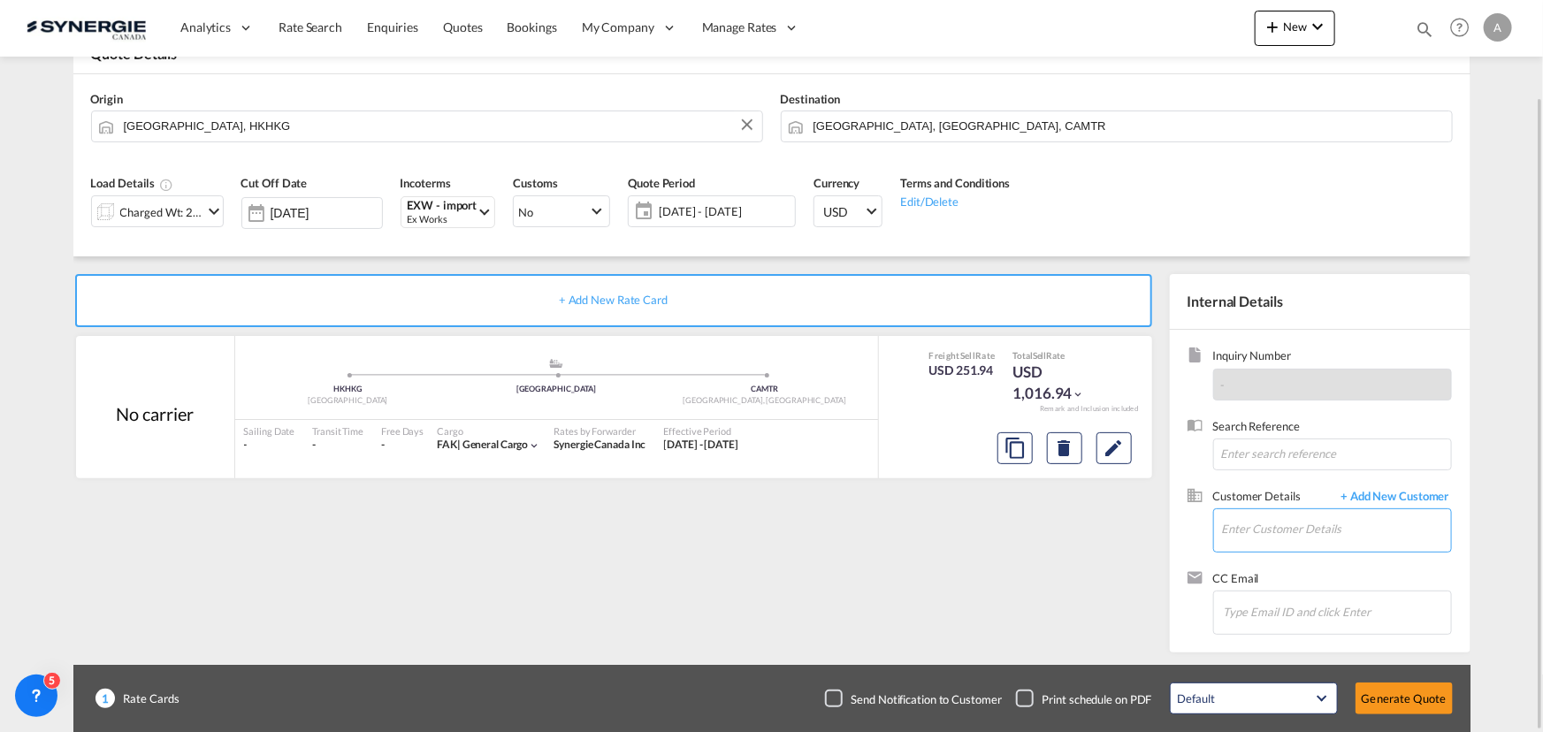
click at [1237, 528] on input "Enter Customer Details" at bounding box center [1336, 529] width 229 height 40
click at [1290, 534] on input "Enter Customer Details" at bounding box center [1336, 529] width 229 height 40
click at [1254, 494] on div "[PERSON_NAME] [PERSON_NAME]@ paradox .com | Paradox" at bounding box center [1283, 485] width 336 height 48
type input "Paradox, [PERSON_NAME], [PERSON_NAME][EMAIL_ADDRESS][DOMAIN_NAME]"
click at [1410, 710] on button "Generate Quote" at bounding box center [1404, 699] width 97 height 32
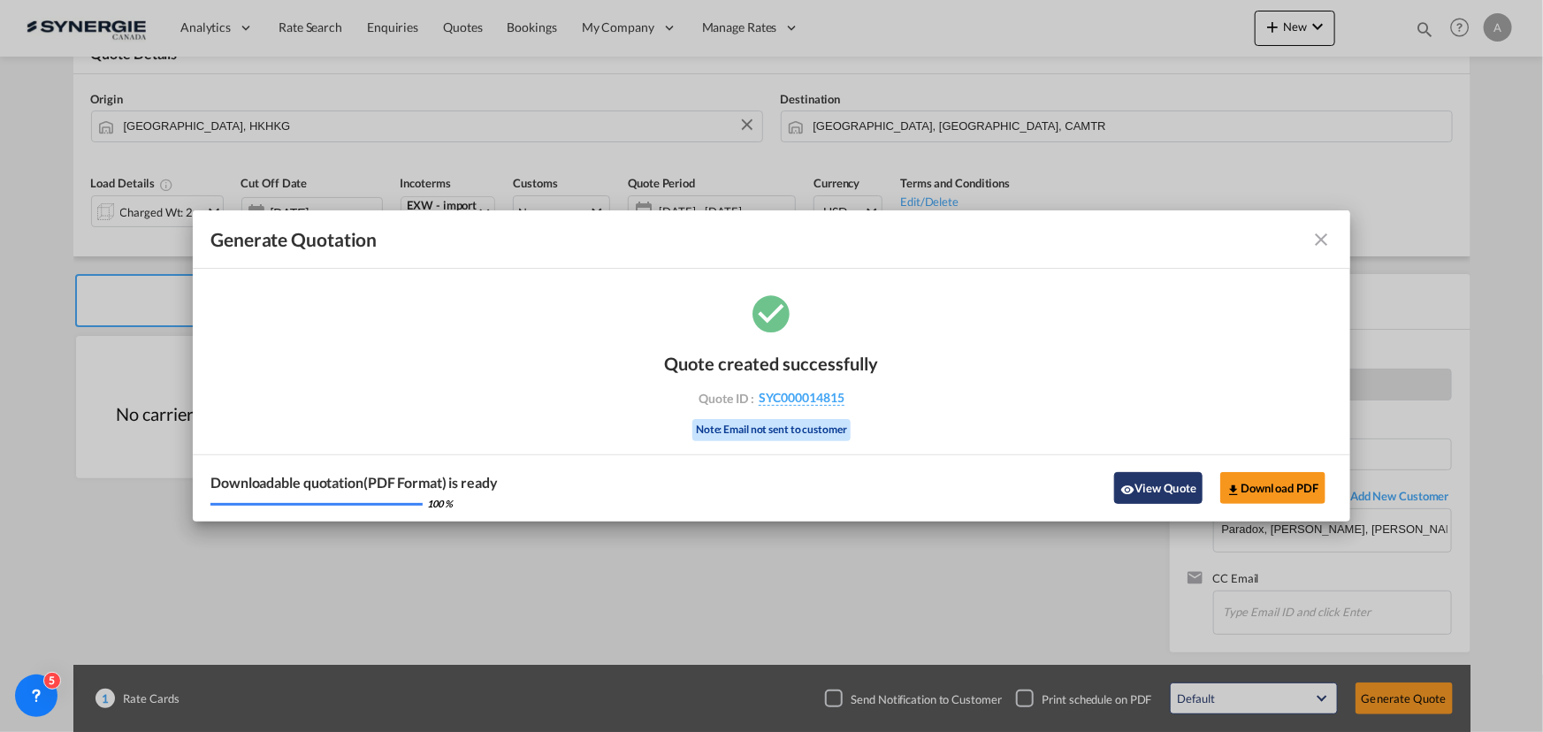
drag, startPoint x: 1165, startPoint y: 492, endPoint x: 1204, endPoint y: 490, distance: 39.0
click at [1165, 492] on button "View Quote" at bounding box center [1158, 488] width 88 height 32
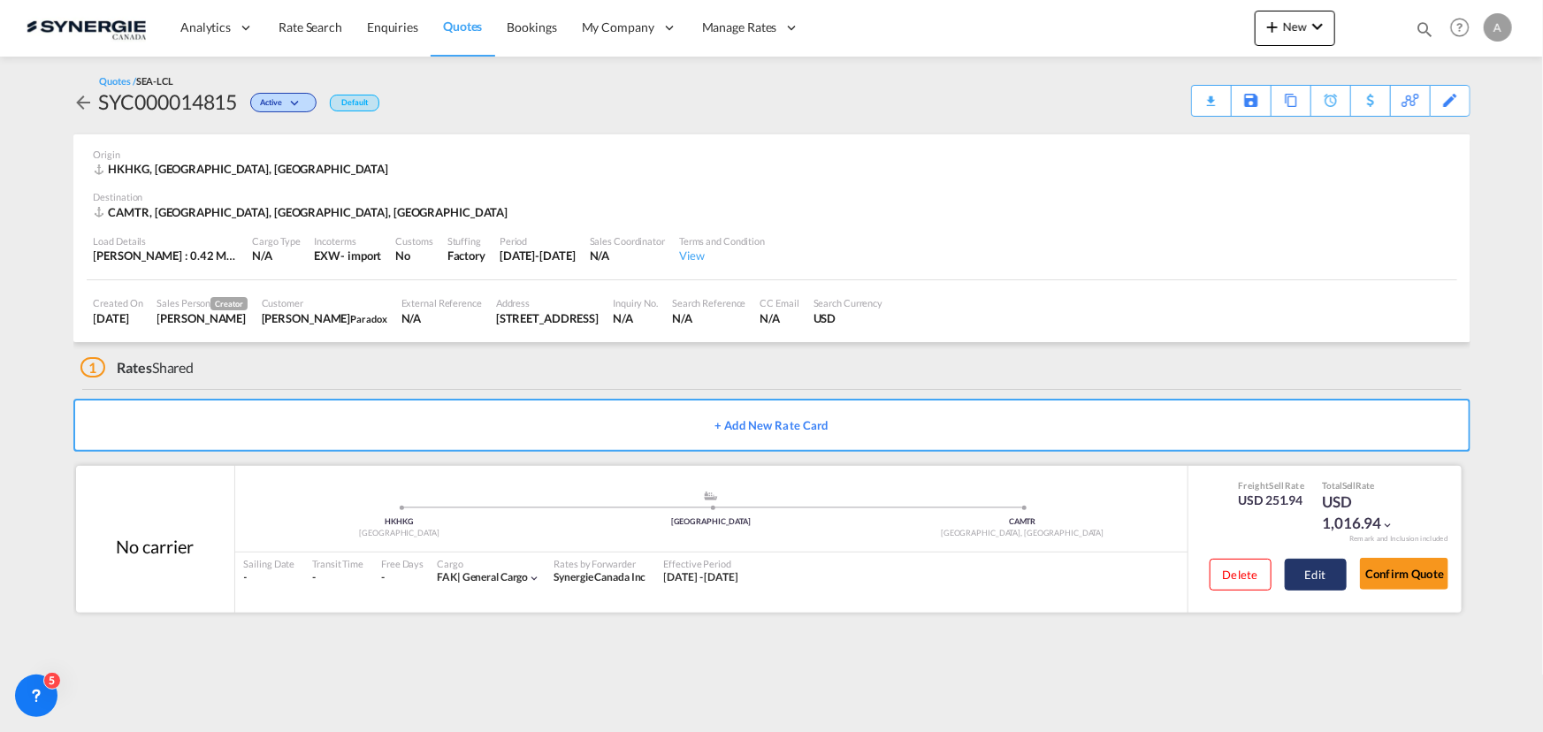
click at [1309, 570] on button "Edit" at bounding box center [1316, 575] width 62 height 32
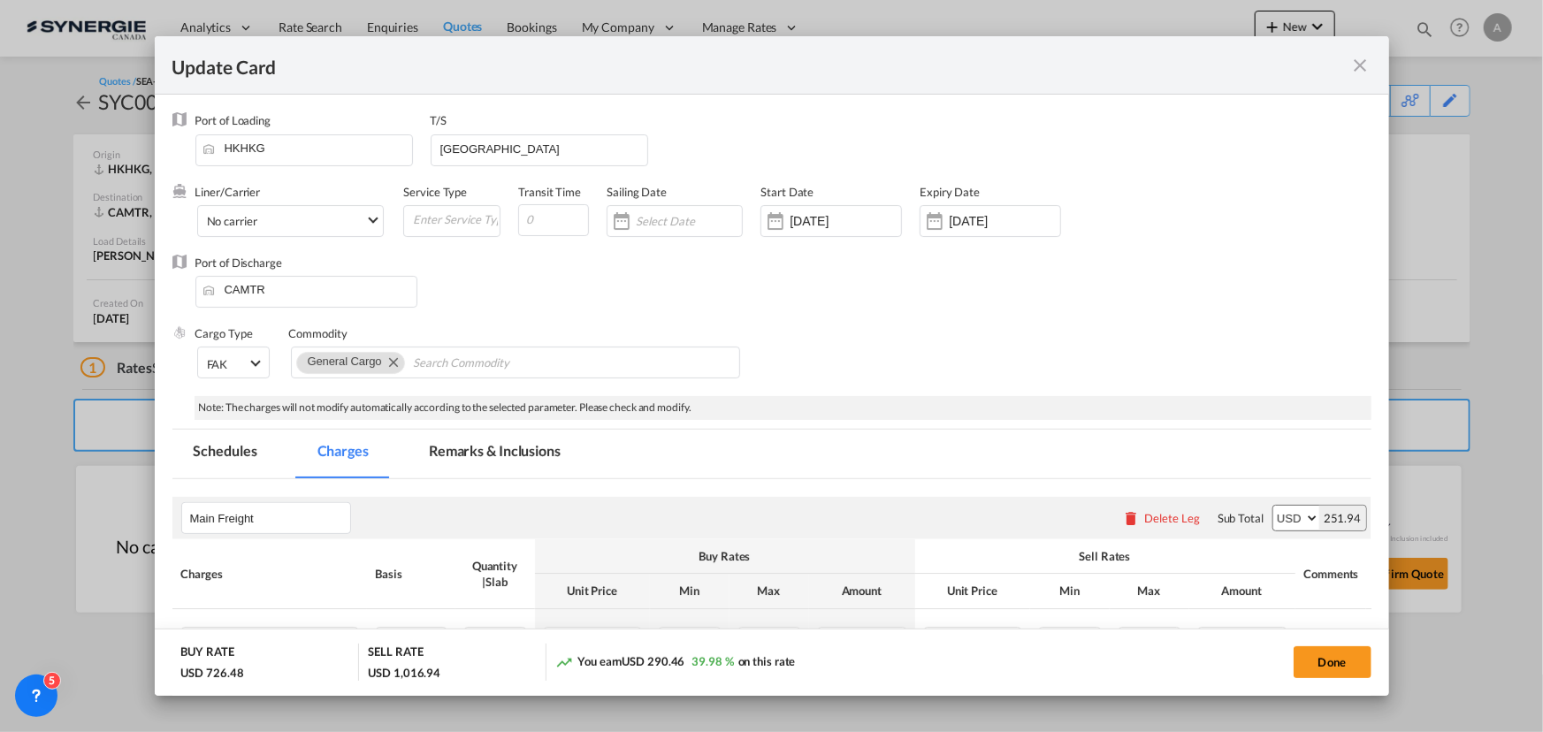
select select "per_w/m"
select select "flat"
select select "per_hbl"
select select "per_bl"
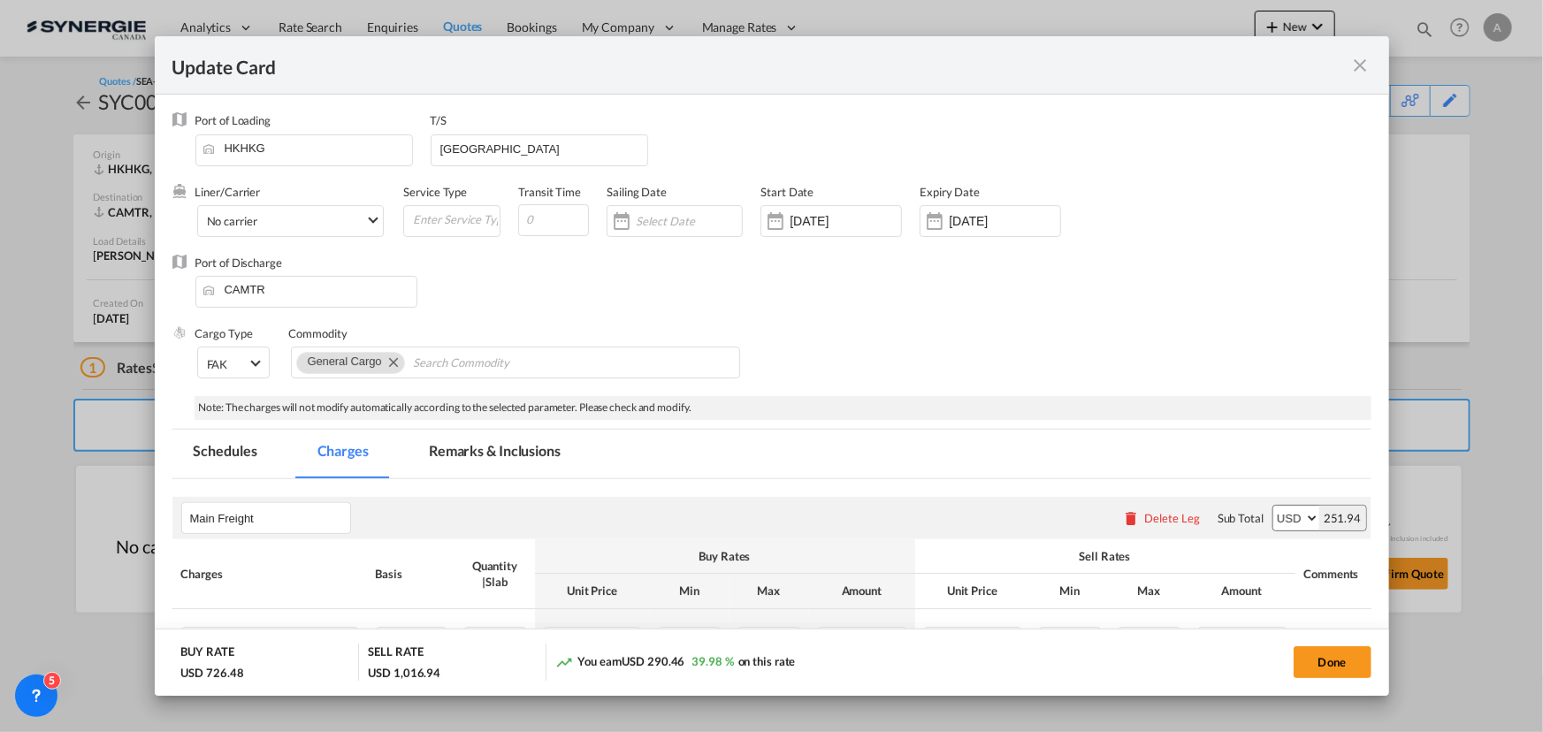
select select "per_bl"
select select "flat"
select select "per_bl"
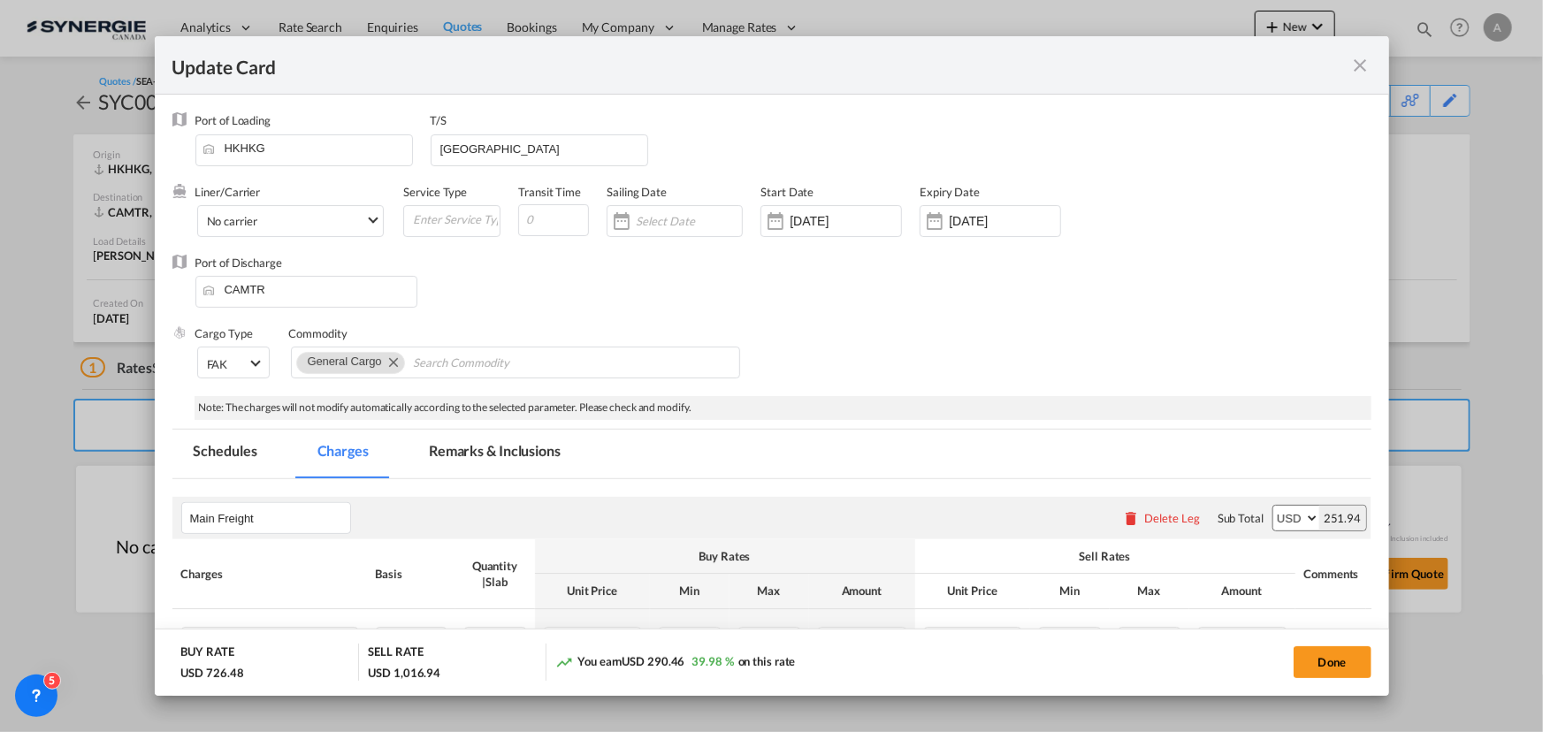
select select "per_bl"
select select "per_shipment"
click at [530, 446] on md-tab-item "Remarks & Inclusions" at bounding box center [495, 454] width 174 height 49
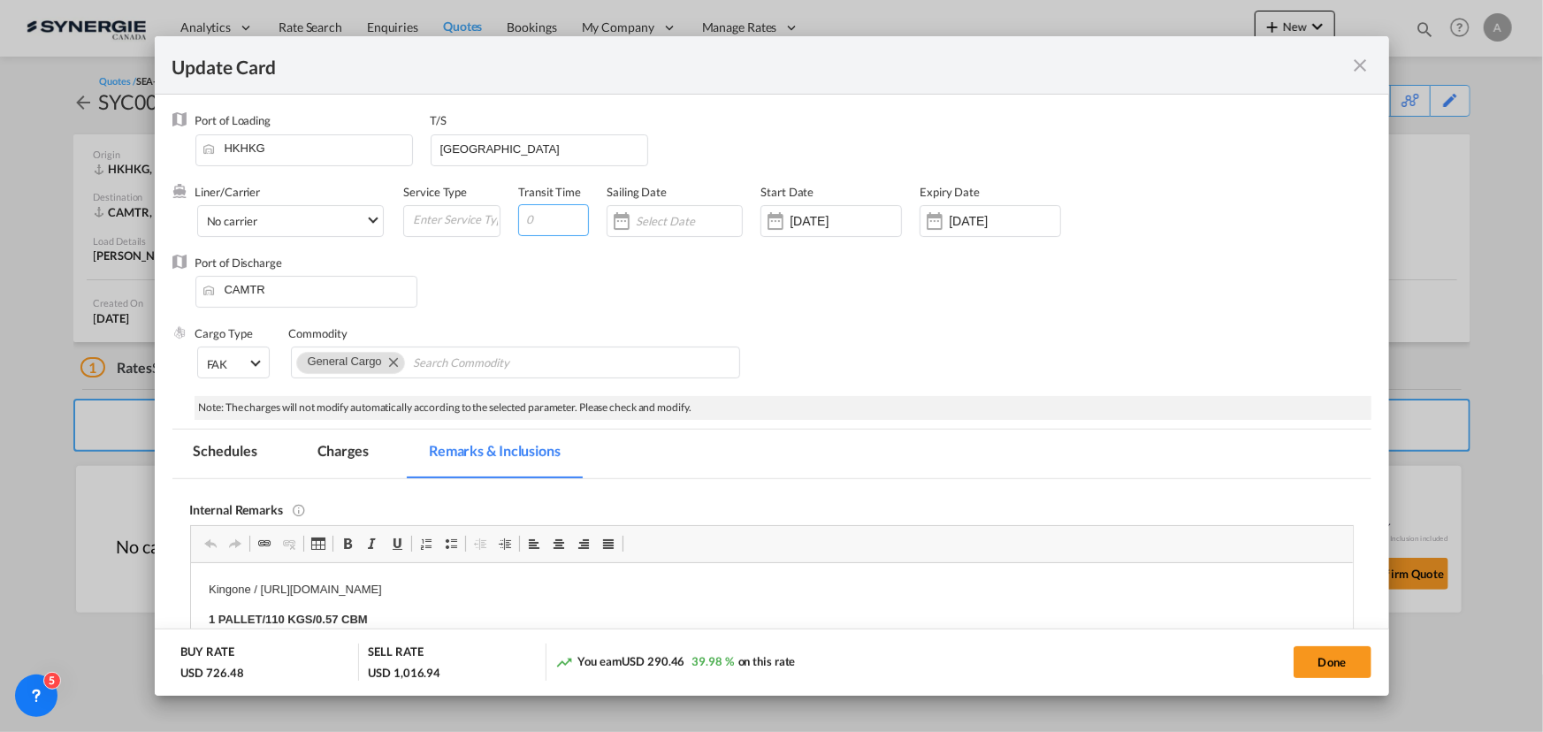
click at [548, 211] on input "Update CardPort of ..." at bounding box center [553, 220] width 71 height 32
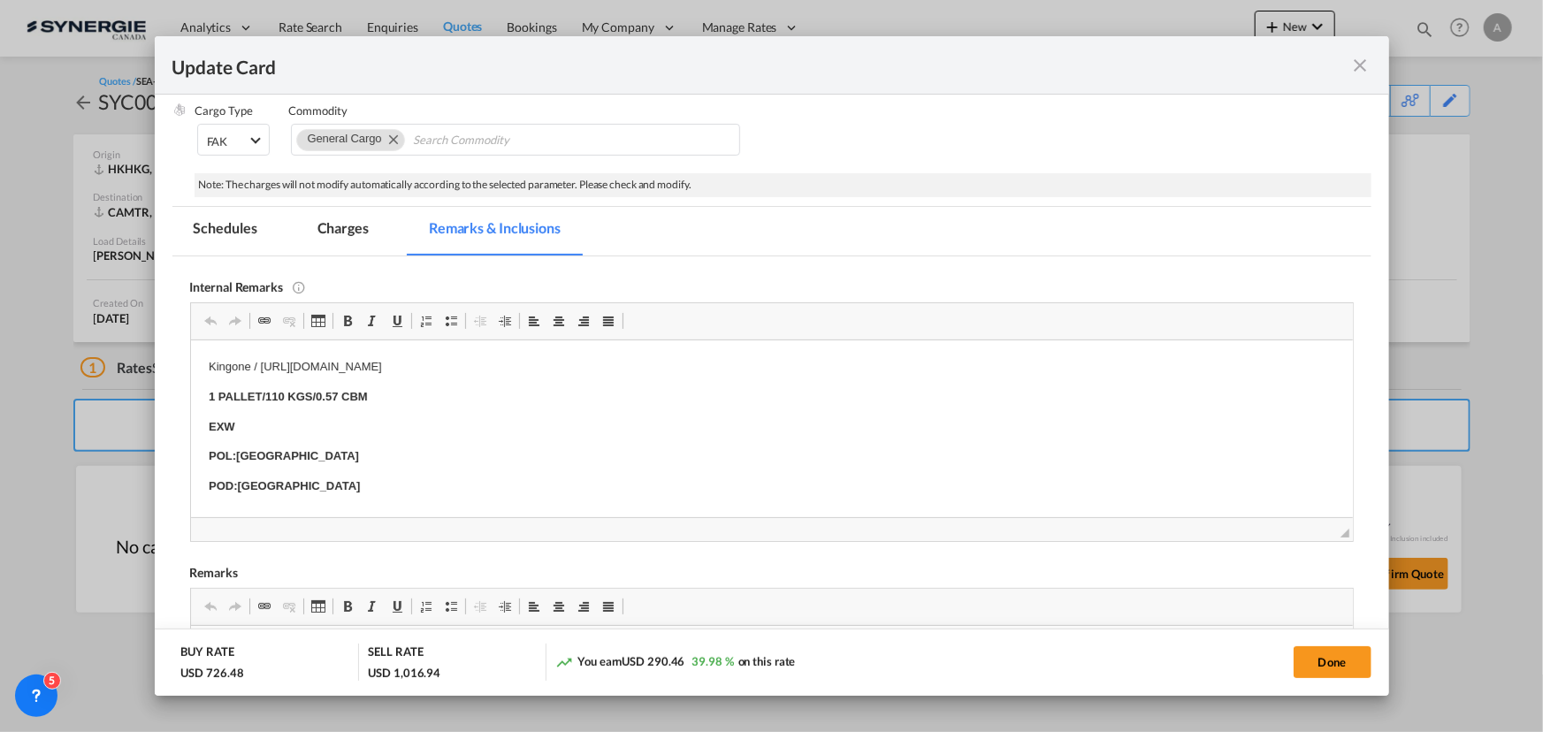
scroll to position [241, 0]
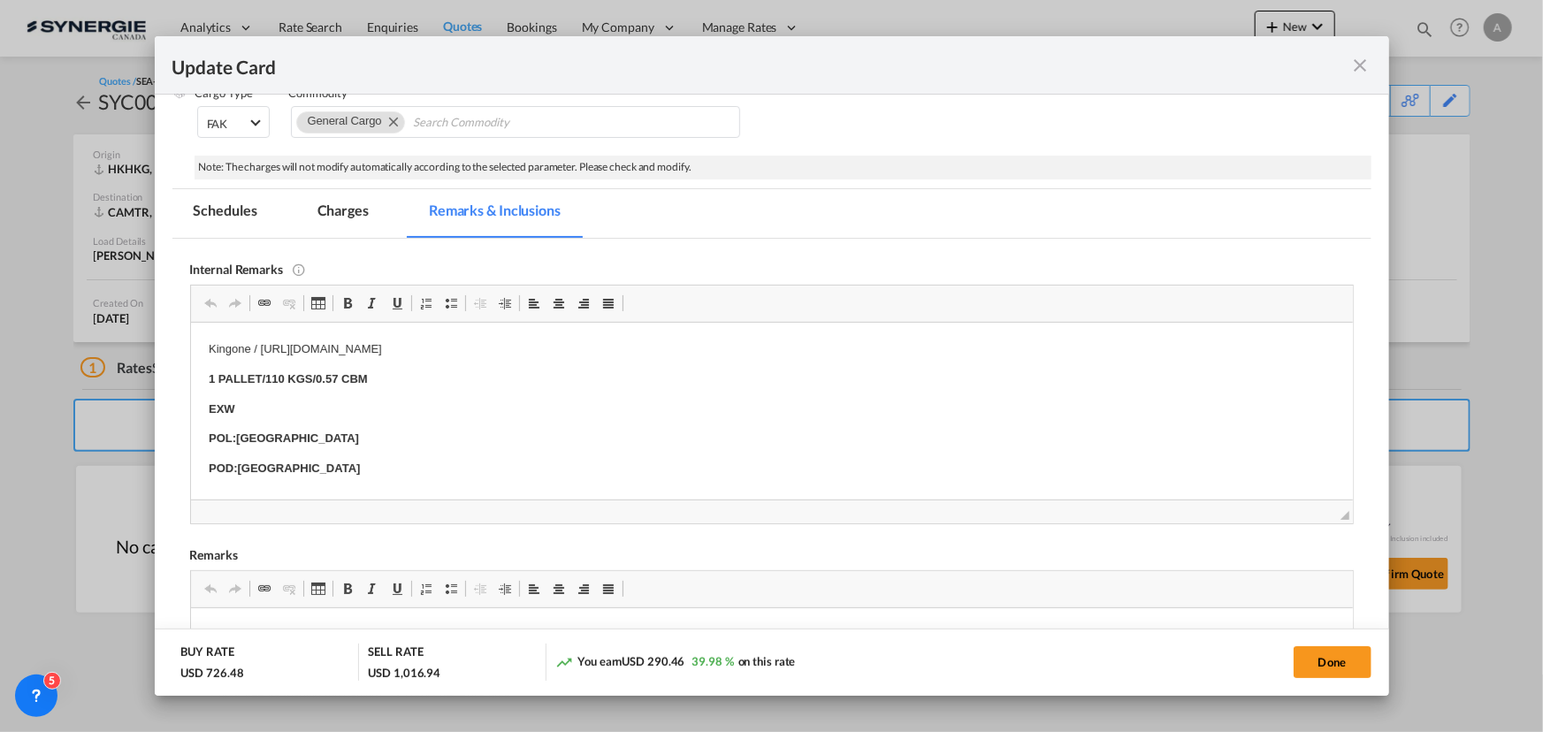
type input "35"
drag, startPoint x: 760, startPoint y: 347, endPoint x: 261, endPoint y: 339, distance: 498.9
click at [261, 340] on p "Kingone / [URL][DOMAIN_NAME]" at bounding box center [771, 349] width 1127 height 19
copy p "[URL][DOMAIN_NAME]"
